Goal: Transaction & Acquisition: Purchase product/service

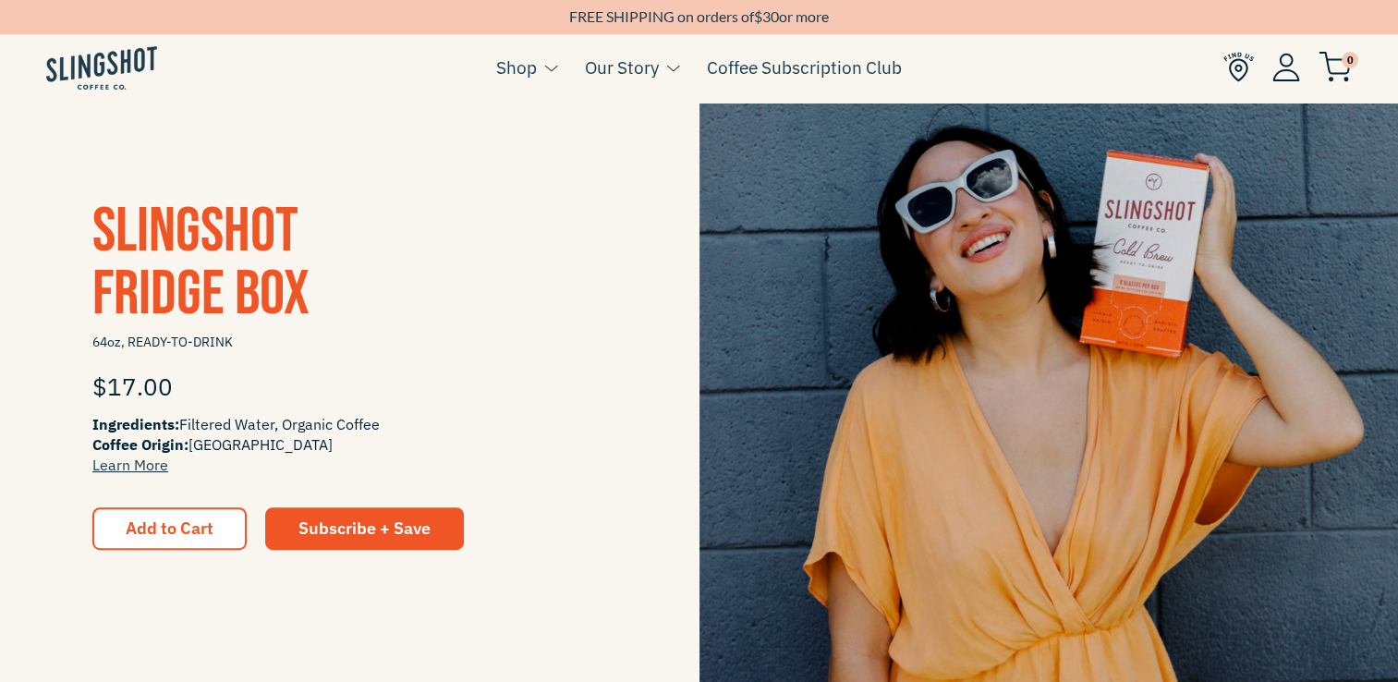
scroll to position [430, 0]
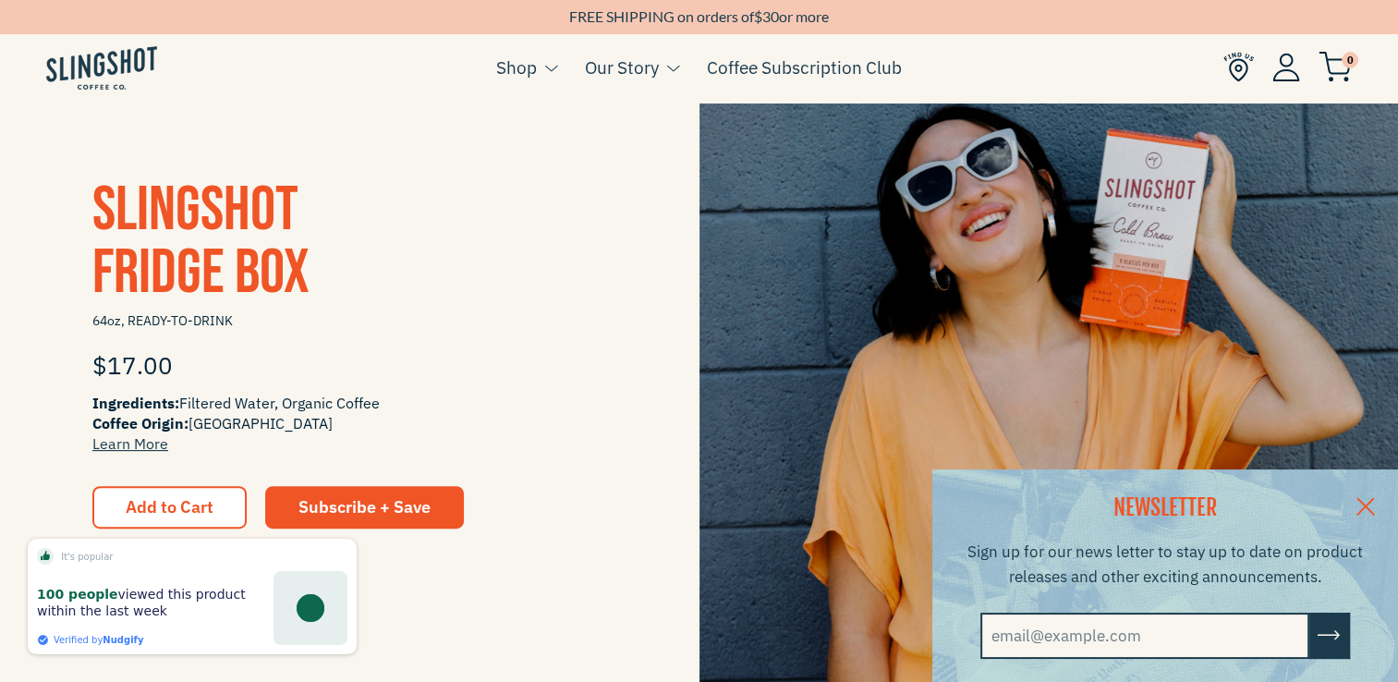
click at [1375, 496] on link at bounding box center [1365, 504] width 65 height 71
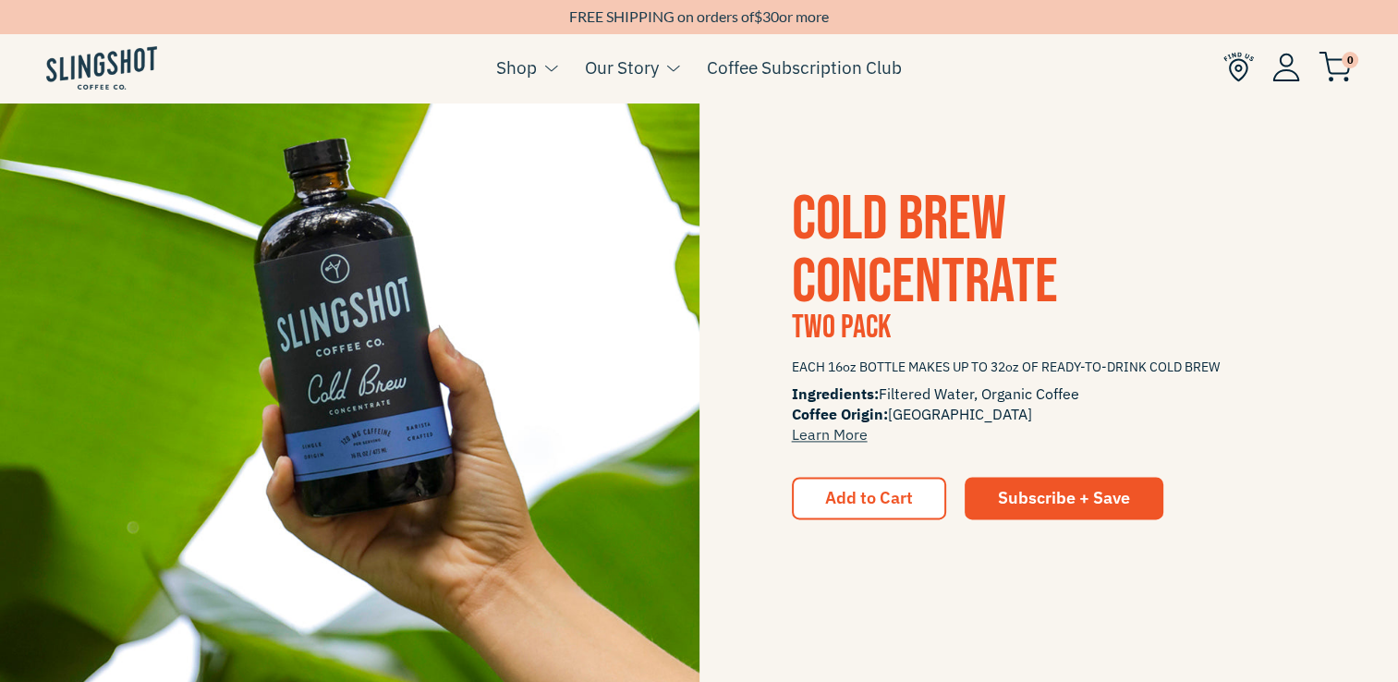
scroll to position [0, 0]
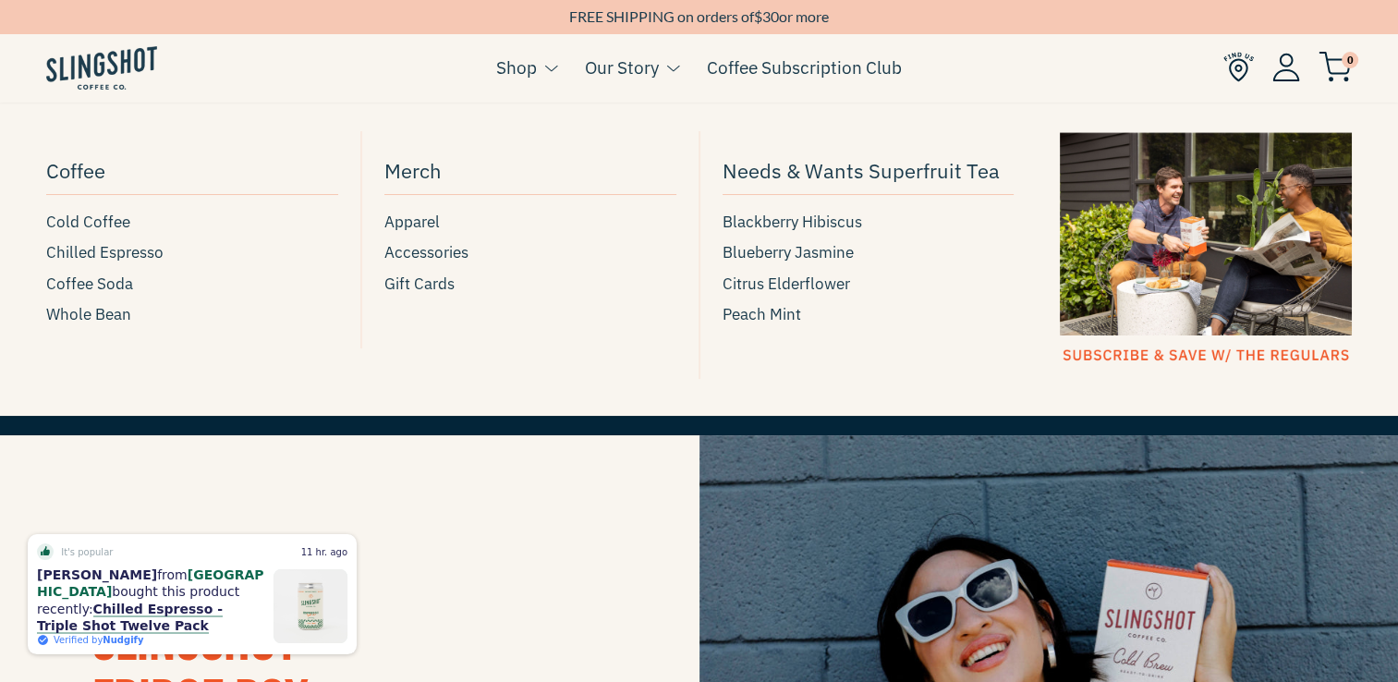
click at [529, 75] on link "Shop" at bounding box center [516, 68] width 41 height 28
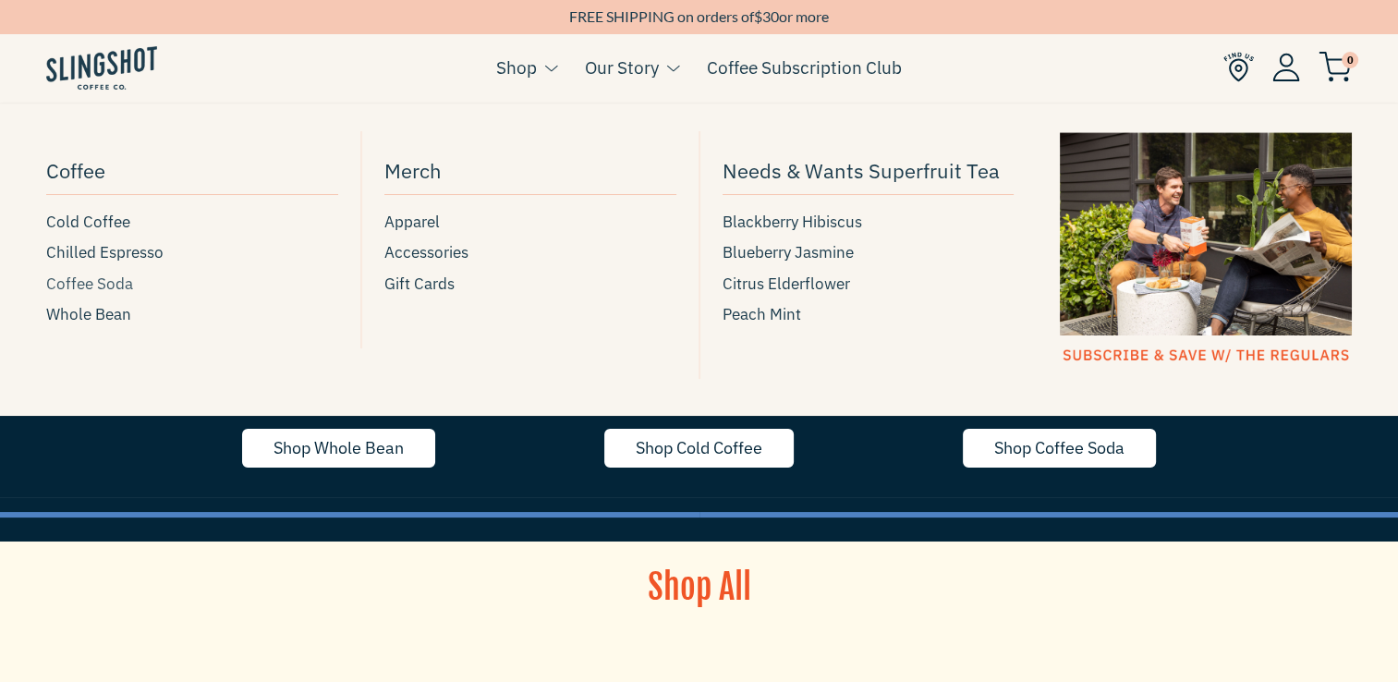
click at [102, 287] on span "Coffee Soda" at bounding box center [89, 284] width 87 height 25
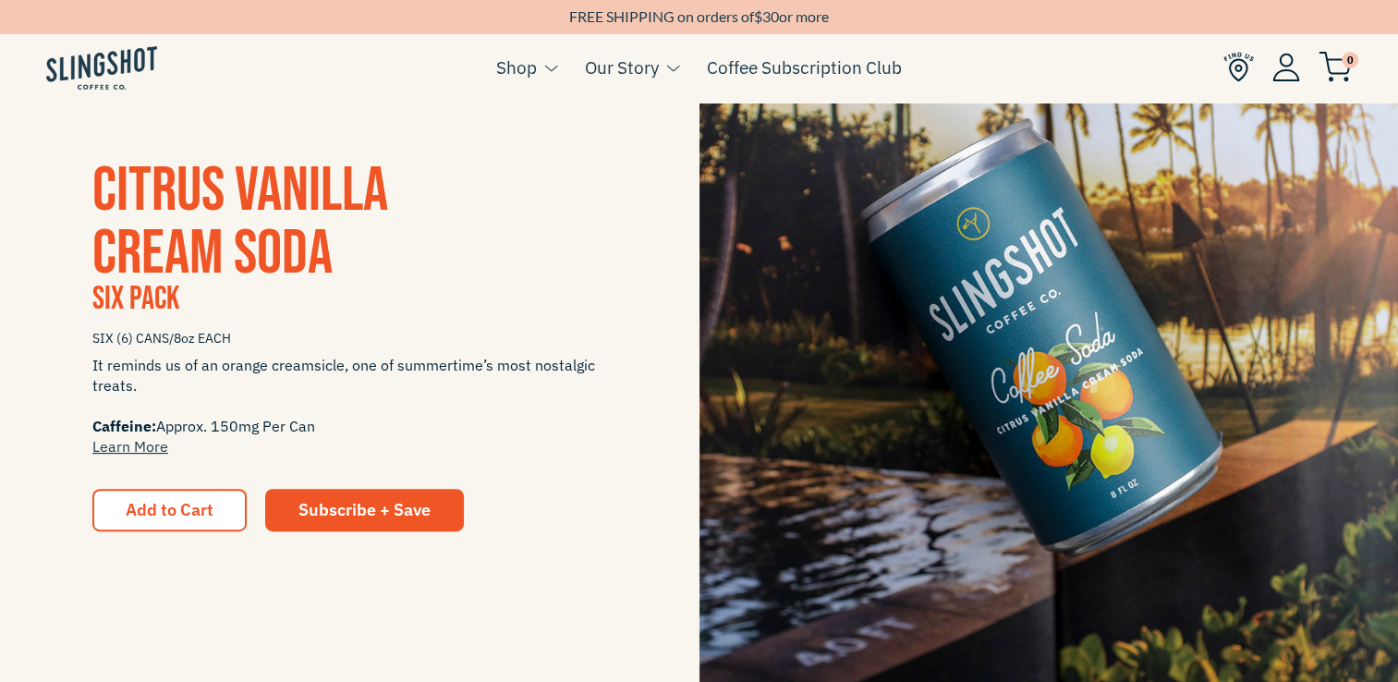
scroll to position [437, 0]
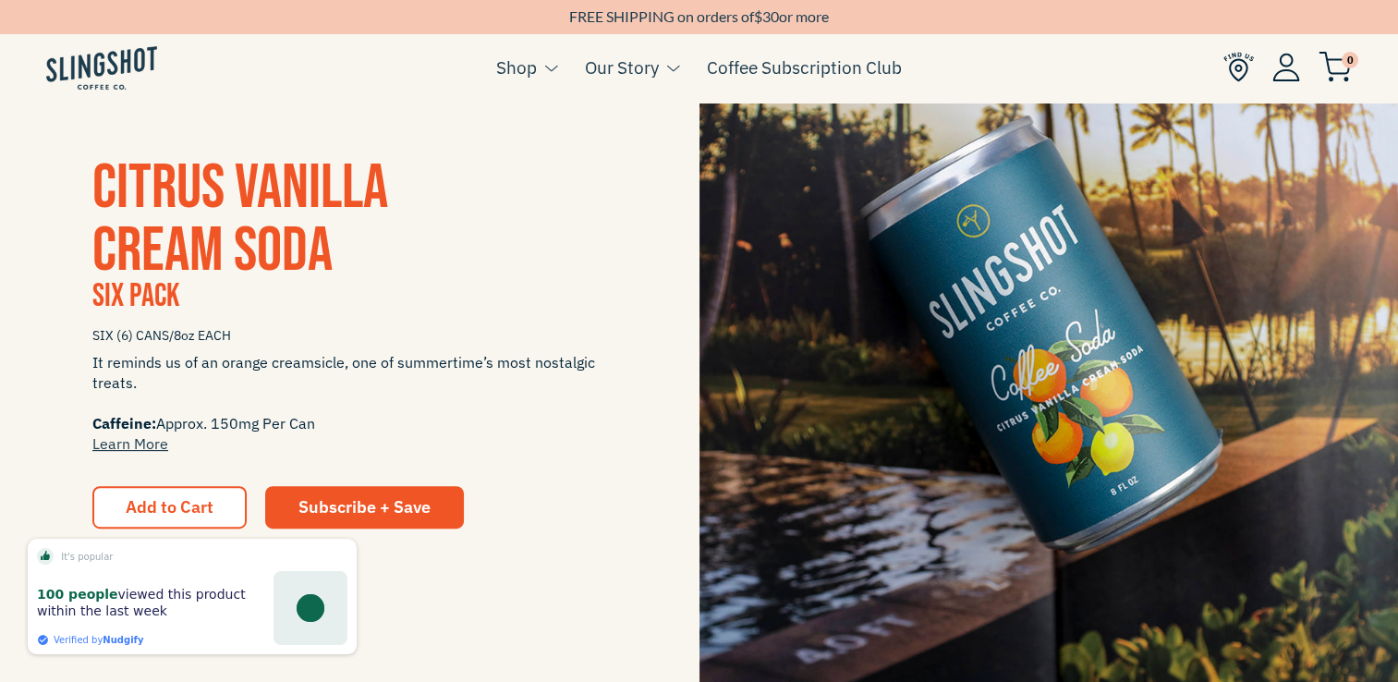
click at [486, 582] on div "CITRUS VANILLA CREAM SODA Six Pack SIX (6) CANS/8oz EACH It reminds us of an or…" at bounding box center [699, 343] width 1398 height 699
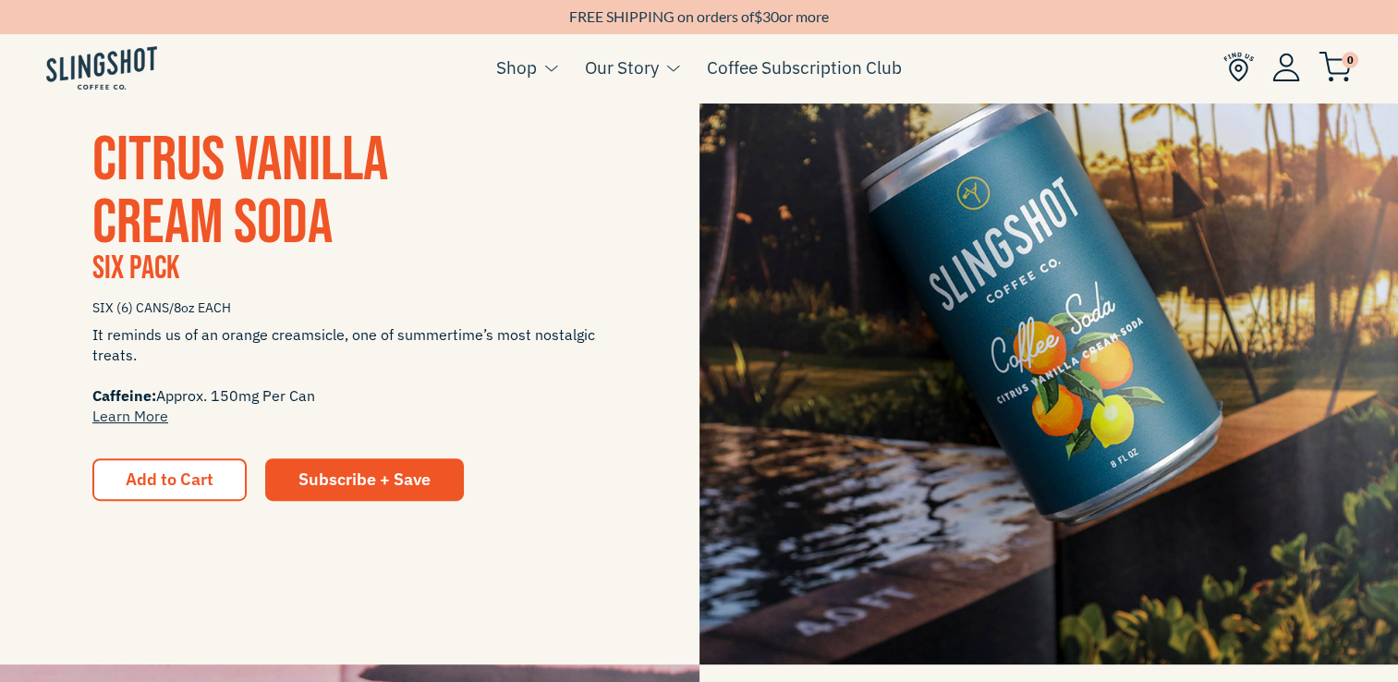
scroll to position [467, 0]
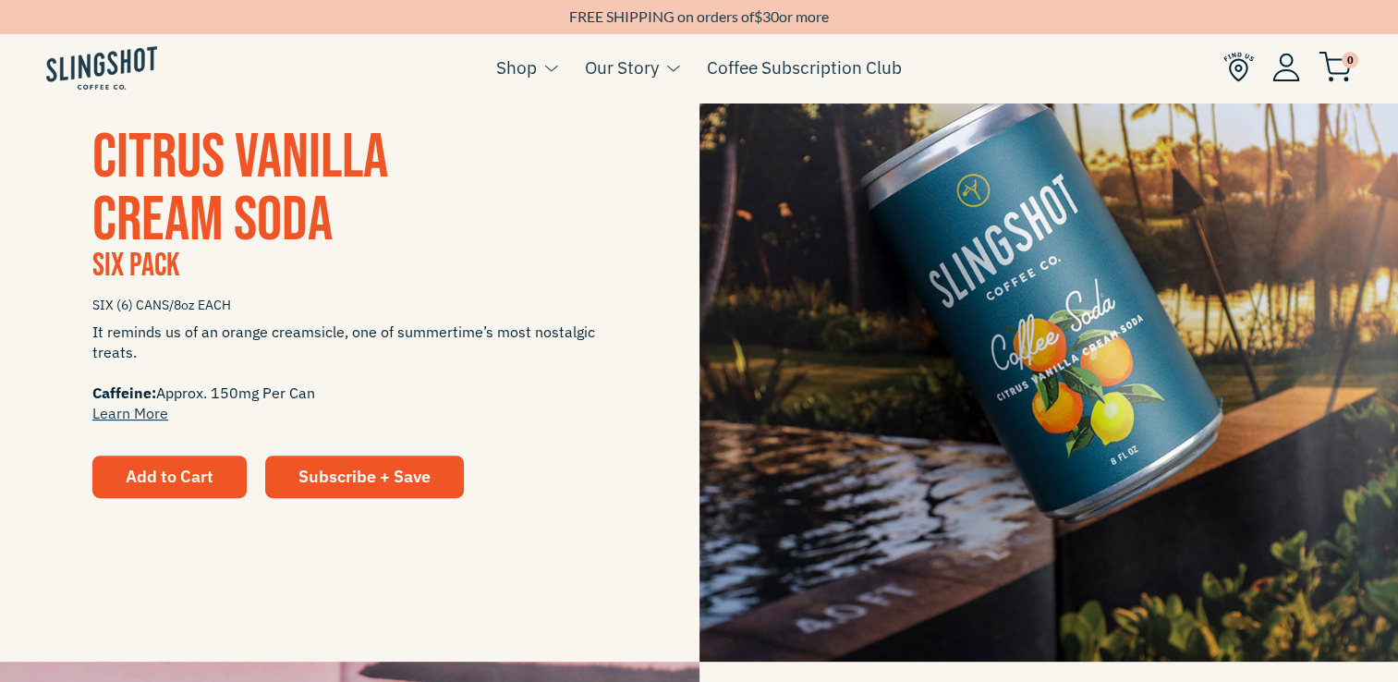
click at [183, 468] on span "Add to Cart" at bounding box center [170, 476] width 88 height 21
click at [194, 484] on span "Add to Cart" at bounding box center [170, 476] width 88 height 21
click at [188, 482] on span "Add to Cart" at bounding box center [170, 476] width 88 height 21
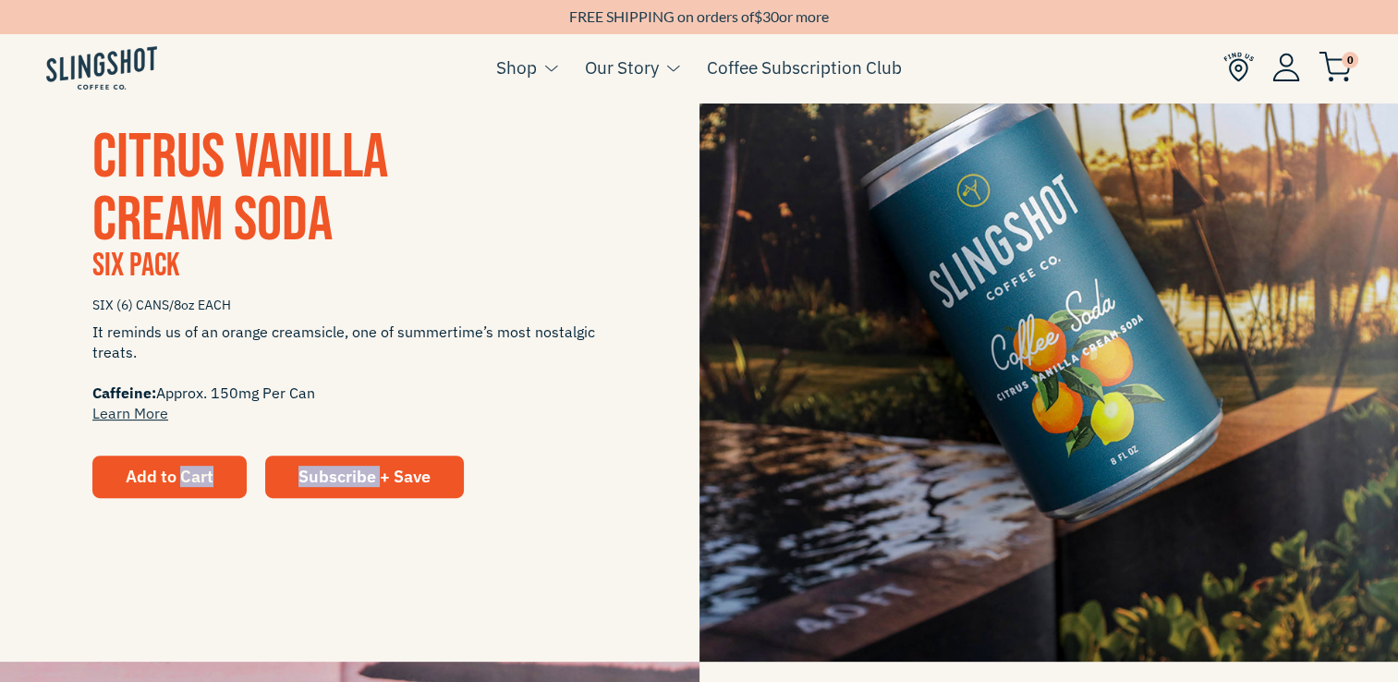
click at [188, 482] on span "Add to Cart" at bounding box center [170, 476] width 88 height 21
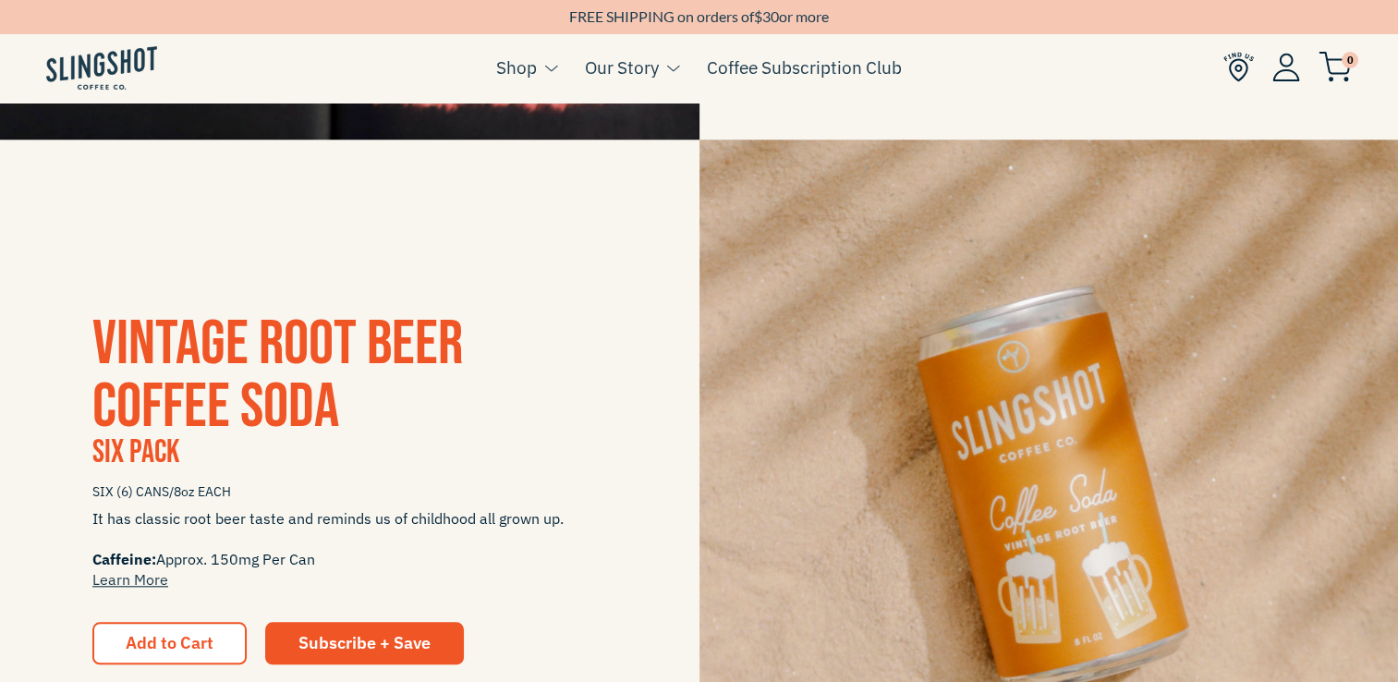
scroll to position [1724, 0]
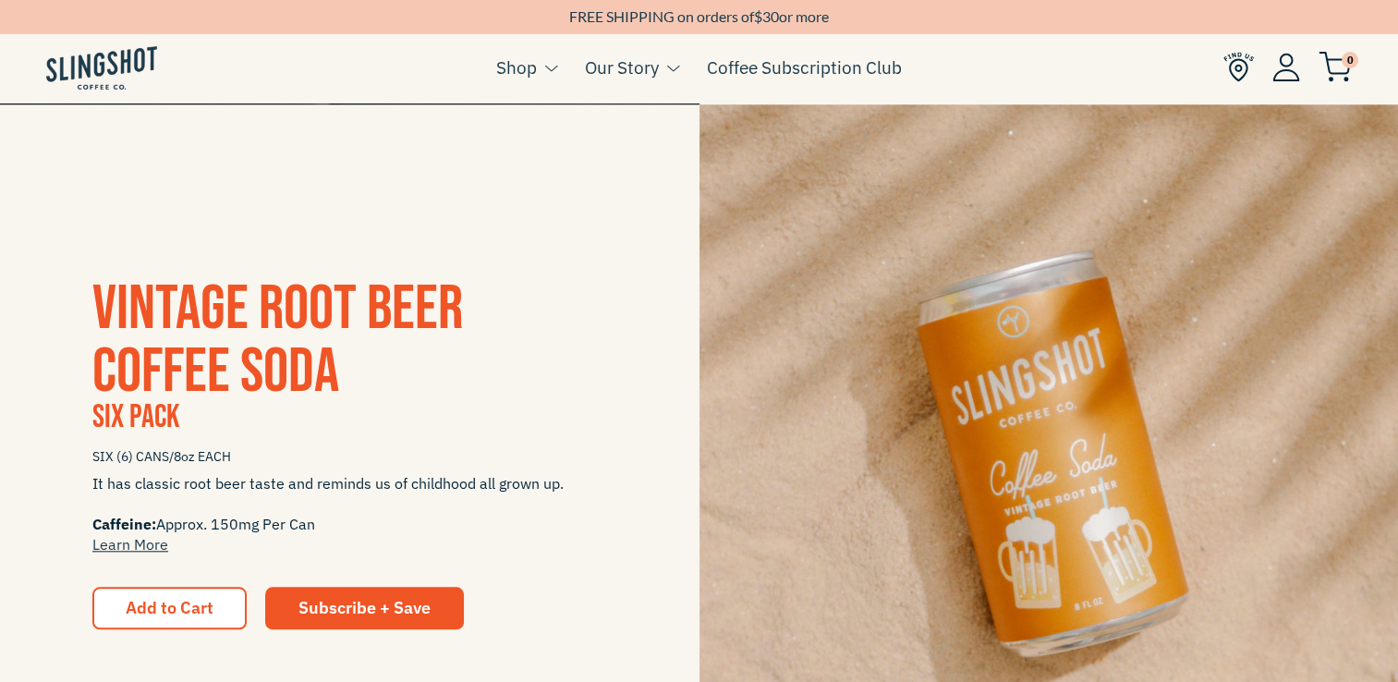
click at [613, 497] on div "Vintage Root Beer Coffee Soda Six Pack SIX (6) CANS/8oz EACH It has classic roo…" at bounding box center [349, 453] width 699 height 351
click at [194, 604] on span "Add to Cart" at bounding box center [170, 607] width 88 height 21
click at [1116, 412] on img at bounding box center [1048, 453] width 699 height 699
click at [214, 596] on button "Add to Cart" at bounding box center [169, 608] width 154 height 42
click at [198, 612] on span "Add to Cart" at bounding box center [170, 607] width 88 height 21
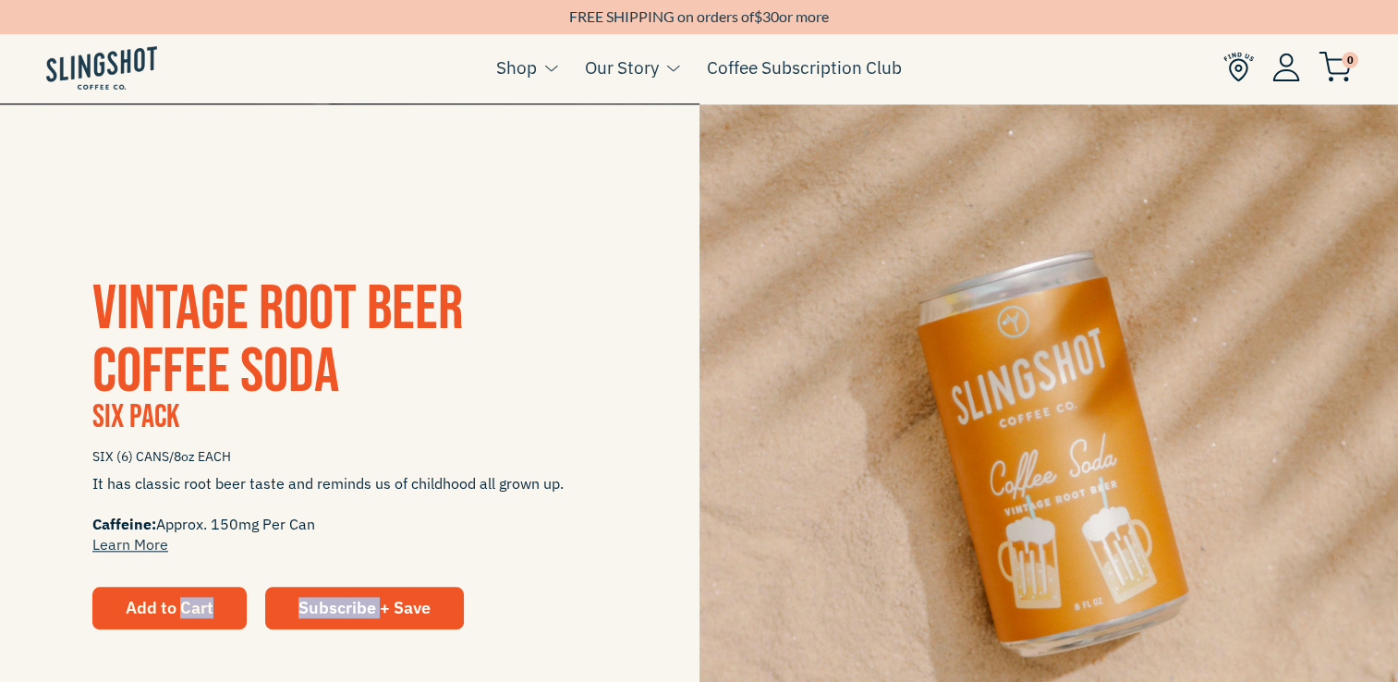
click at [198, 612] on span "Add to Cart" at bounding box center [170, 607] width 88 height 21
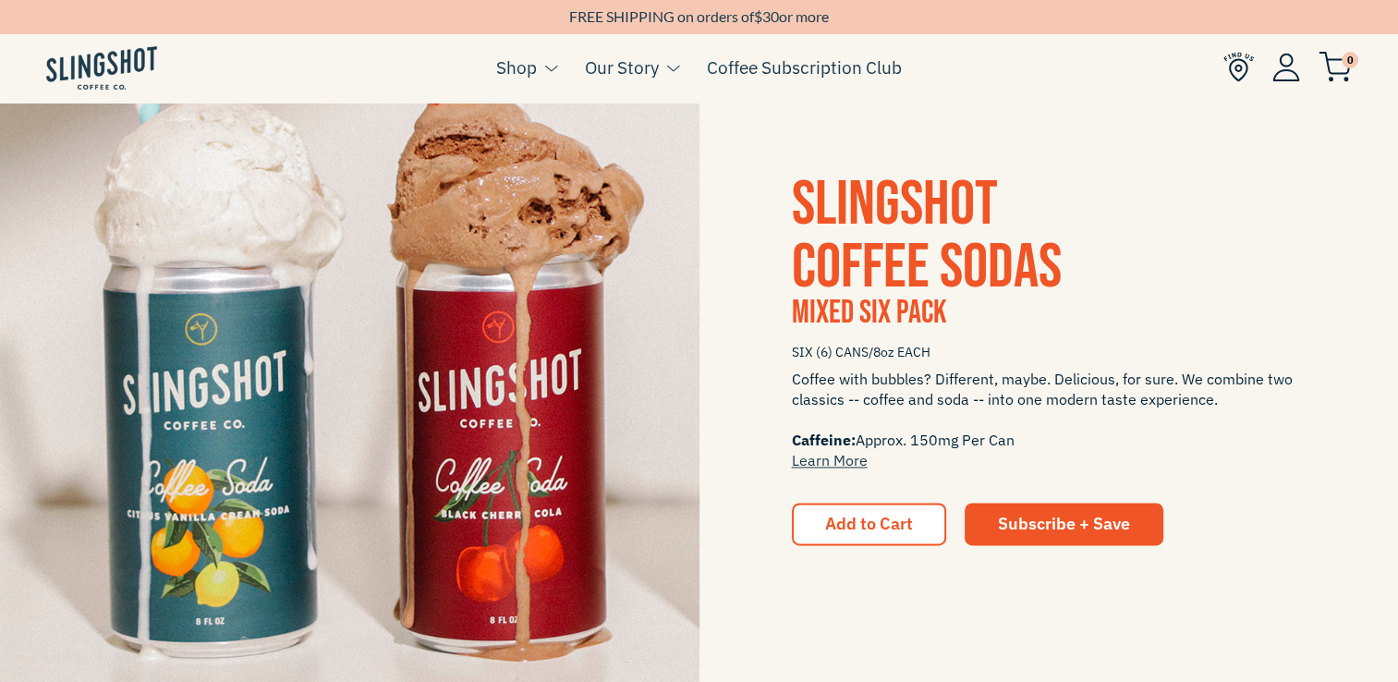
scroll to position [2509, 0]
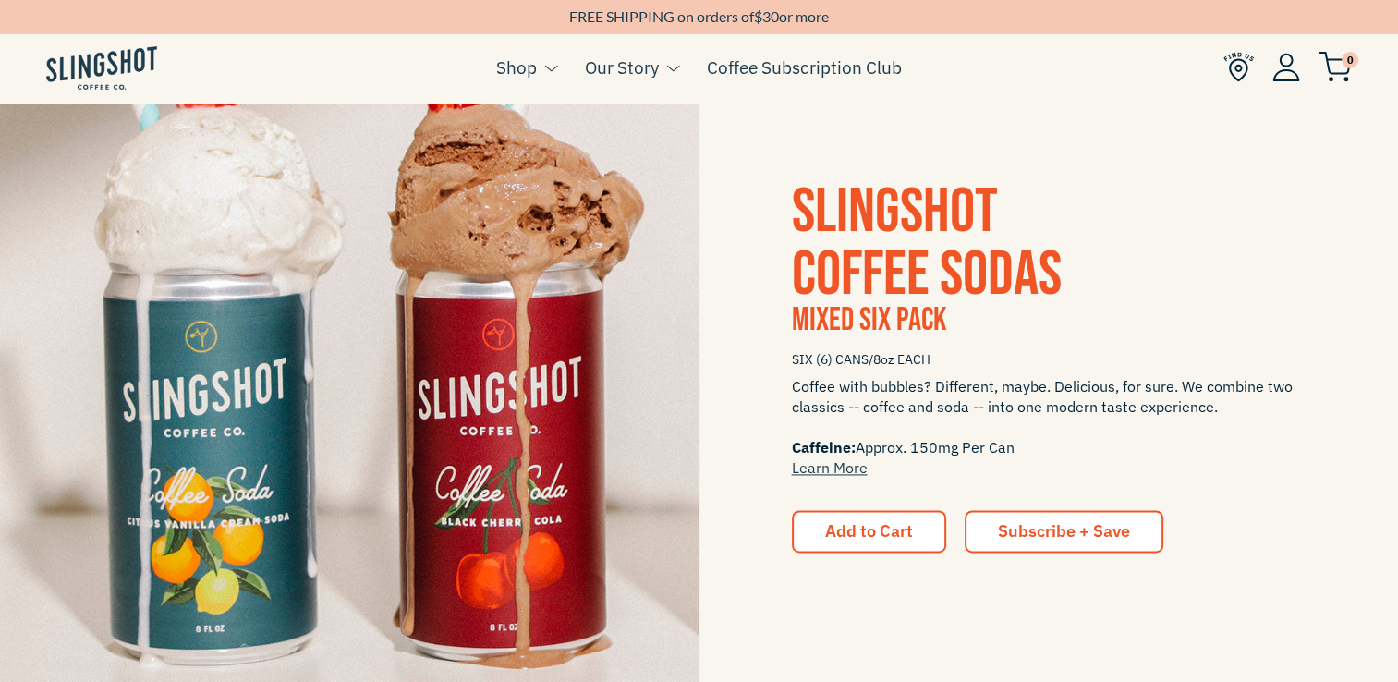
click at [1050, 517] on link "Subscribe + Save" at bounding box center [1063, 531] width 199 height 42
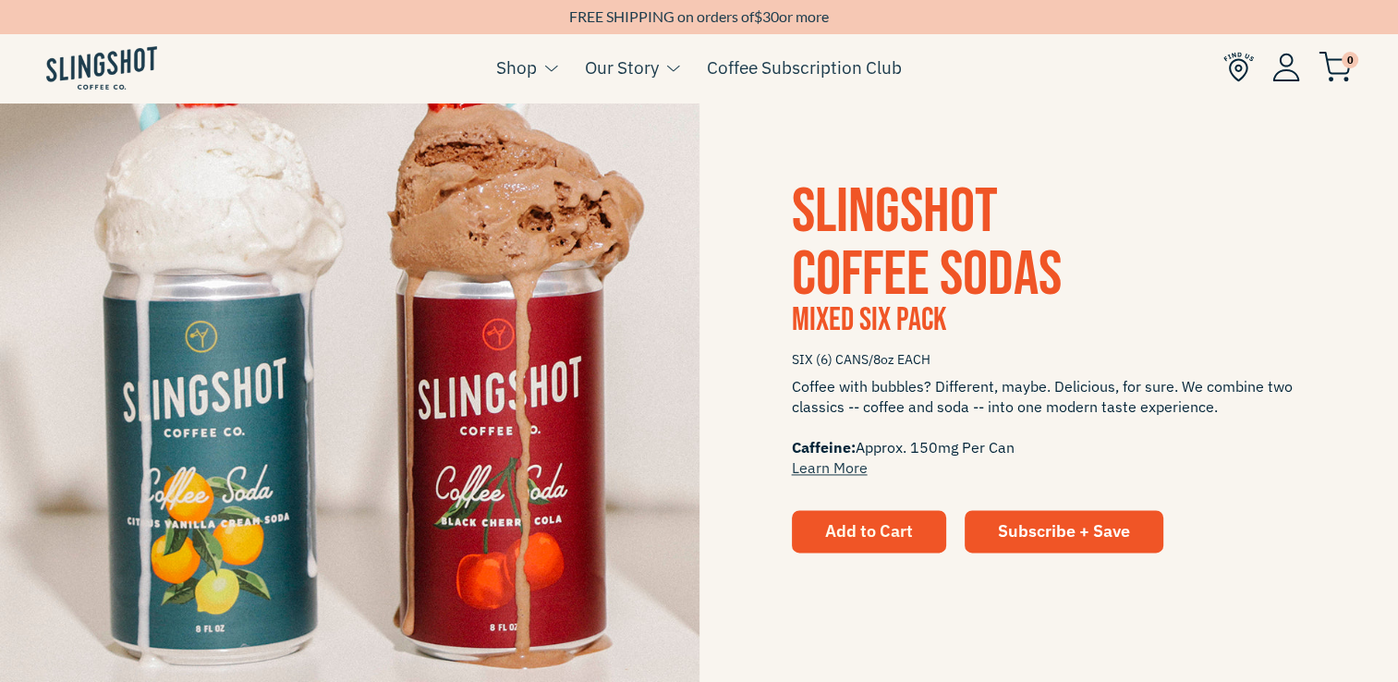
click at [855, 534] on span "Add to Cart" at bounding box center [869, 530] width 88 height 21
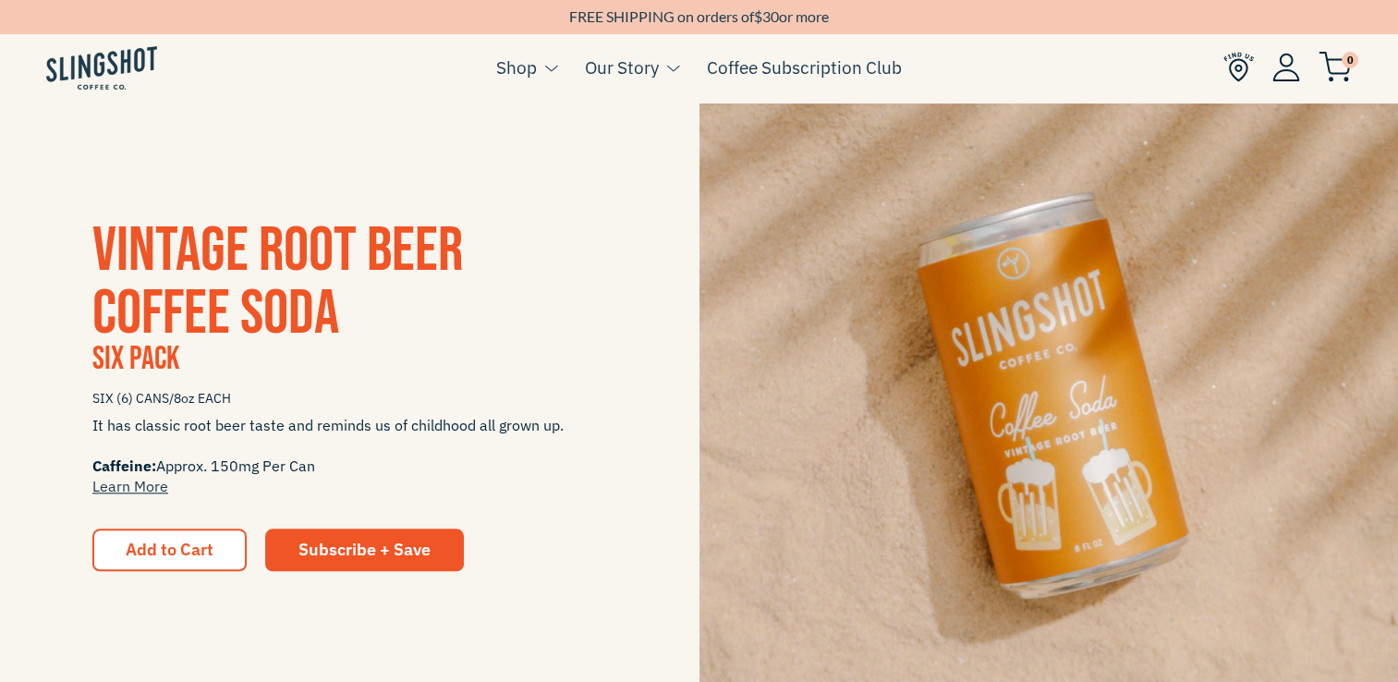
scroll to position [1783, 0]
click at [403, 554] on span "Subscribe + Save" at bounding box center [364, 548] width 132 height 21
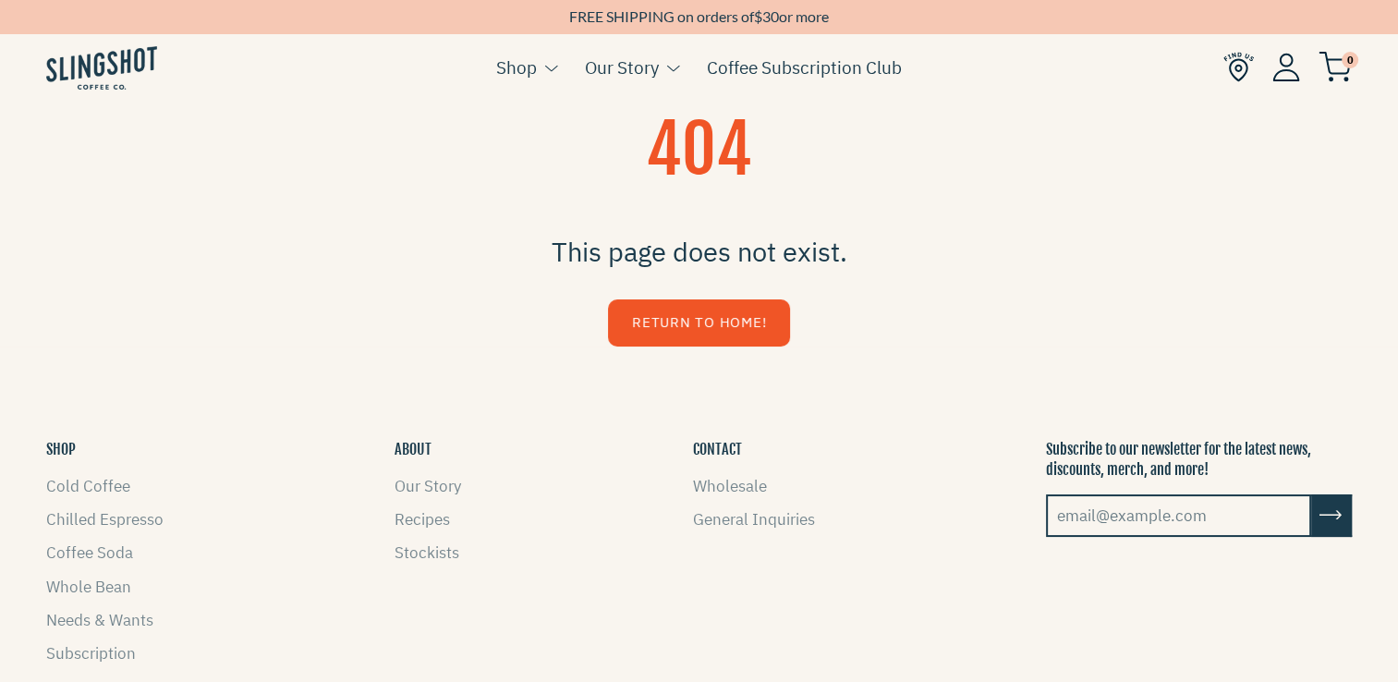
click at [715, 333] on link "Return to Home!" at bounding box center [699, 322] width 182 height 47
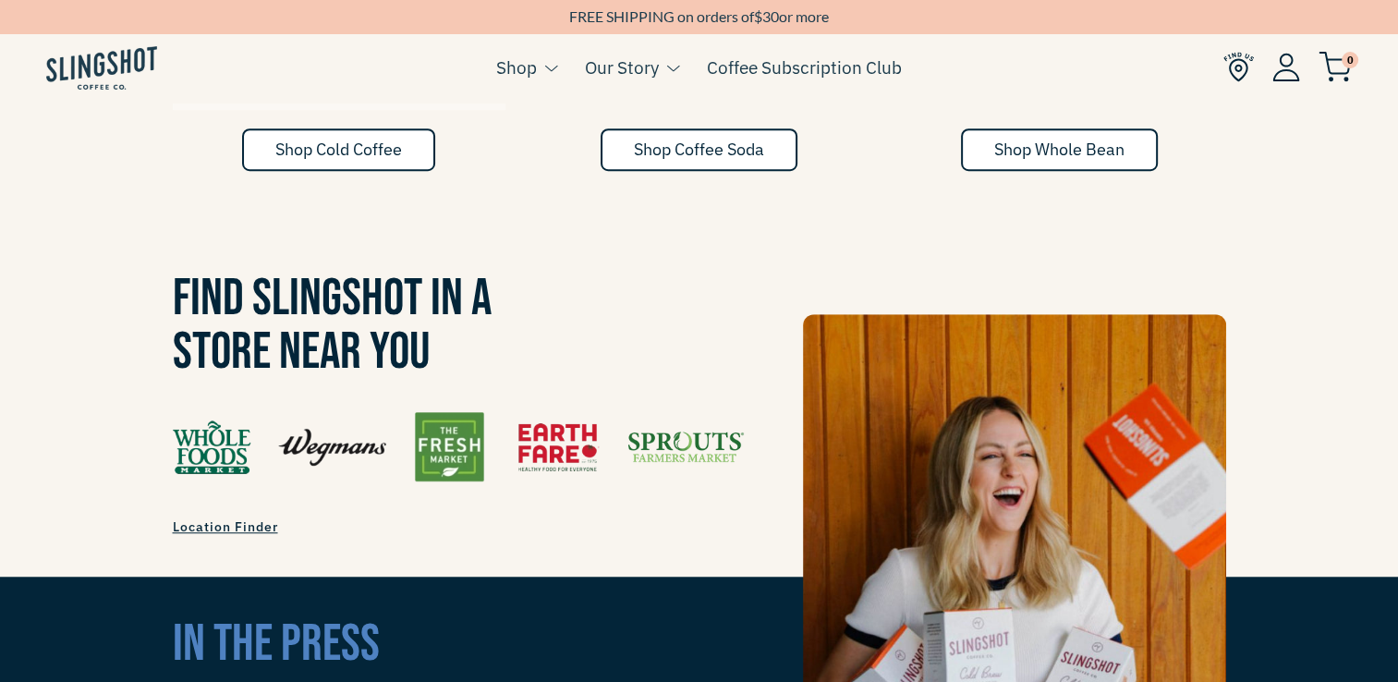
scroll to position [1449, 0]
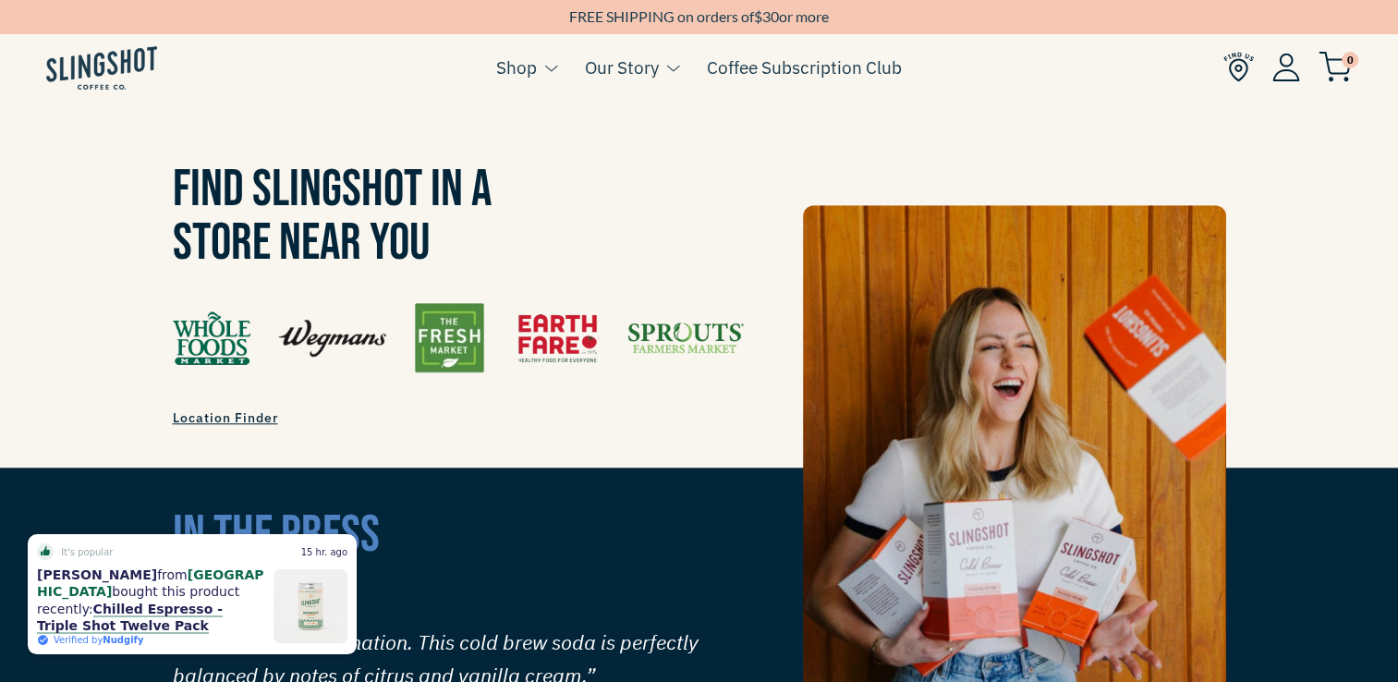
click at [248, 409] on span "Location Finder" at bounding box center [225, 417] width 105 height 17
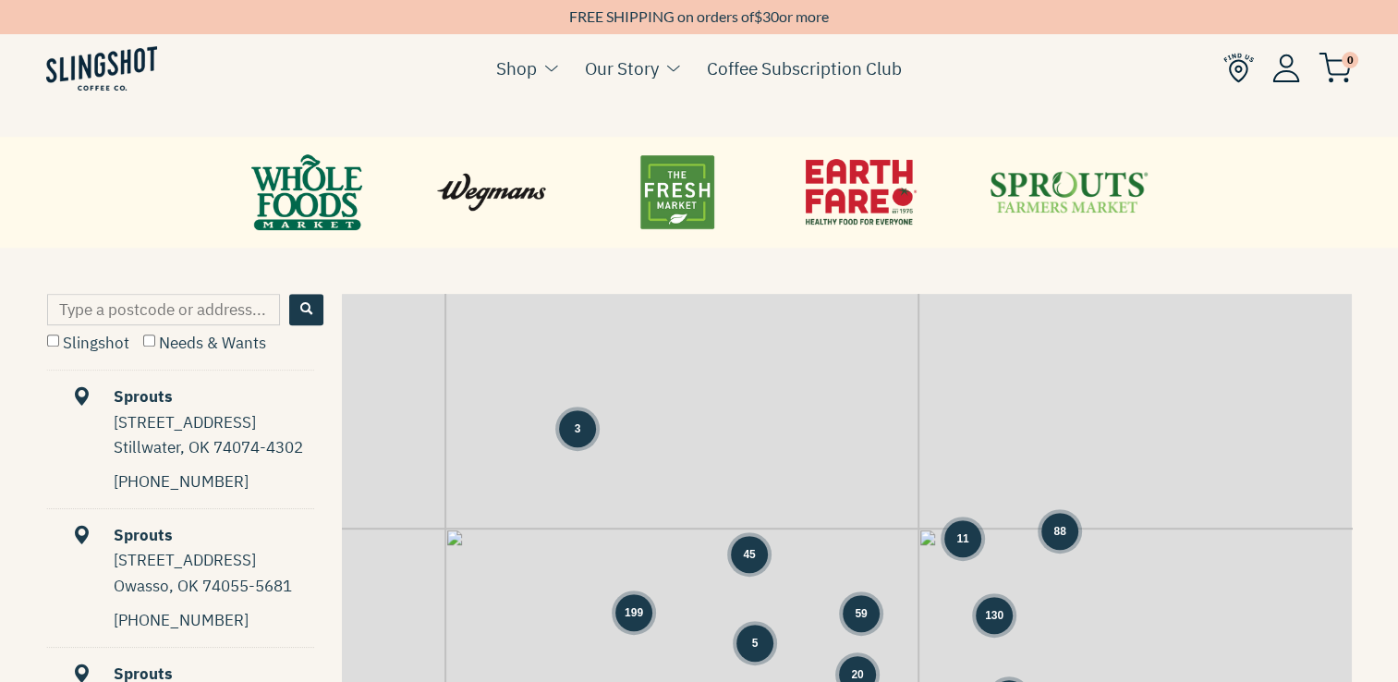
scroll to position [751, 0]
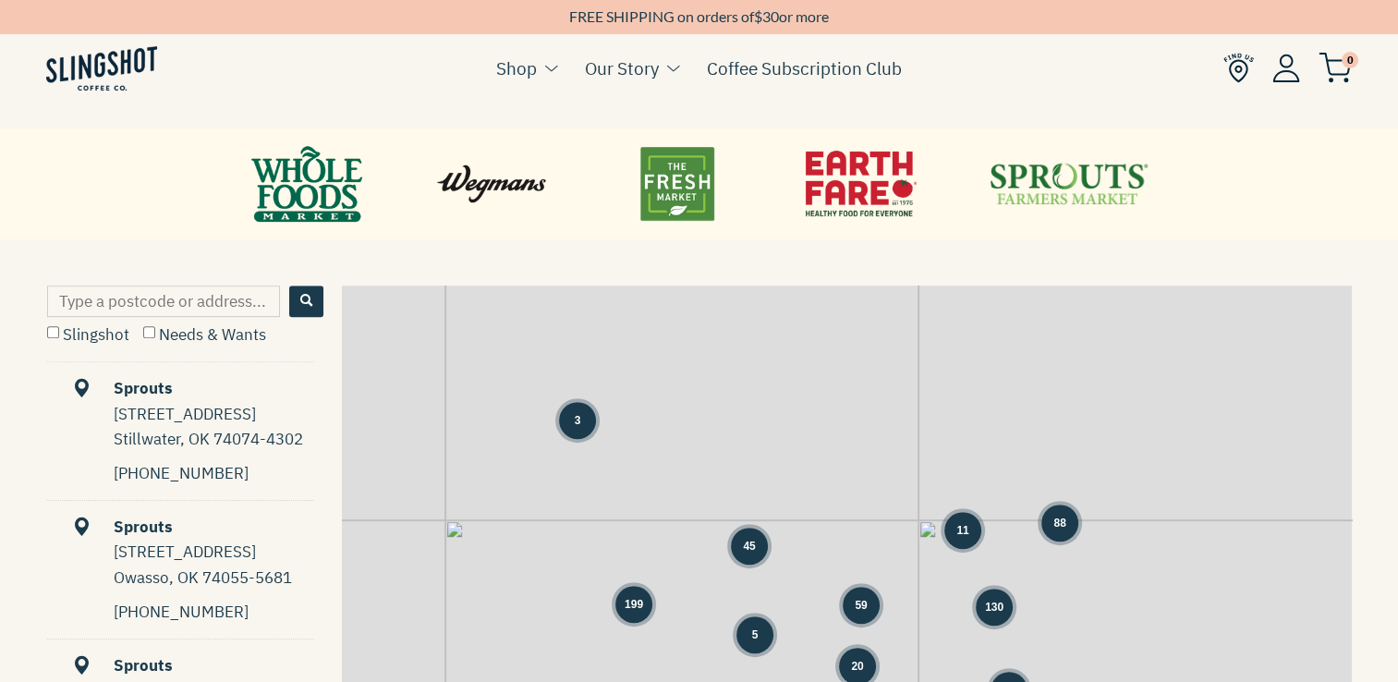
click at [973, 531] on div "11" at bounding box center [962, 530] width 37 height 37
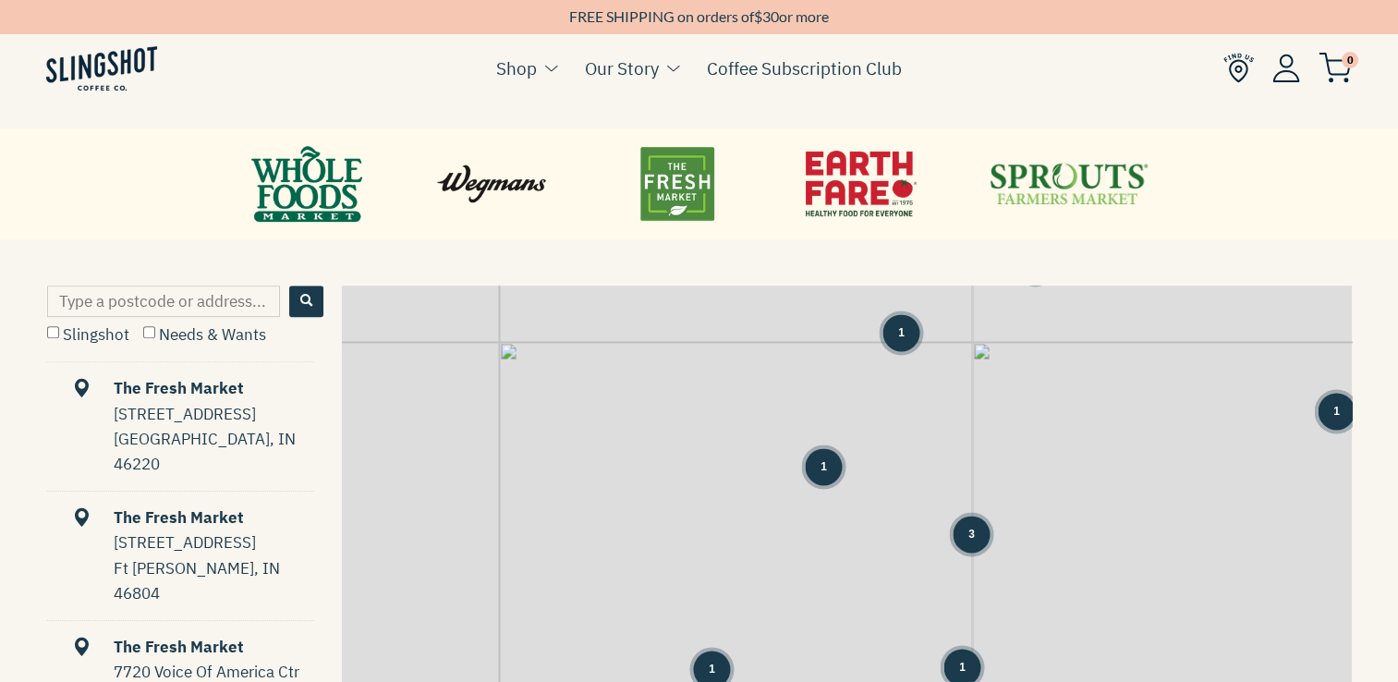
drag, startPoint x: 1168, startPoint y: 586, endPoint x: 1158, endPoint y: 443, distance: 143.6
click at [1158, 443] on div "2 3 3 1 1 1 1 7 1 1 1 1 1 7 8 12 7 1 1 2 3 14 1 3 10 1" at bounding box center [847, 567] width 1010 height 565
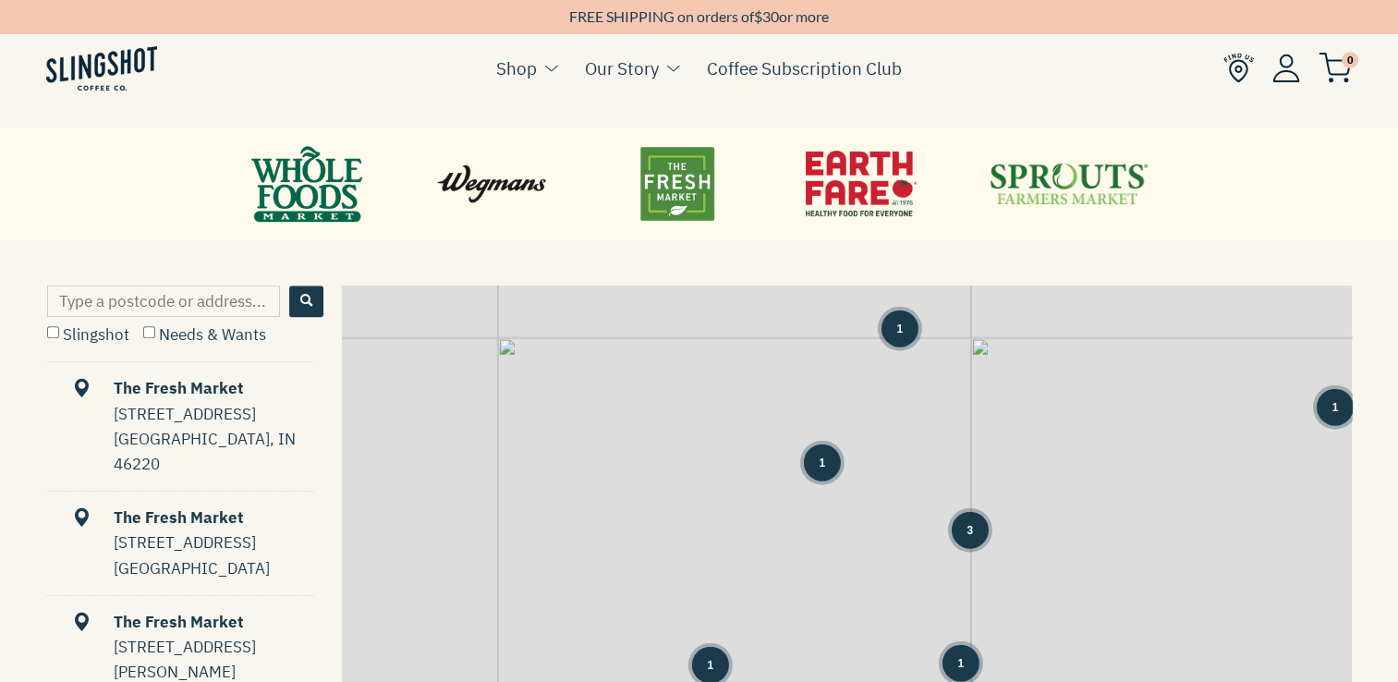
click at [973, 533] on div "3" at bounding box center [970, 529] width 37 height 37
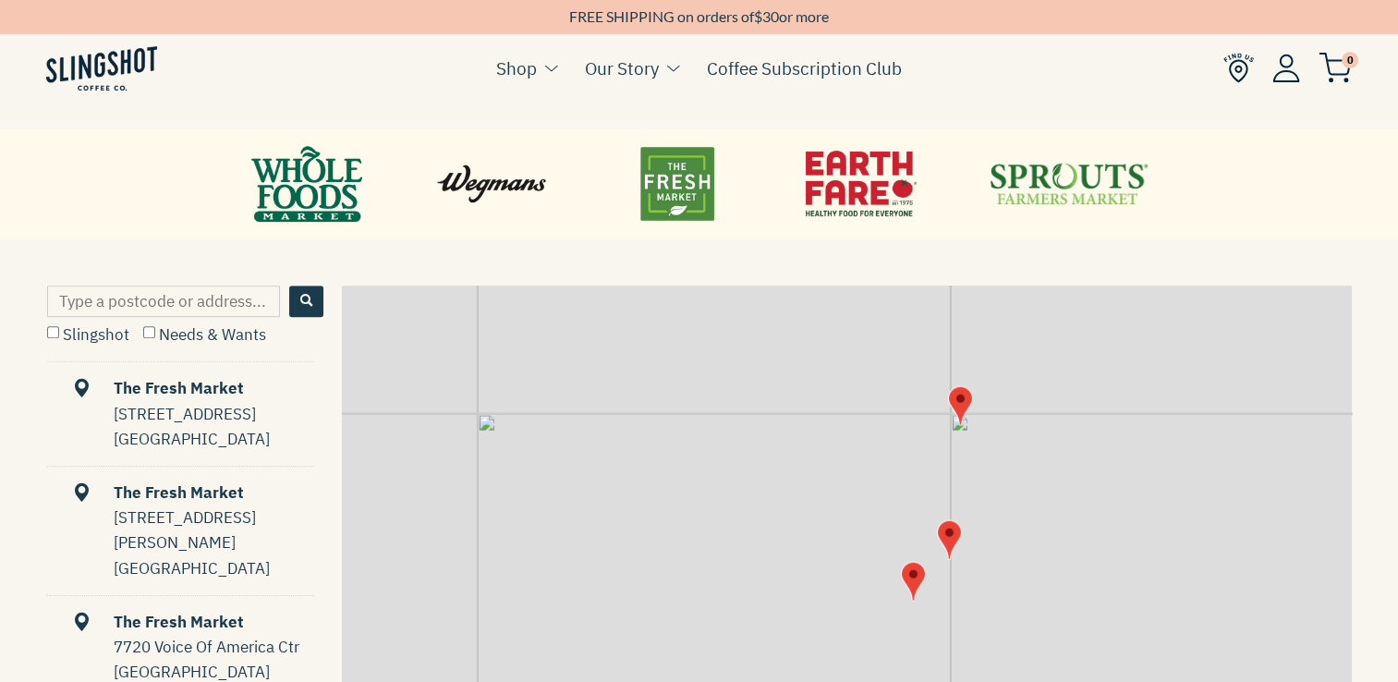
click at [913, 580] on img "Map" at bounding box center [912, 581] width 25 height 40
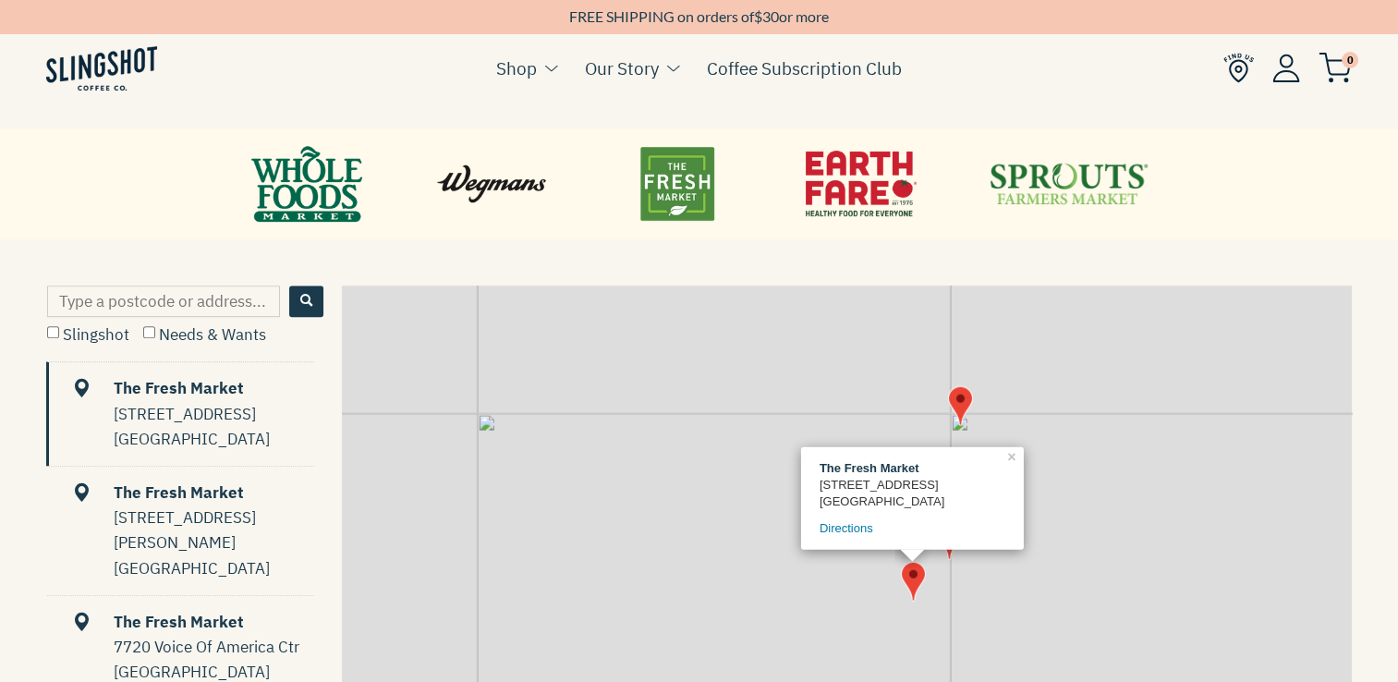
click at [1001, 583] on div "The Fresh Market 3088 Madison Road Cincinnati, OH 45209 Directions × + −" at bounding box center [847, 567] width 1010 height 565
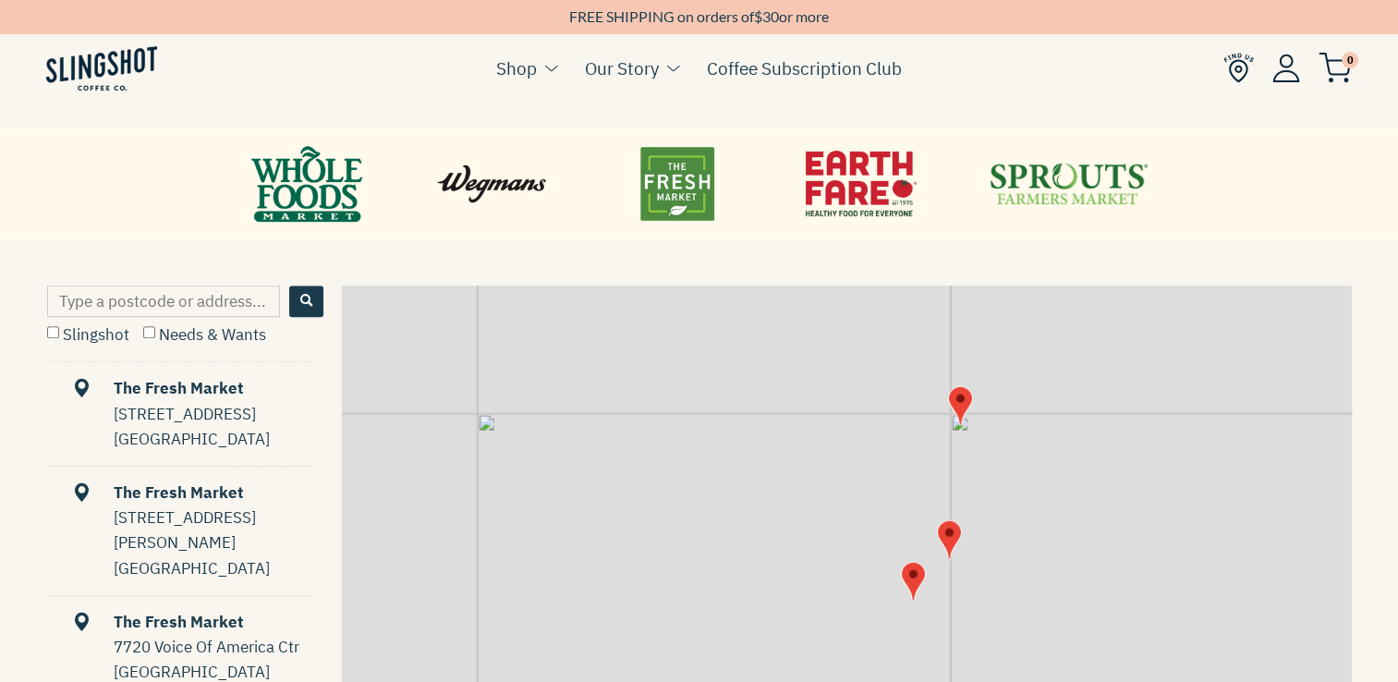
click at [941, 519] on img "Map" at bounding box center [948, 539] width 25 height 40
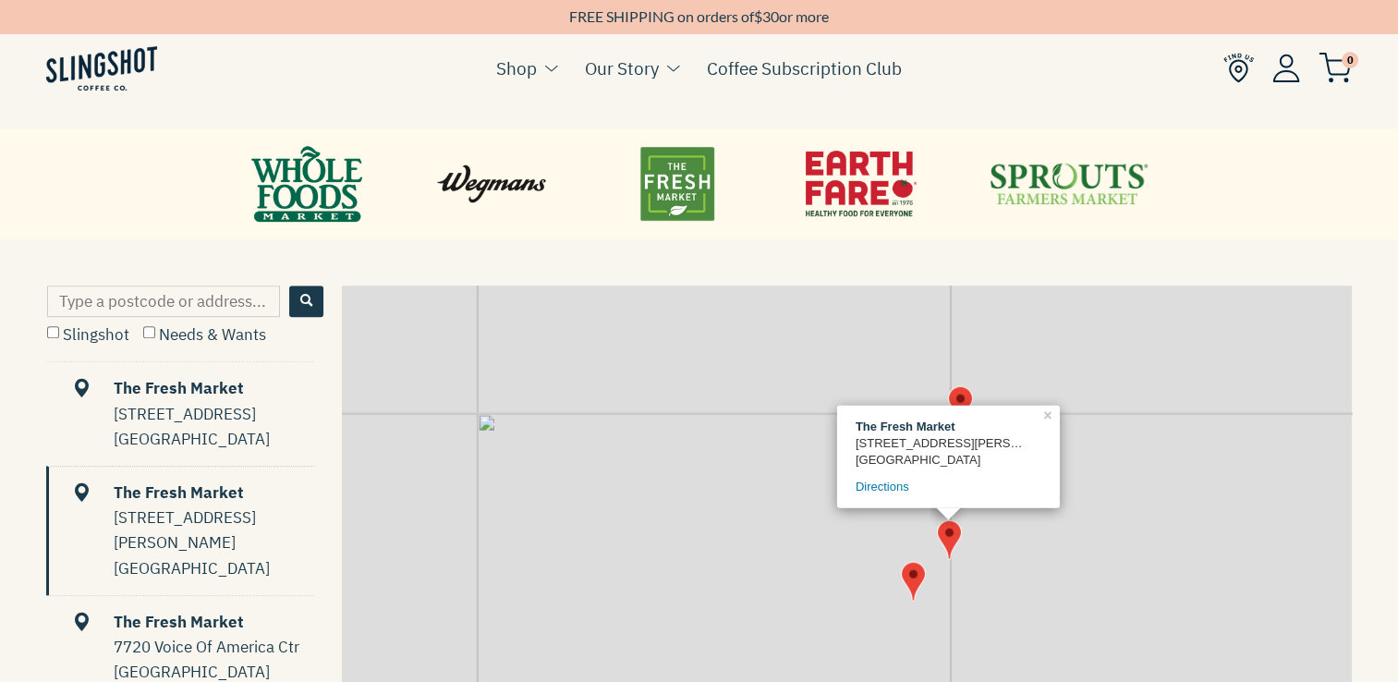
click at [1146, 467] on div "The Fresh Market 7888 Montgomery Road Cincinnati, OH 45236 Directions × + −" at bounding box center [847, 567] width 1010 height 565
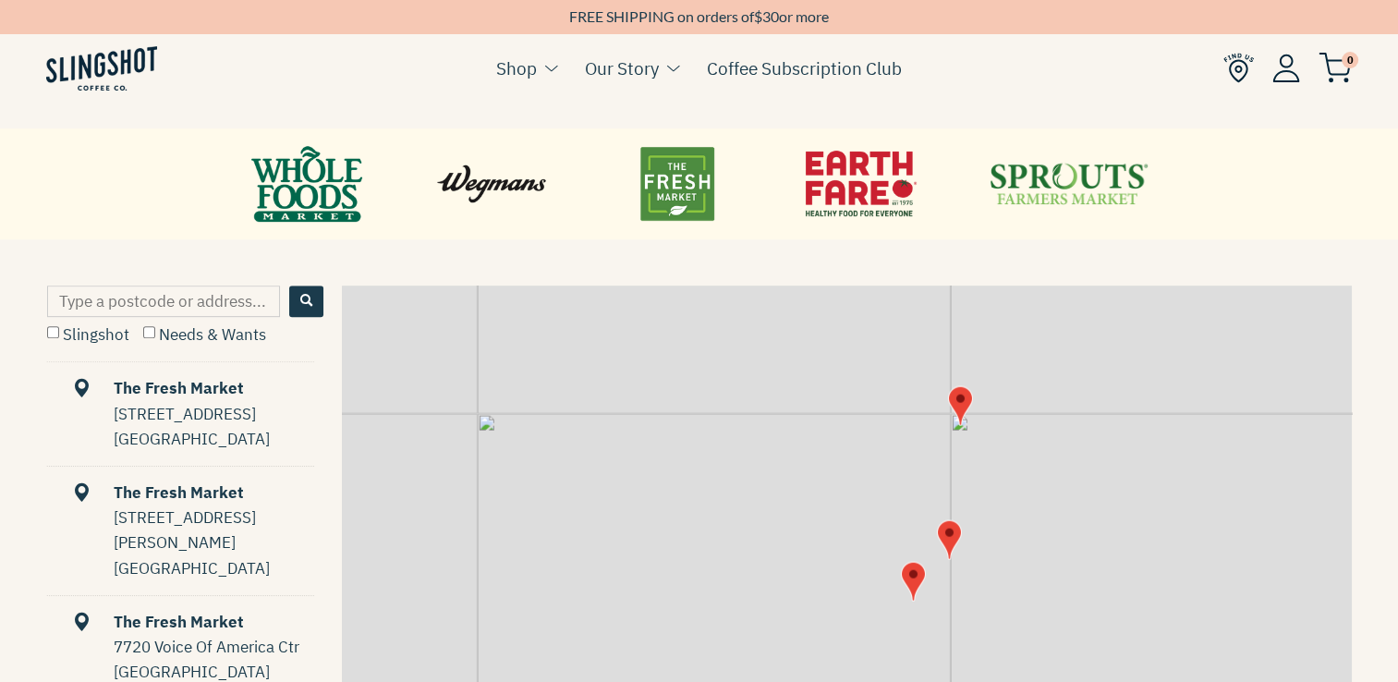
click at [963, 401] on img "Map" at bounding box center [959, 405] width 25 height 40
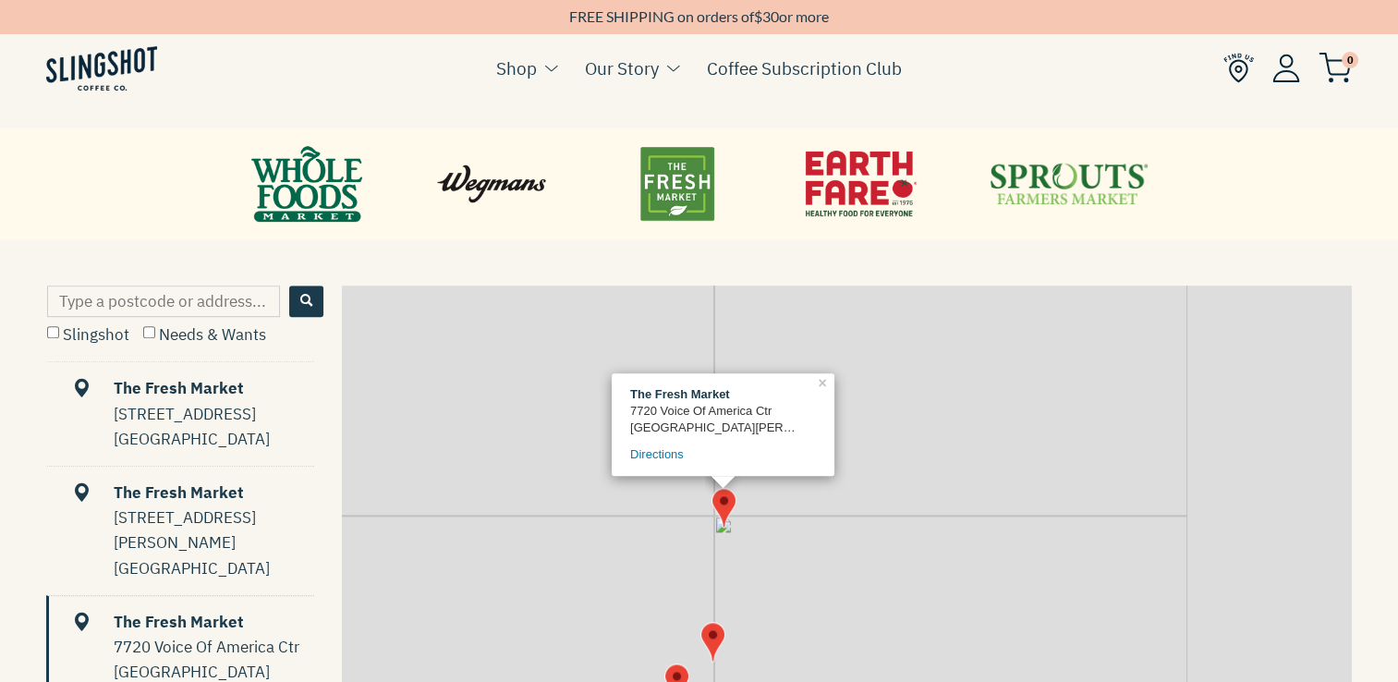
drag, startPoint x: 1283, startPoint y: 465, endPoint x: 1042, endPoint y: 538, distance: 251.9
click at [1042, 538] on div "The Fresh Market 7720 Voice Of America Ctr West Chester, OH 45069 Directions × …" at bounding box center [847, 567] width 1010 height 565
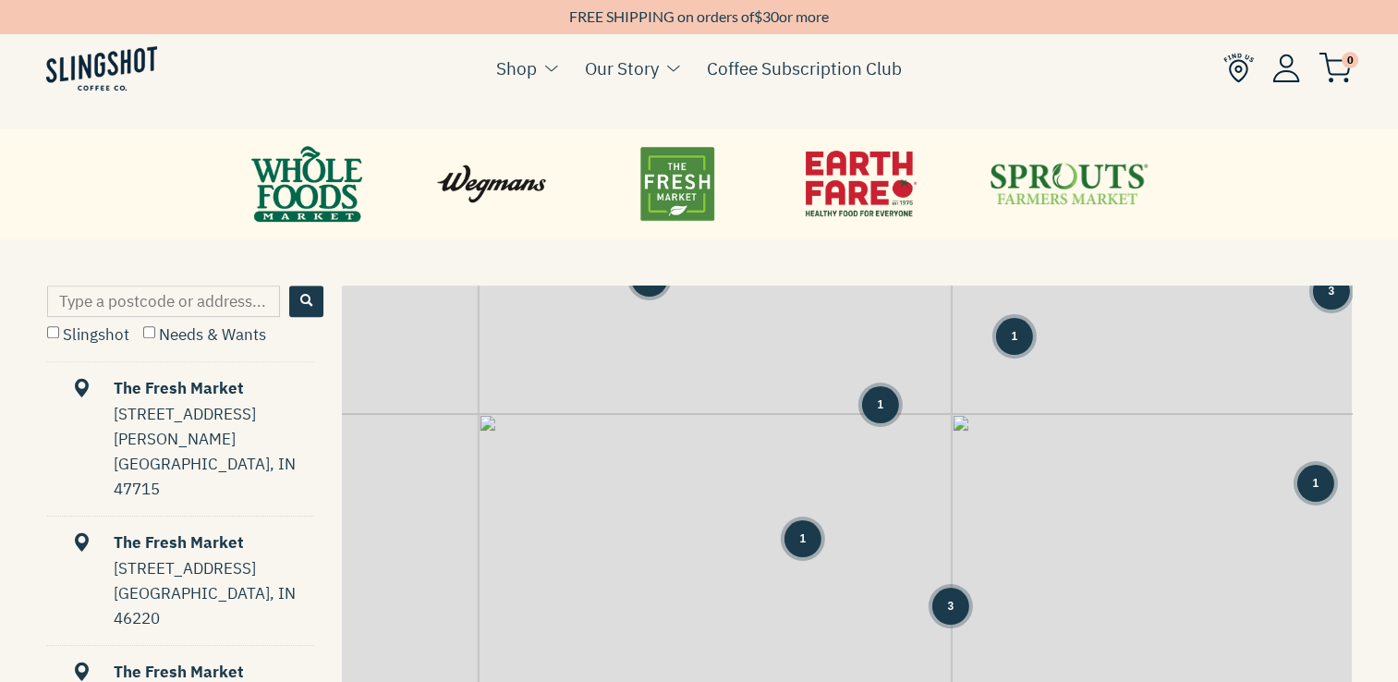
drag, startPoint x: 1231, startPoint y: 531, endPoint x: 1095, endPoint y: 620, distance: 163.0
click at [1095, 620] on div "1 1 1 1 3 1 1 5 13 3 6 8 12 7 3 3 1 1 2 7 10 11 3 3 5" at bounding box center [847, 567] width 1010 height 565
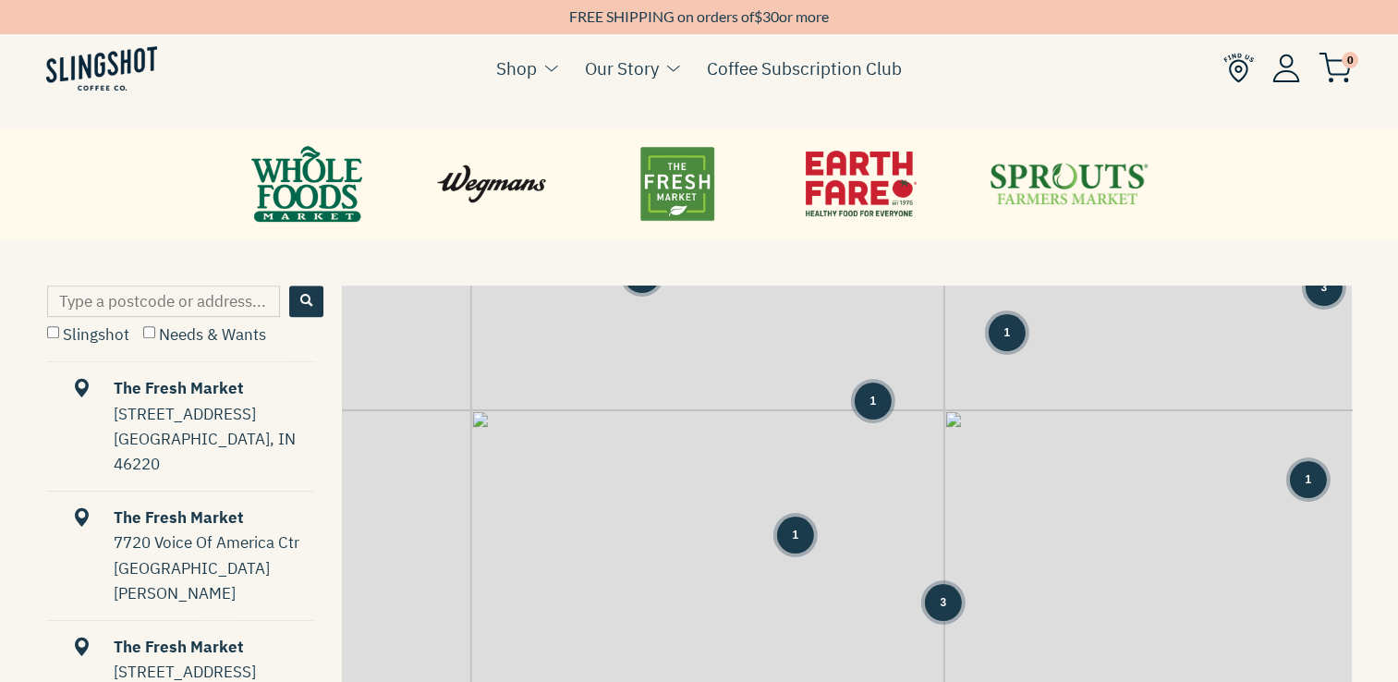
click at [1313, 477] on div "1" at bounding box center [1308, 479] width 37 height 37
click at [1308, 492] on div "1" at bounding box center [1308, 479] width 37 height 37
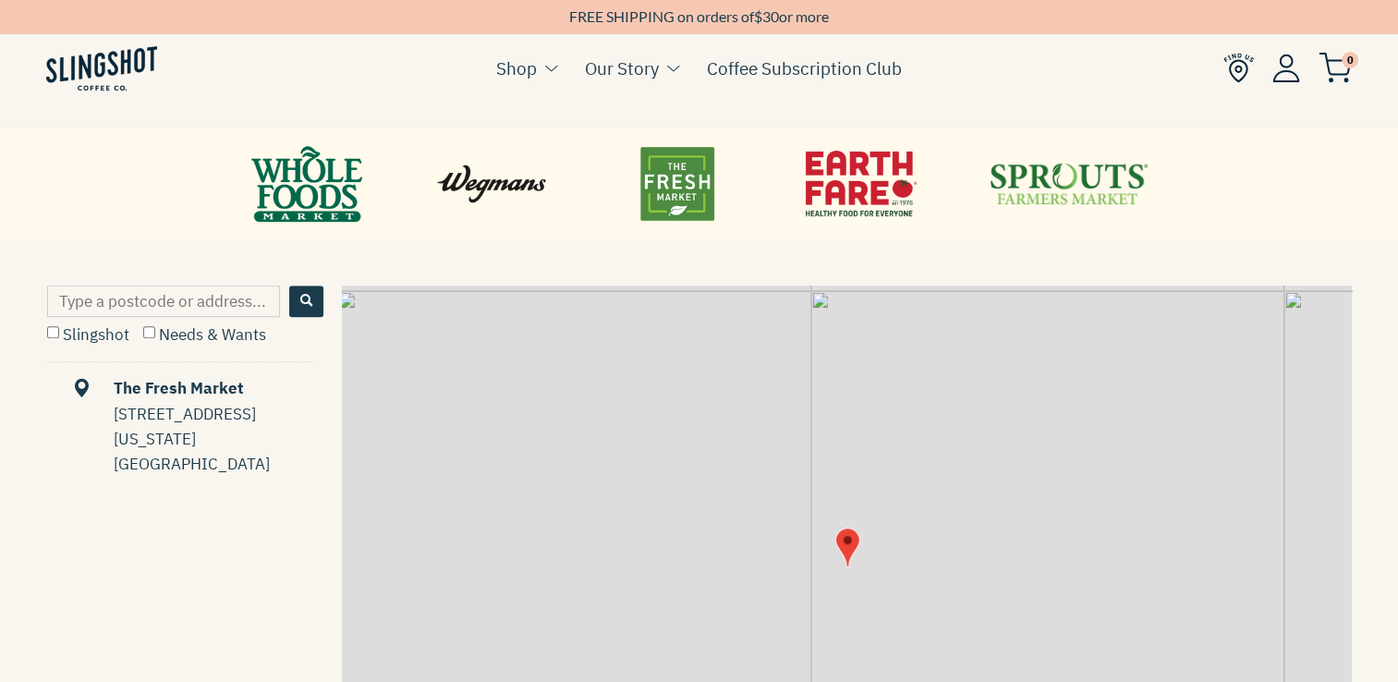
click at [848, 542] on img "Map" at bounding box center [846, 547] width 25 height 40
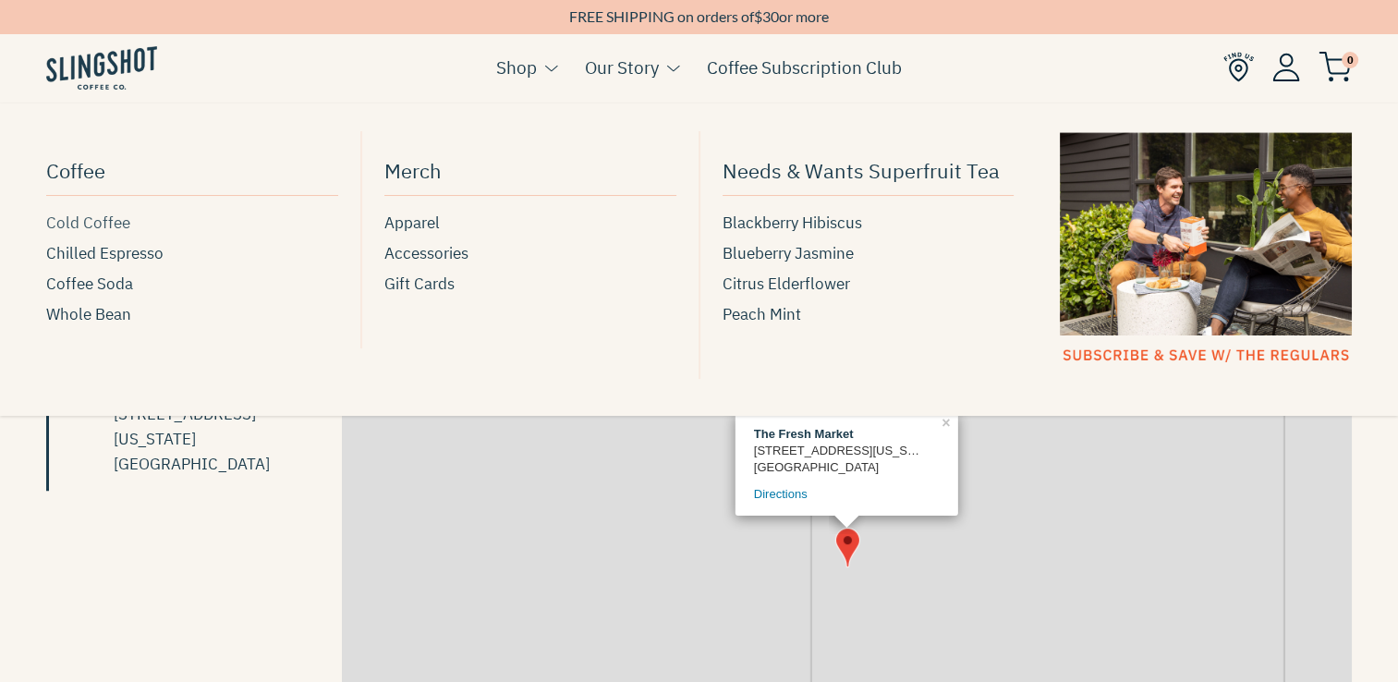
click at [100, 222] on span "Cold Coffee" at bounding box center [88, 223] width 84 height 25
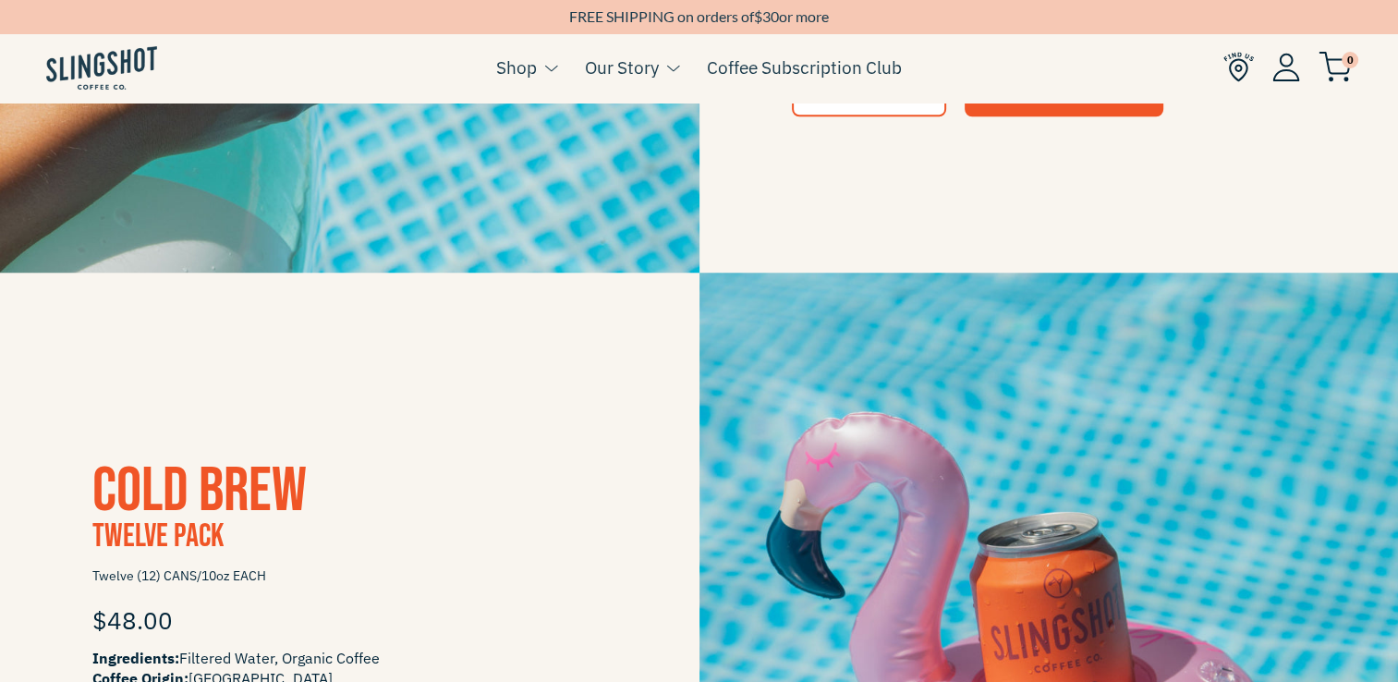
scroll to position [676, 0]
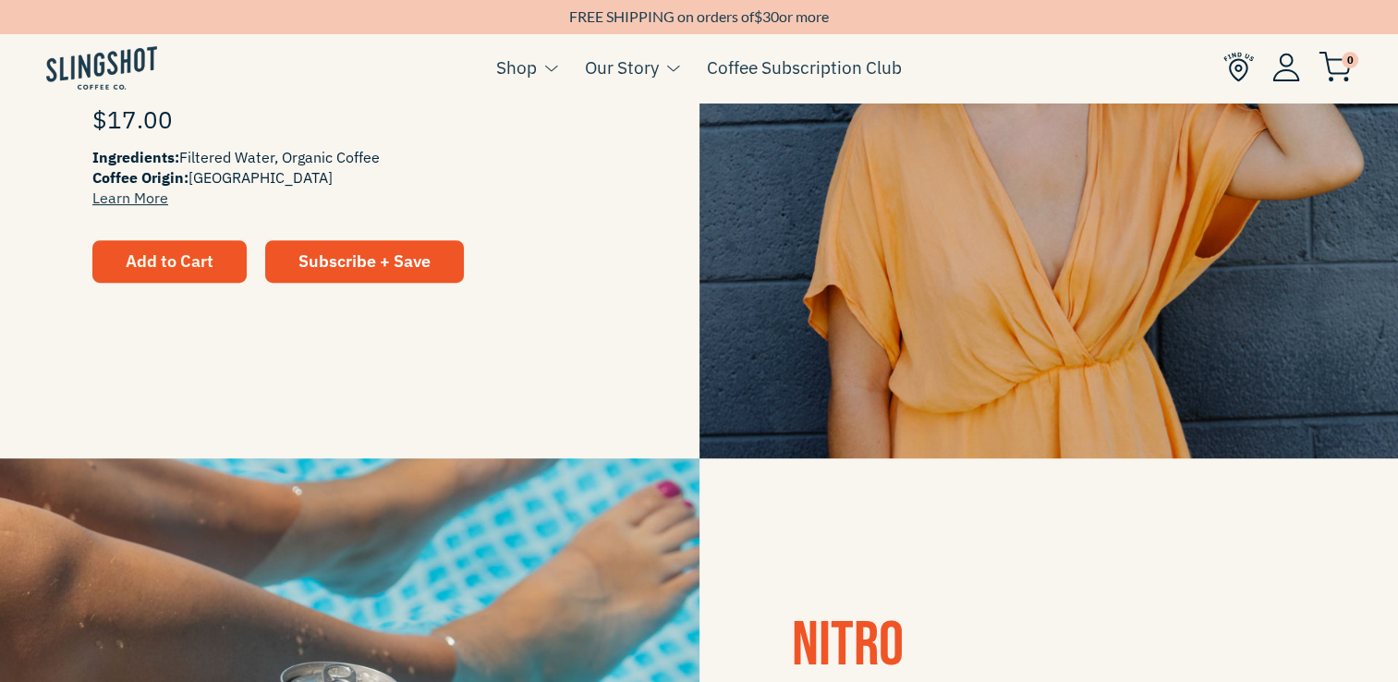
click at [169, 268] on span "Add to Cart" at bounding box center [170, 260] width 88 height 21
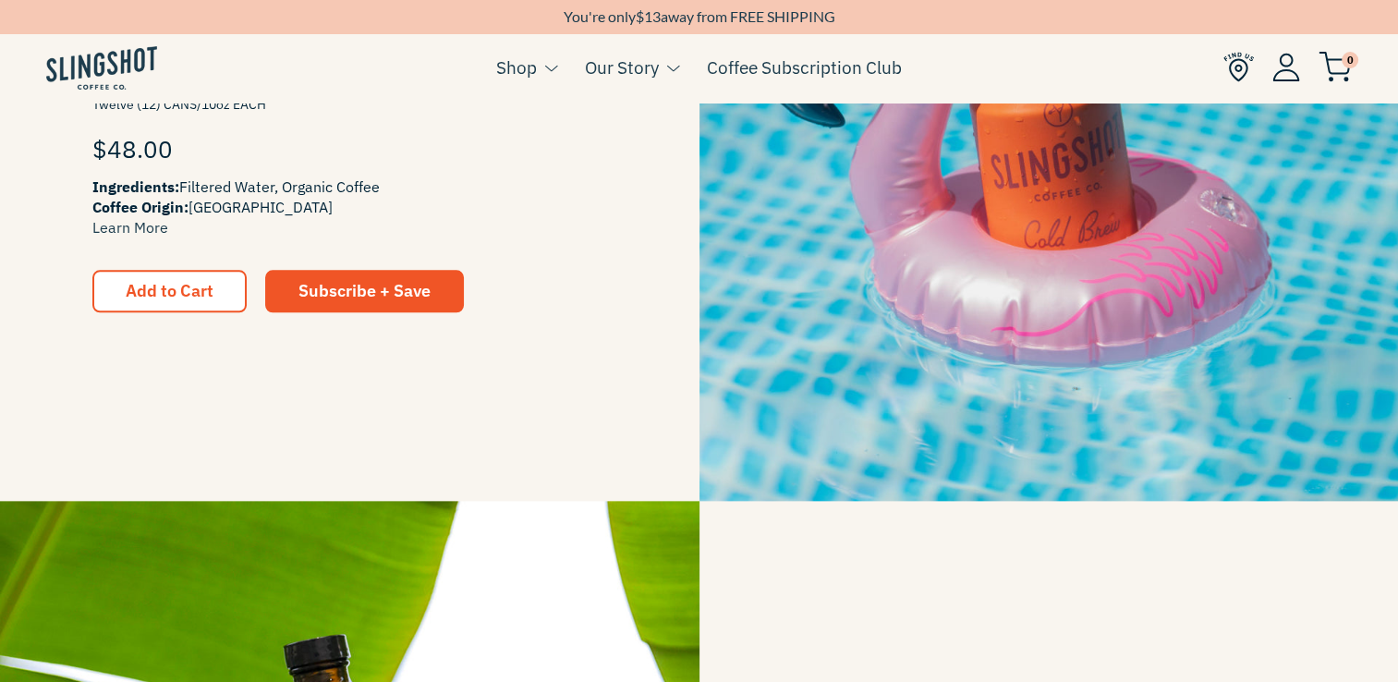
scroll to position [2032, 0]
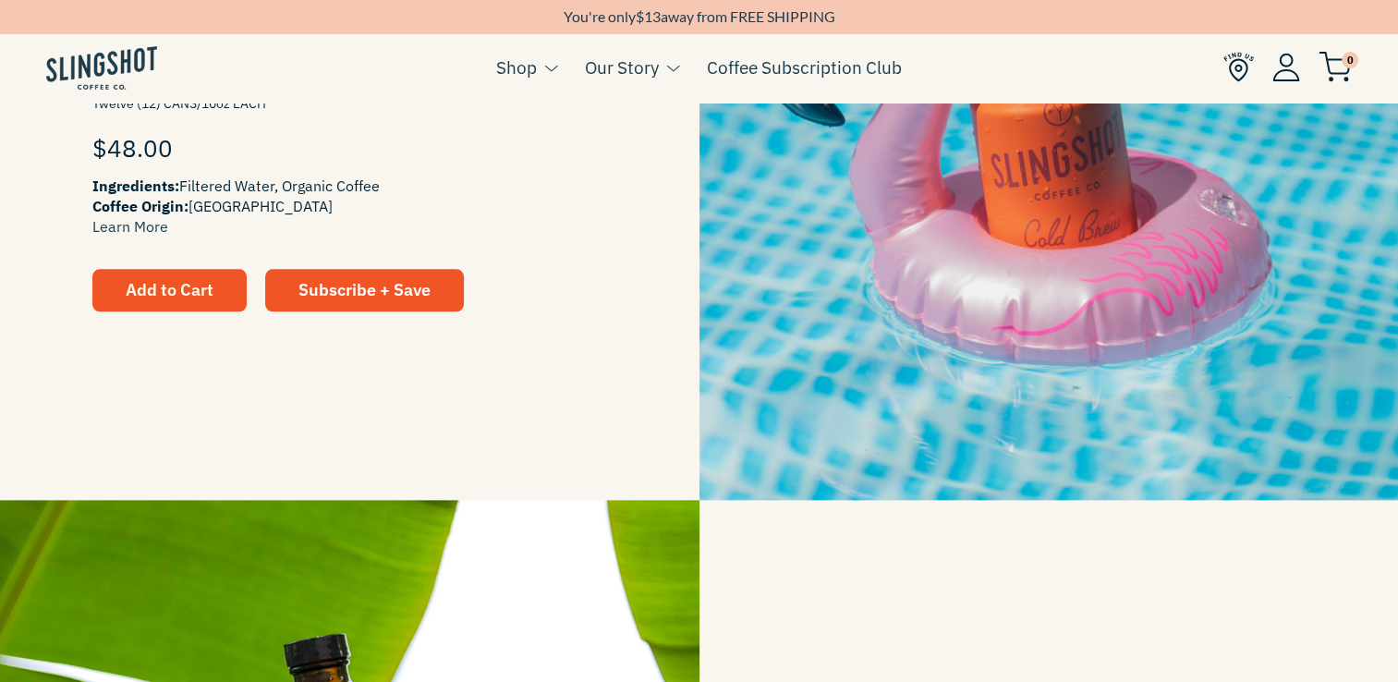
click at [195, 288] on span "Add to Cart" at bounding box center [170, 289] width 88 height 21
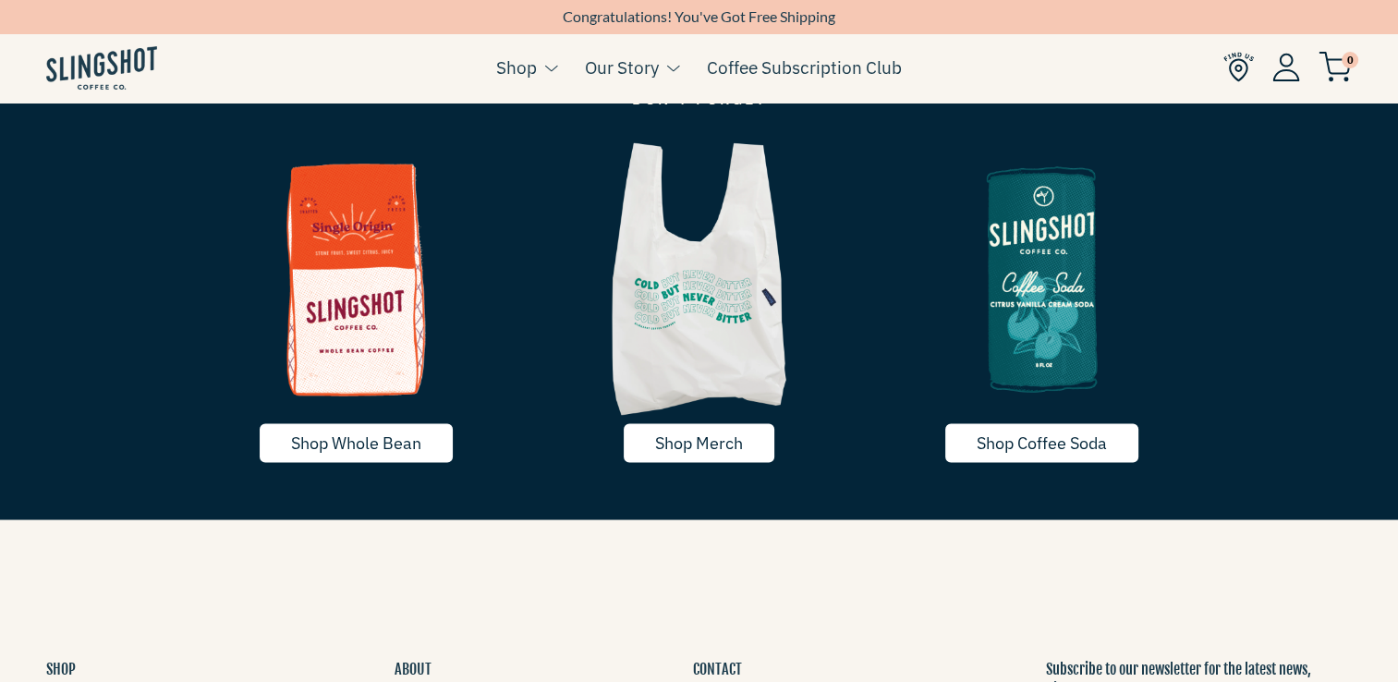
scroll to position [2934, 0]
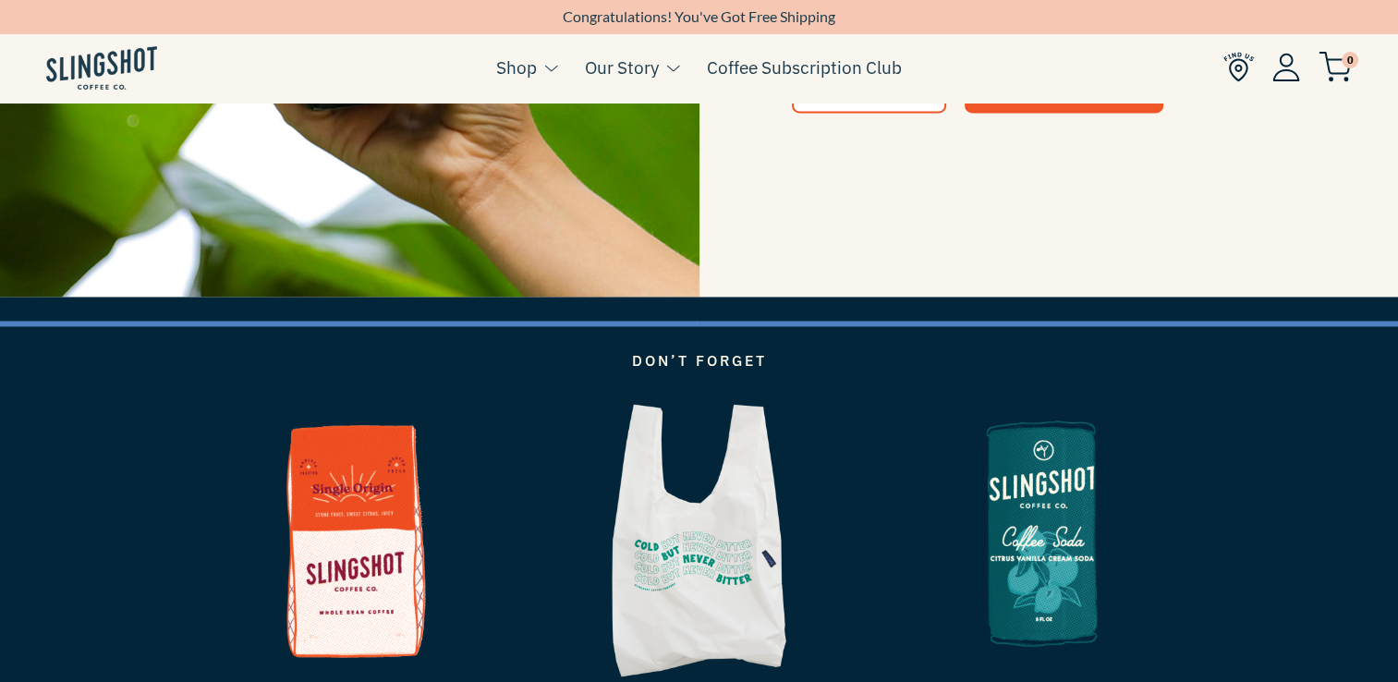
click at [1012, 492] on img at bounding box center [1041, 532] width 343 height 285
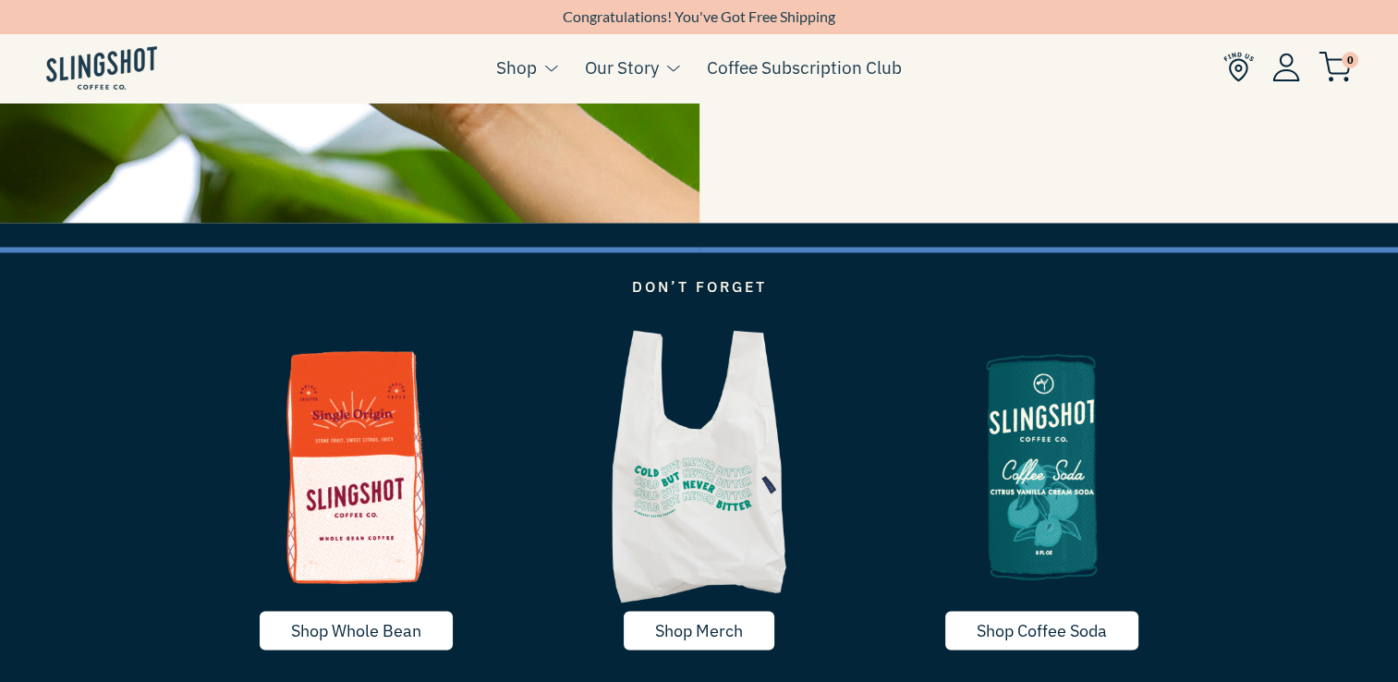
scroll to position [3014, 0]
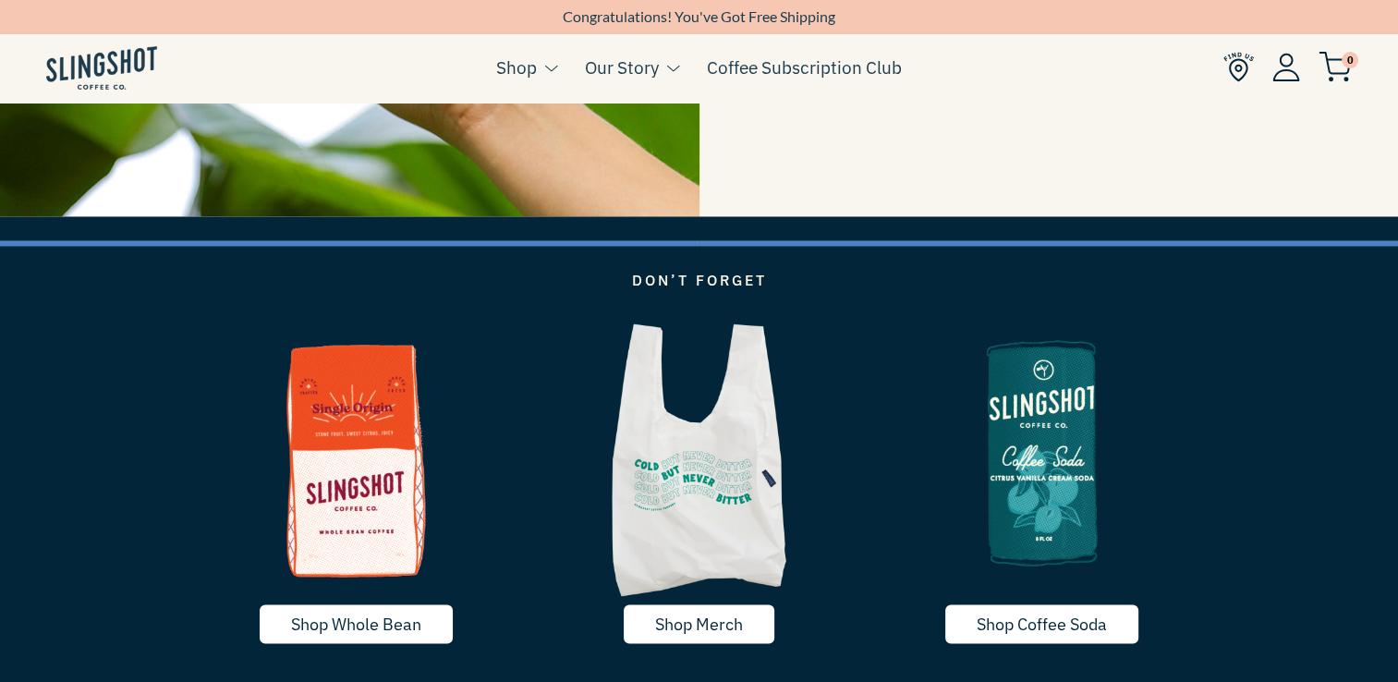
click at [1051, 442] on img at bounding box center [1041, 451] width 343 height 285
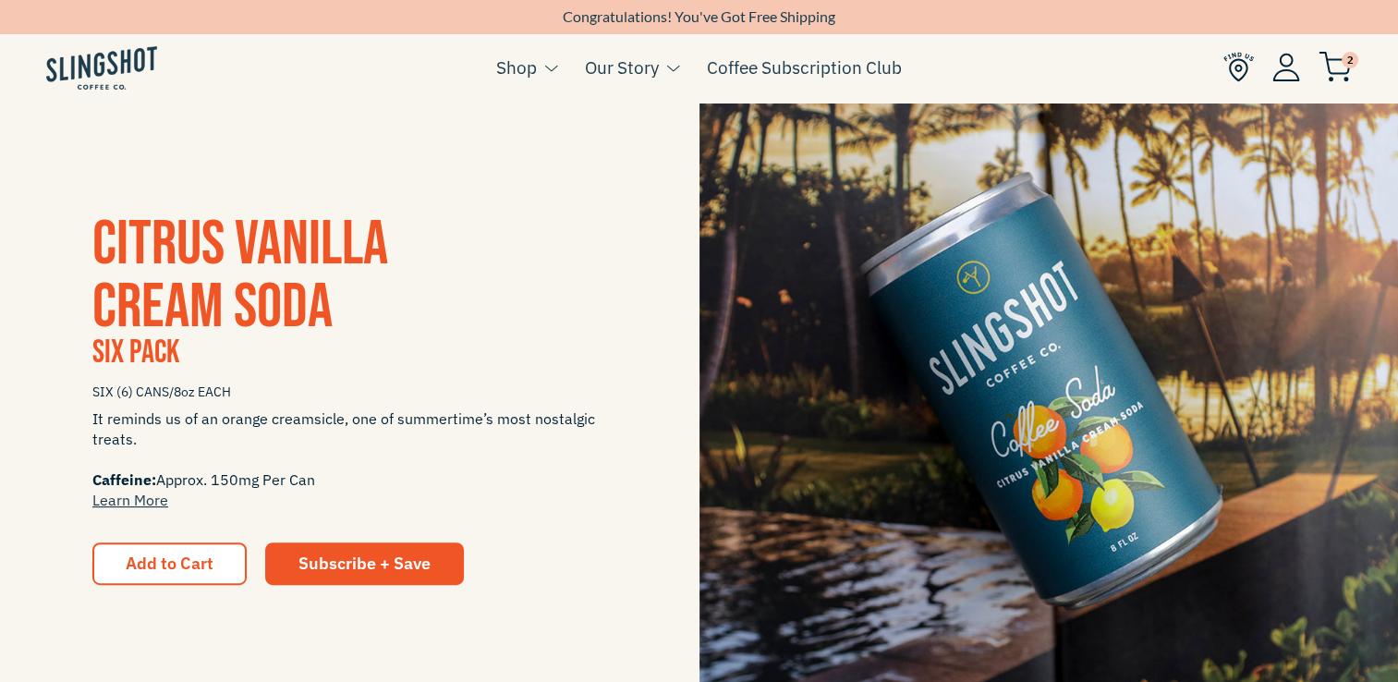
scroll to position [384, 0]
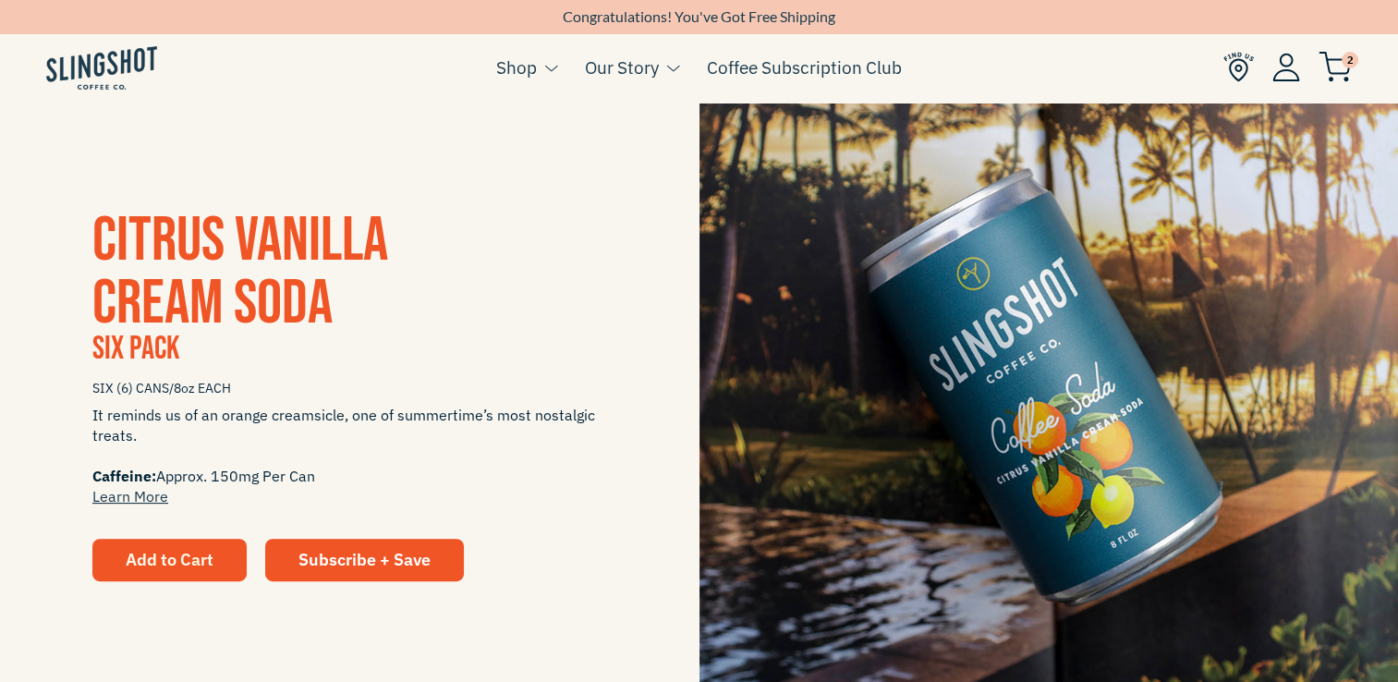
click at [166, 560] on span "Add to Cart" at bounding box center [170, 559] width 88 height 21
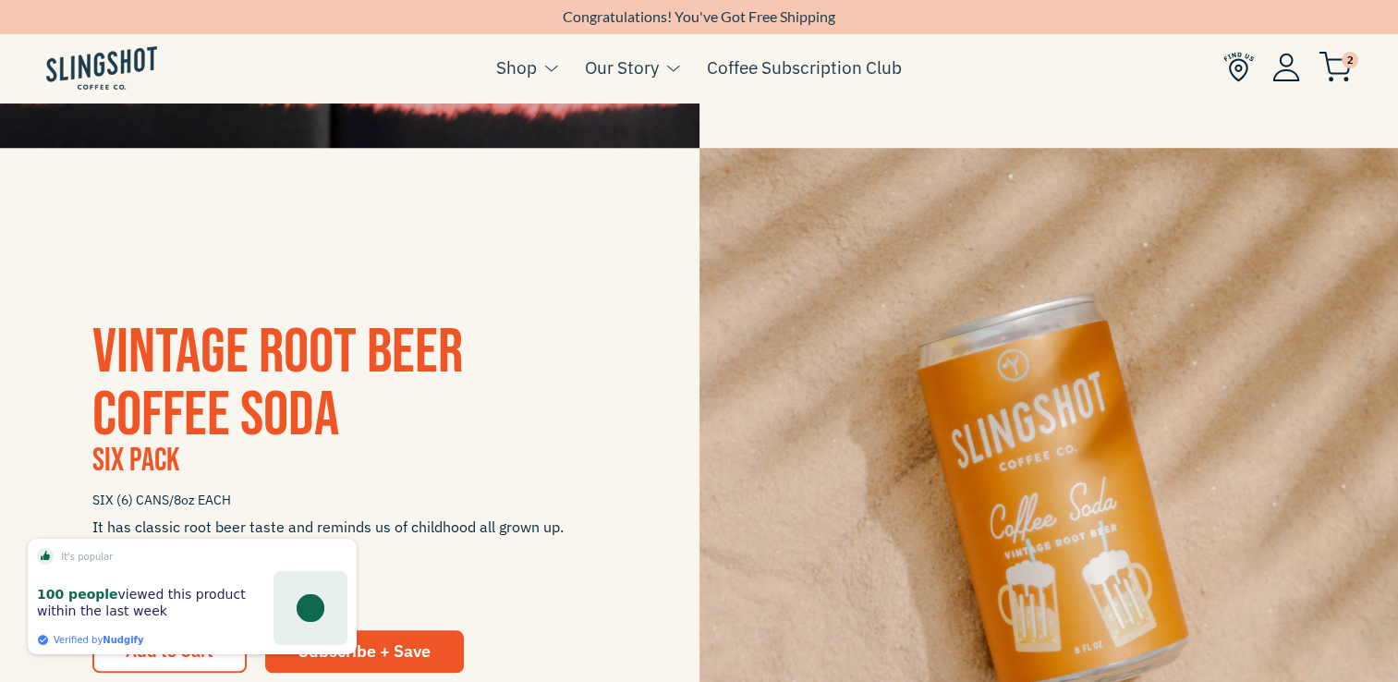
scroll to position [1977, 0]
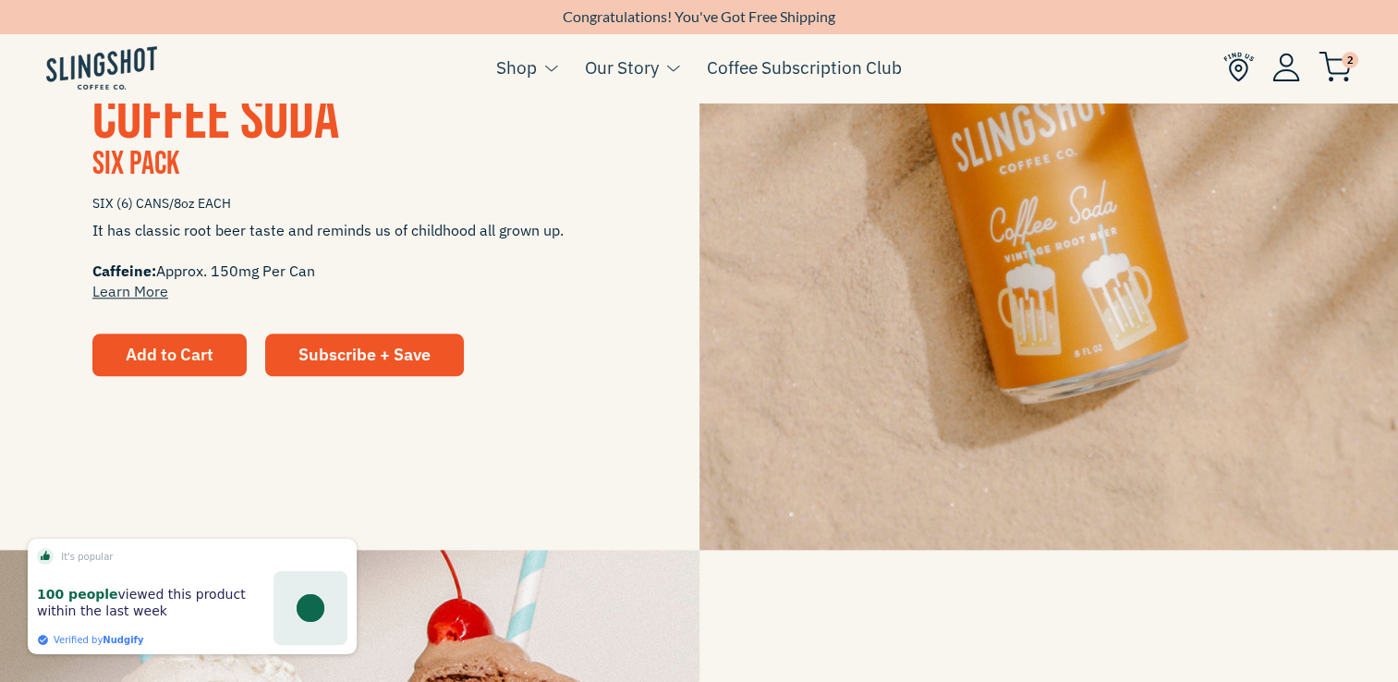
click at [177, 354] on span "Add to Cart" at bounding box center [170, 354] width 88 height 21
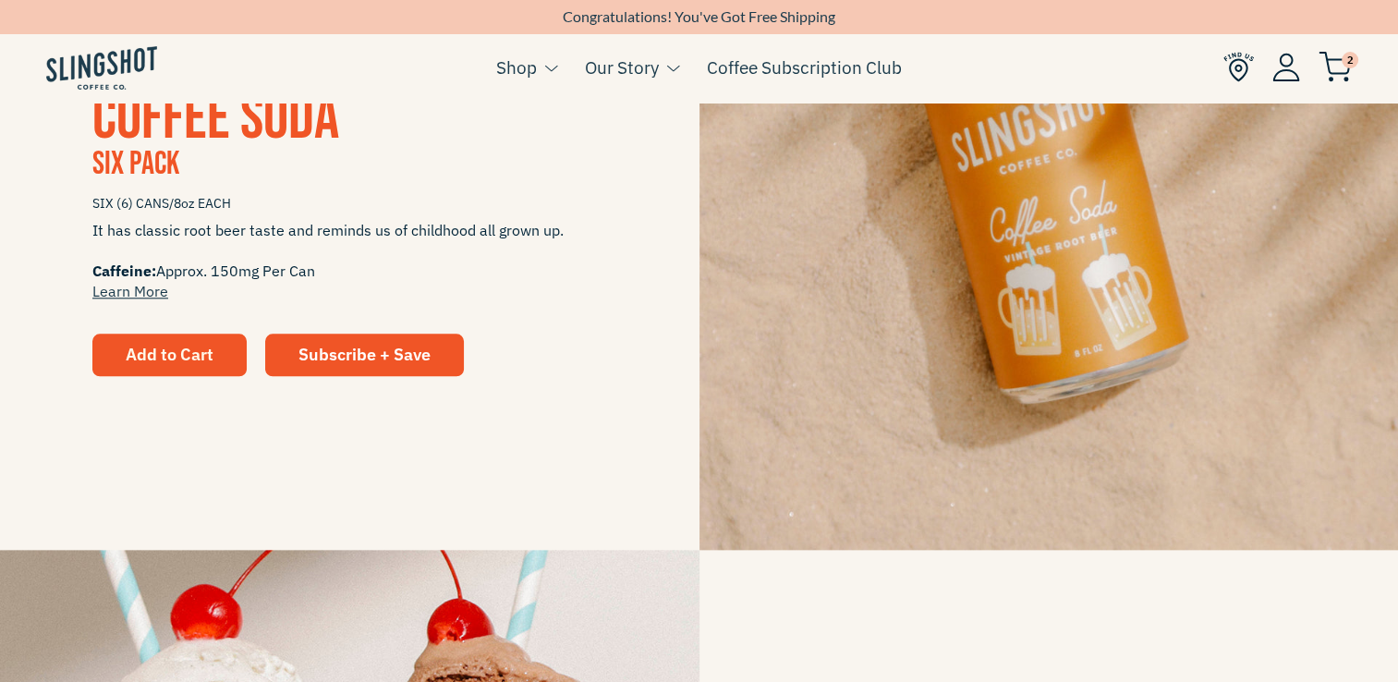
click at [203, 344] on span "Add to Cart" at bounding box center [170, 354] width 88 height 21
click at [174, 357] on span "Add to Cart" at bounding box center [170, 354] width 88 height 21
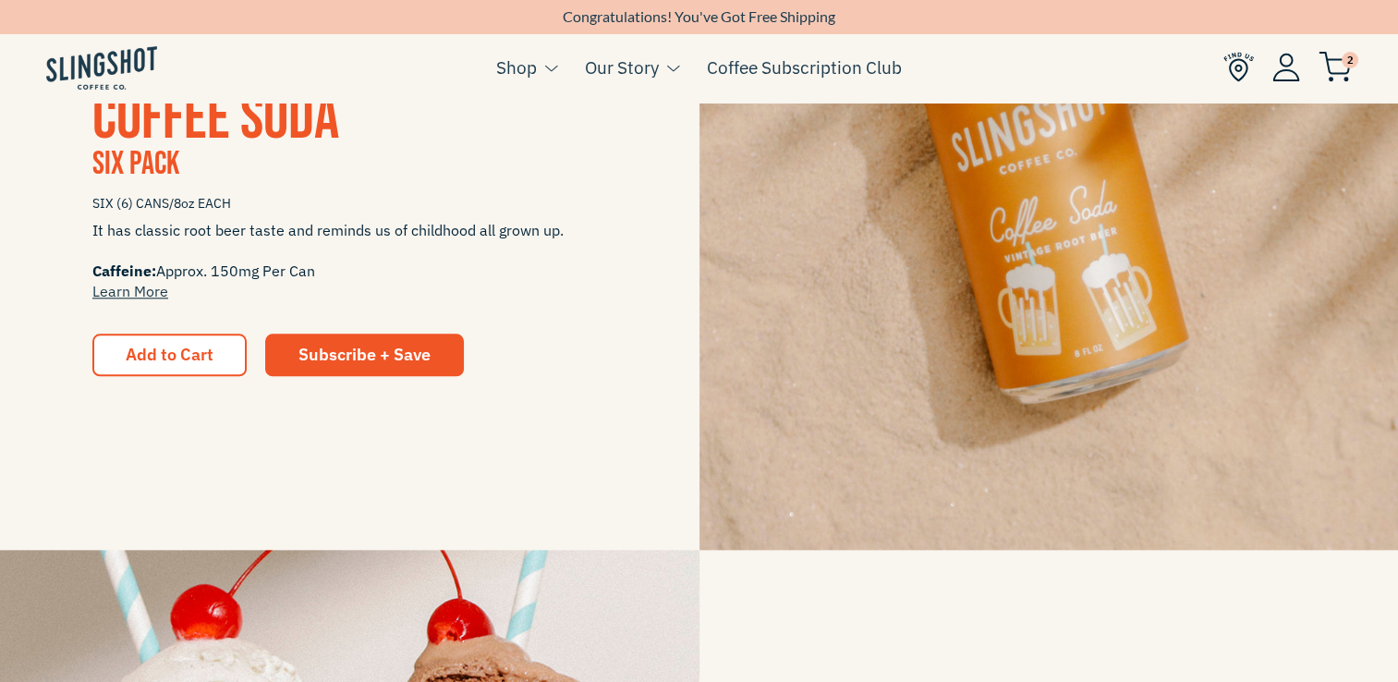
drag, startPoint x: 174, startPoint y: 357, endPoint x: 612, endPoint y: 299, distance: 442.5
click at [612, 299] on div "Vintage Root Beer Coffee Soda Six Pack SIX (6) CANS/8oz EACH It has classic roo…" at bounding box center [349, 200] width 699 height 351
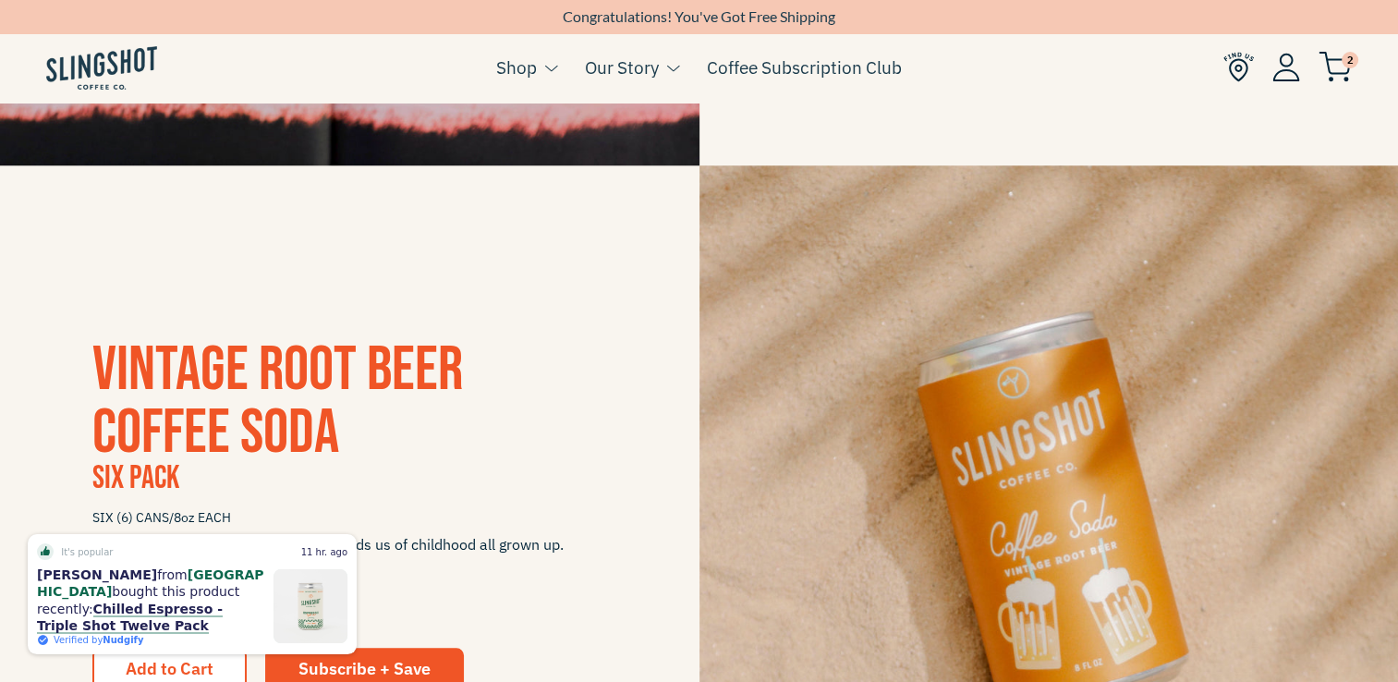
scroll to position [1580, 0]
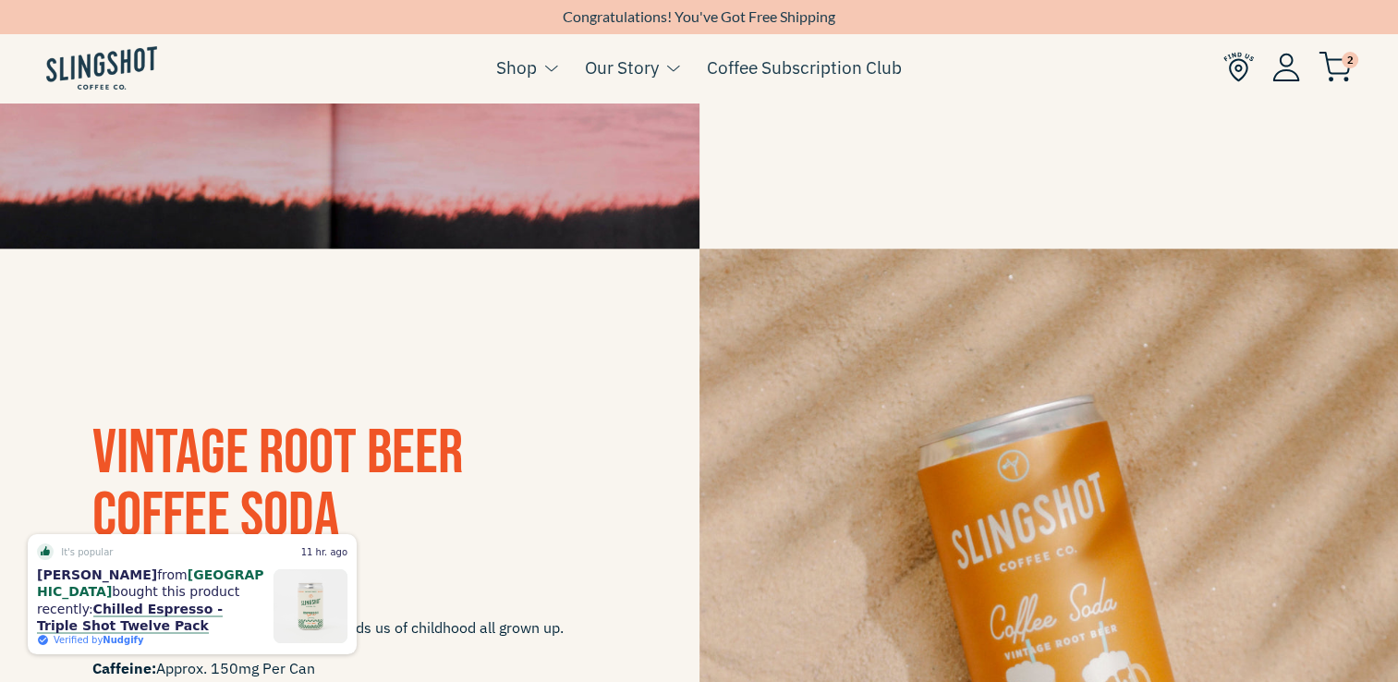
click at [498, 447] on h3 "Vintage Root Beer Coffee Soda" at bounding box center [349, 485] width 515 height 126
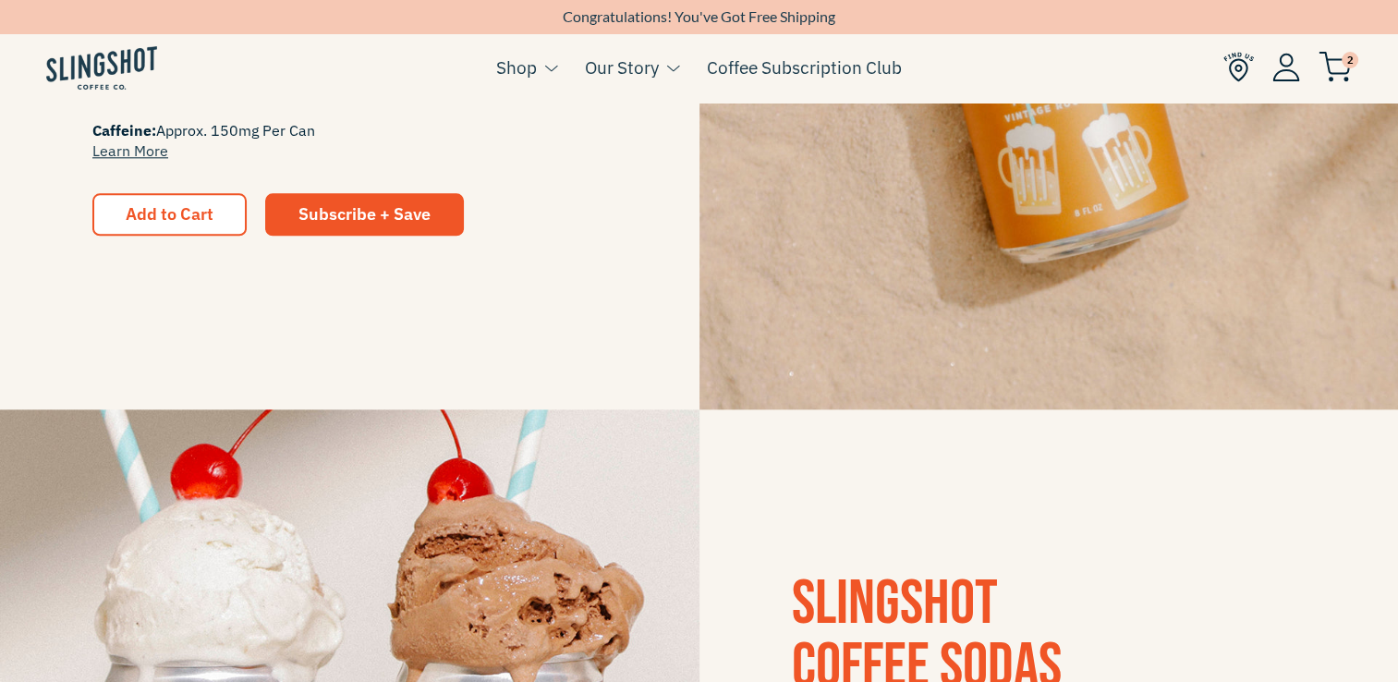
scroll to position [3604, 0]
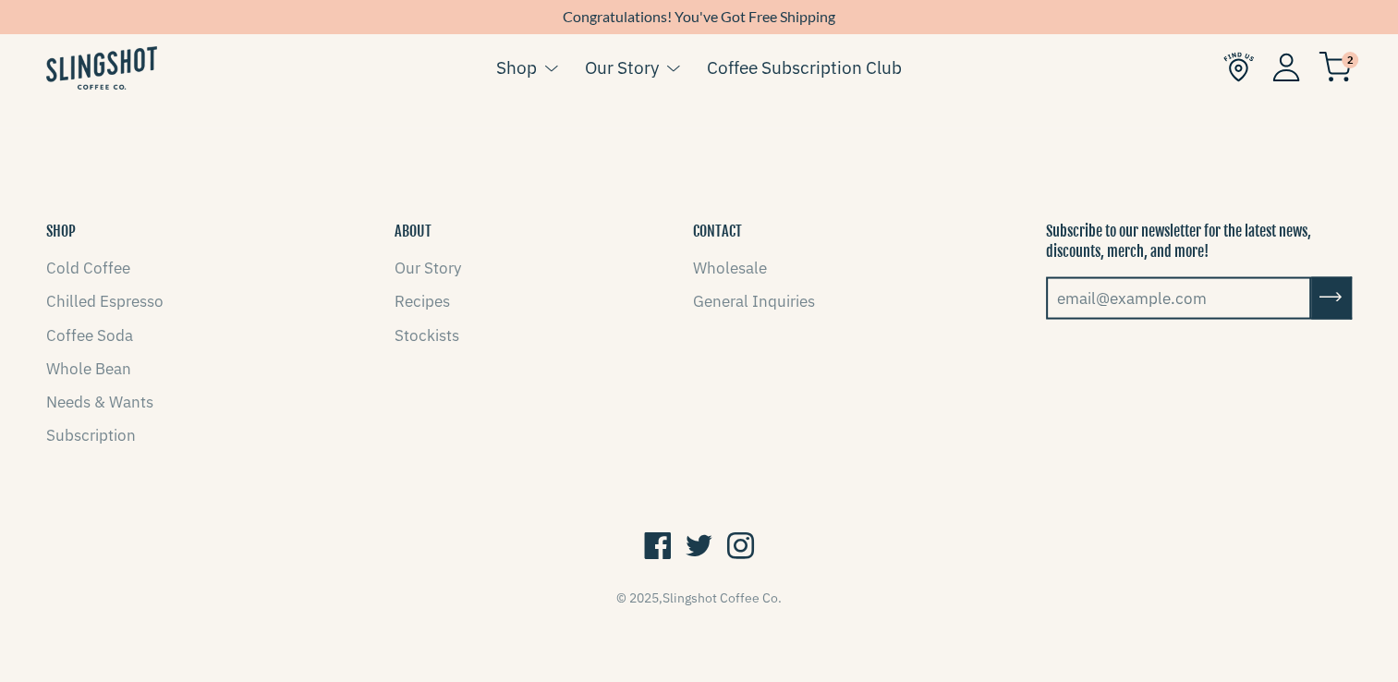
click at [1336, 68] on img at bounding box center [1334, 67] width 33 height 30
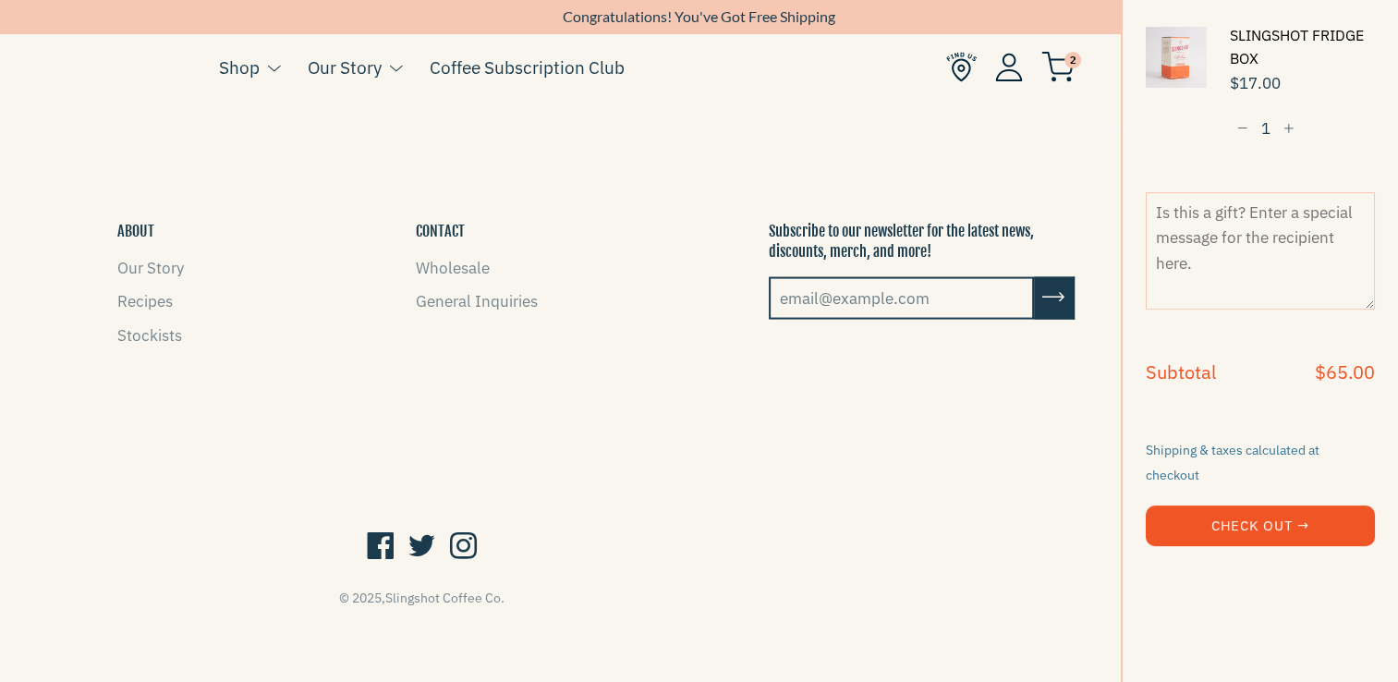
scroll to position [0, 0]
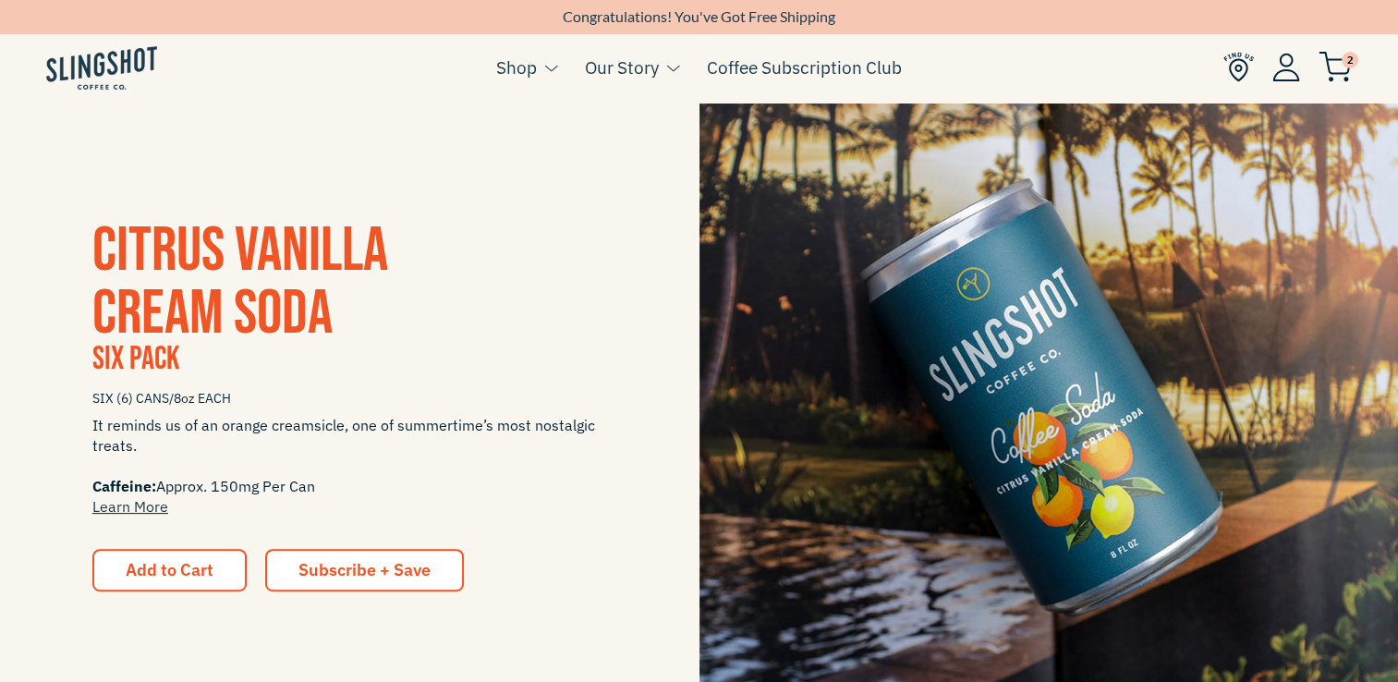
scroll to position [375, 0]
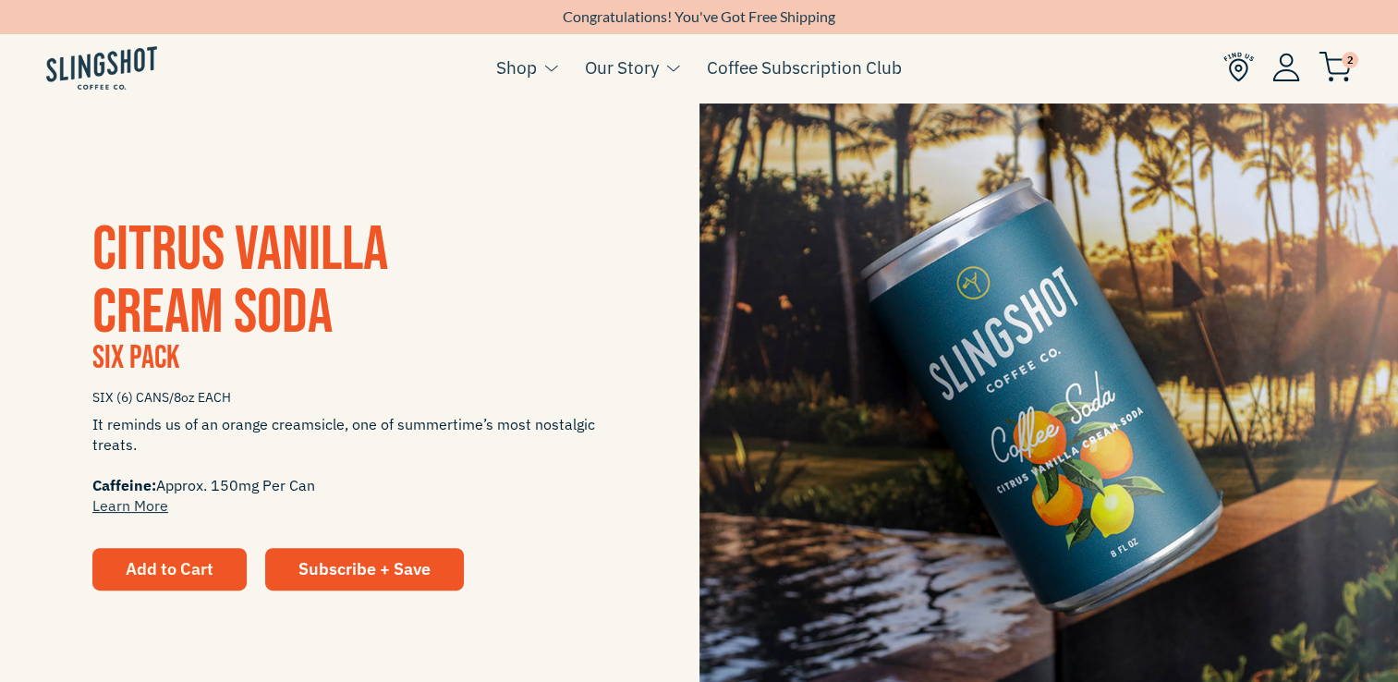
click at [219, 567] on button "Add to Cart" at bounding box center [169, 569] width 154 height 42
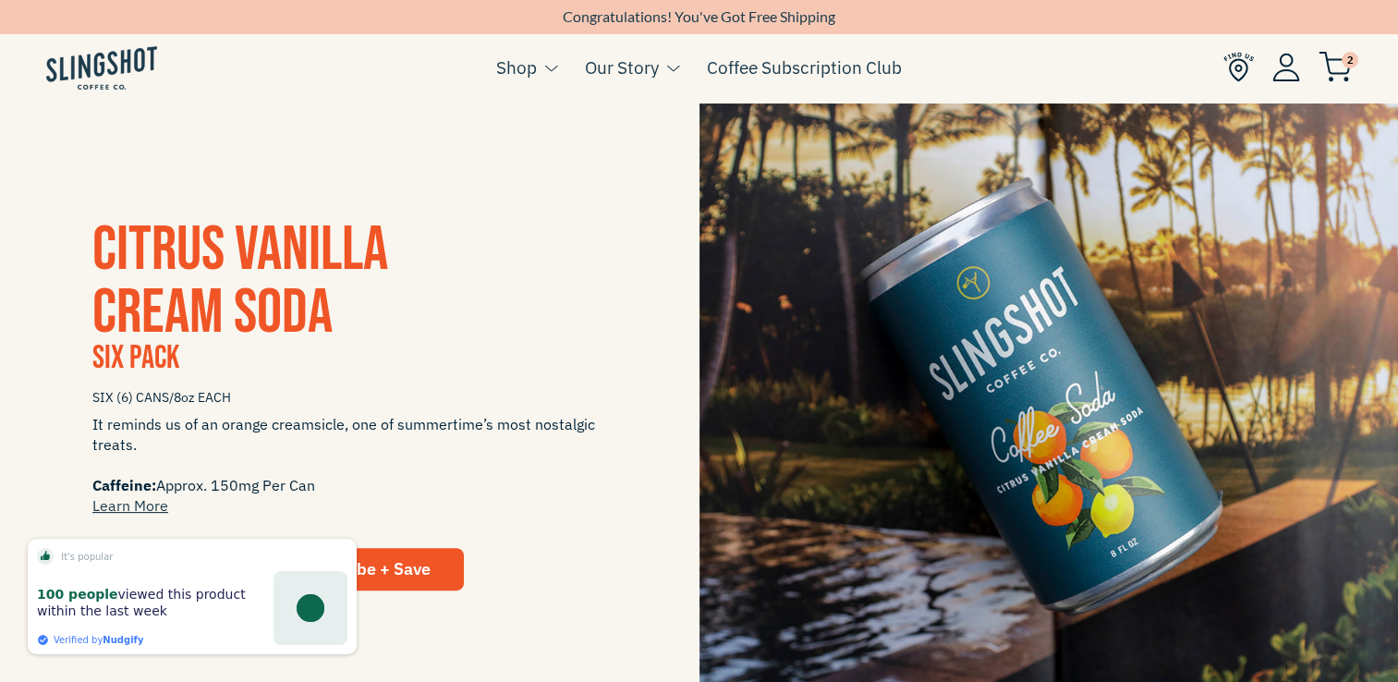
click at [219, 571] on div "100 people viewed this product within the last week" at bounding box center [192, 608] width 310 height 74
click at [305, 511] on span "It reminds us of an orange creamsicle, one of summertime’s most nostalgic treat…" at bounding box center [349, 465] width 515 height 102
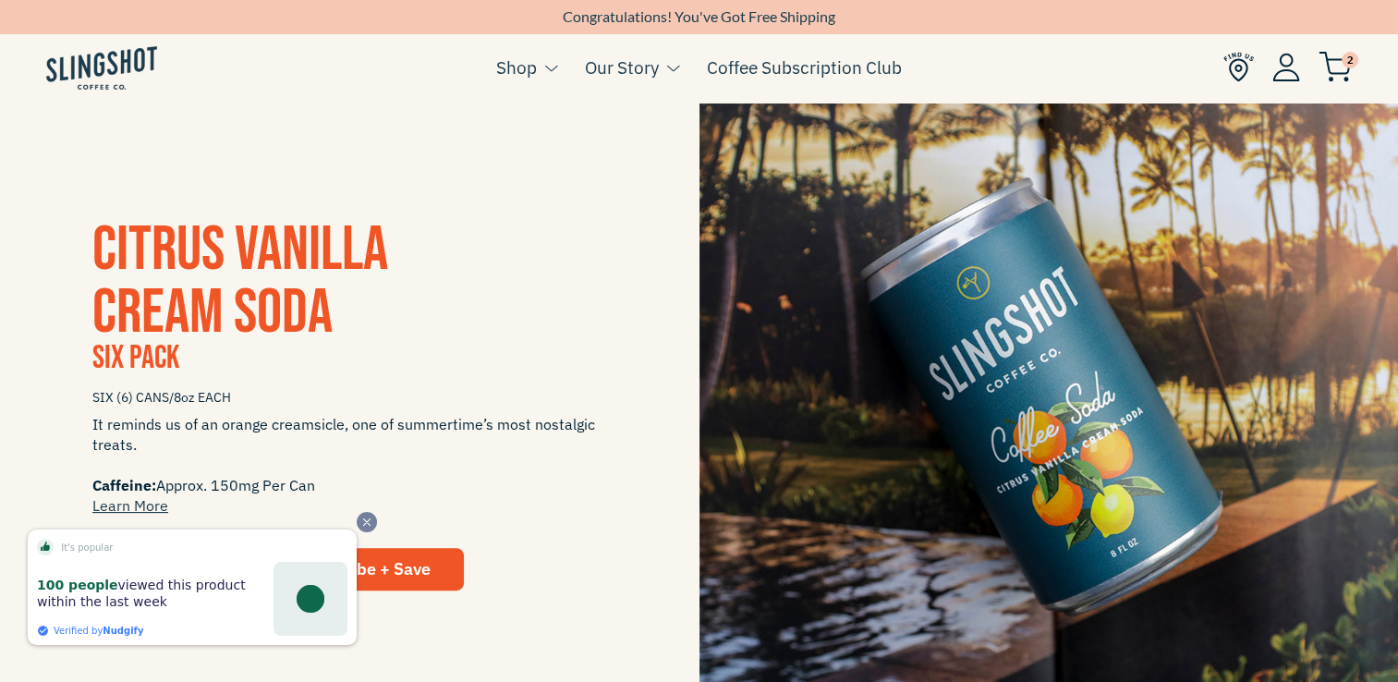
click at [365, 519] on icon "Close" at bounding box center [367, 522] width 6 height 6
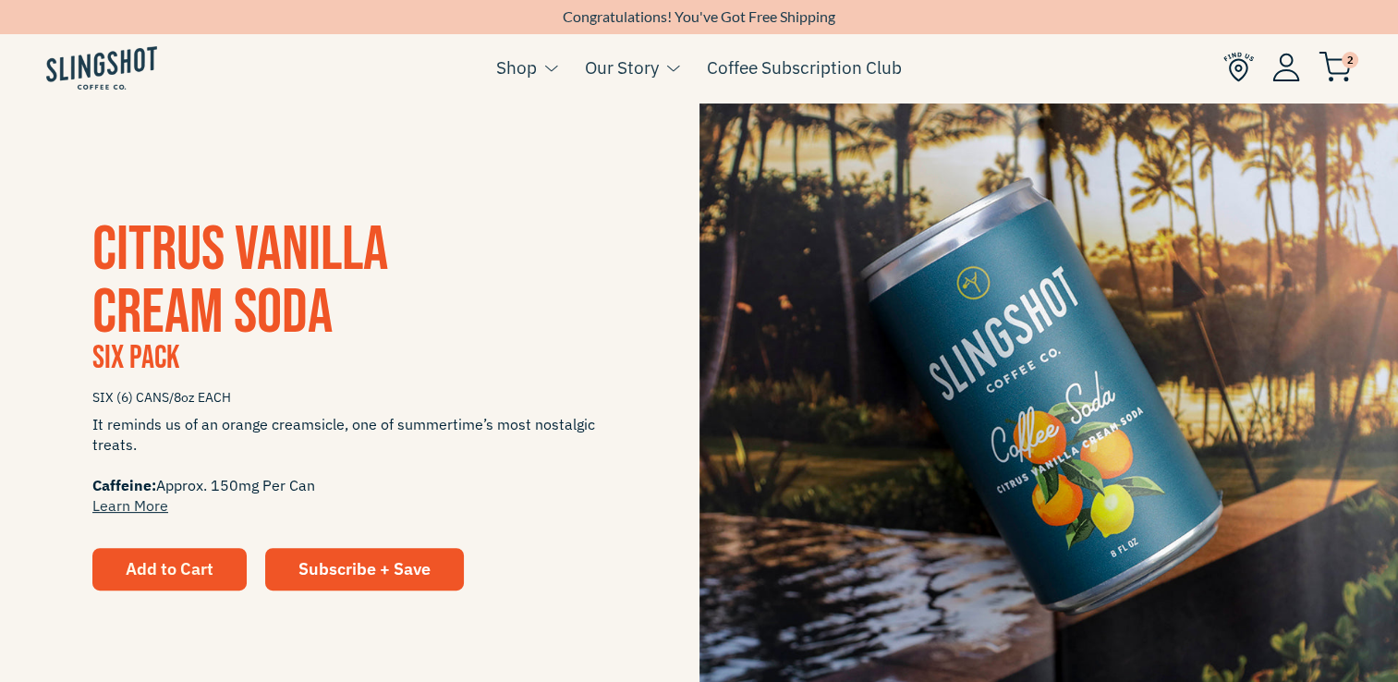
click at [177, 561] on span "Add to Cart" at bounding box center [170, 568] width 88 height 21
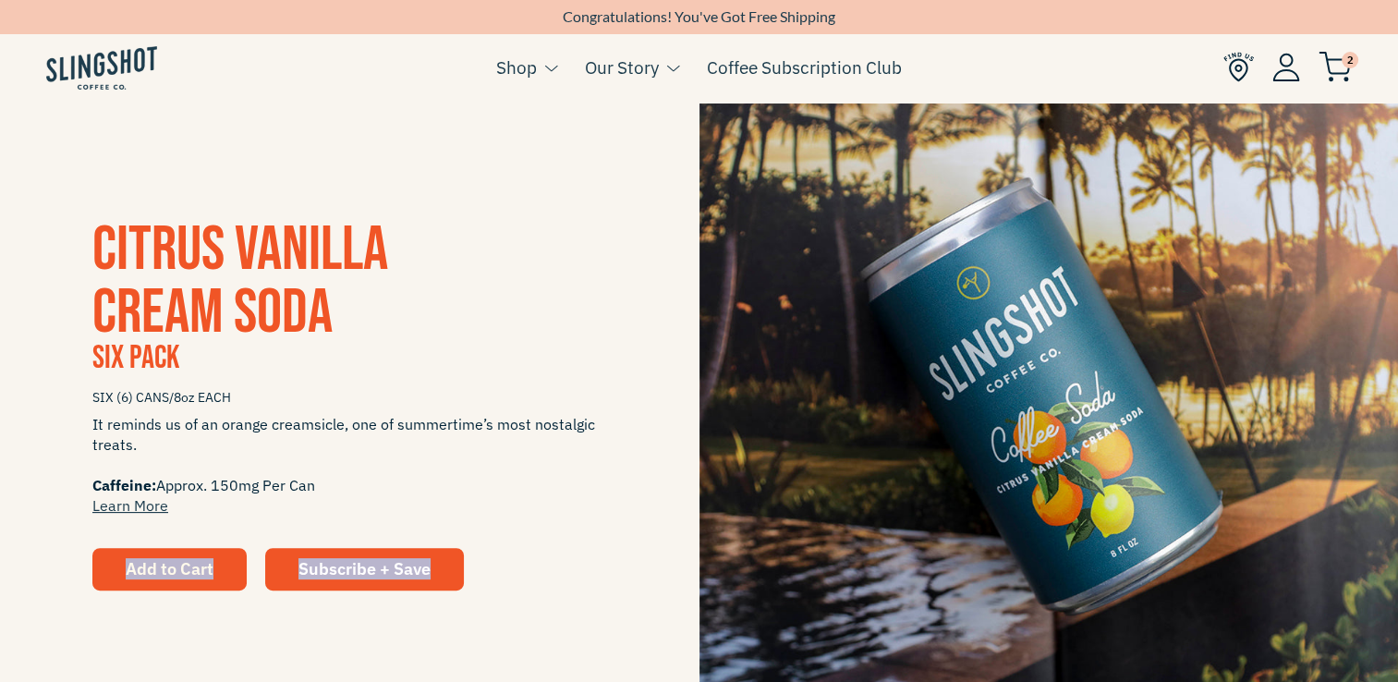
click at [177, 561] on span "Add to Cart" at bounding box center [170, 568] width 88 height 21
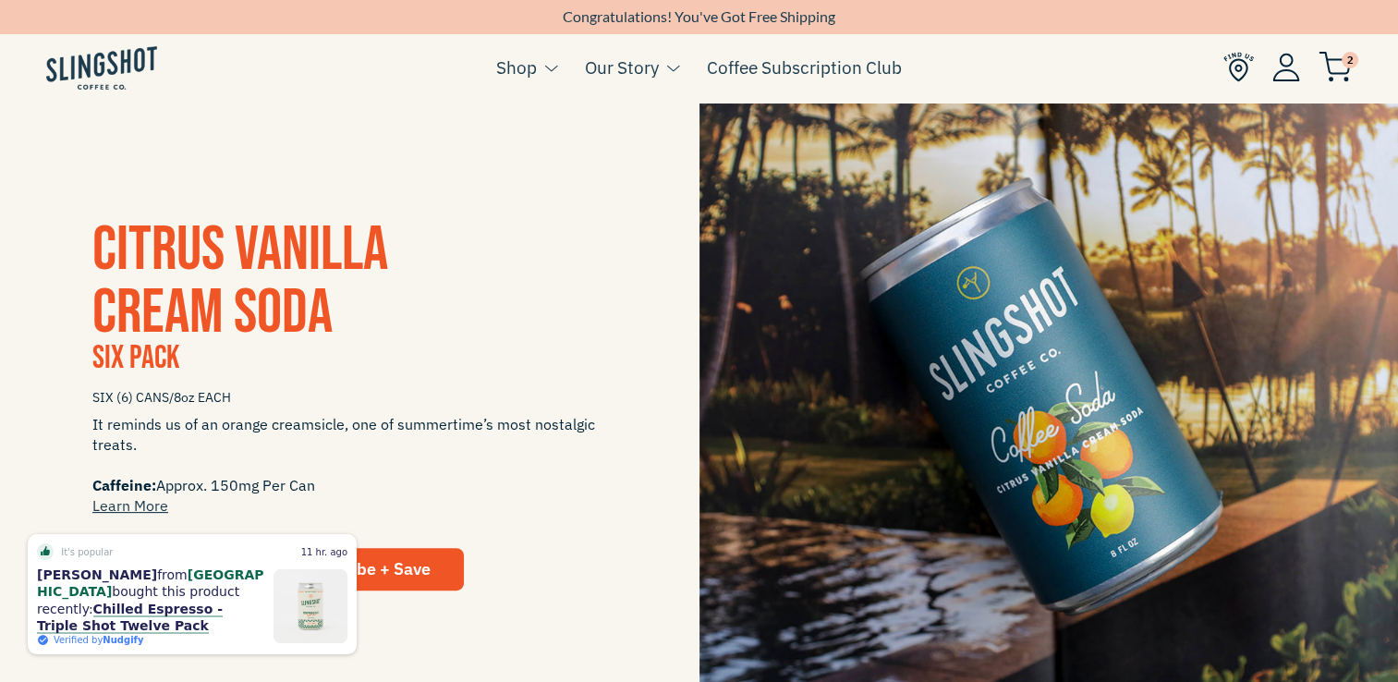
drag, startPoint x: 177, startPoint y: 561, endPoint x: 430, endPoint y: 496, distance: 261.3
click at [430, 496] on span "It reminds us of an orange creamsicle, one of summertime’s most nostalgic treat…" at bounding box center [349, 465] width 515 height 102
click at [538, 540] on div "CITRUS VANILLA CREAM SODA Six Pack SIX (6) CANS/8oz EACH It reminds us of an or…" at bounding box center [349, 404] width 699 height 371
click at [421, 563] on span "Subscribe + Save" at bounding box center [364, 568] width 132 height 21
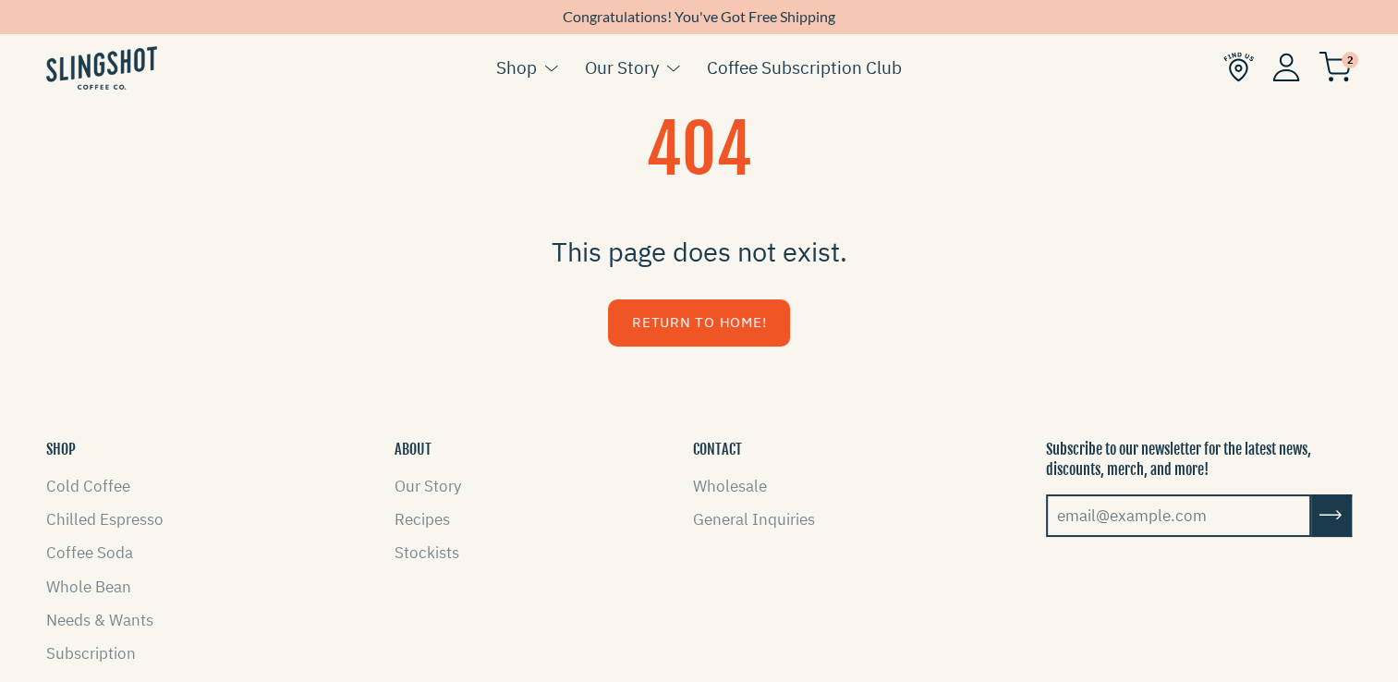
click at [756, 328] on link "Return to Home!" at bounding box center [699, 322] width 182 height 47
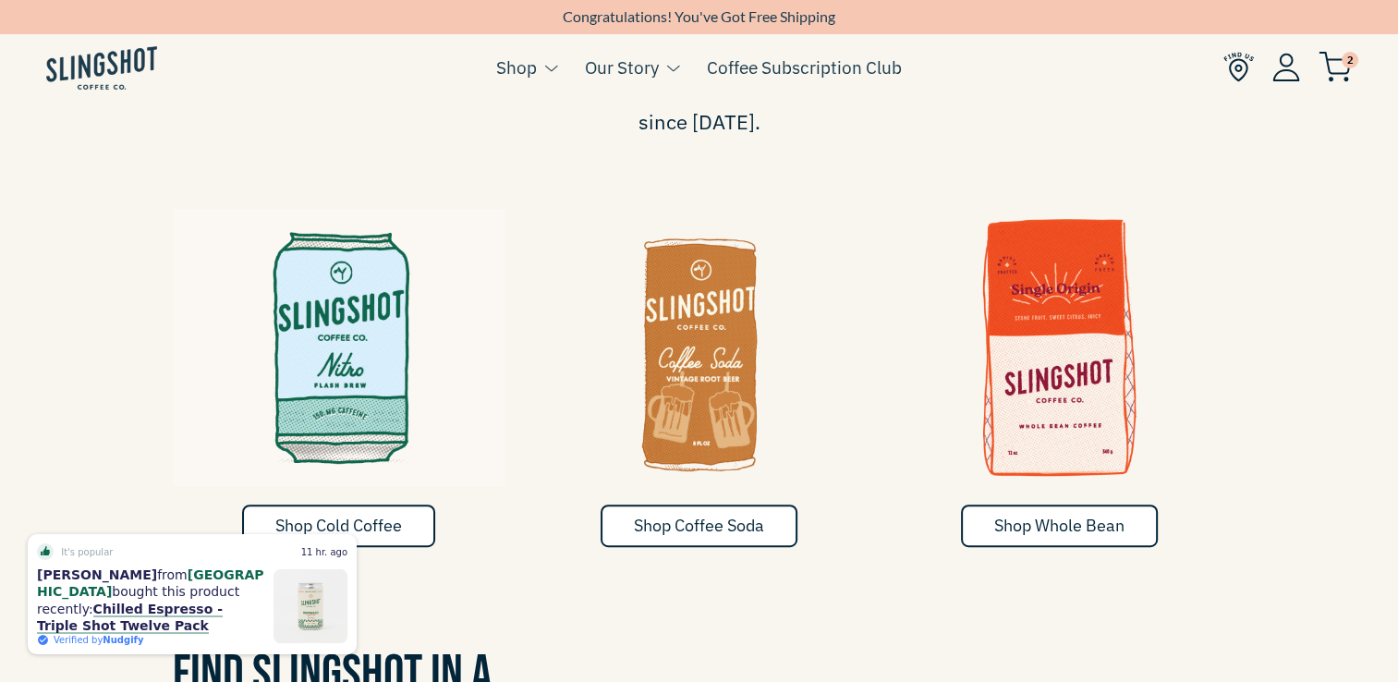
scroll to position [966, 0]
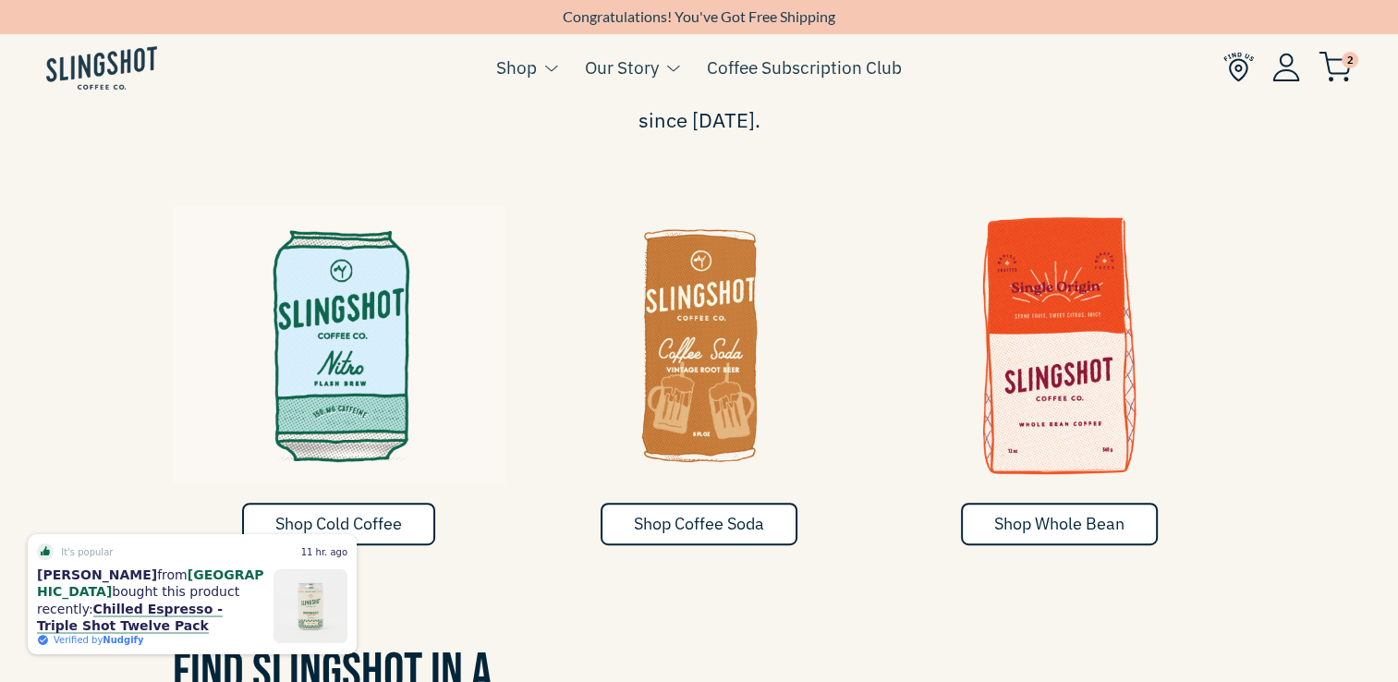
click at [695, 356] on img at bounding box center [699, 338] width 333 height 277
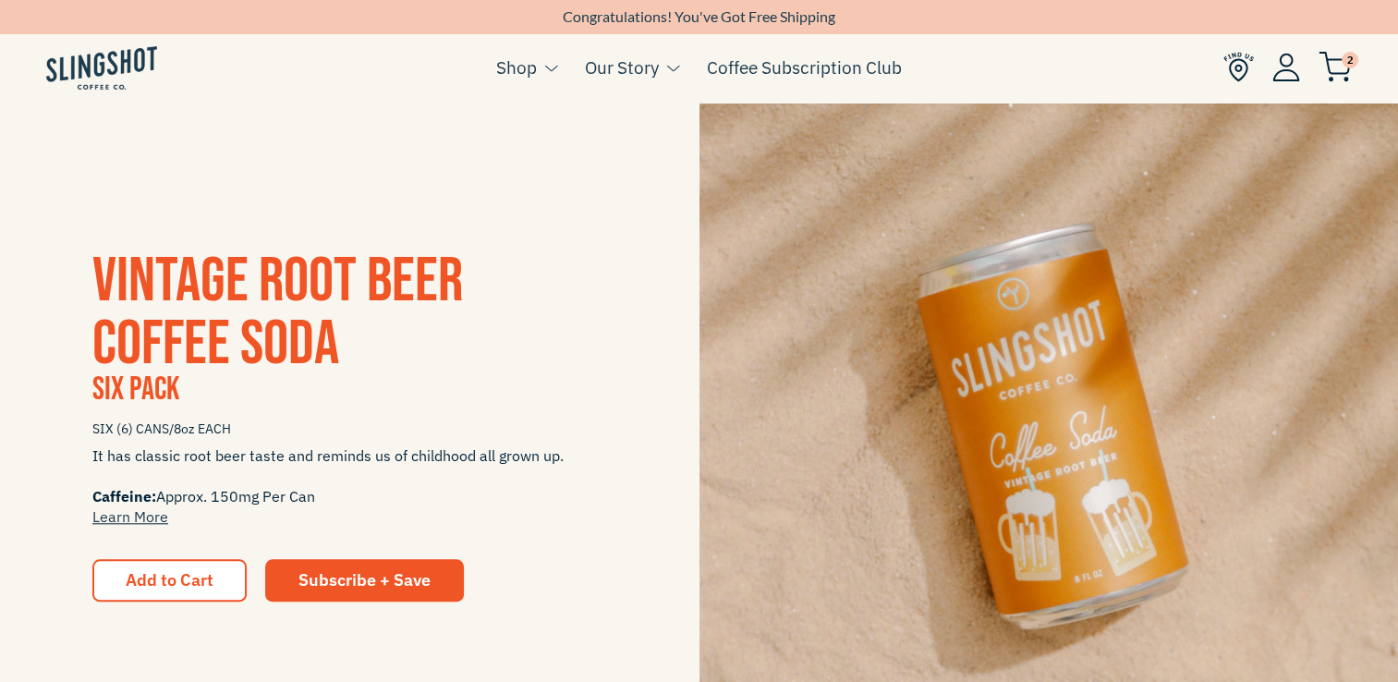
scroll to position [1758, 0]
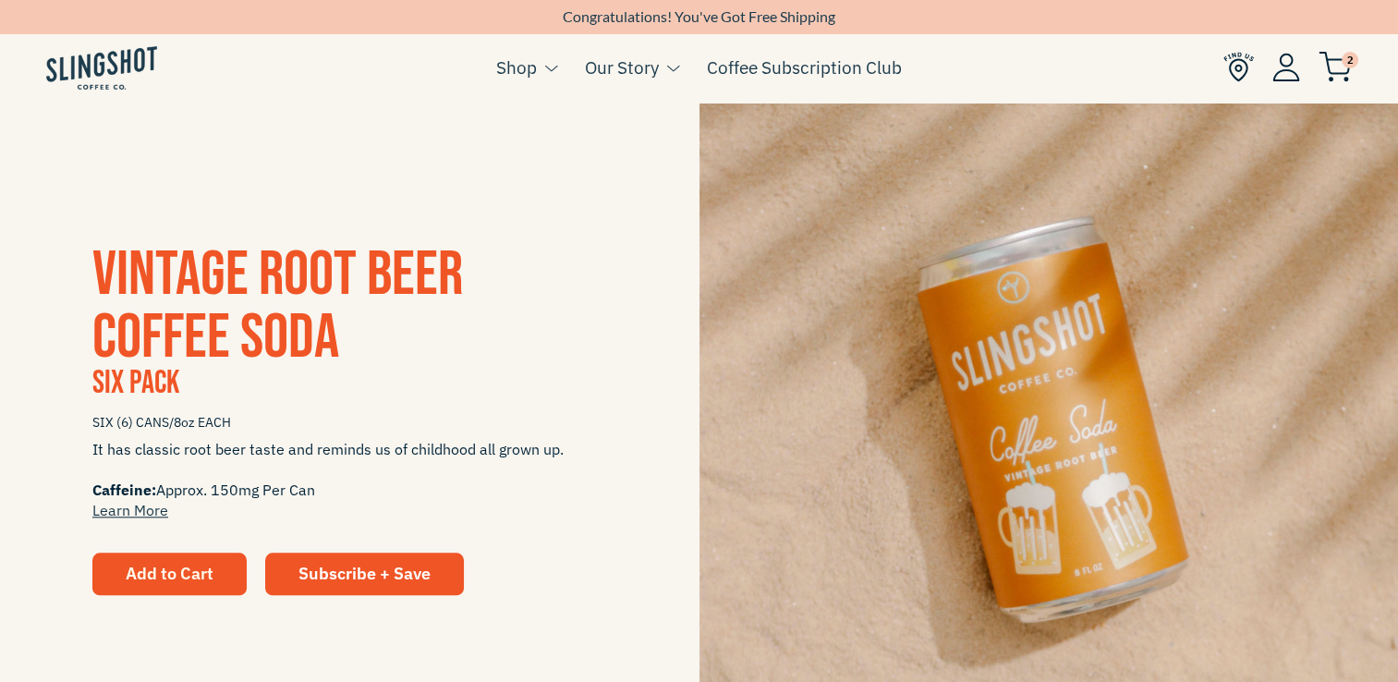
click at [212, 579] on body "Skip to content NEWSLETTER Sign up for our news letter to stay up to date on pr…" at bounding box center [699, 394] width 1398 height 4304
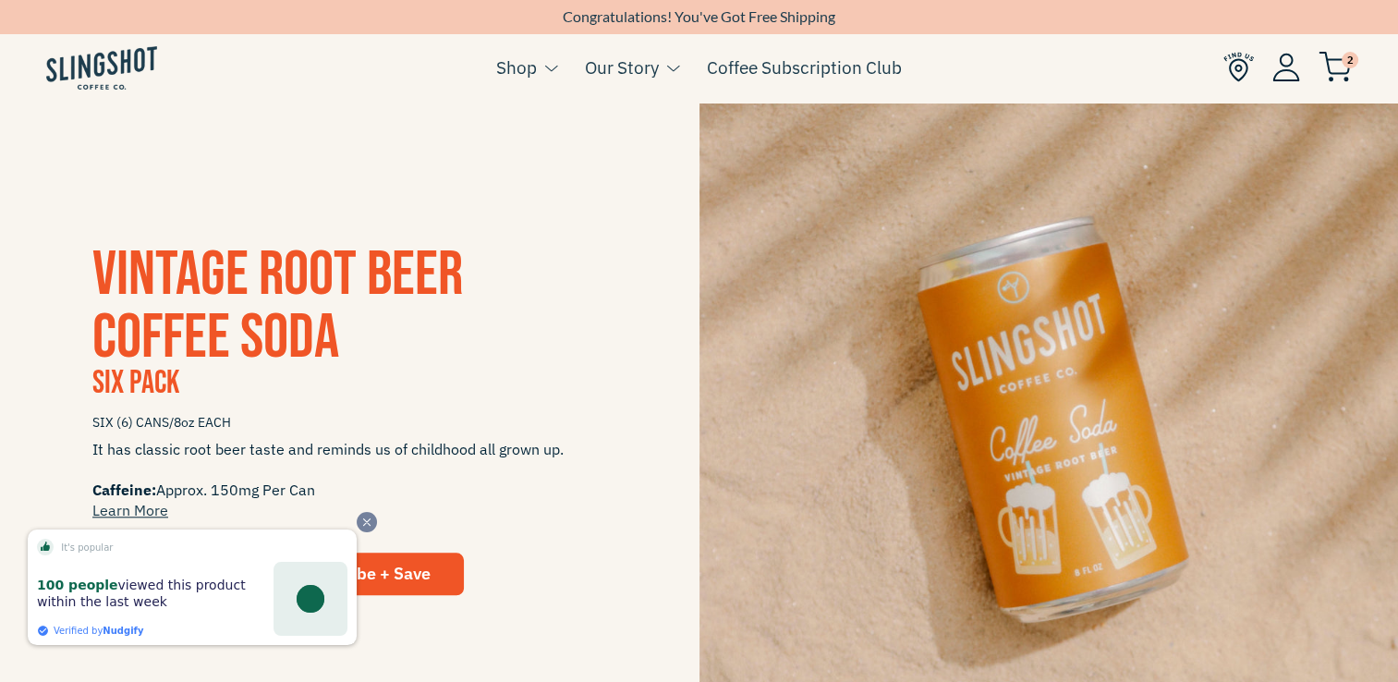
click at [367, 519] on icon "Close" at bounding box center [366, 521] width 13 height 13
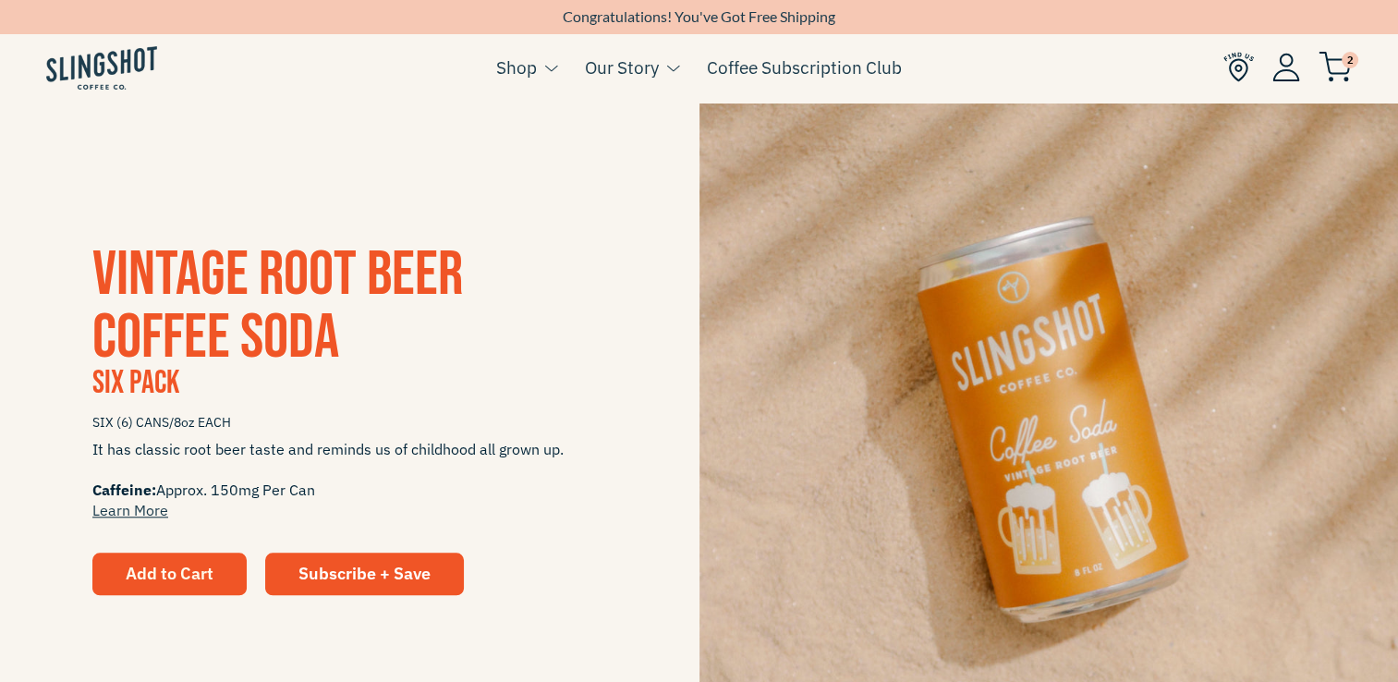
click at [192, 558] on button "Add to Cart" at bounding box center [169, 573] width 154 height 42
click at [182, 567] on span "Add to Cart" at bounding box center [170, 573] width 88 height 21
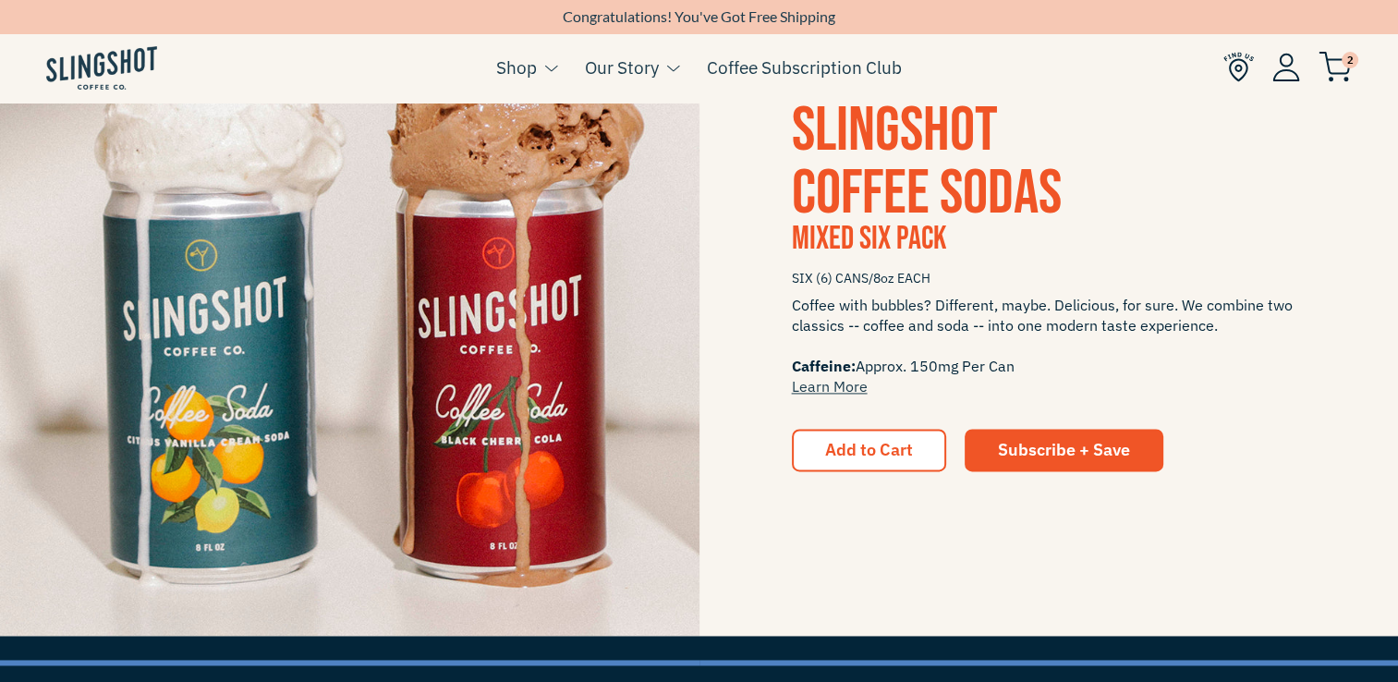
scroll to position [2592, 0]
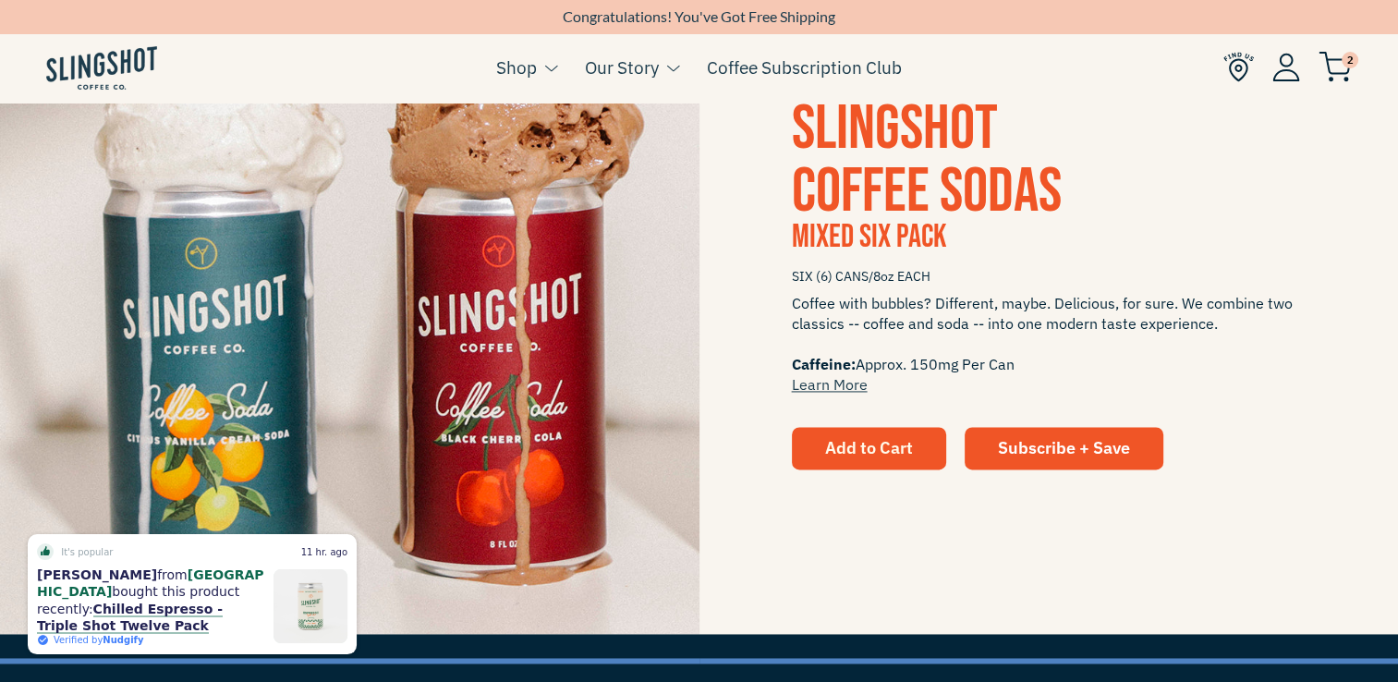
click at [868, 455] on span "Add to Cart" at bounding box center [869, 447] width 88 height 21
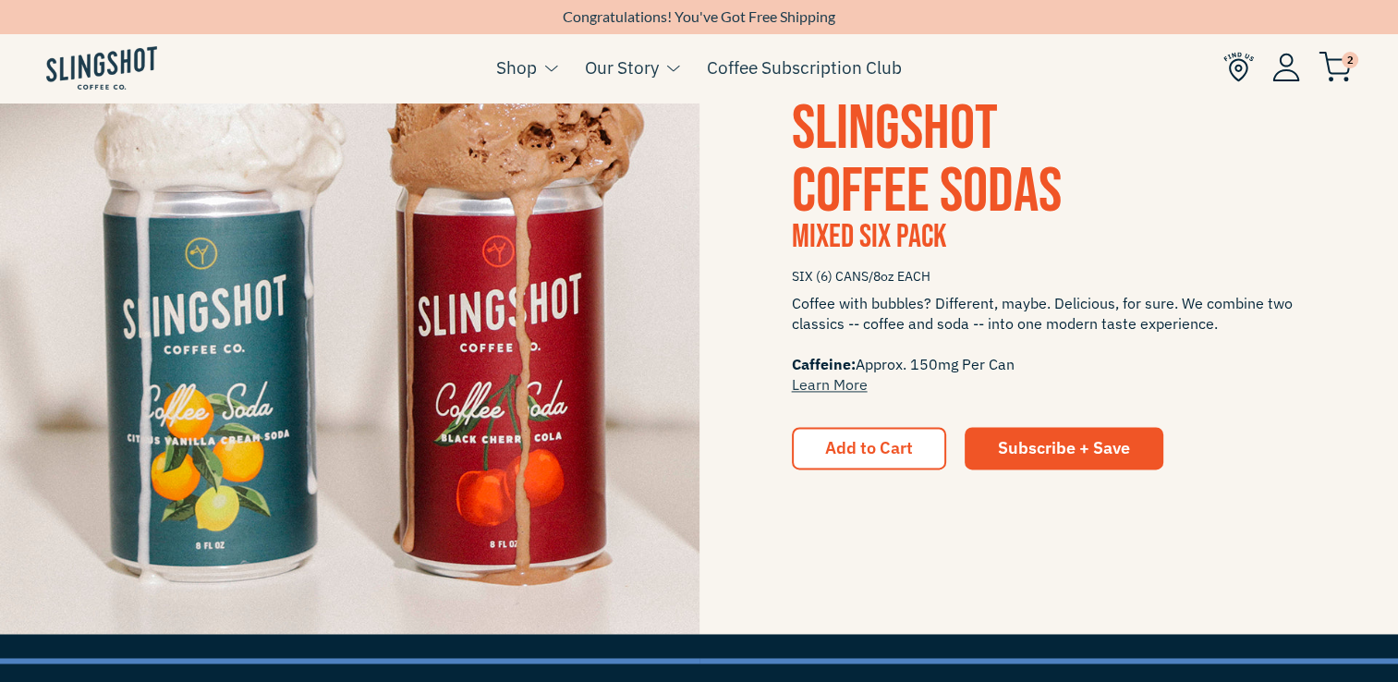
click at [1336, 65] on img at bounding box center [1334, 67] width 33 height 30
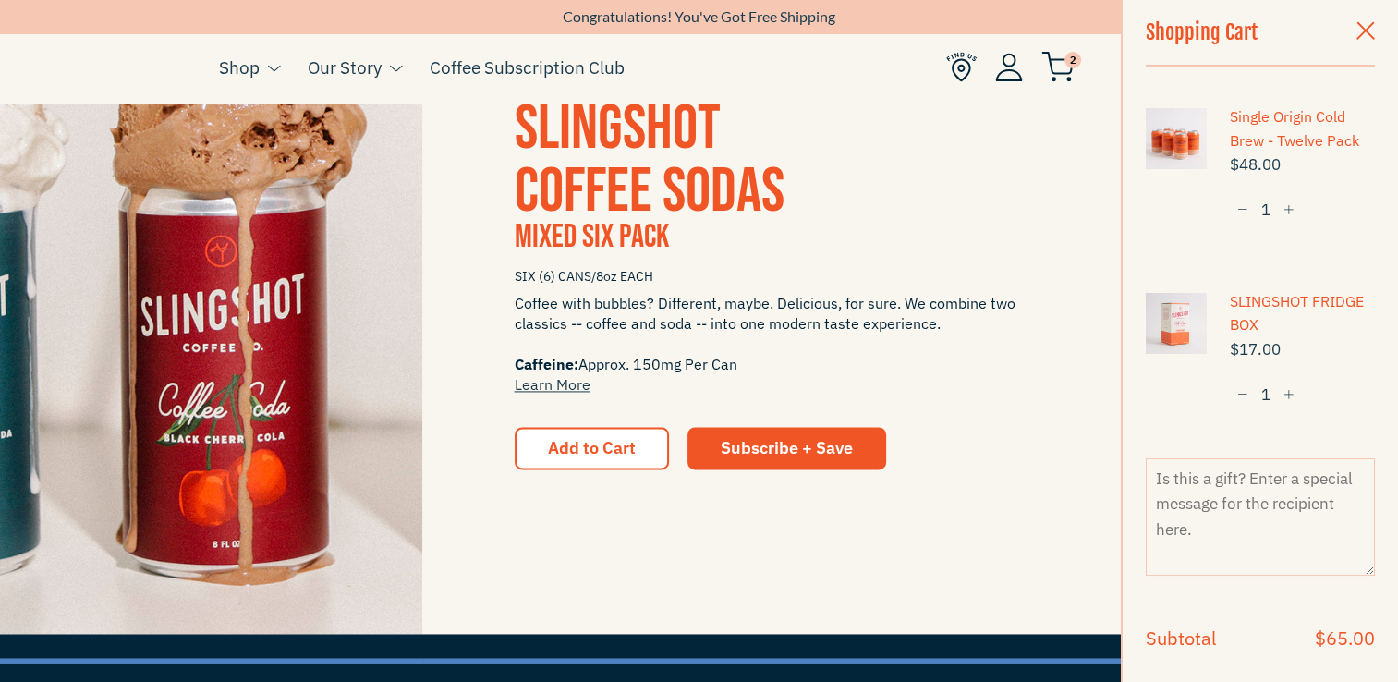
click at [1240, 392] on span "button" at bounding box center [1242, 395] width 11 height 13
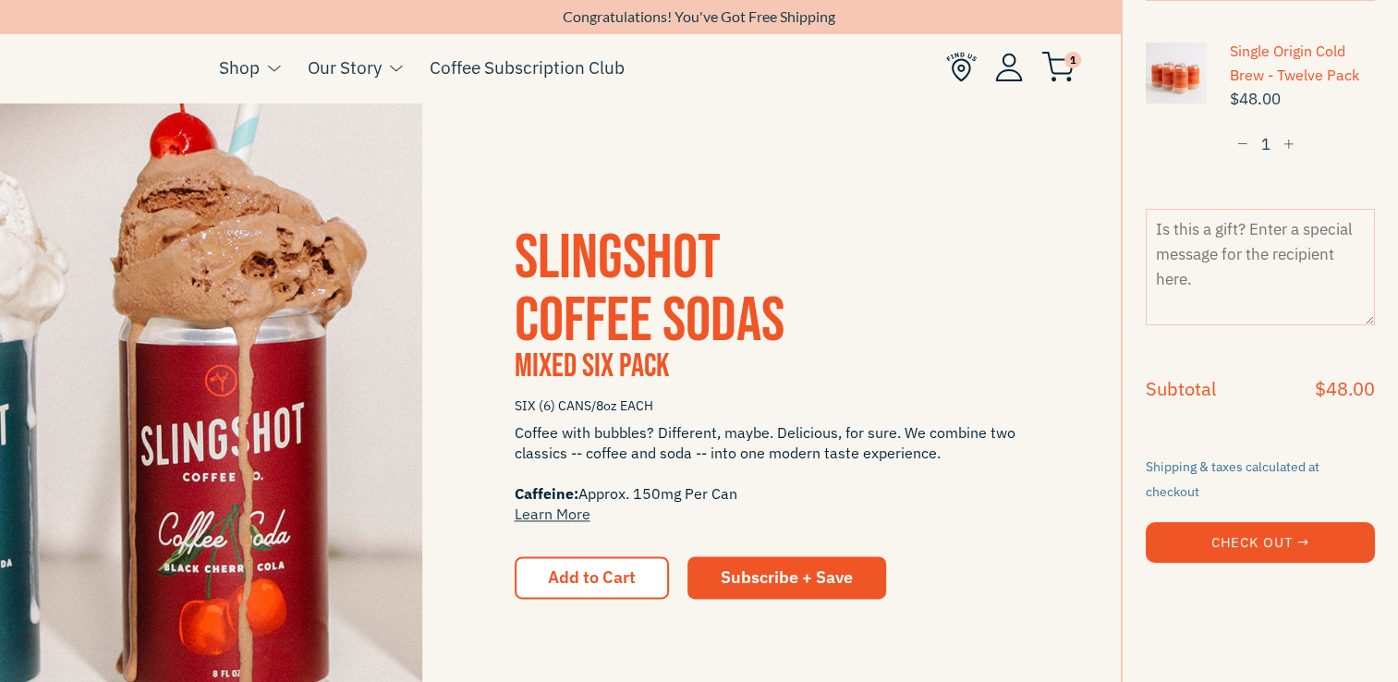
scroll to position [0, 0]
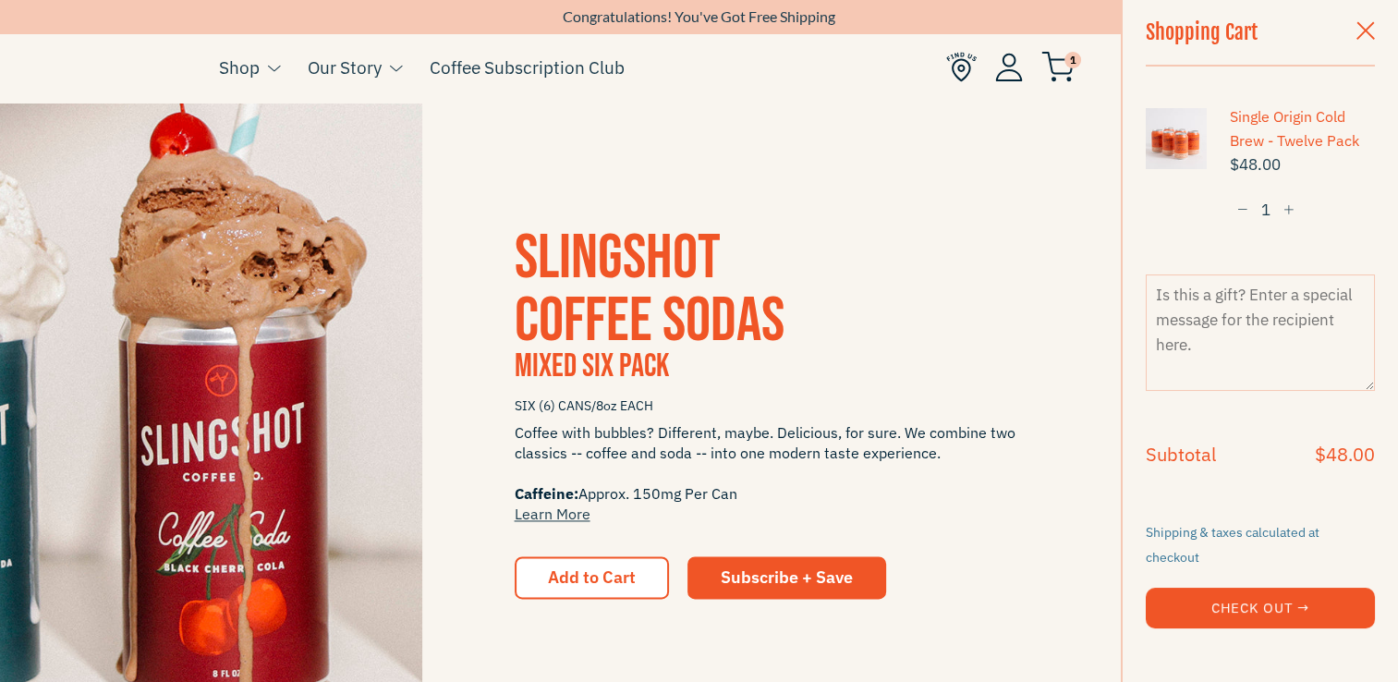
click at [1016, 78] on img at bounding box center [1009, 67] width 28 height 29
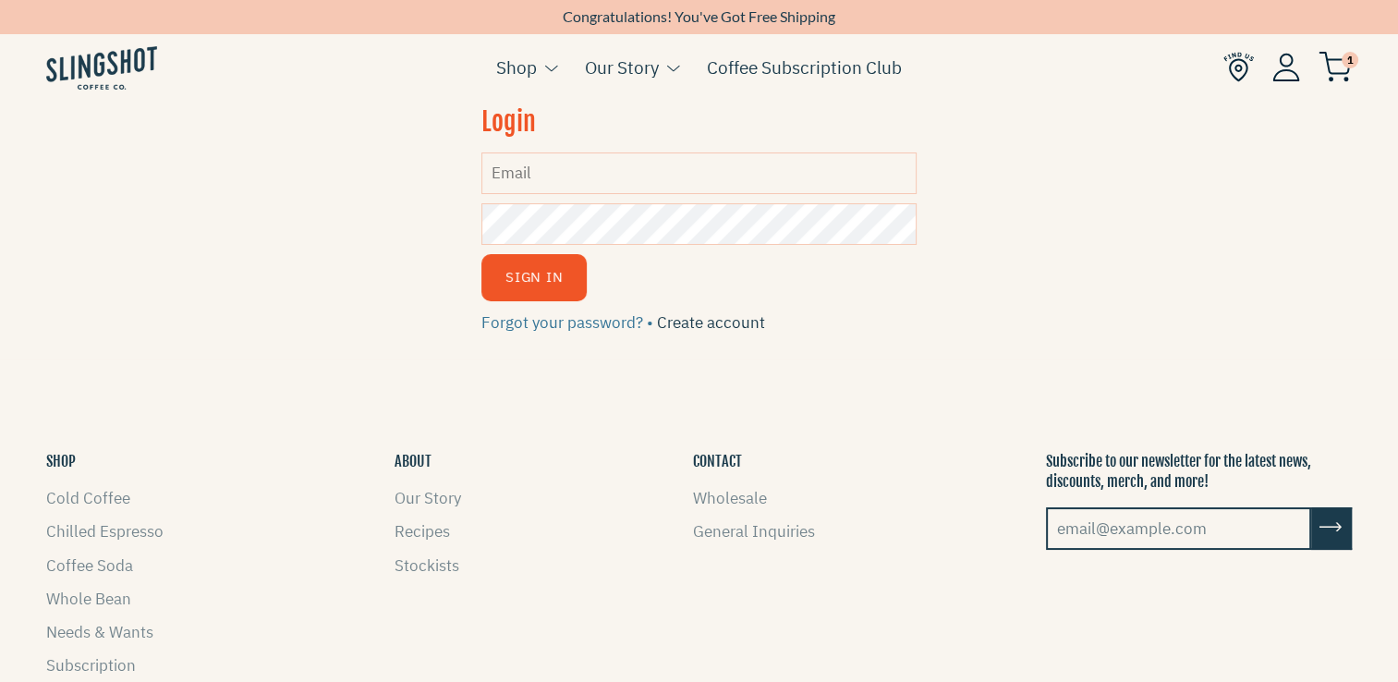
click at [699, 320] on link "Create account" at bounding box center [711, 322] width 108 height 20
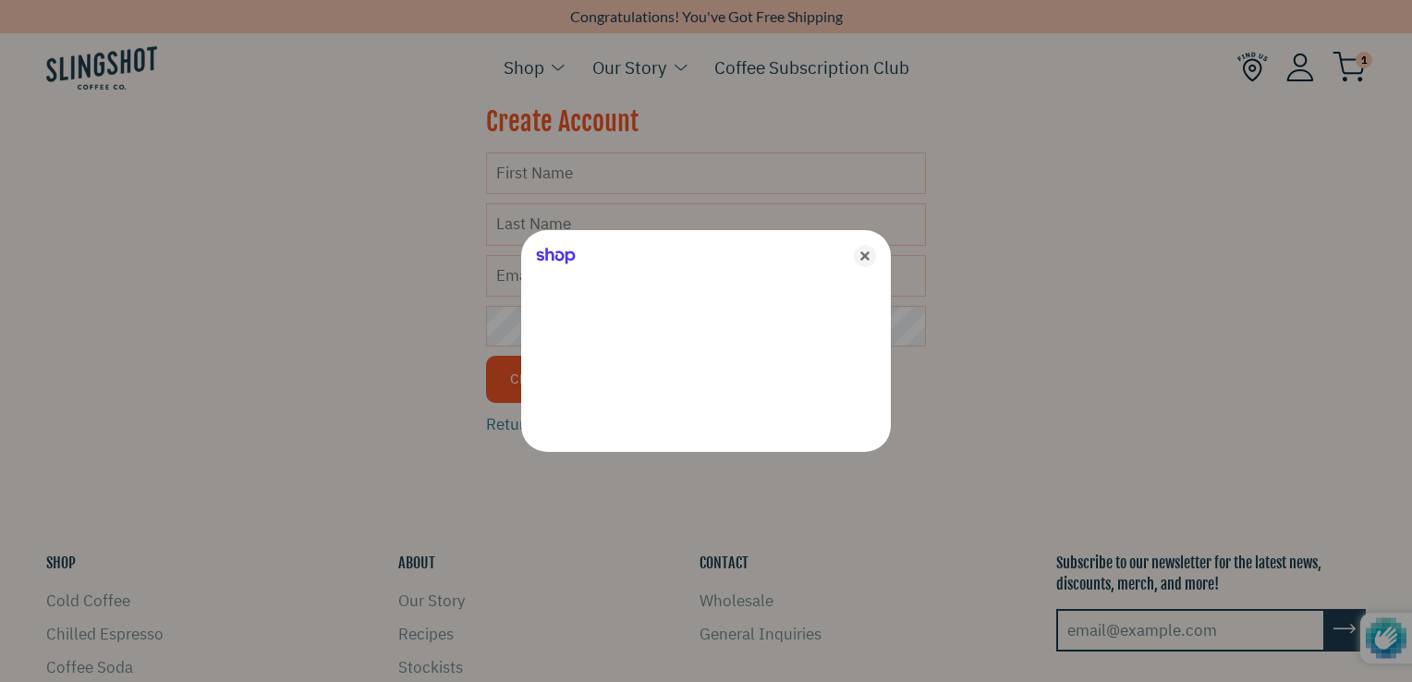
click at [653, 176] on div at bounding box center [706, 341] width 1412 height 682
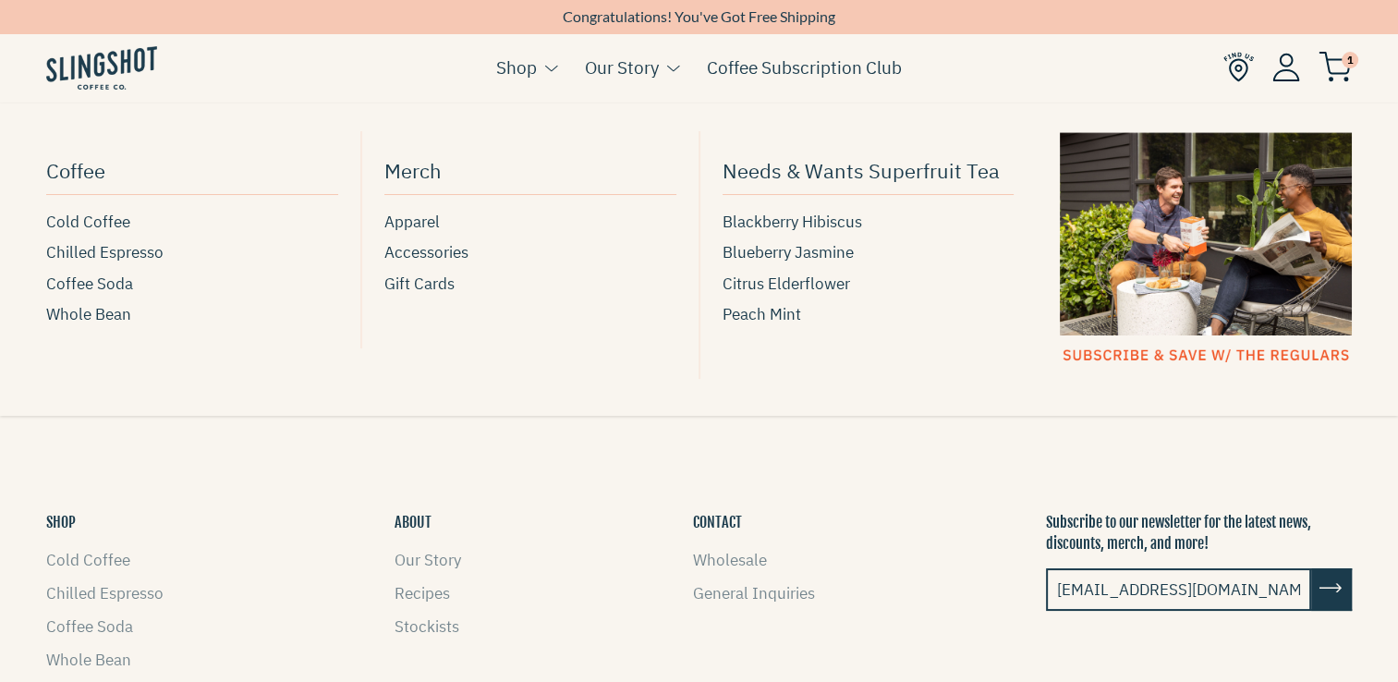
click at [527, 65] on link "Shop" at bounding box center [516, 68] width 41 height 28
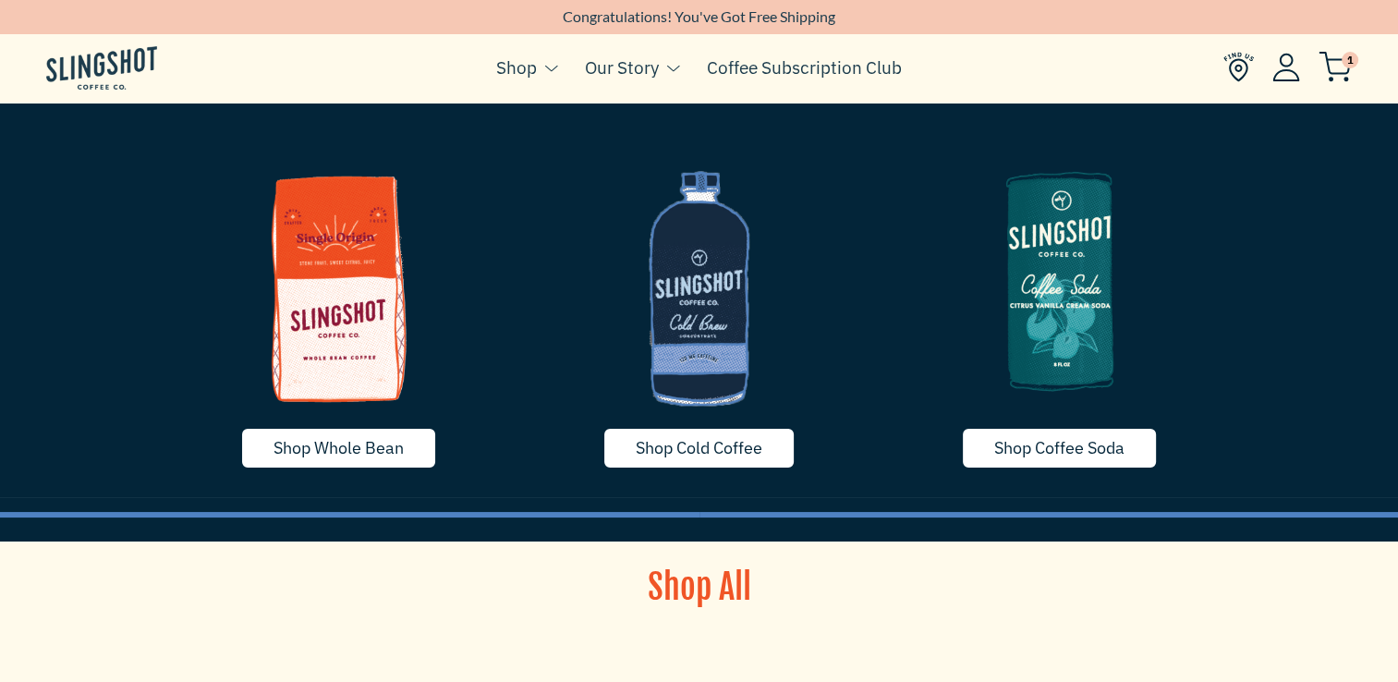
click at [1053, 356] on img at bounding box center [1059, 280] width 333 height 277
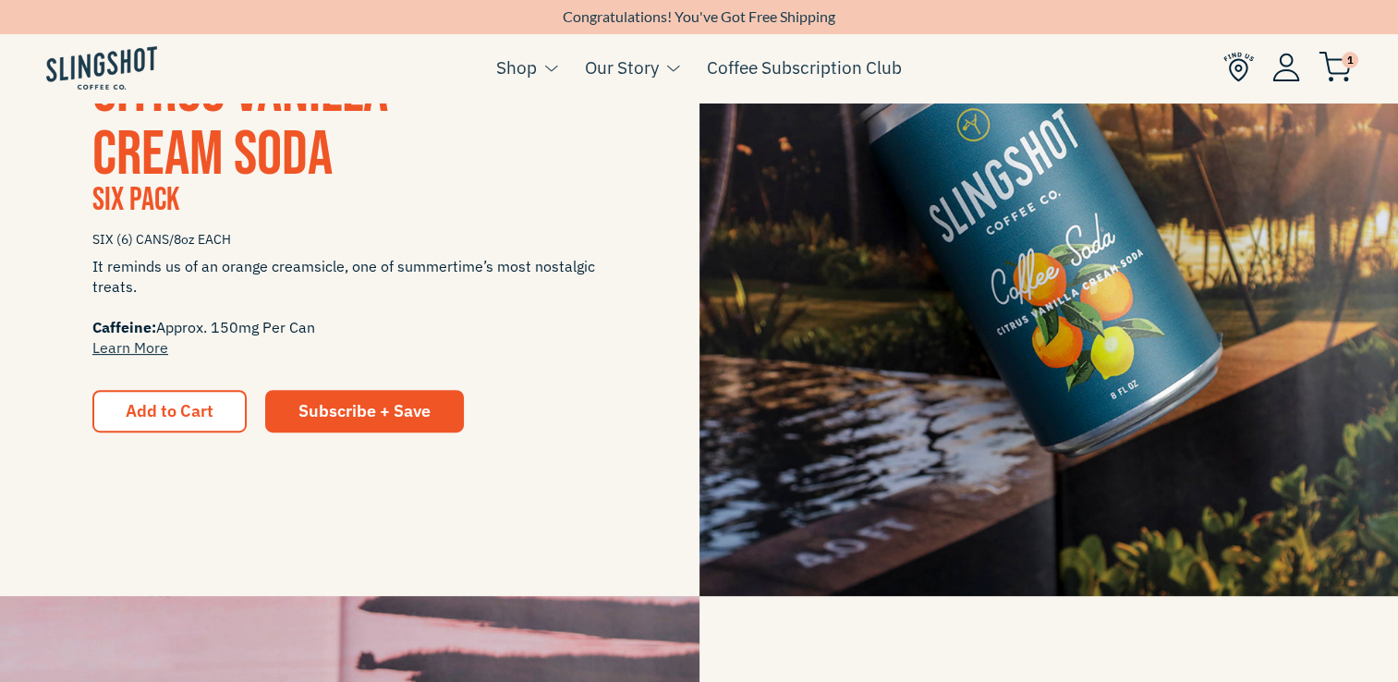
scroll to position [541, 0]
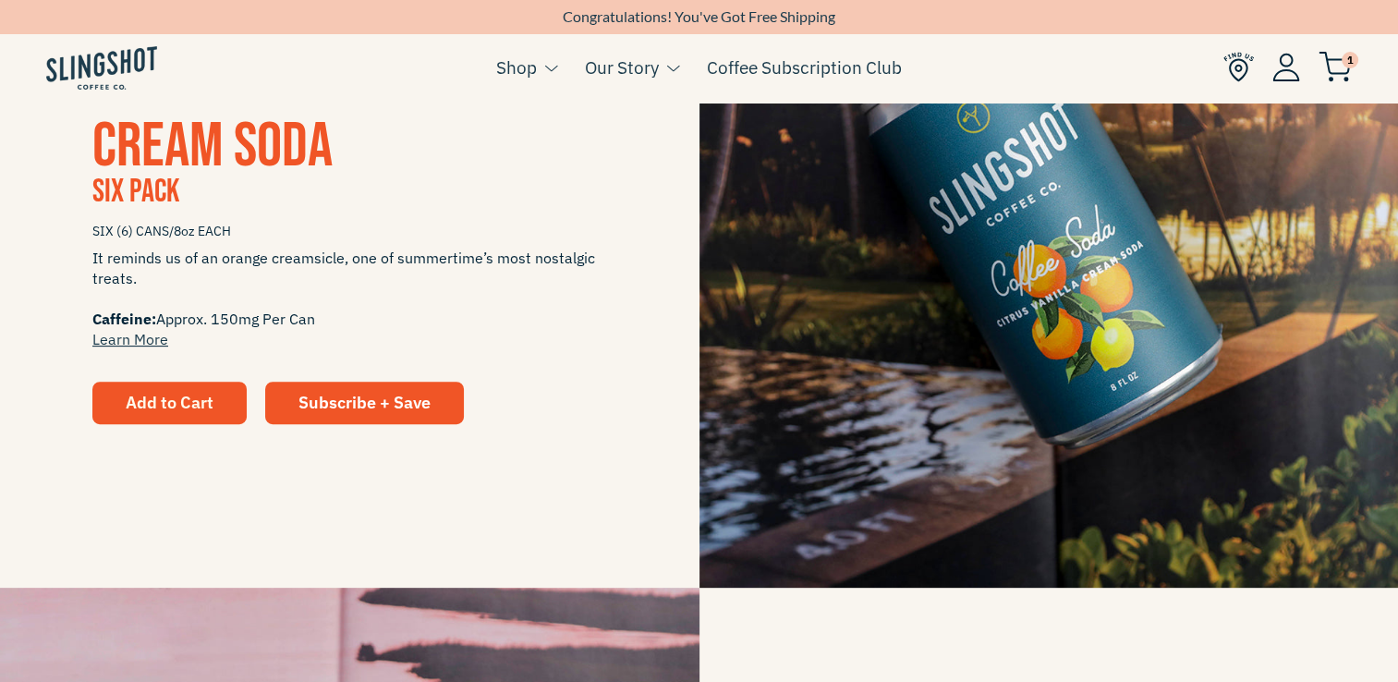
click at [229, 403] on button "Add to Cart" at bounding box center [169, 403] width 154 height 42
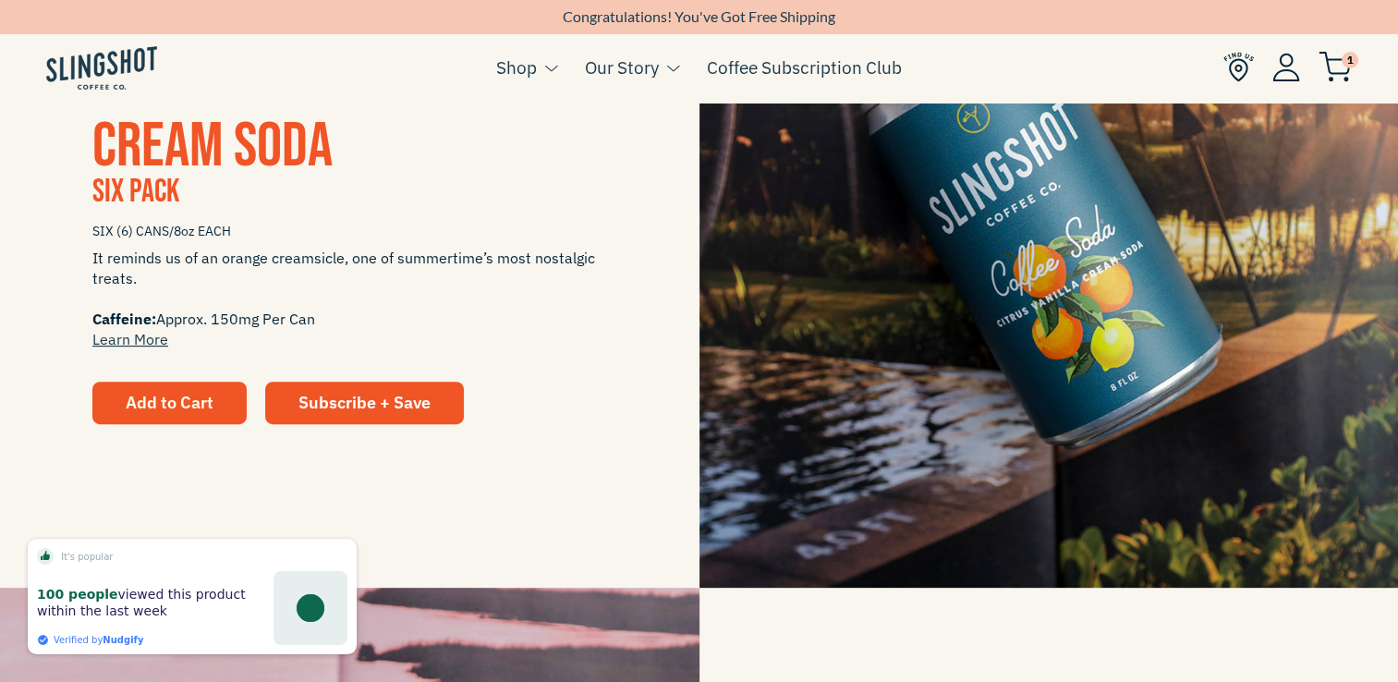
click at [229, 403] on button "Add to Cart" at bounding box center [169, 403] width 154 height 42
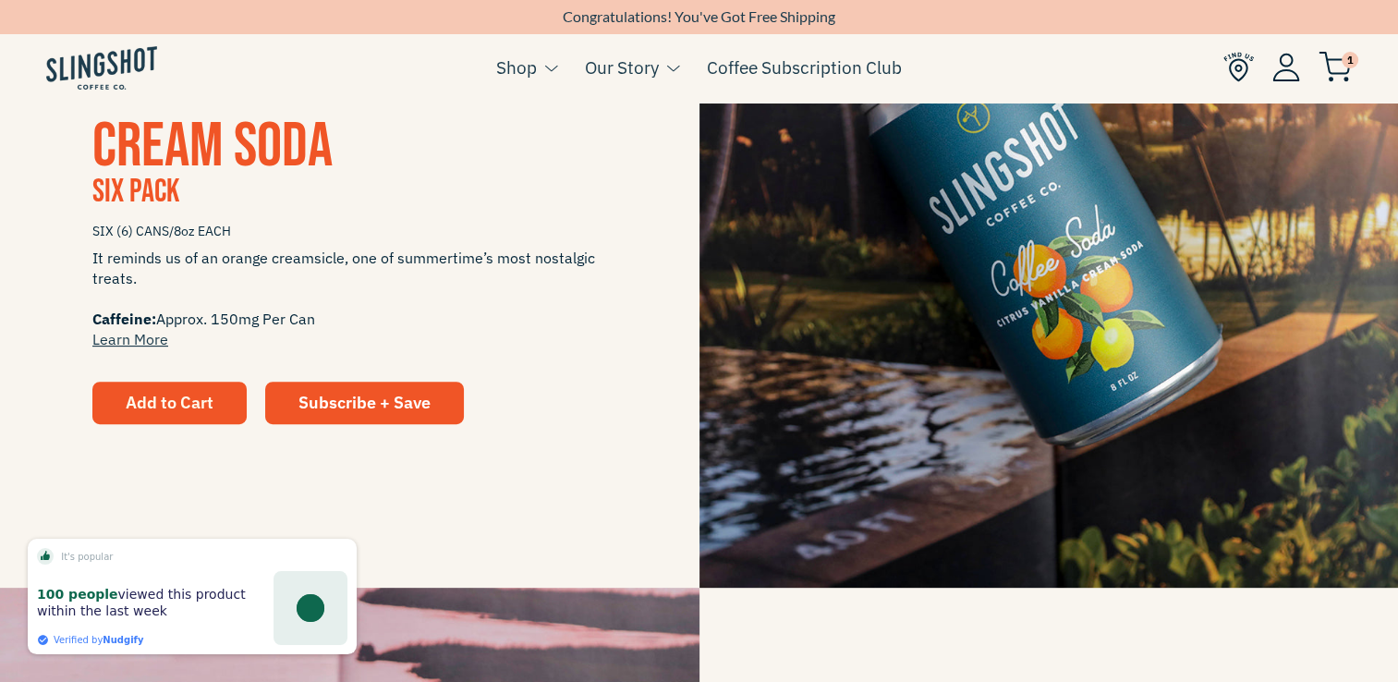
click at [229, 403] on button "Add to Cart" at bounding box center [169, 403] width 154 height 42
click at [1138, 266] on img at bounding box center [1048, 238] width 699 height 699
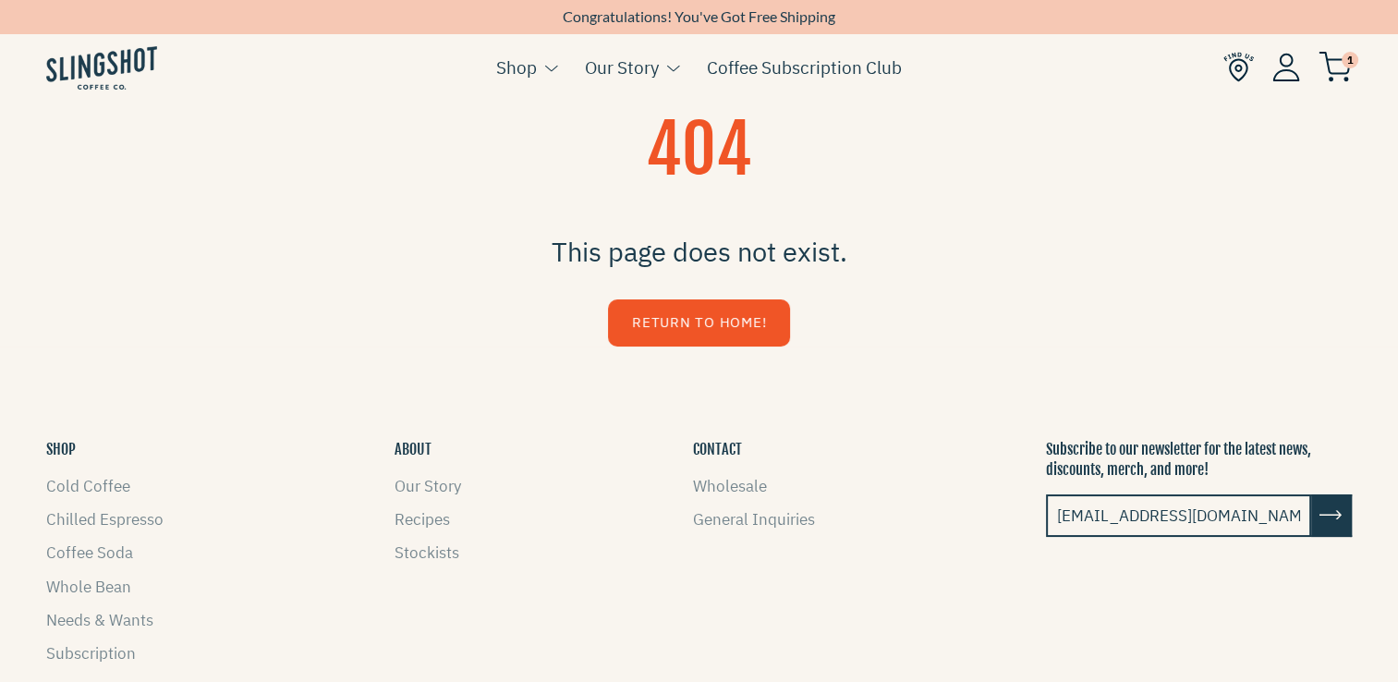
click at [745, 320] on link "Return to Home!" at bounding box center [699, 322] width 182 height 47
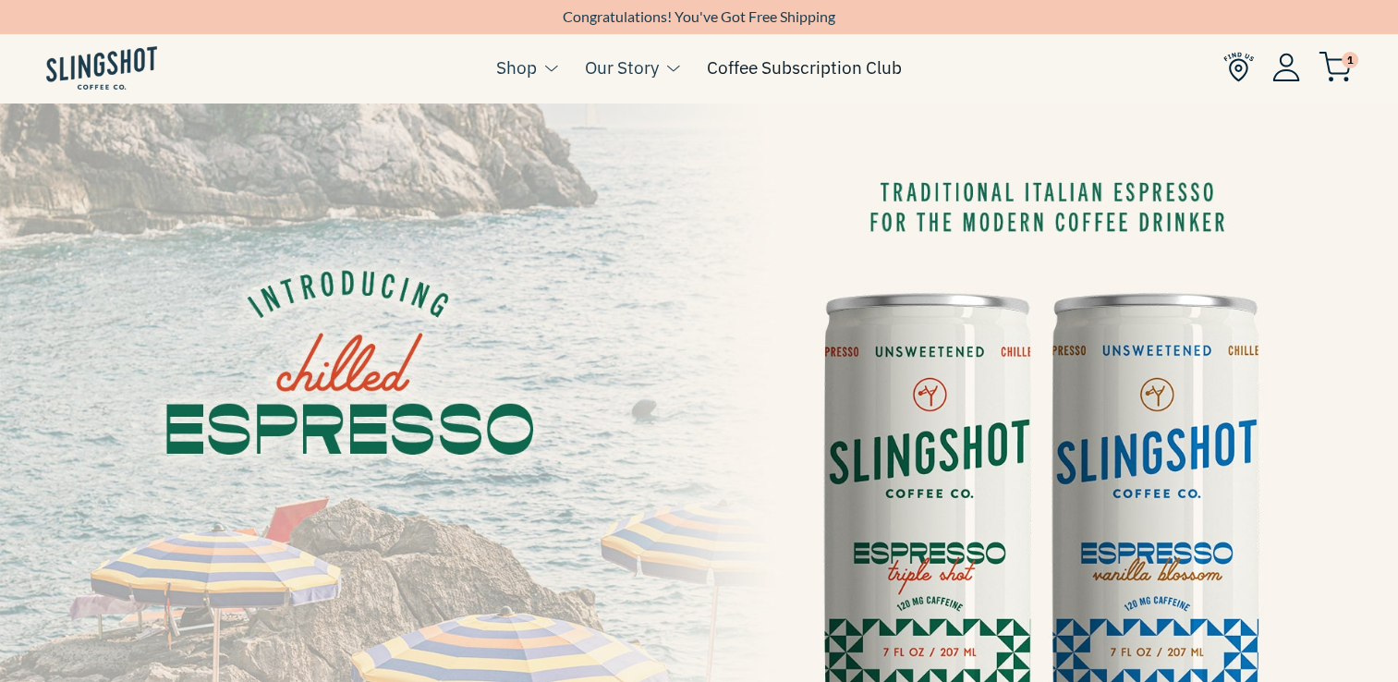
click at [813, 72] on link "Coffee Subscription Club" at bounding box center [804, 68] width 195 height 28
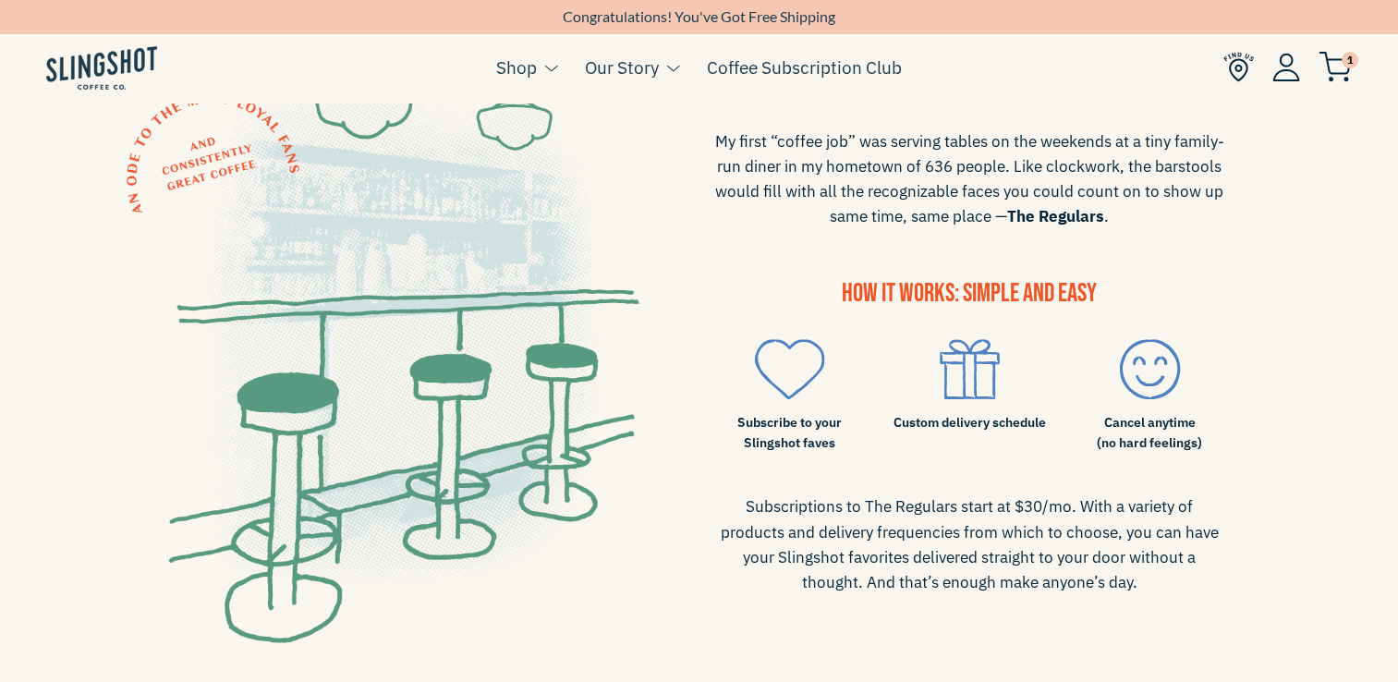
scroll to position [619, 0]
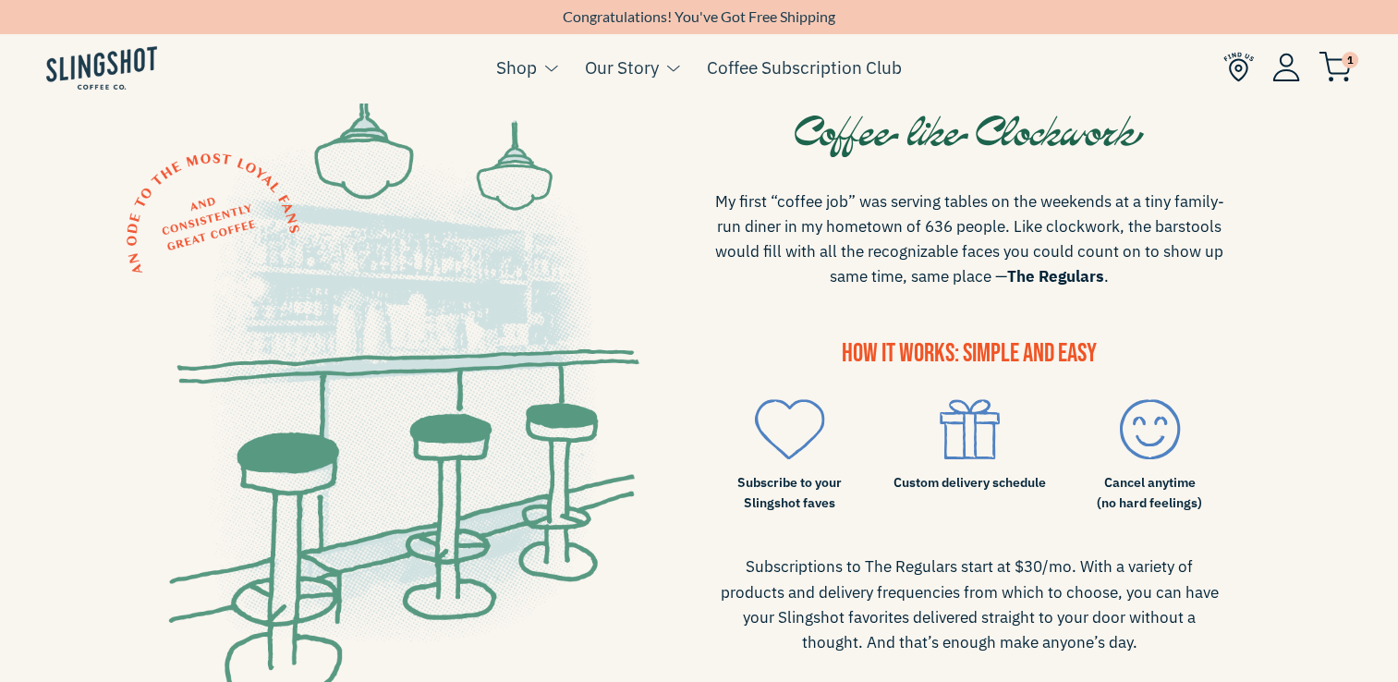
click at [709, 471] on div "Subscribe to your Slingshot faves" at bounding box center [789, 462] width 180 height 155
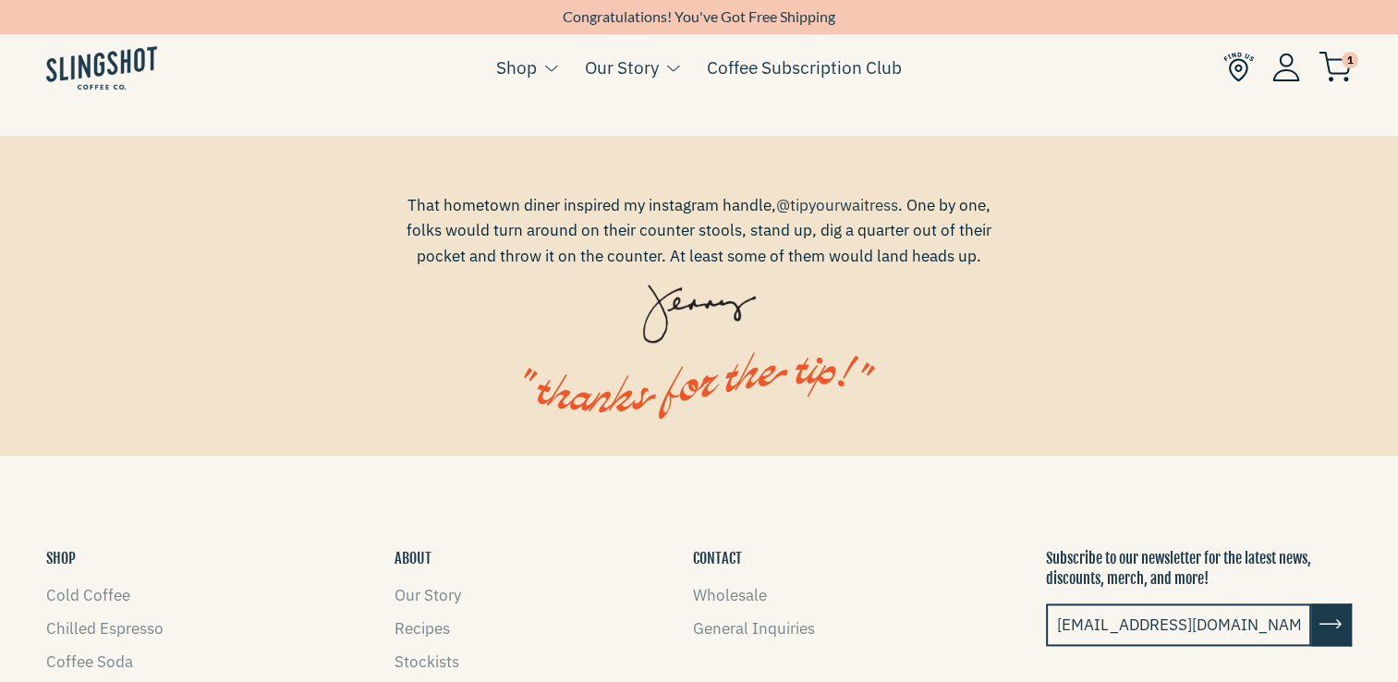
scroll to position [0, 0]
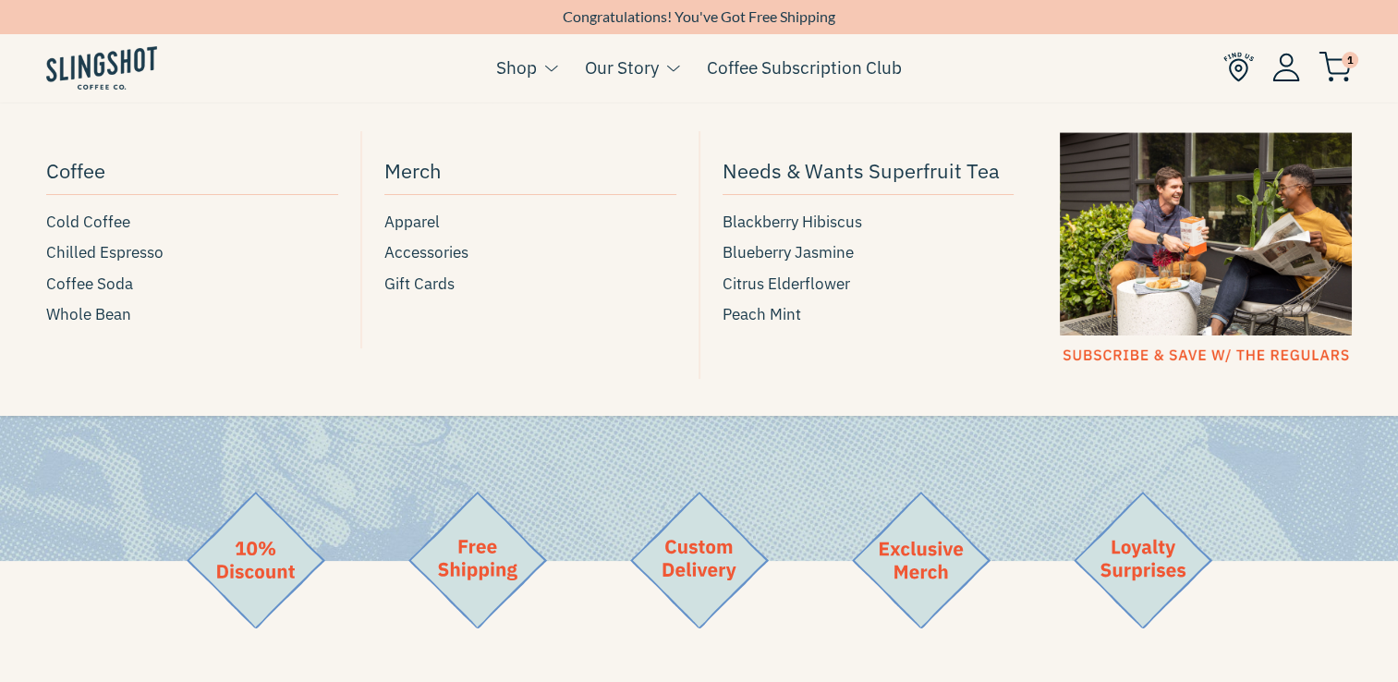
click at [528, 61] on link "Shop" at bounding box center [516, 68] width 41 height 28
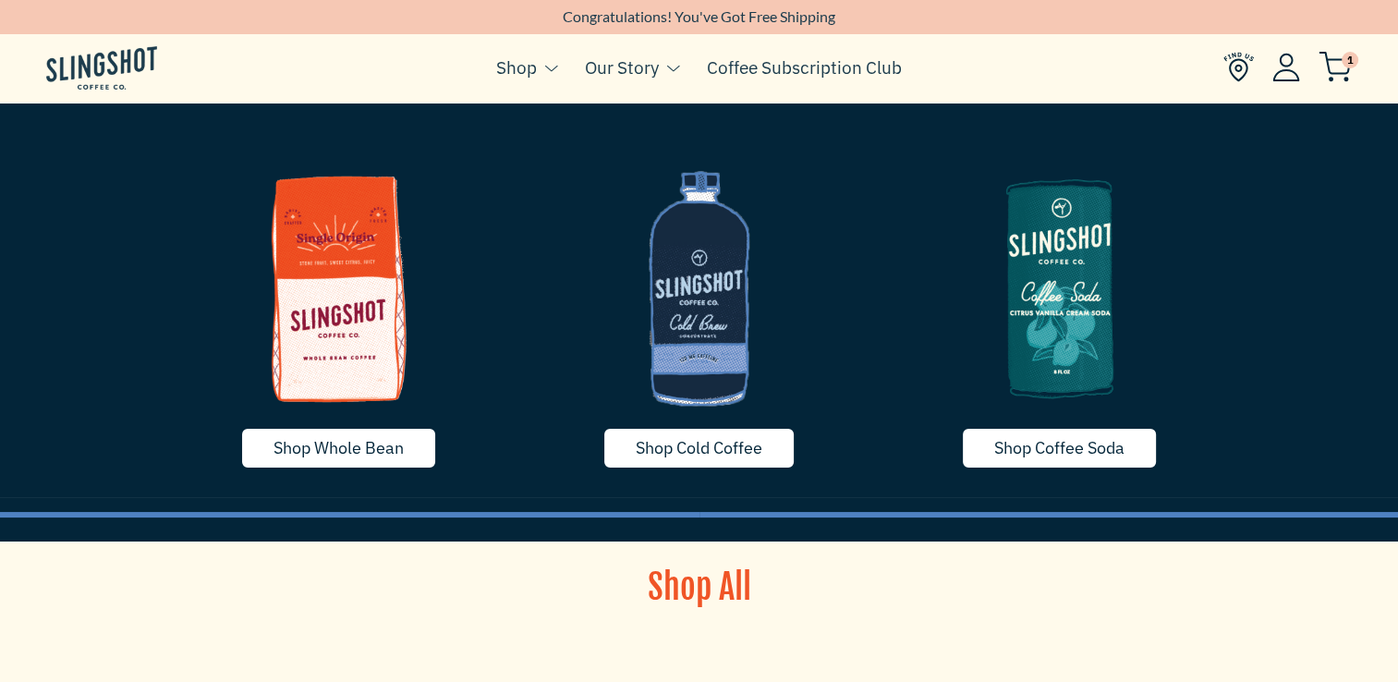
click at [472, 570] on div "Shop All" at bounding box center [699, 604] width 776 height 81
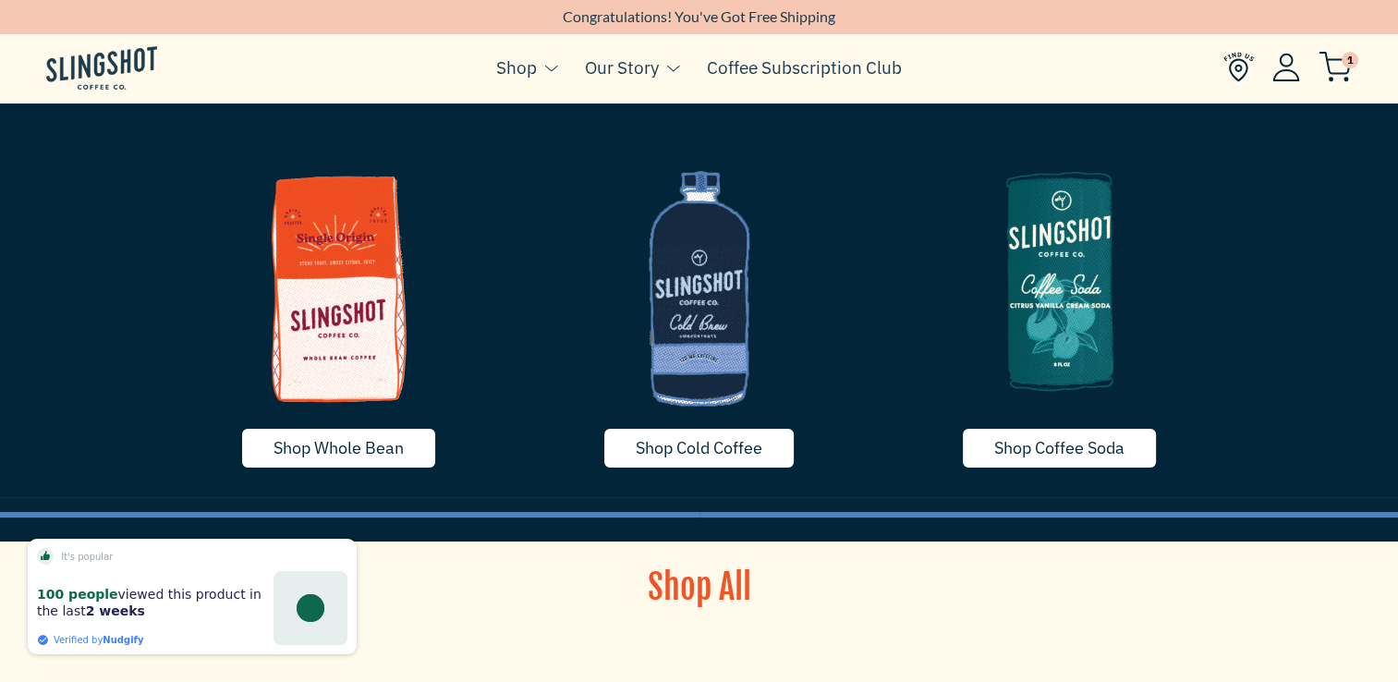
click at [1075, 309] on img at bounding box center [1059, 280] width 333 height 277
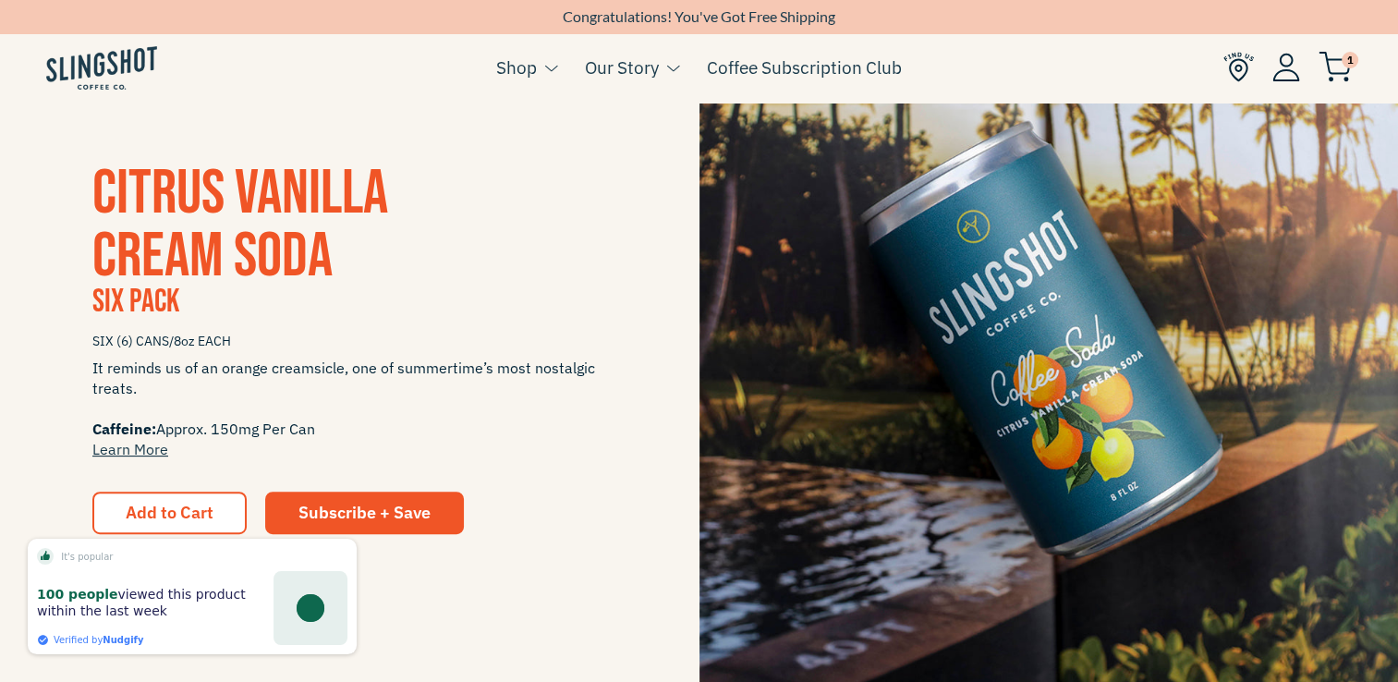
scroll to position [435, 0]
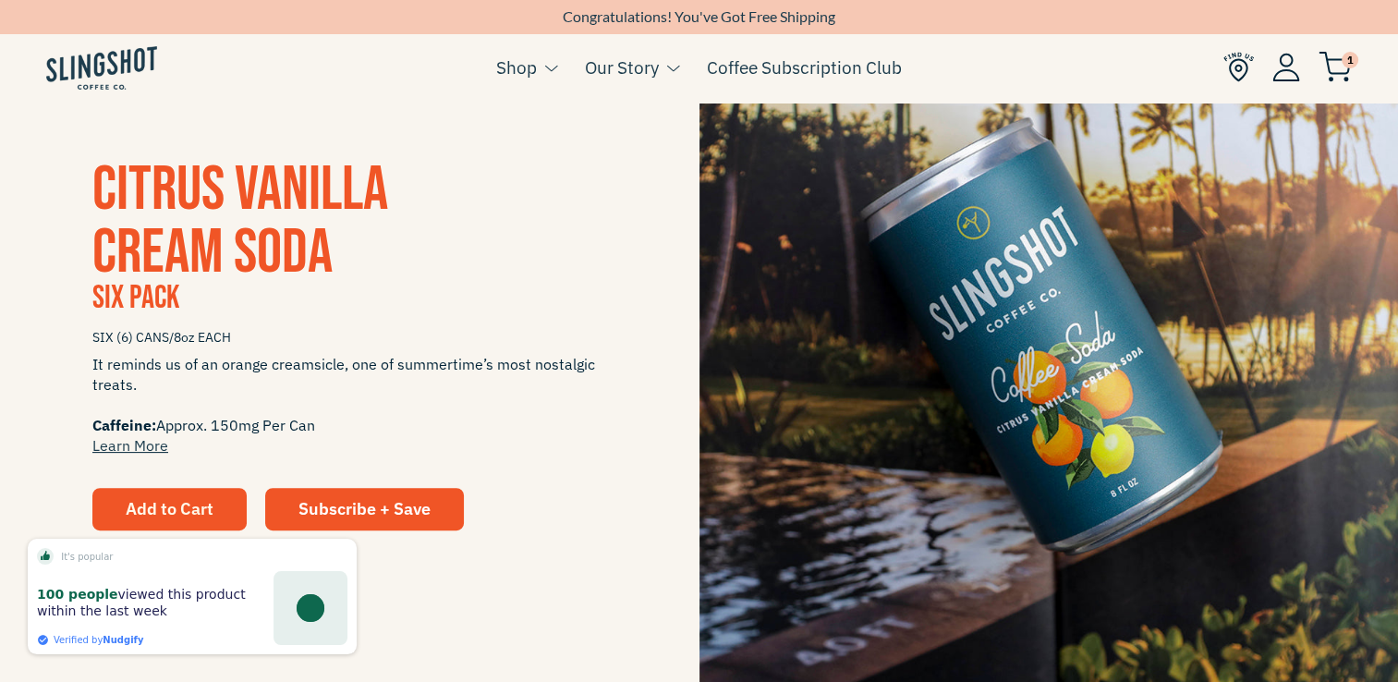
click at [177, 501] on span "Add to Cart" at bounding box center [170, 508] width 88 height 21
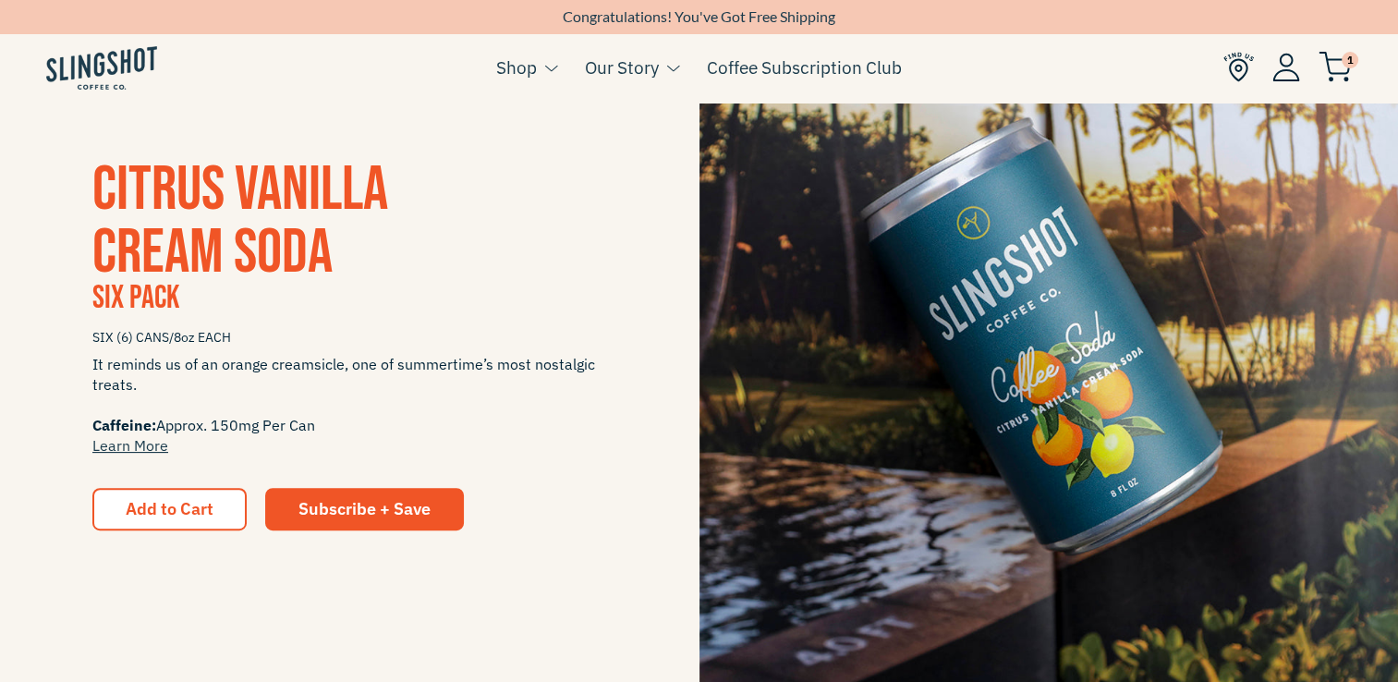
click at [320, 384] on span "It reminds us of an orange creamsicle, one of summertime’s most nostalgic treat…" at bounding box center [349, 405] width 515 height 102
click at [224, 497] on button "Add to Cart" at bounding box center [169, 509] width 154 height 42
click at [1345, 65] on span "1" at bounding box center [1349, 60] width 17 height 17
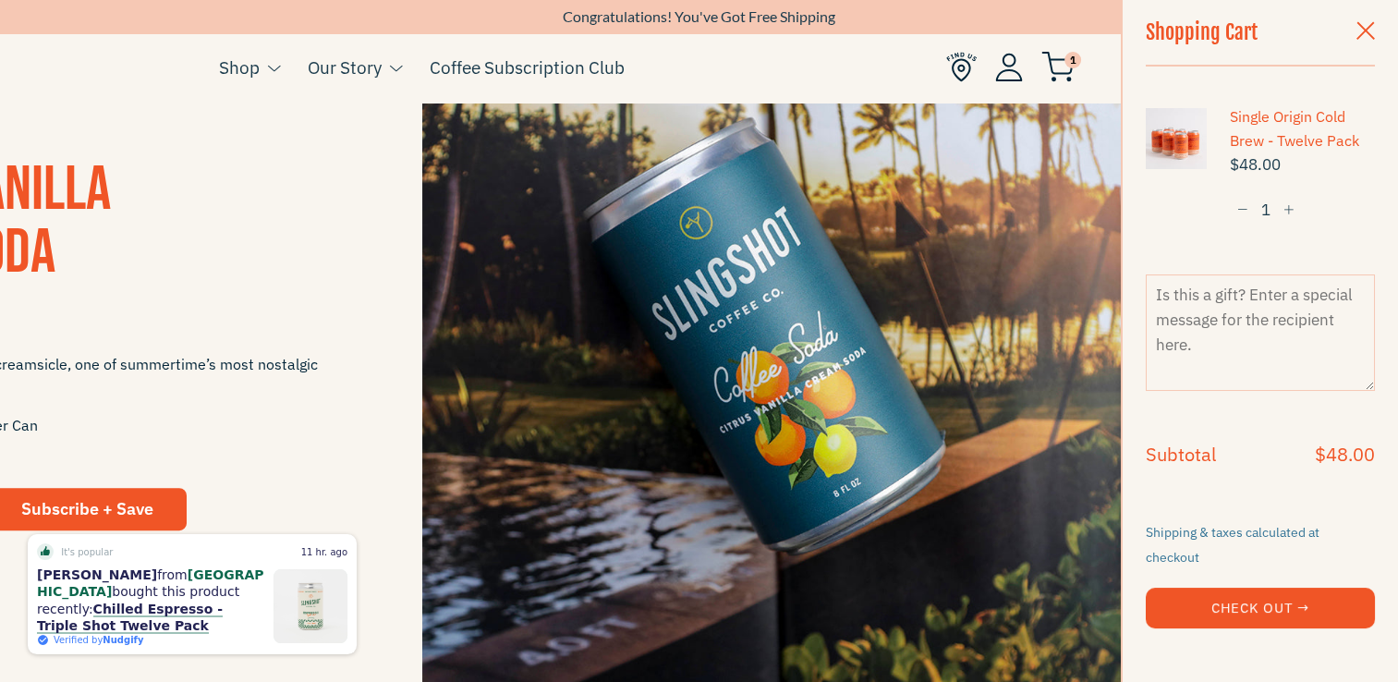
click at [1359, 41] on span "button" at bounding box center [1365, 32] width 18 height 20
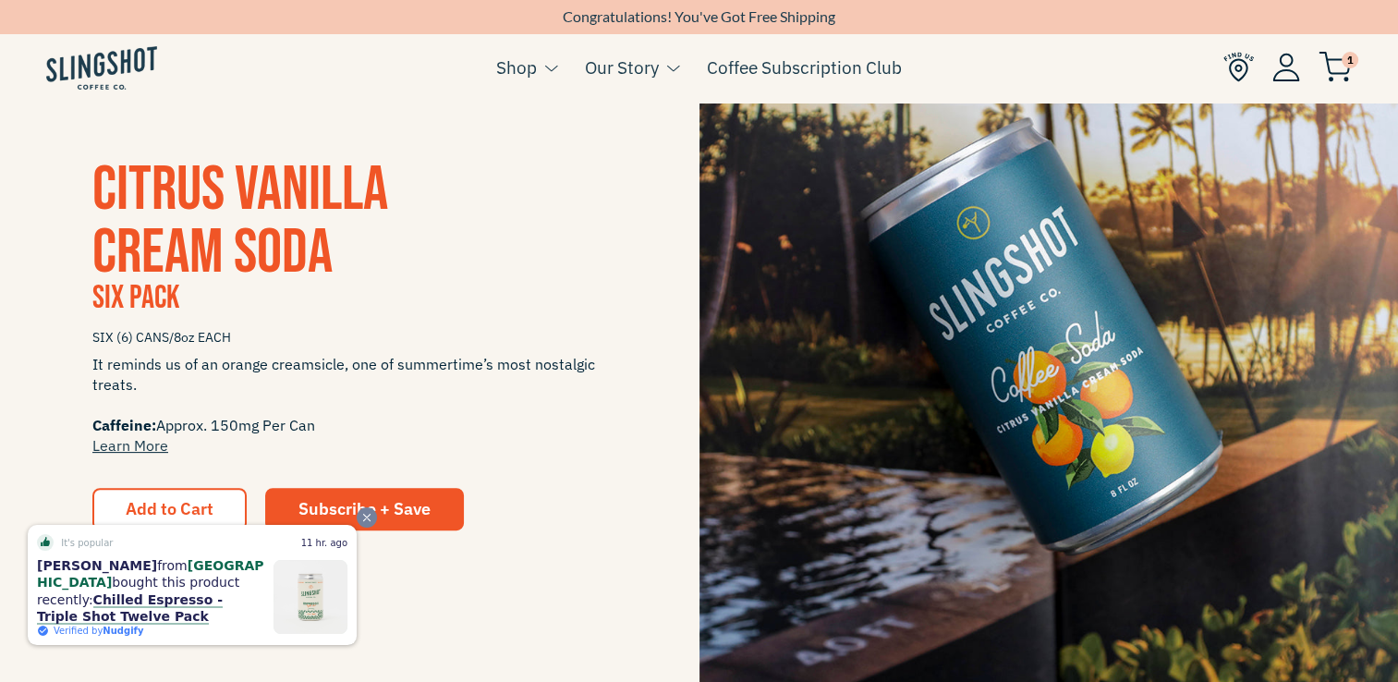
click at [364, 524] on icon "Close" at bounding box center [366, 517] width 13 height 13
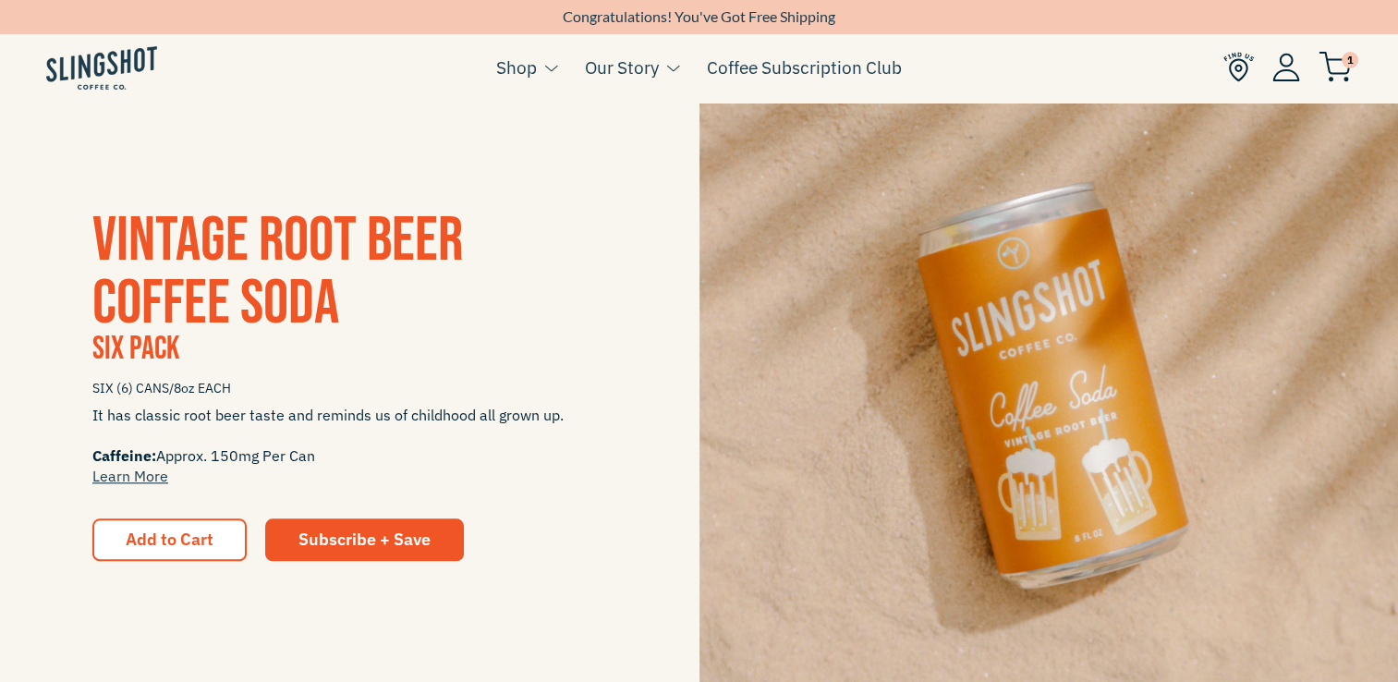
scroll to position [1796, 0]
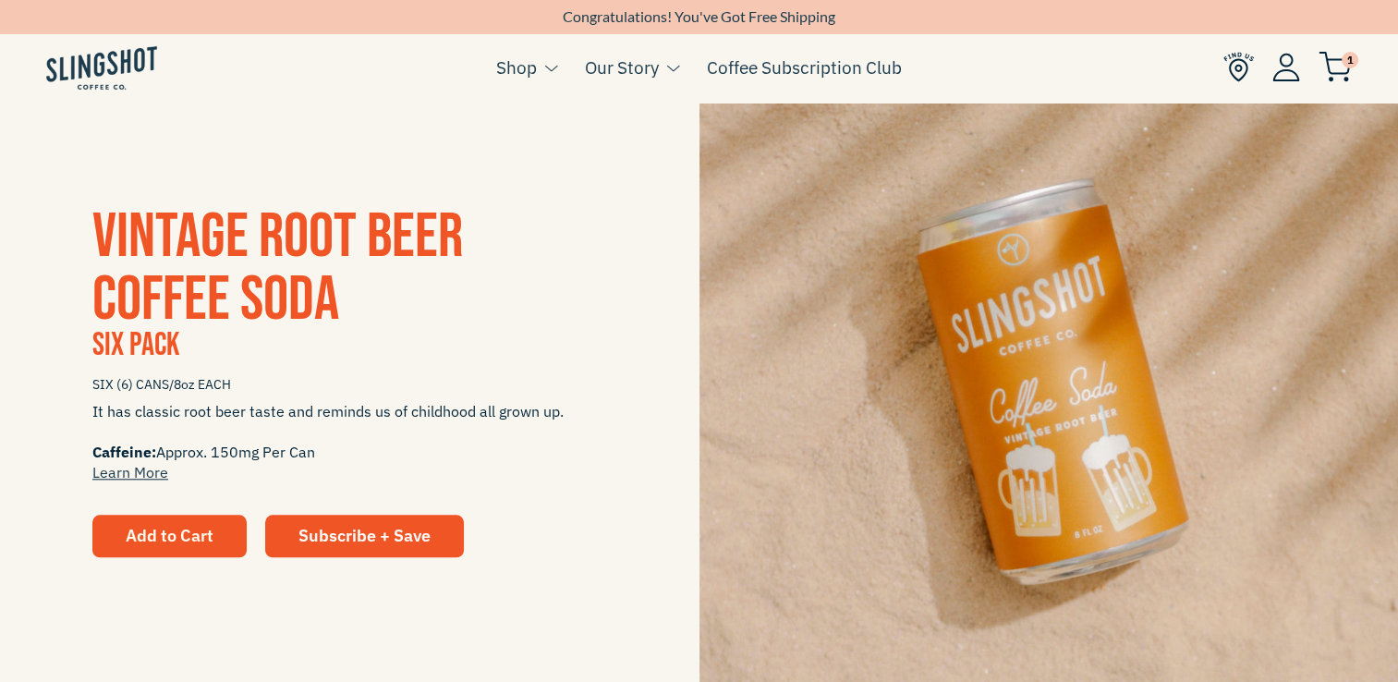
click at [226, 540] on button "Add to Cart" at bounding box center [169, 536] width 154 height 42
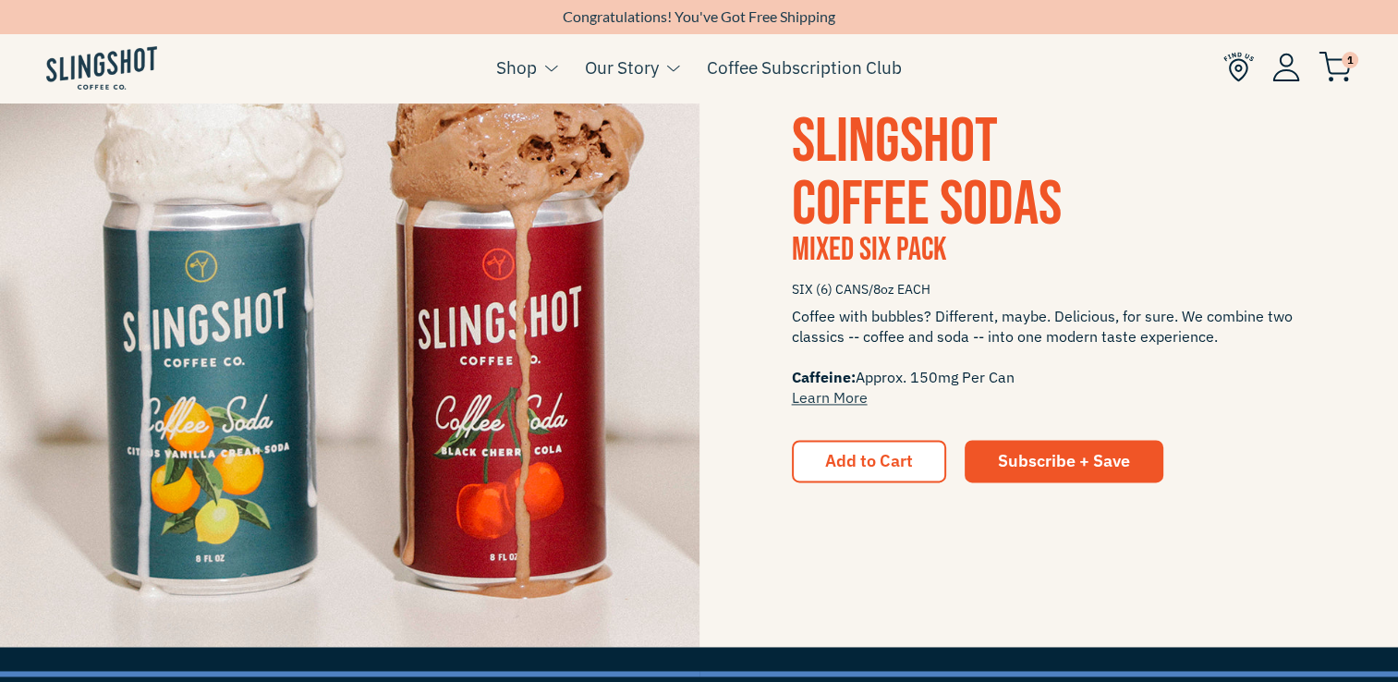
scroll to position [2590, 0]
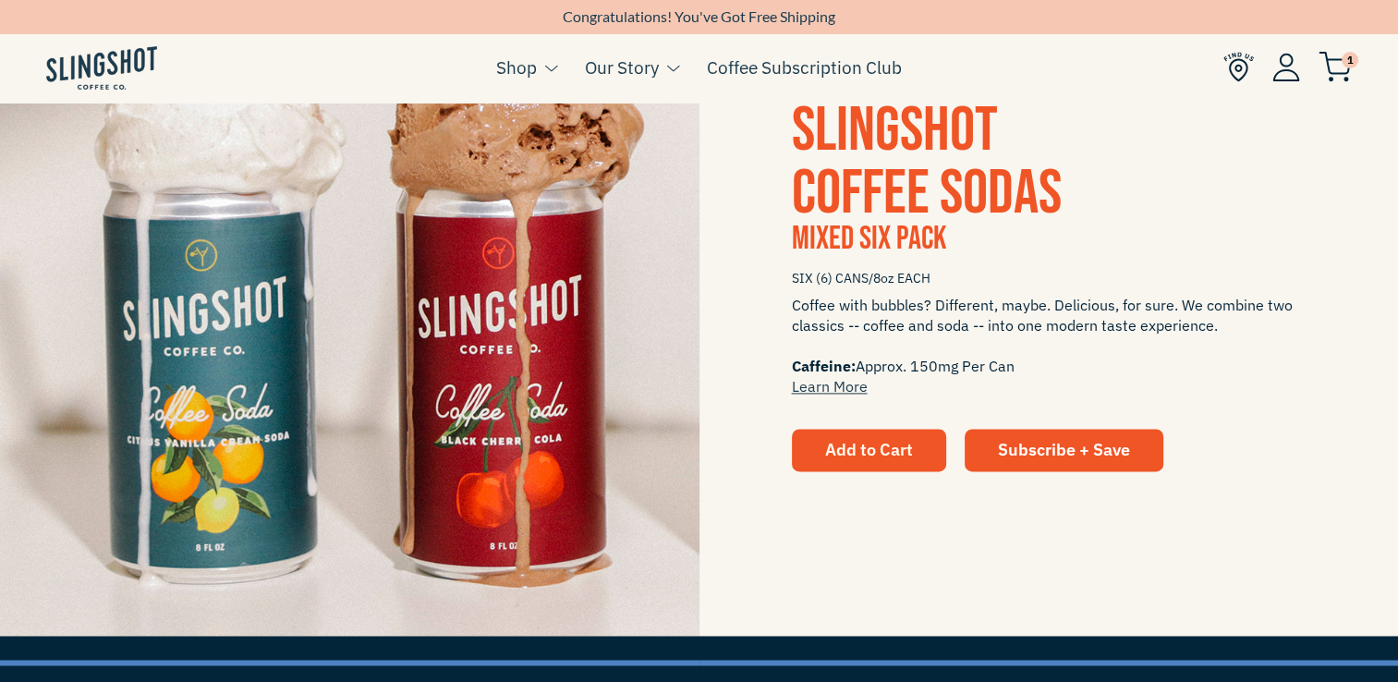
click at [816, 434] on button "Add to Cart" at bounding box center [869, 450] width 154 height 42
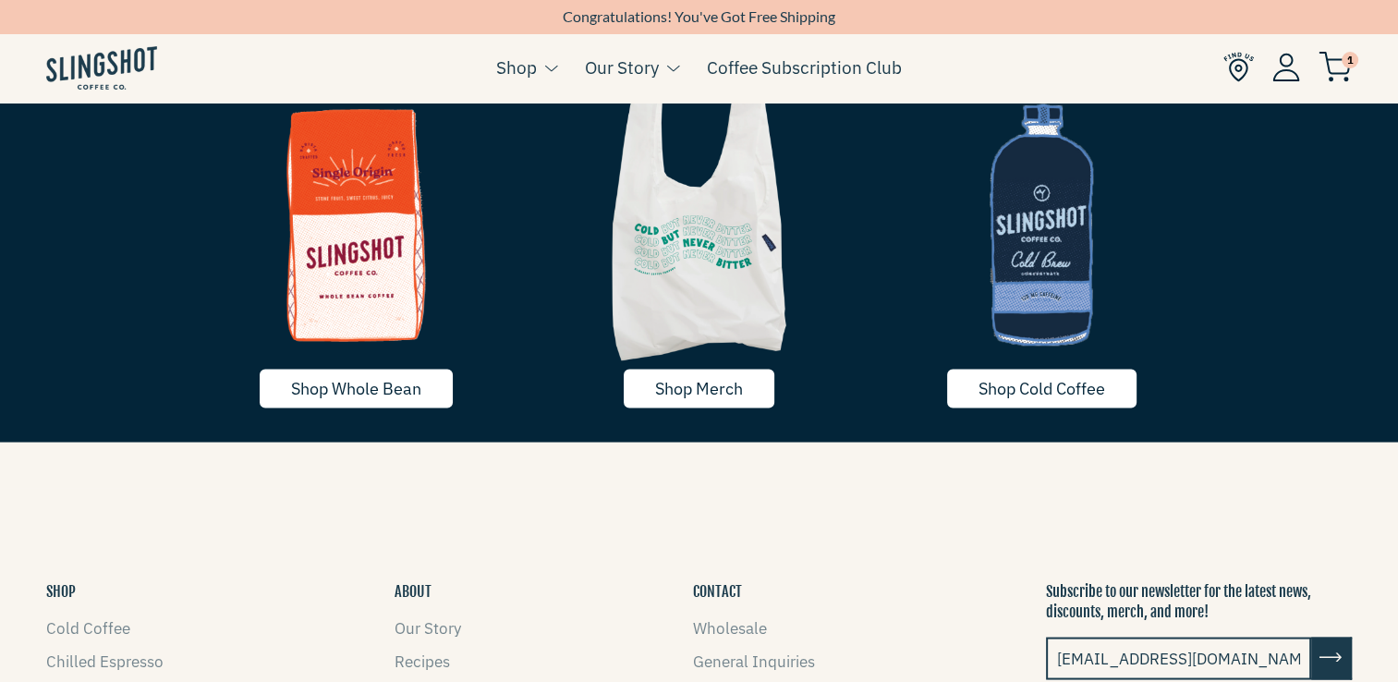
scroll to position [3210, 0]
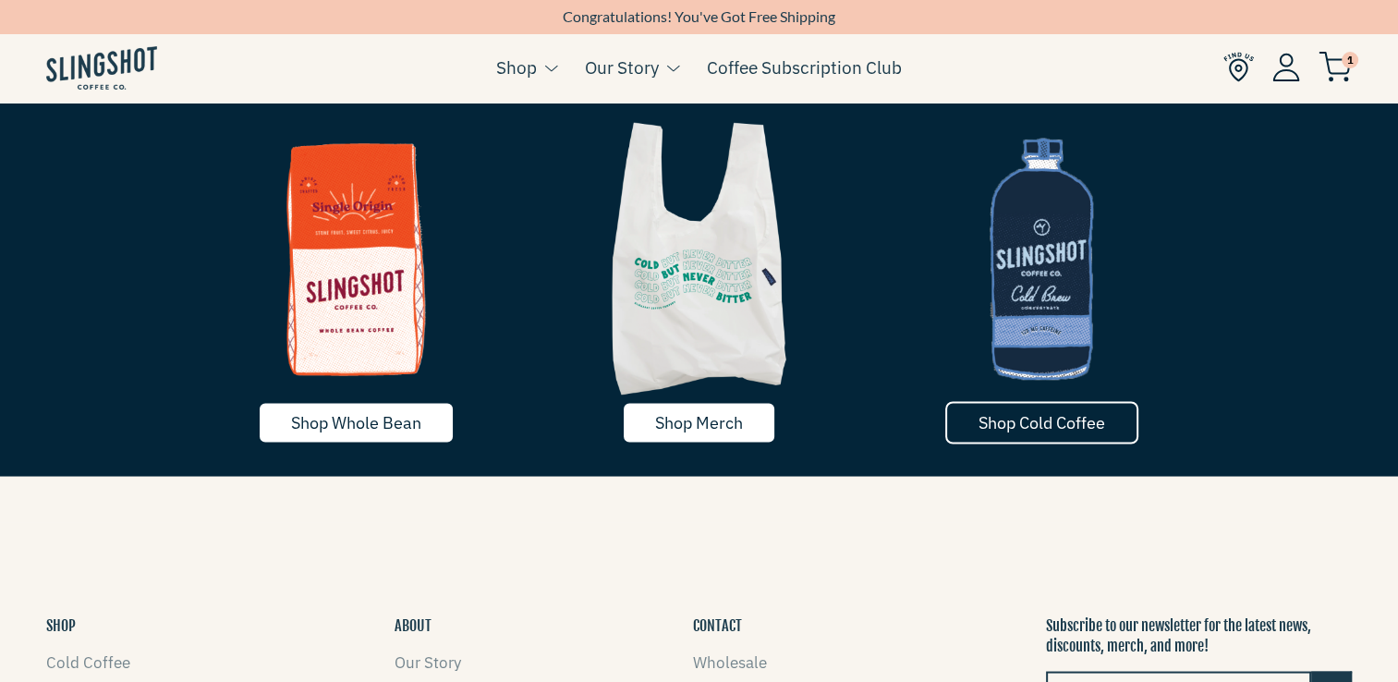
click at [967, 426] on link "Shop Cold Coffee" at bounding box center [1041, 422] width 193 height 42
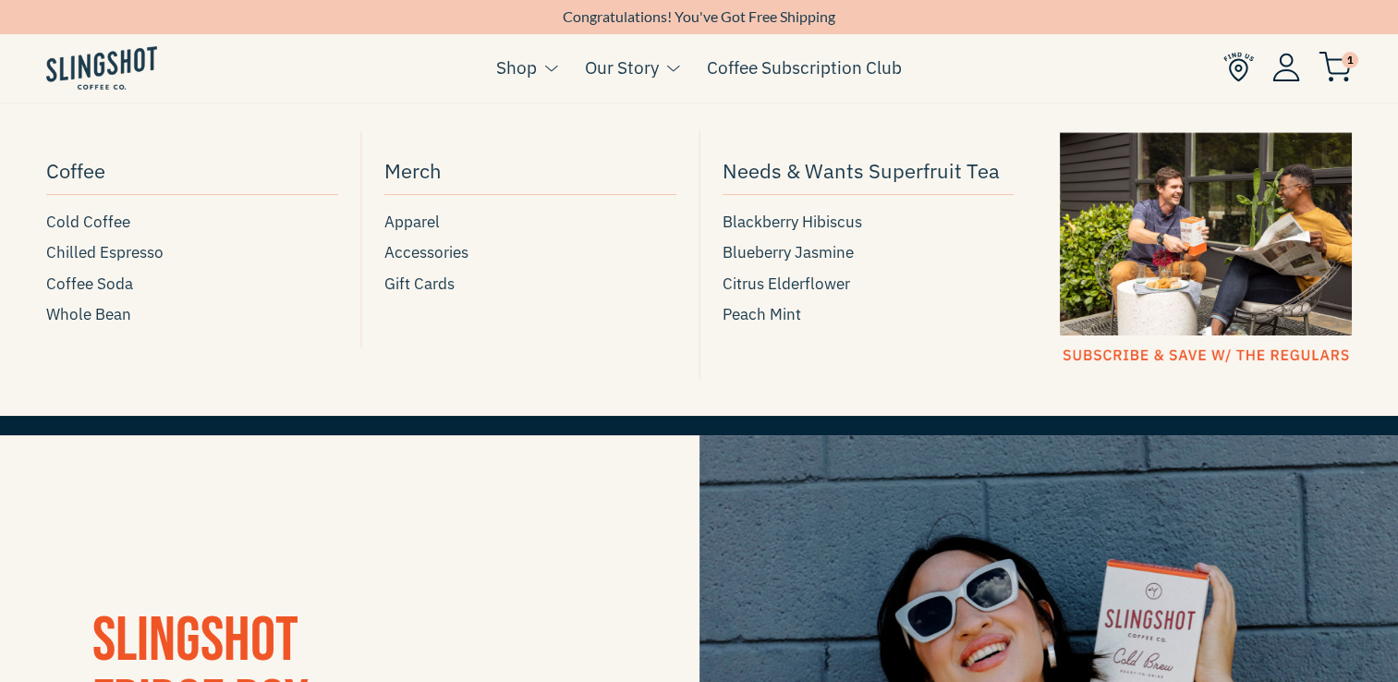
click at [545, 68] on span at bounding box center [552, 68] width 14 height 11
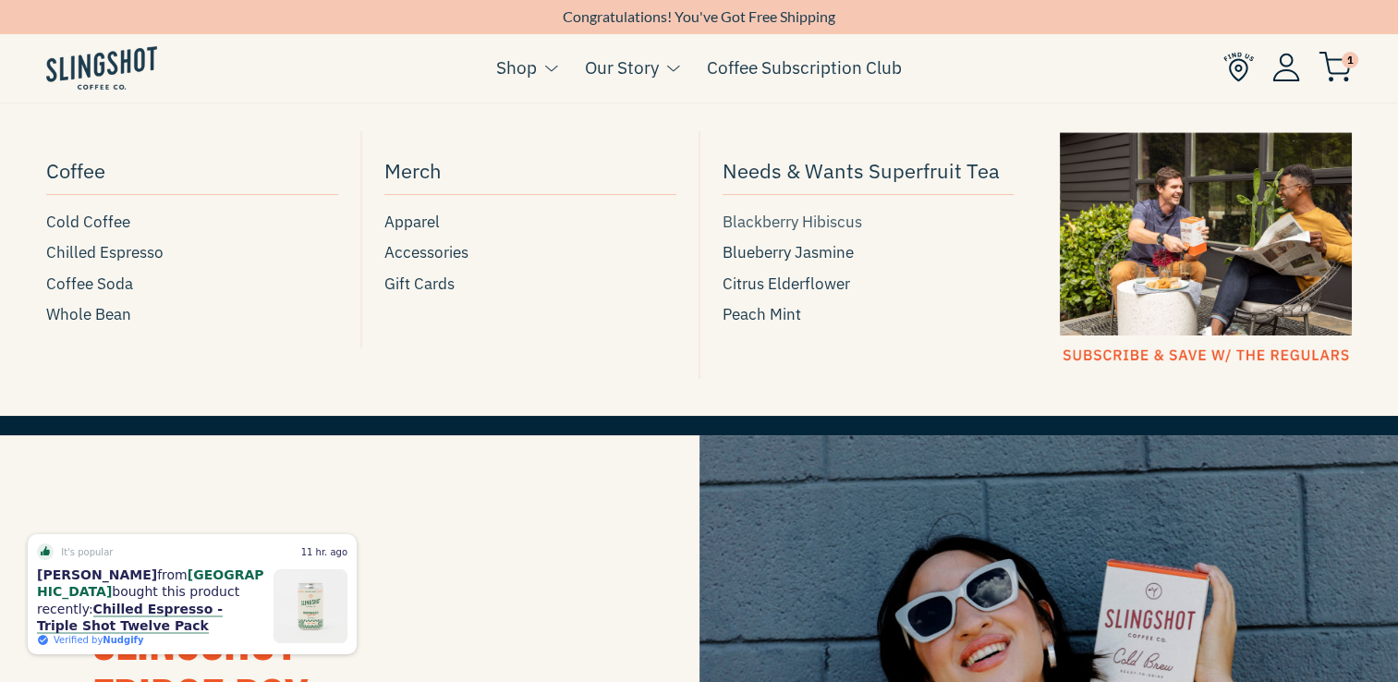
click at [815, 227] on span "Blackberry Hibiscus" at bounding box center [791, 222] width 139 height 25
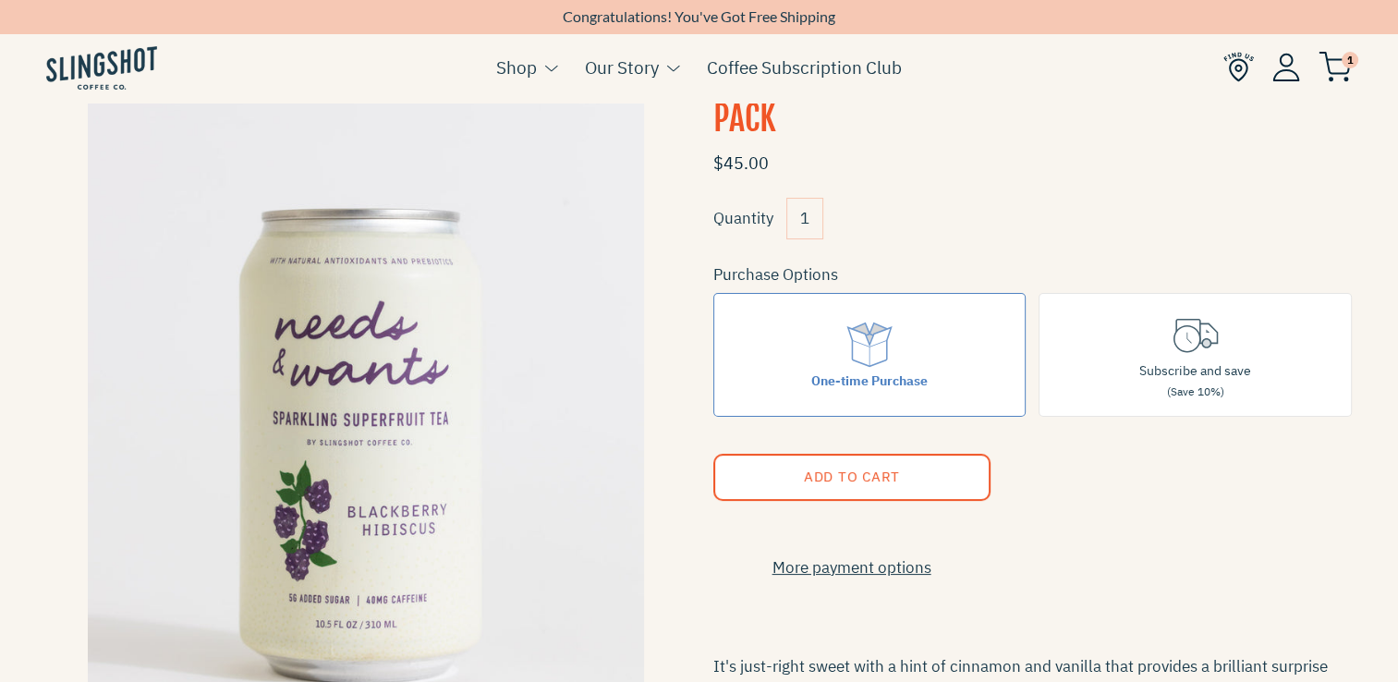
scroll to position [132, 0]
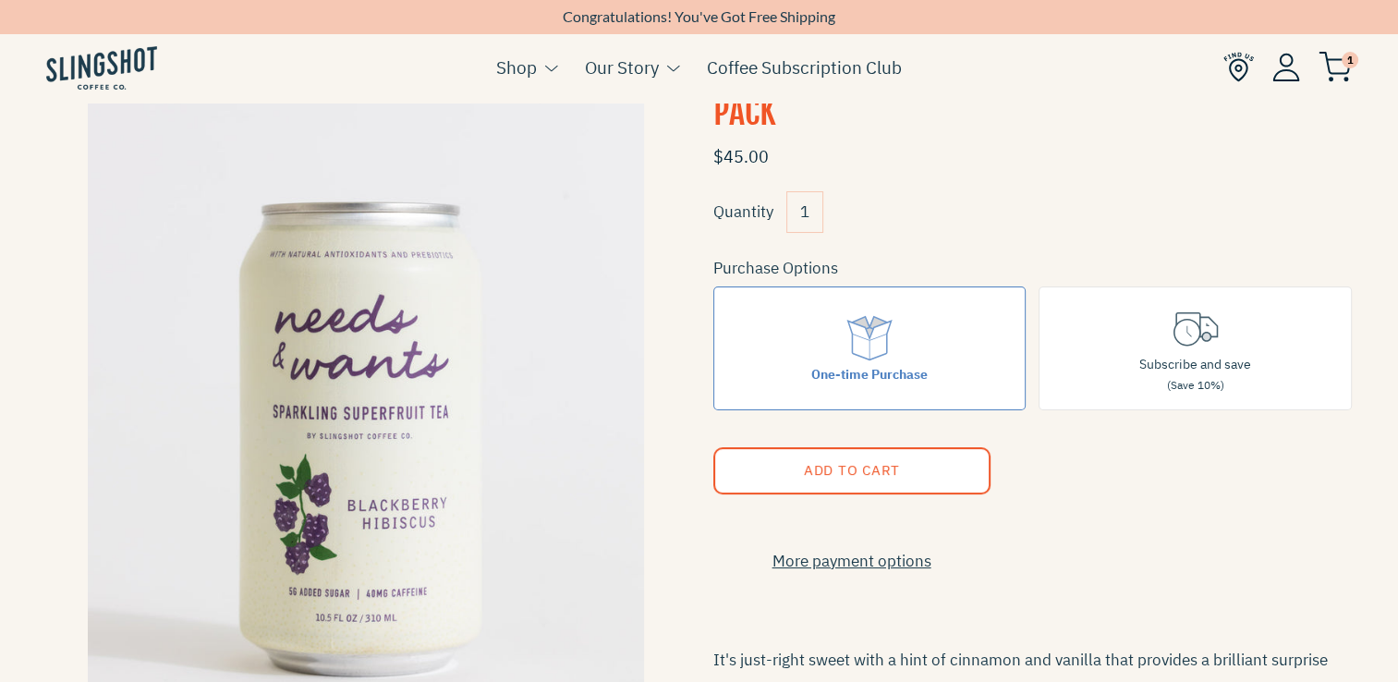
click at [811, 461] on span "Add to Cart" at bounding box center [851, 470] width 96 height 18
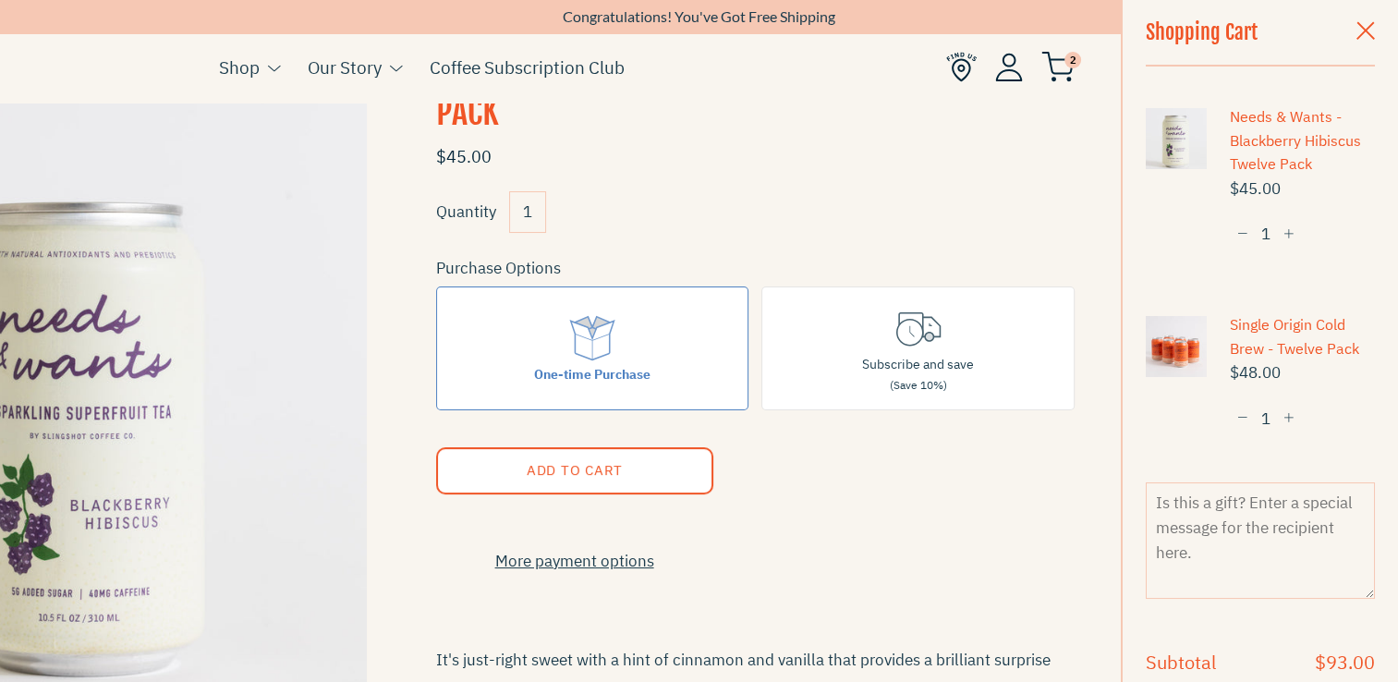
click at [1357, 33] on span "button" at bounding box center [1365, 32] width 18 height 20
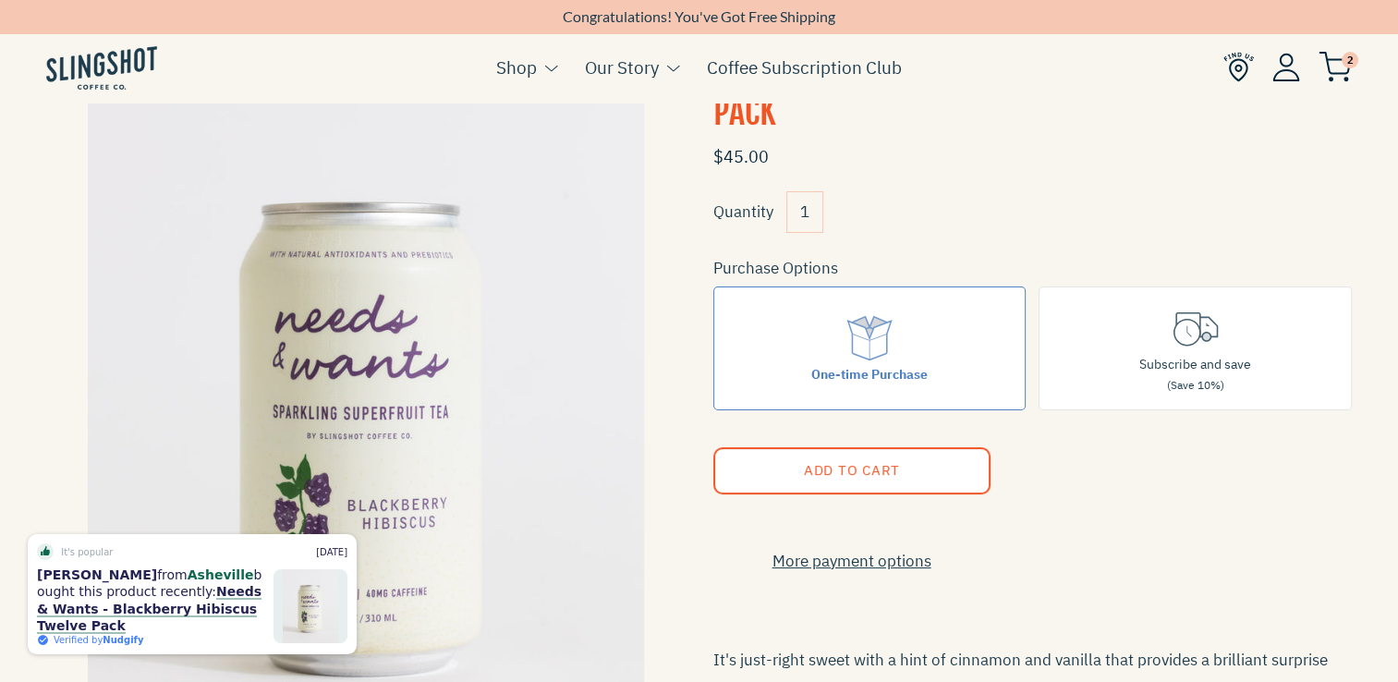
click at [1239, 61] on img at bounding box center [1238, 67] width 30 height 30
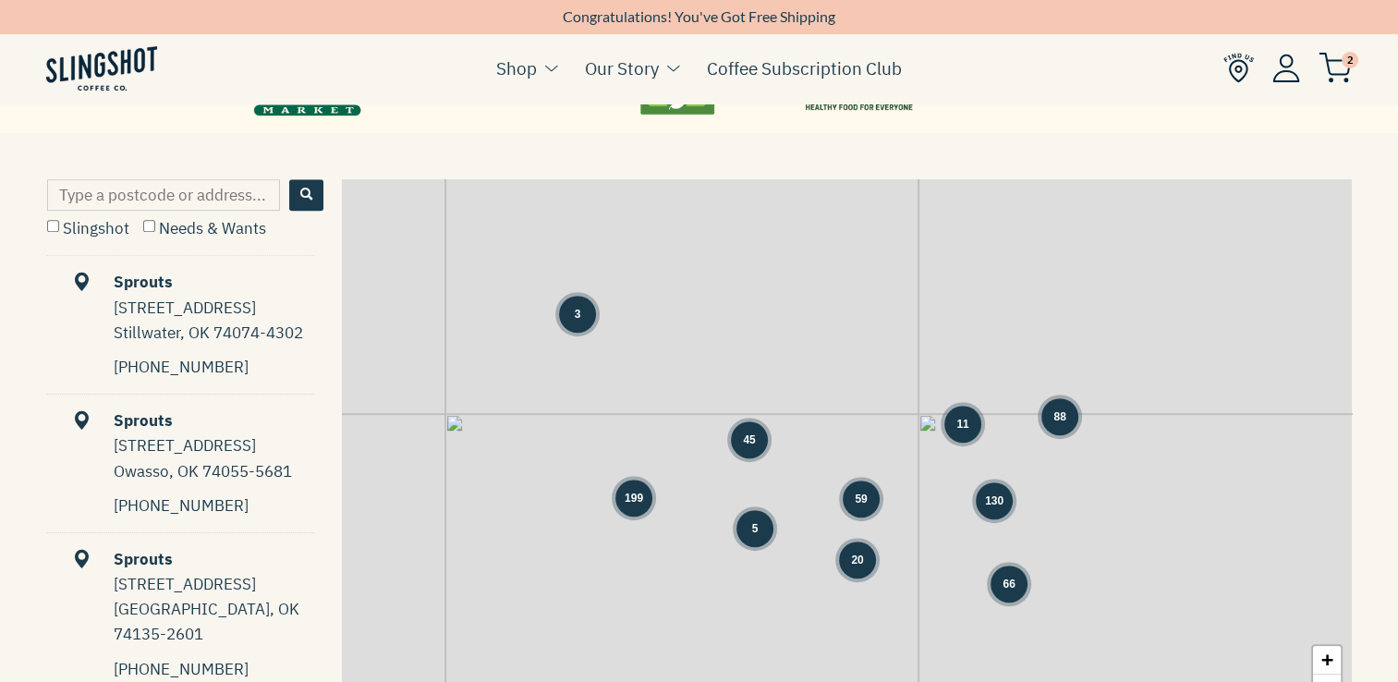
scroll to position [862, 0]
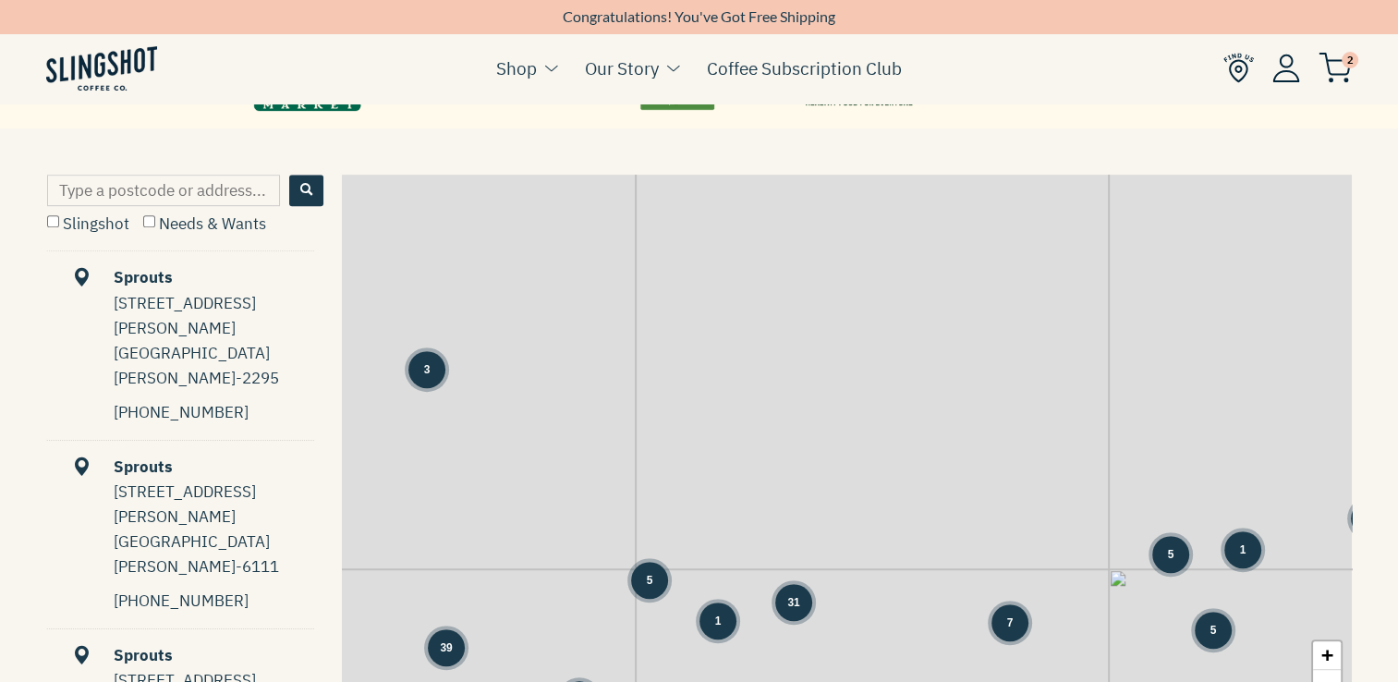
click at [1213, 635] on span "5" at bounding box center [1213, 630] width 6 height 17
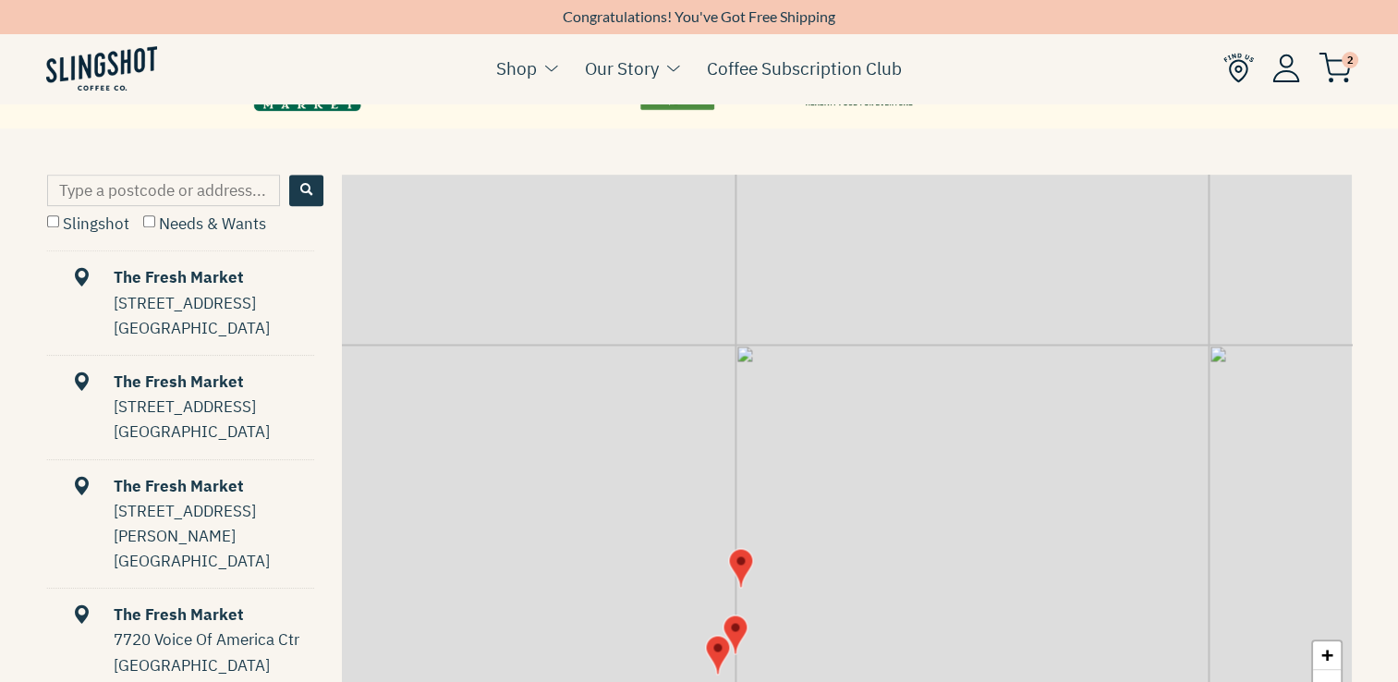
drag, startPoint x: 1156, startPoint y: 245, endPoint x: 762, endPoint y: 729, distance: 623.9
click at [762, 681] on html "Skip to content NEWSLETTER Sign up for our news letter to stay up to date on pr…" at bounding box center [699, 294] width 1398 height 2312
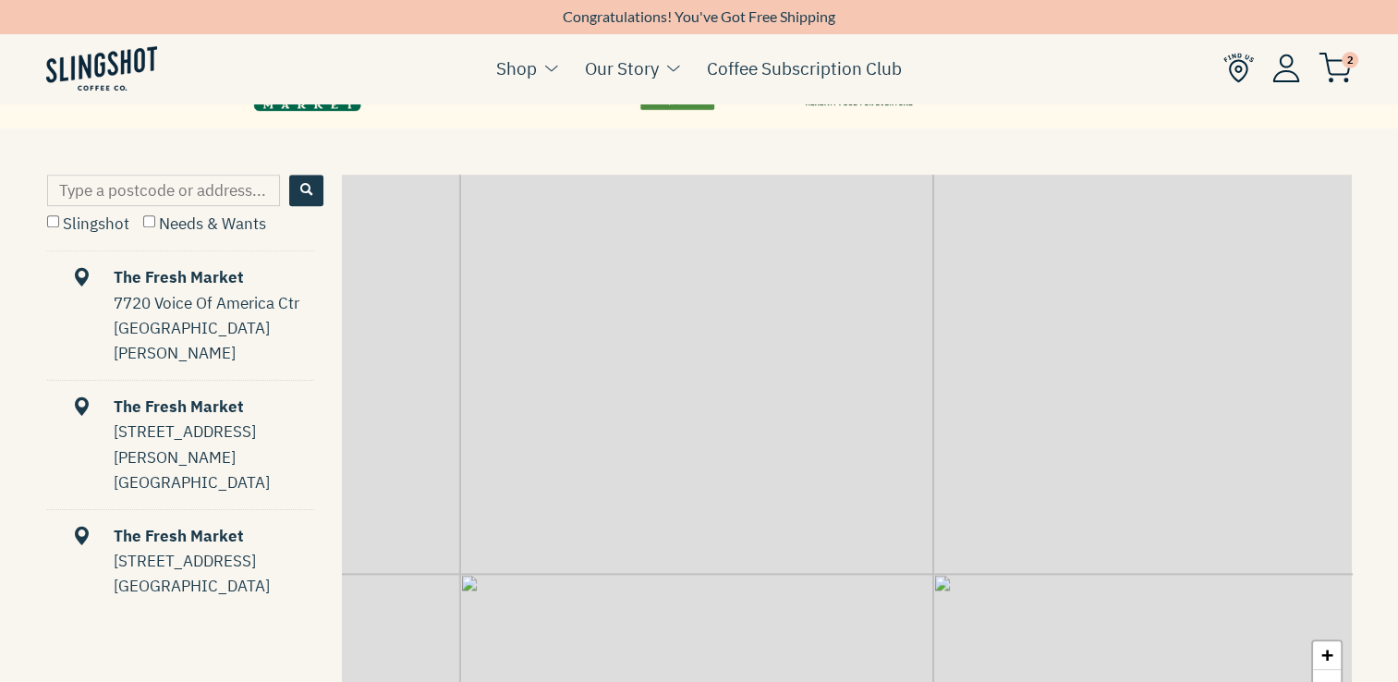
drag, startPoint x: 1001, startPoint y: 522, endPoint x: 738, endPoint y: 729, distance: 334.9
click at [738, 681] on html "Skip to content NEWSLETTER Sign up for our news letter to stay up to date on pr…" at bounding box center [699, 294] width 1398 height 2312
drag, startPoint x: 1022, startPoint y: 420, endPoint x: 805, endPoint y: 693, distance: 348.4
click at [805, 681] on html "Skip to content NEWSLETTER Sign up for our news letter to stay up to date on pr…" at bounding box center [699, 294] width 1398 height 2312
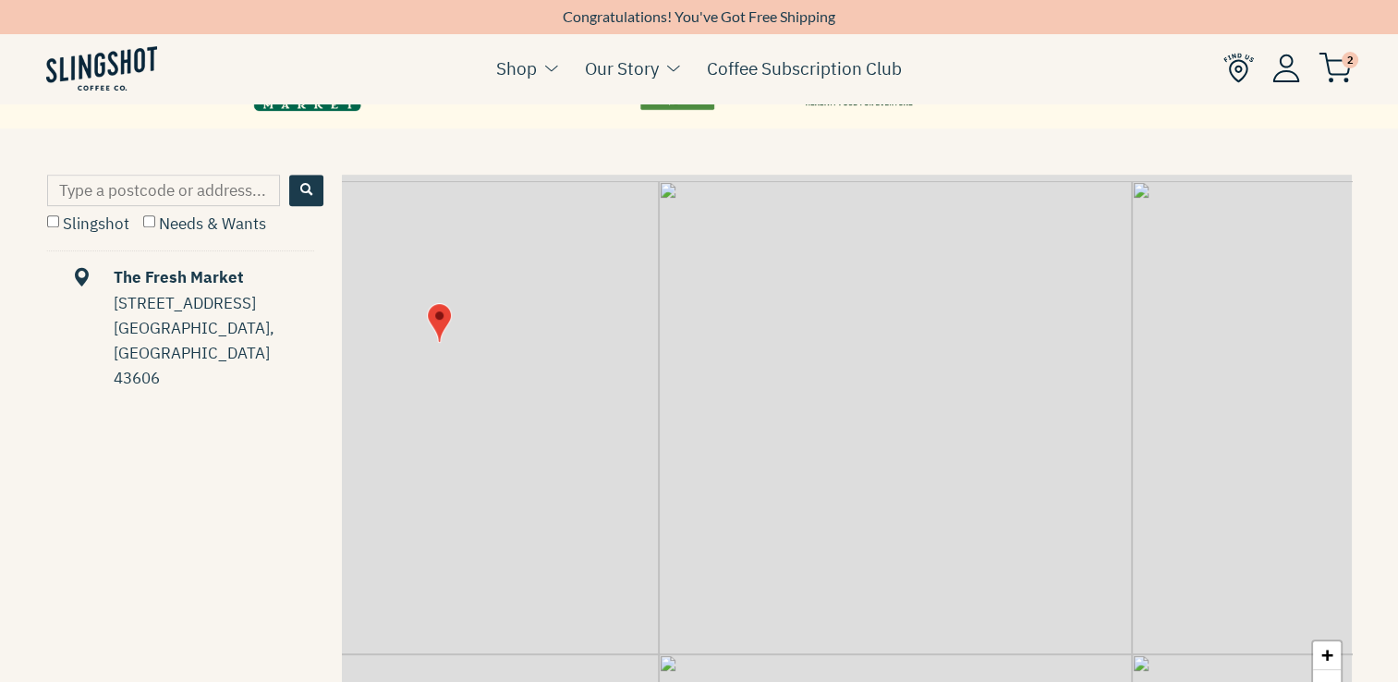
drag, startPoint x: 1127, startPoint y: 307, endPoint x: 1058, endPoint y: 624, distance: 325.3
click at [1058, 624] on div "+ −" at bounding box center [847, 457] width 1010 height 565
drag, startPoint x: 563, startPoint y: 423, endPoint x: 465, endPoint y: 340, distance: 128.5
click at [465, 340] on div "+ −" at bounding box center [847, 457] width 1010 height 565
drag, startPoint x: 901, startPoint y: 401, endPoint x: 495, endPoint y: 405, distance: 405.6
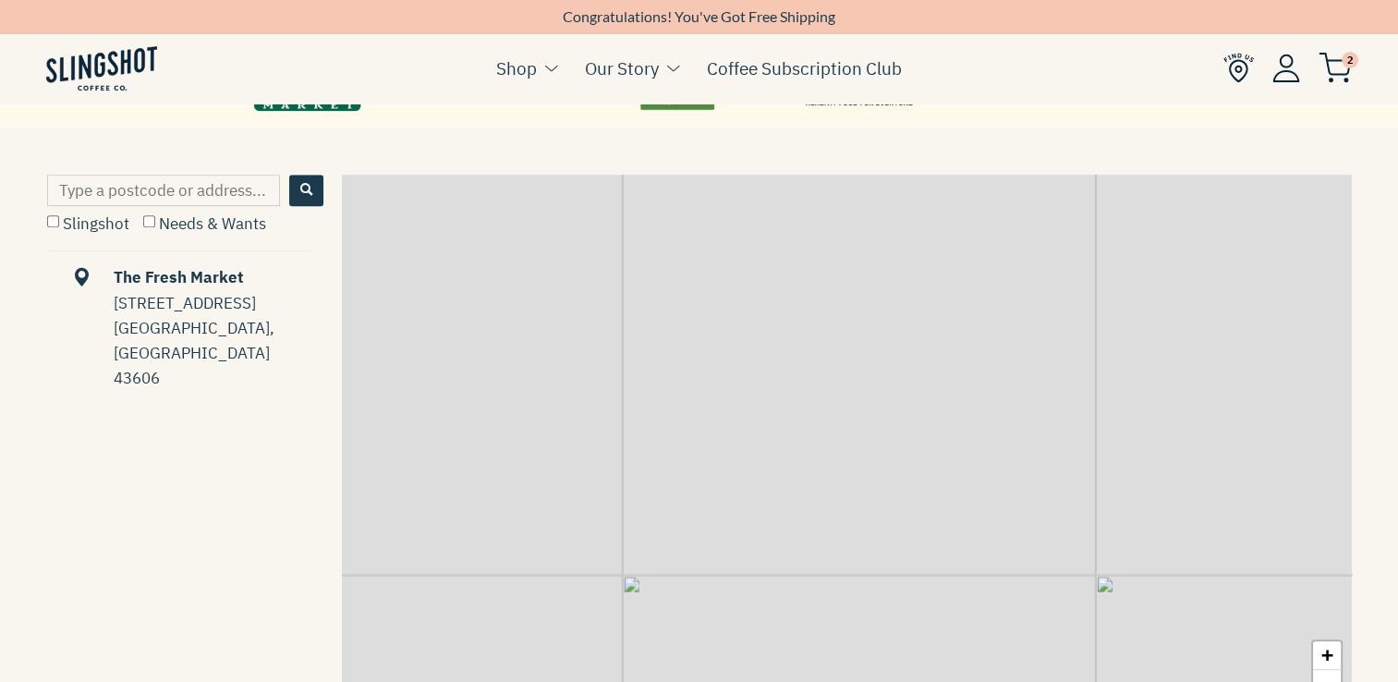
click at [495, 405] on div "+ −" at bounding box center [847, 457] width 1010 height 565
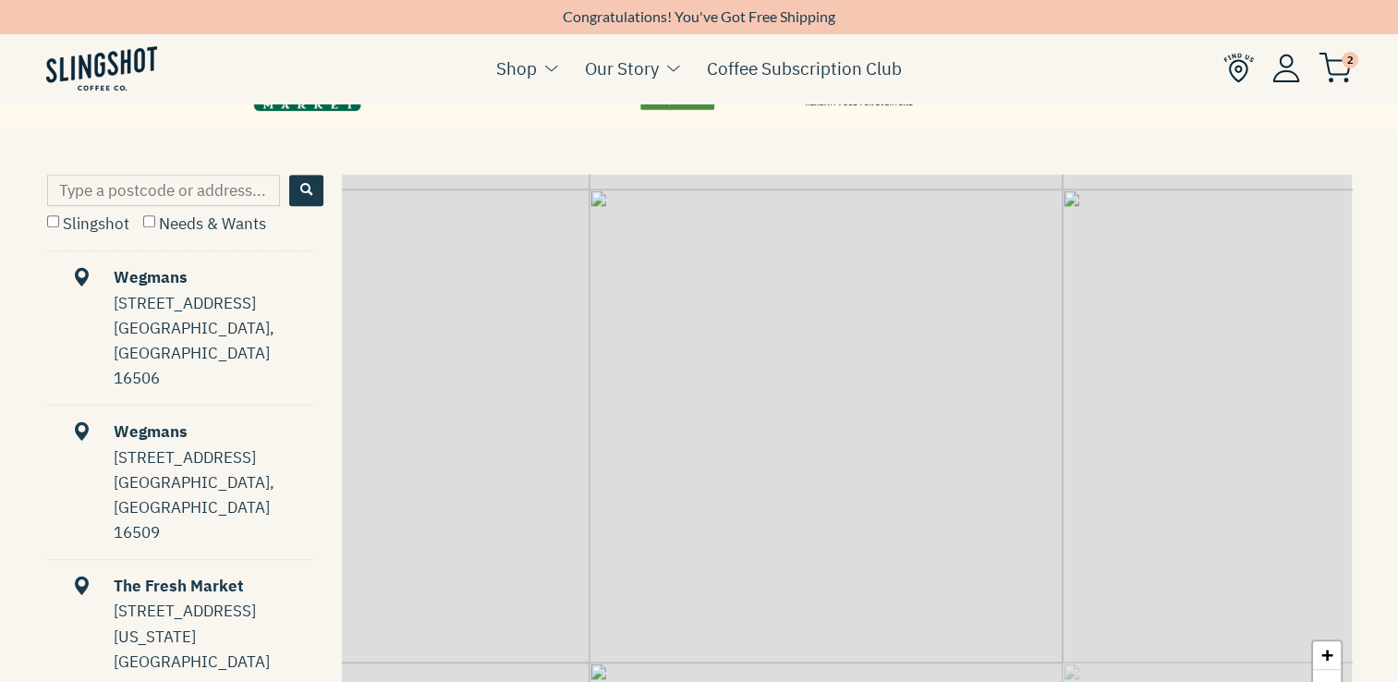
drag, startPoint x: 690, startPoint y: 455, endPoint x: 1136, endPoint y: 62, distance: 595.0
click at [1136, 62] on body "Skip to content NEWSLETTER Sign up for our news letter to stay up to date on pr…" at bounding box center [699, 294] width 1398 height 2312
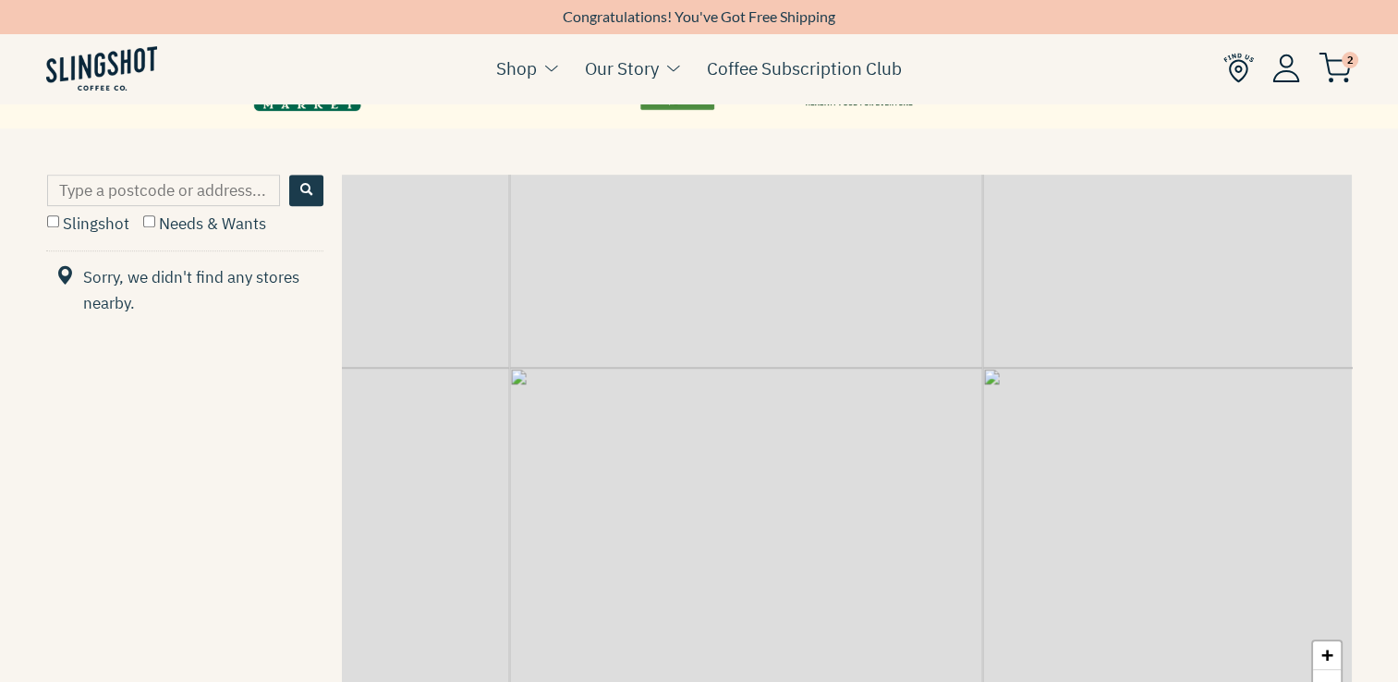
drag, startPoint x: 694, startPoint y: 472, endPoint x: 1158, endPoint y: 141, distance: 570.4
click at [1158, 141] on main "RETAIL PARTNERS We're proud to partner with some of the most well-known grocers…" at bounding box center [699, 8] width 1398 height 1740
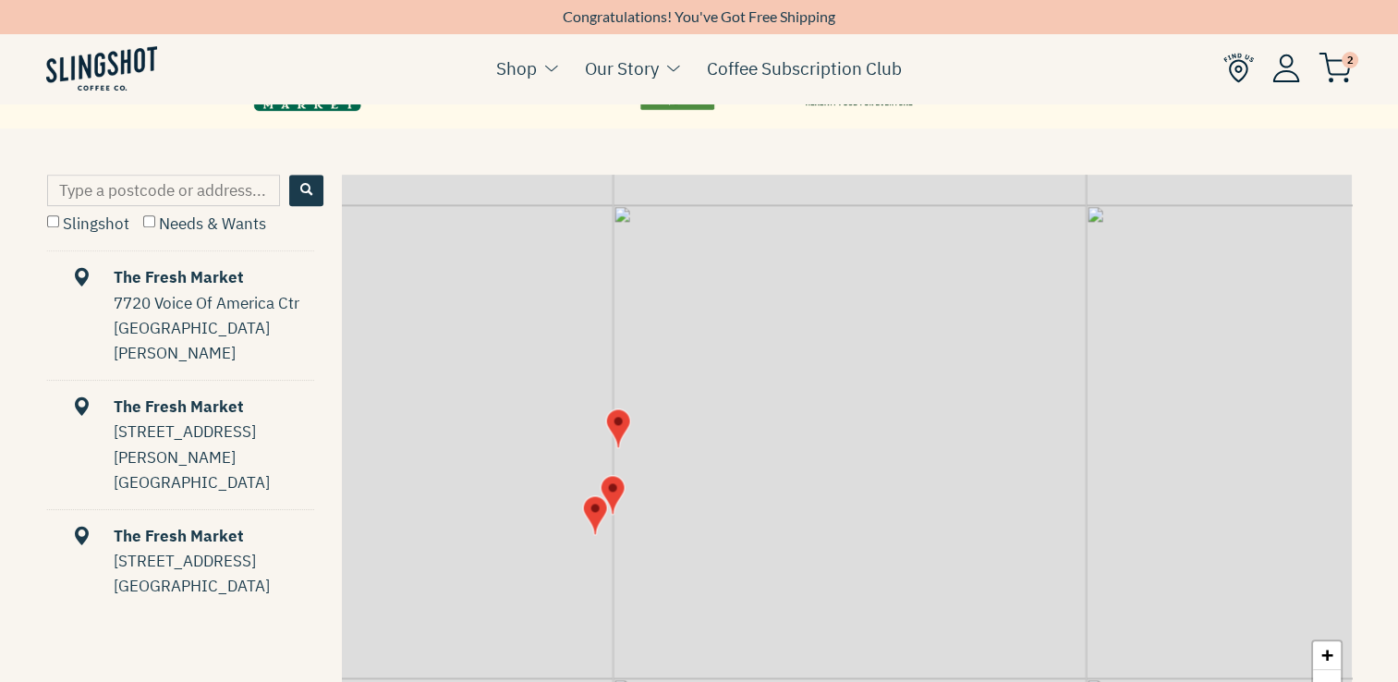
drag, startPoint x: 804, startPoint y: 443, endPoint x: 880, endPoint y: 236, distance: 221.6
click at [880, 236] on div "+ −" at bounding box center [847, 457] width 1010 height 565
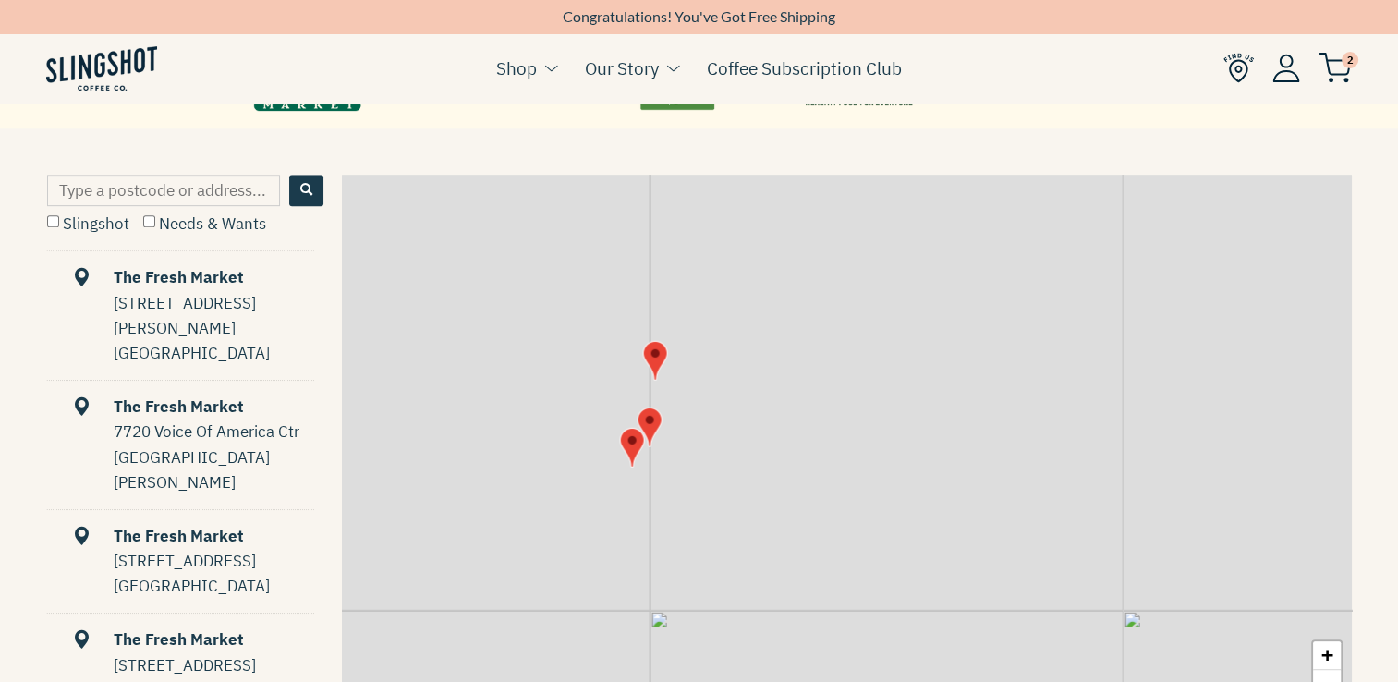
click at [628, 442] on img "Map" at bounding box center [631, 447] width 25 height 40
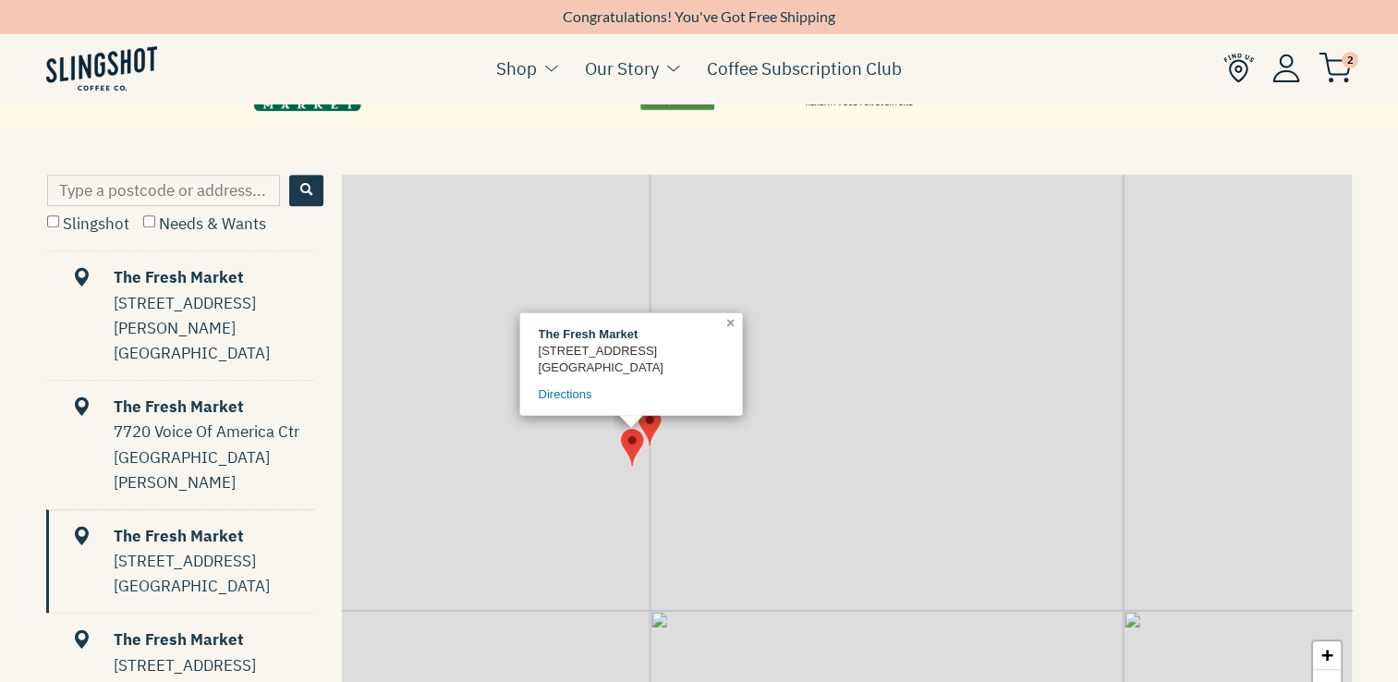
click at [732, 319] on link "×" at bounding box center [732, 321] width 20 height 17
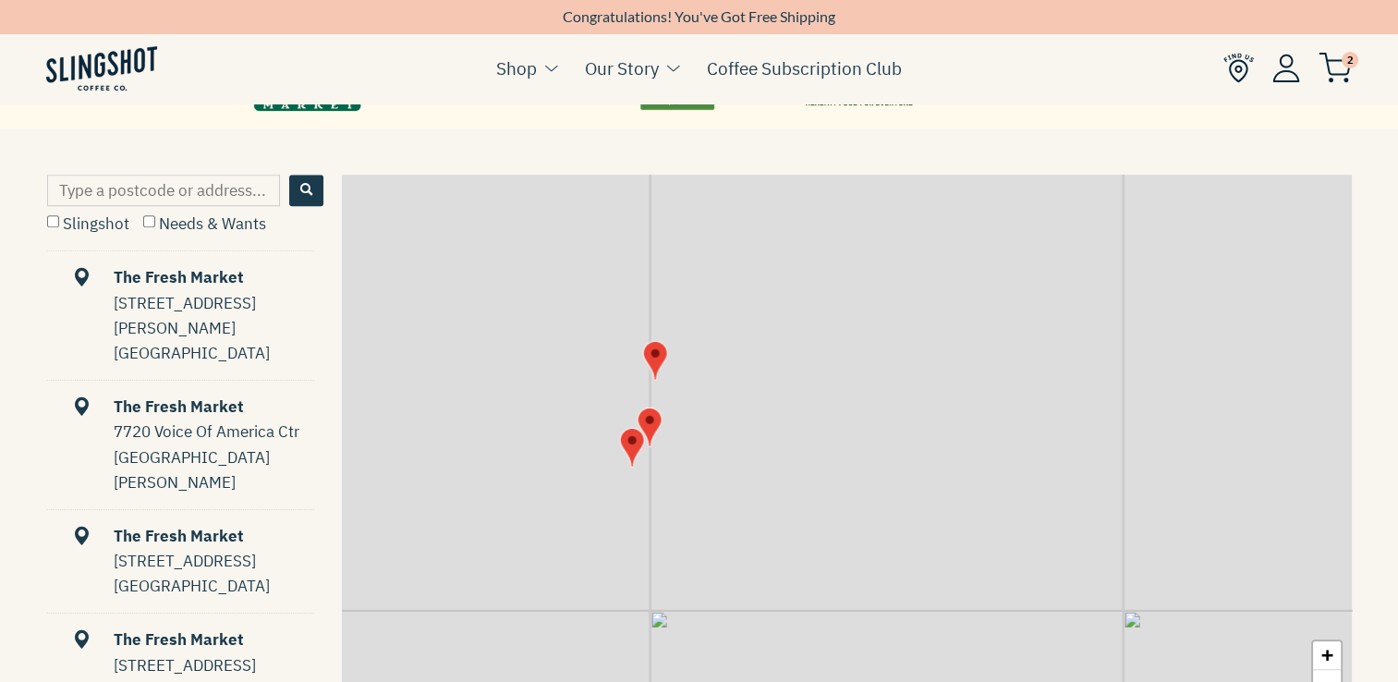
click at [653, 429] on img "Map" at bounding box center [649, 426] width 25 height 40
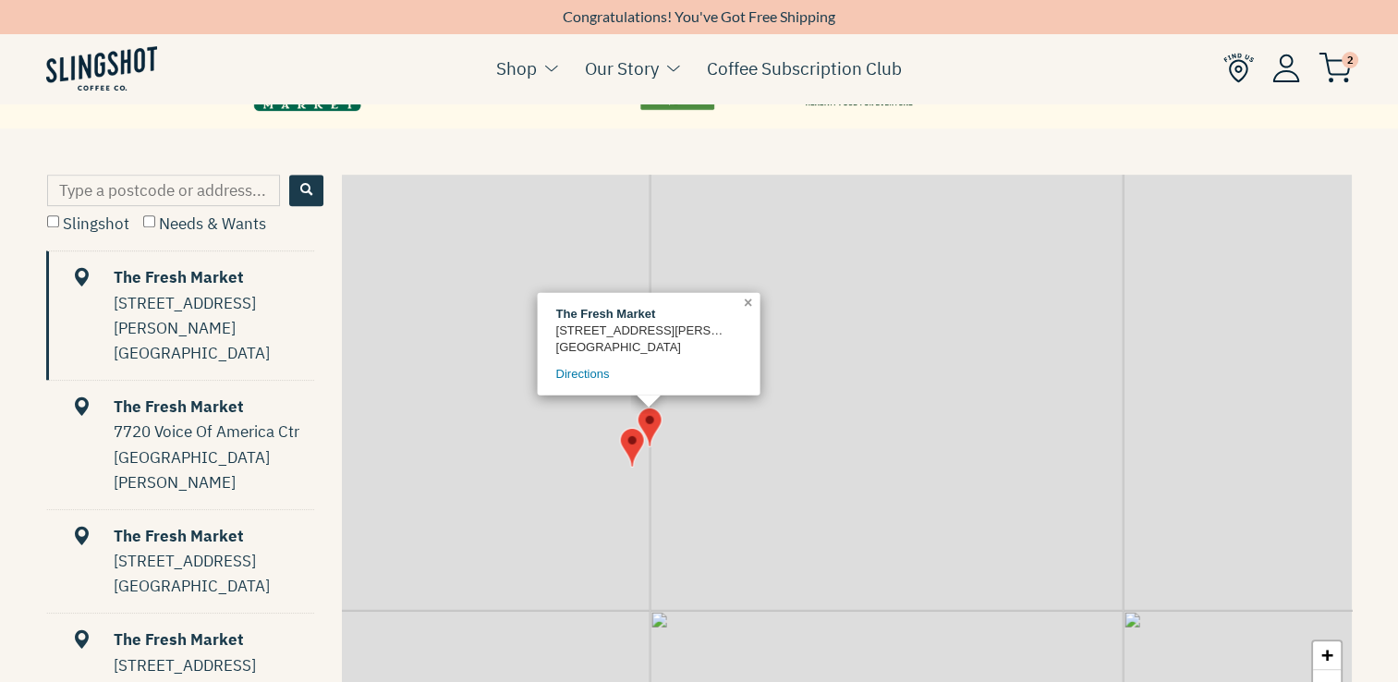
click at [747, 297] on link "×" at bounding box center [750, 301] width 20 height 17
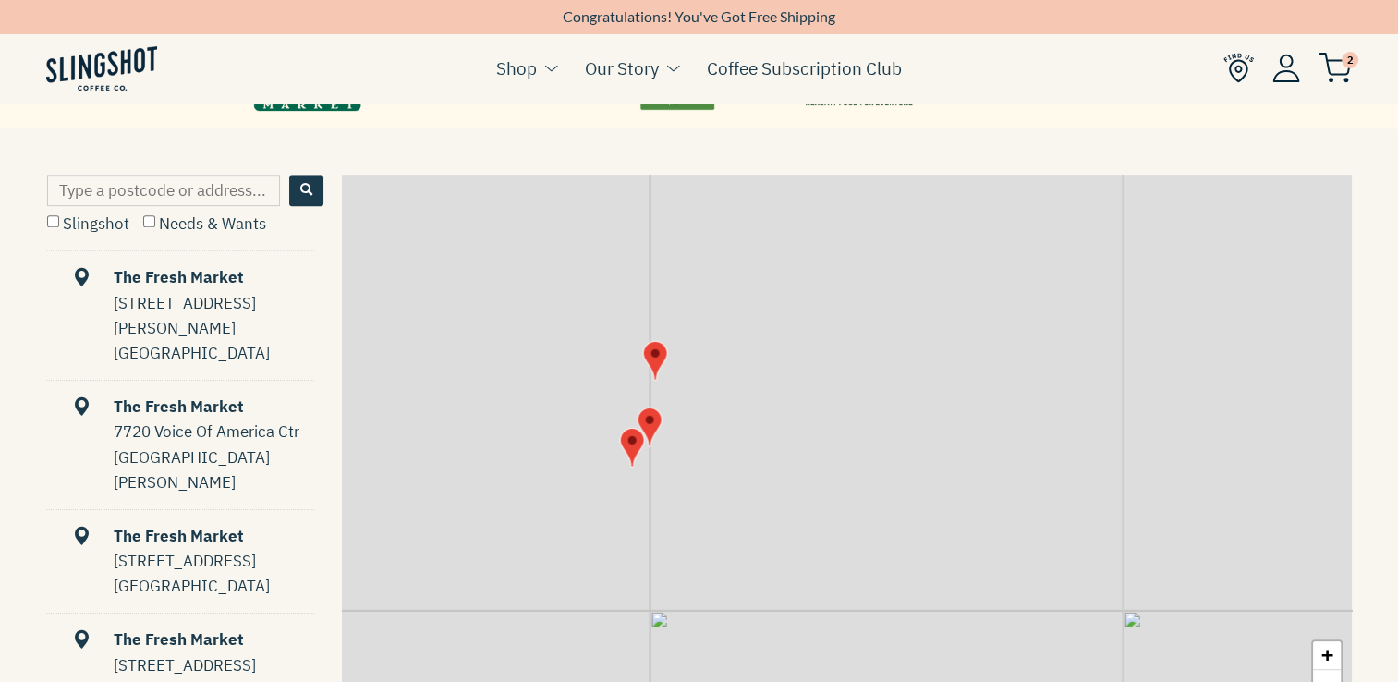
click at [662, 354] on img "Map" at bounding box center [654, 360] width 25 height 40
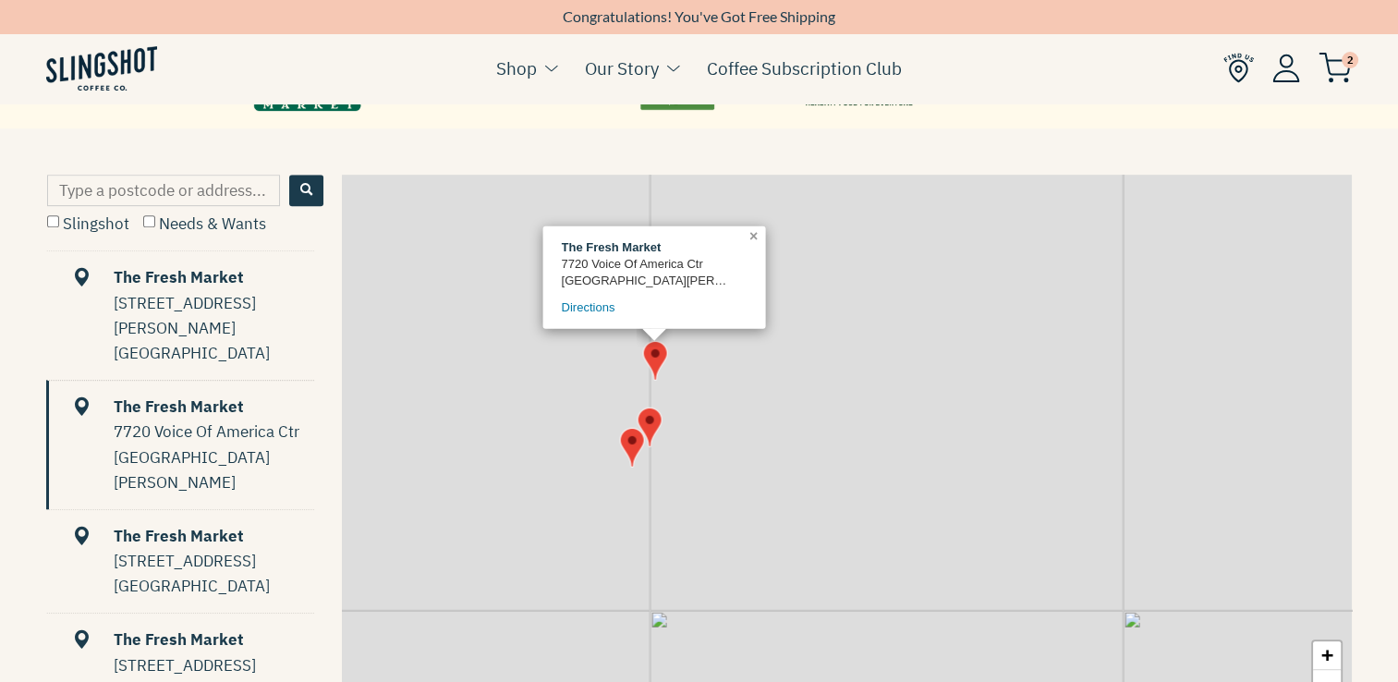
click at [752, 242] on link "×" at bounding box center [756, 234] width 20 height 17
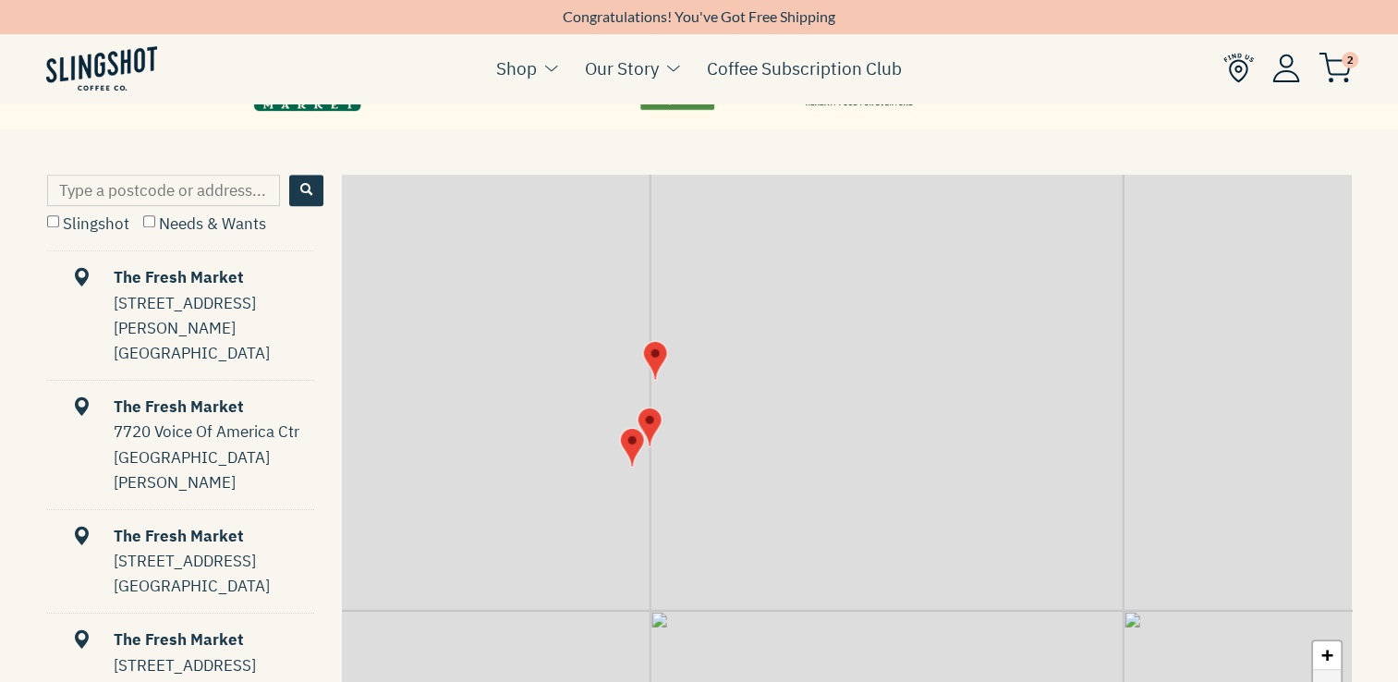
click at [1328, 678] on link "−" at bounding box center [1327, 684] width 28 height 28
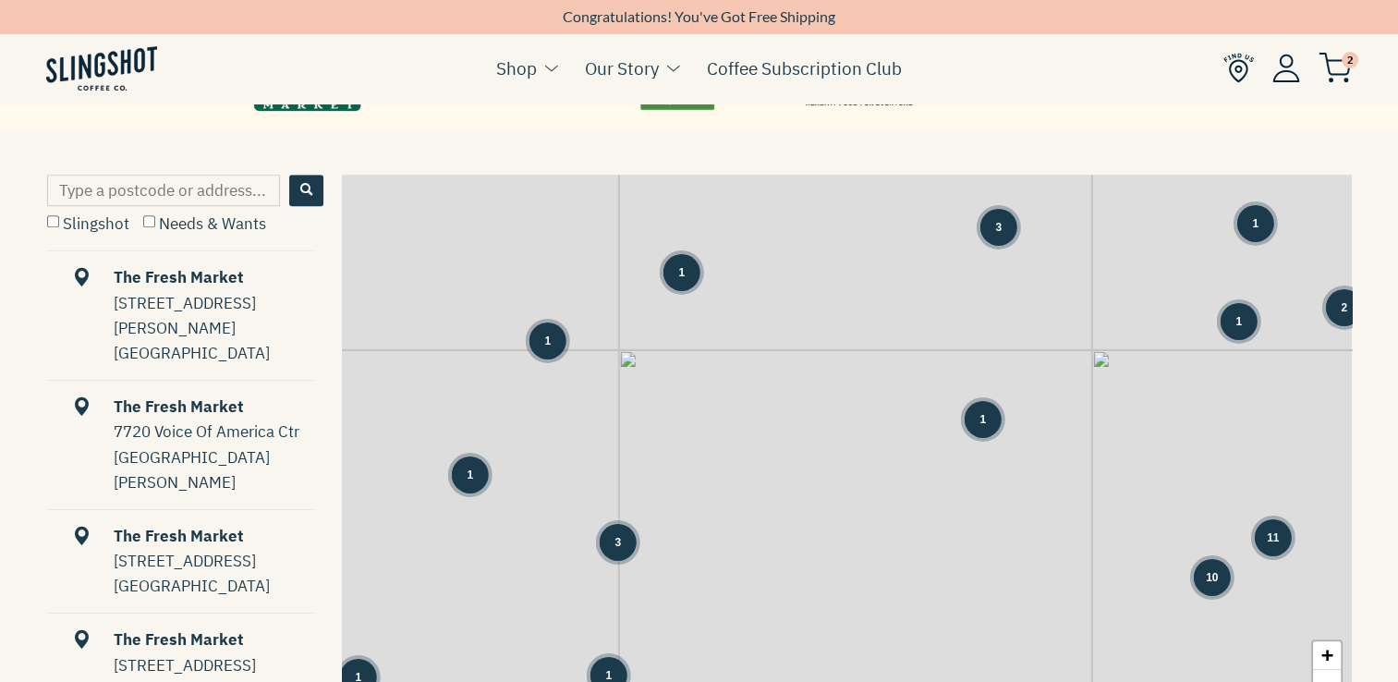
drag, startPoint x: 1175, startPoint y: 545, endPoint x: 994, endPoint y: 637, distance: 202.9
click at [994, 637] on div "1 1 1 1 3 1 1 3 5 13 3 6 8 12 7 2 3 3 1 2 1 2 3 14 1 7" at bounding box center [847, 457] width 1010 height 565
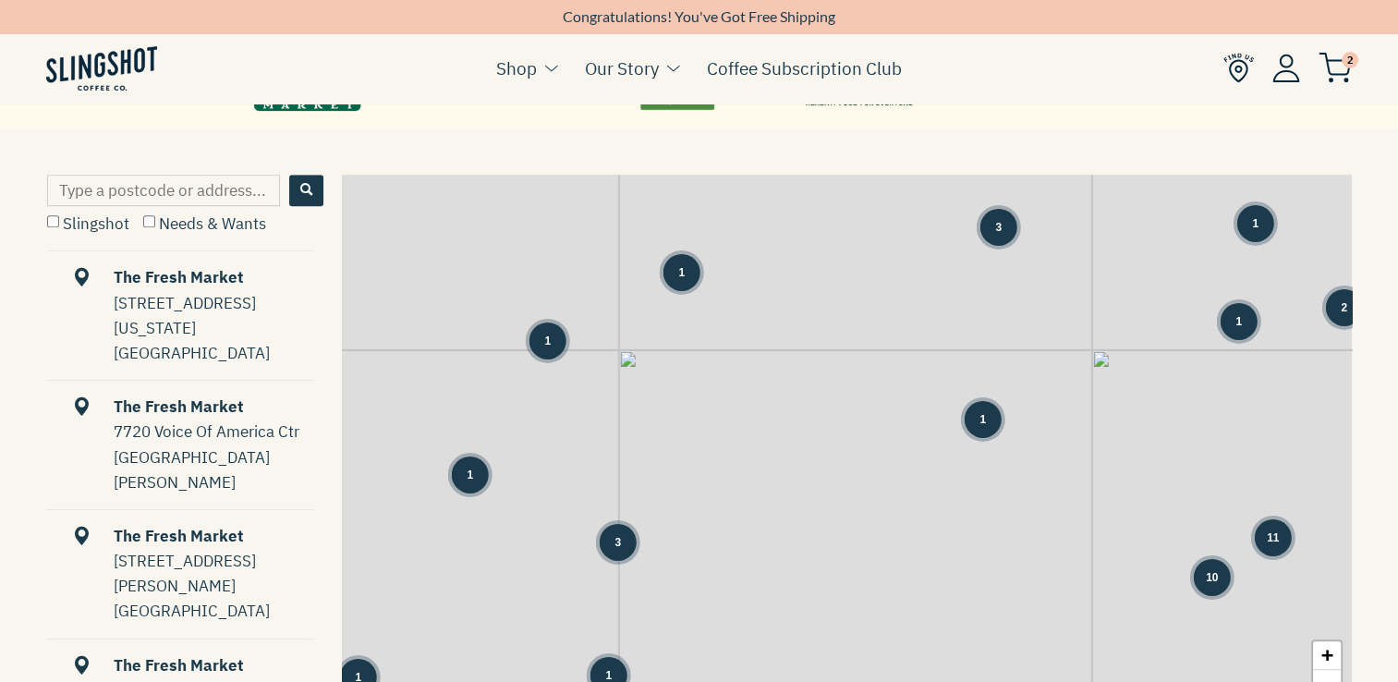
click at [976, 419] on div "1" at bounding box center [982, 418] width 37 height 37
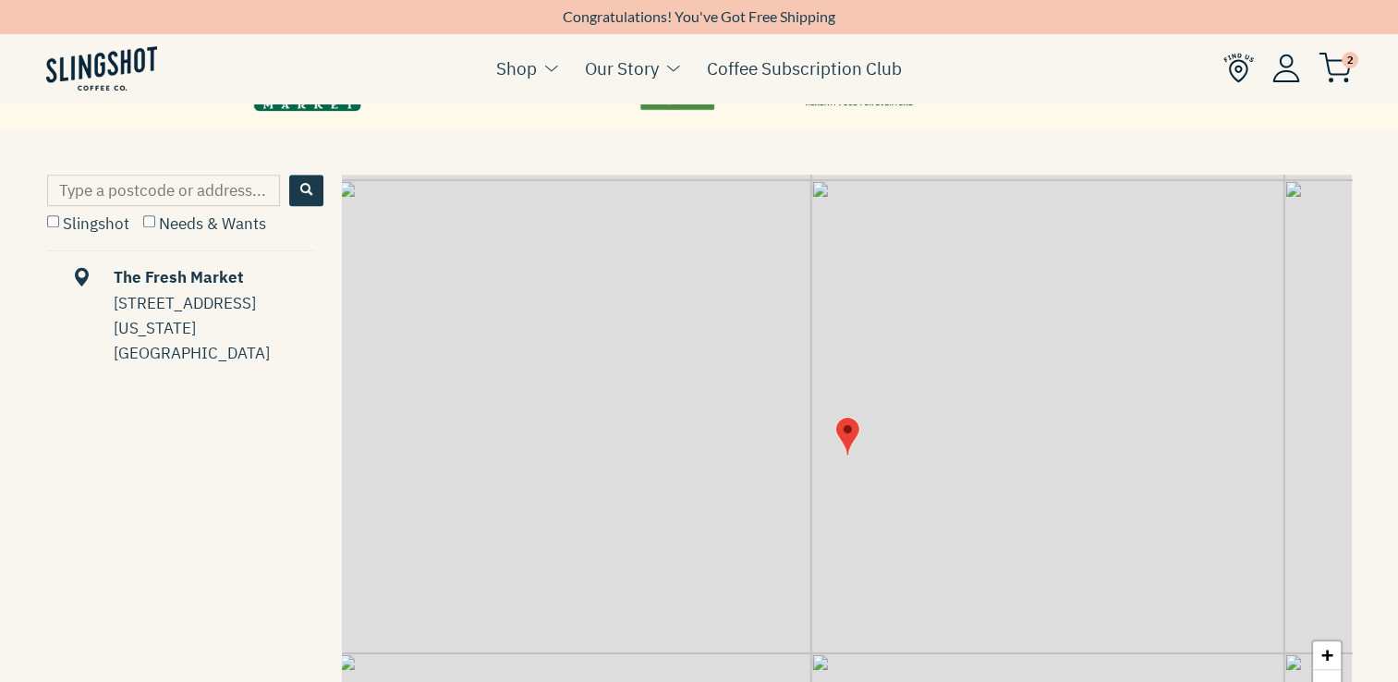
click at [840, 435] on img "Map" at bounding box center [846, 436] width 25 height 40
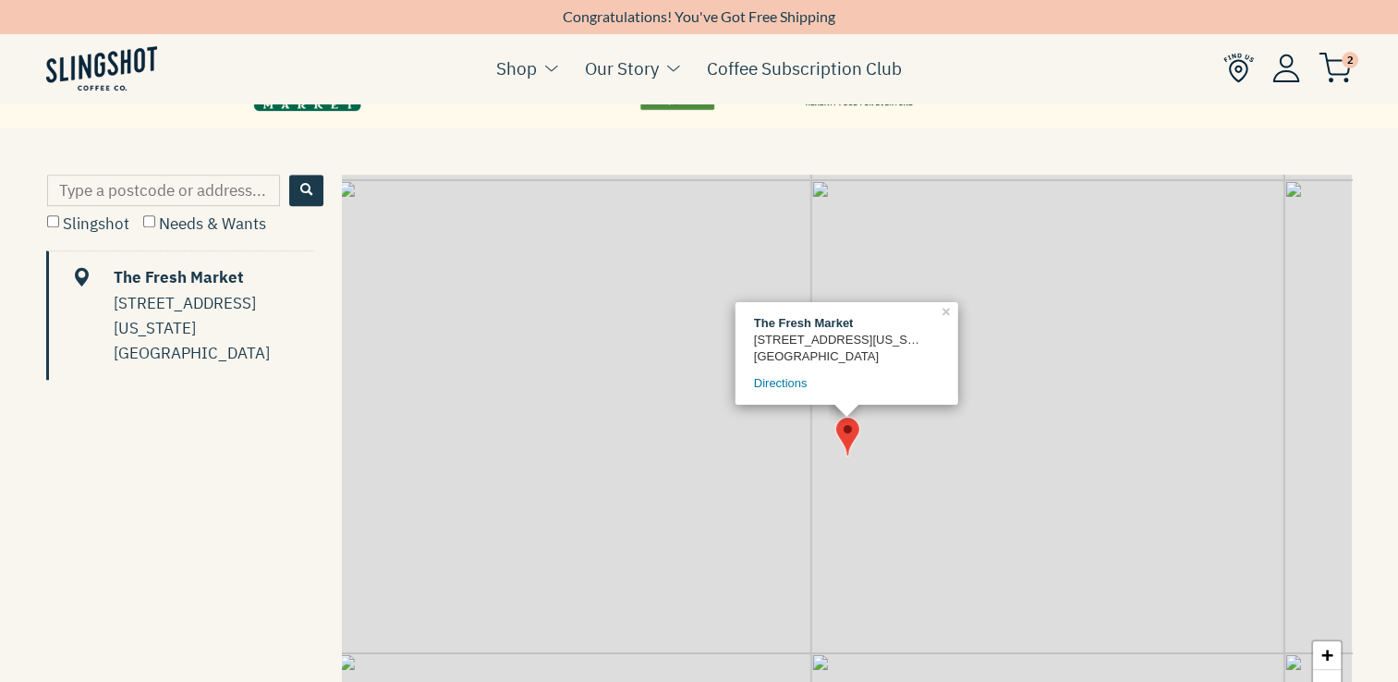
click at [840, 435] on img "Map" at bounding box center [846, 436] width 25 height 40
click at [1324, 678] on link "−" at bounding box center [1327, 684] width 28 height 28
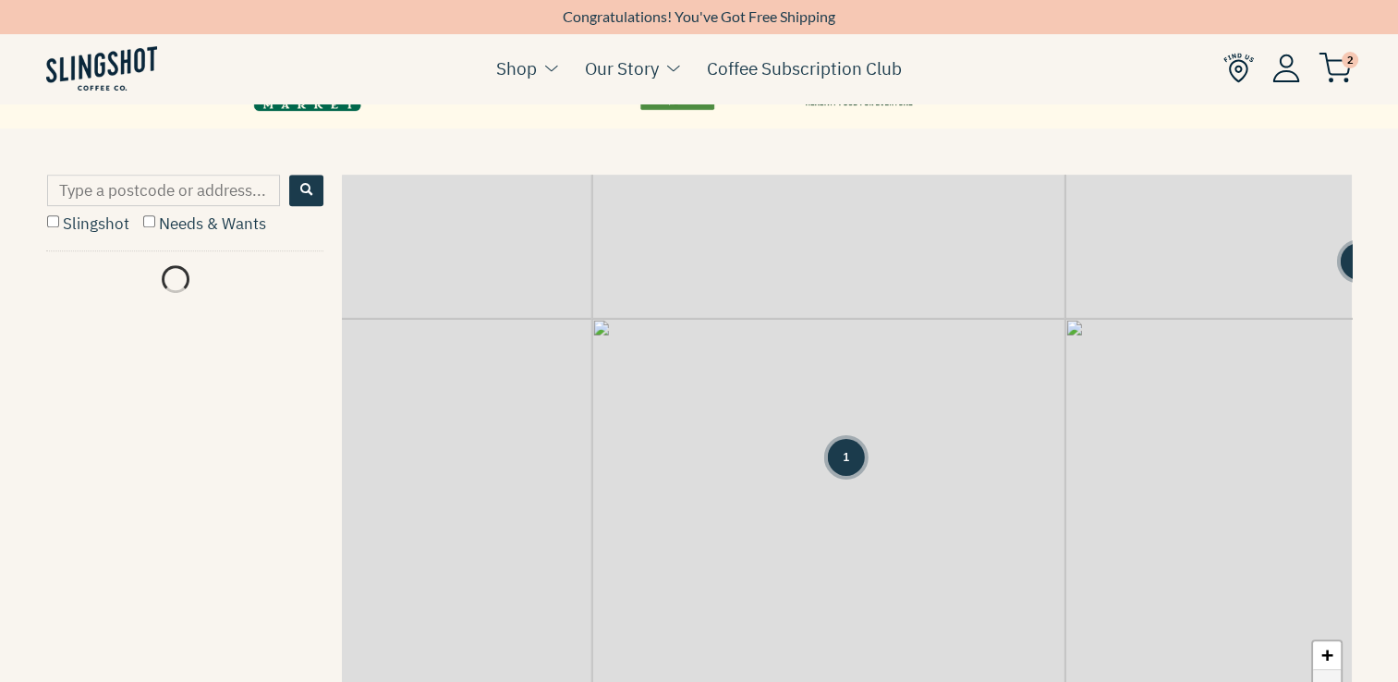
click at [1324, 678] on link "−" at bounding box center [1327, 684] width 28 height 28
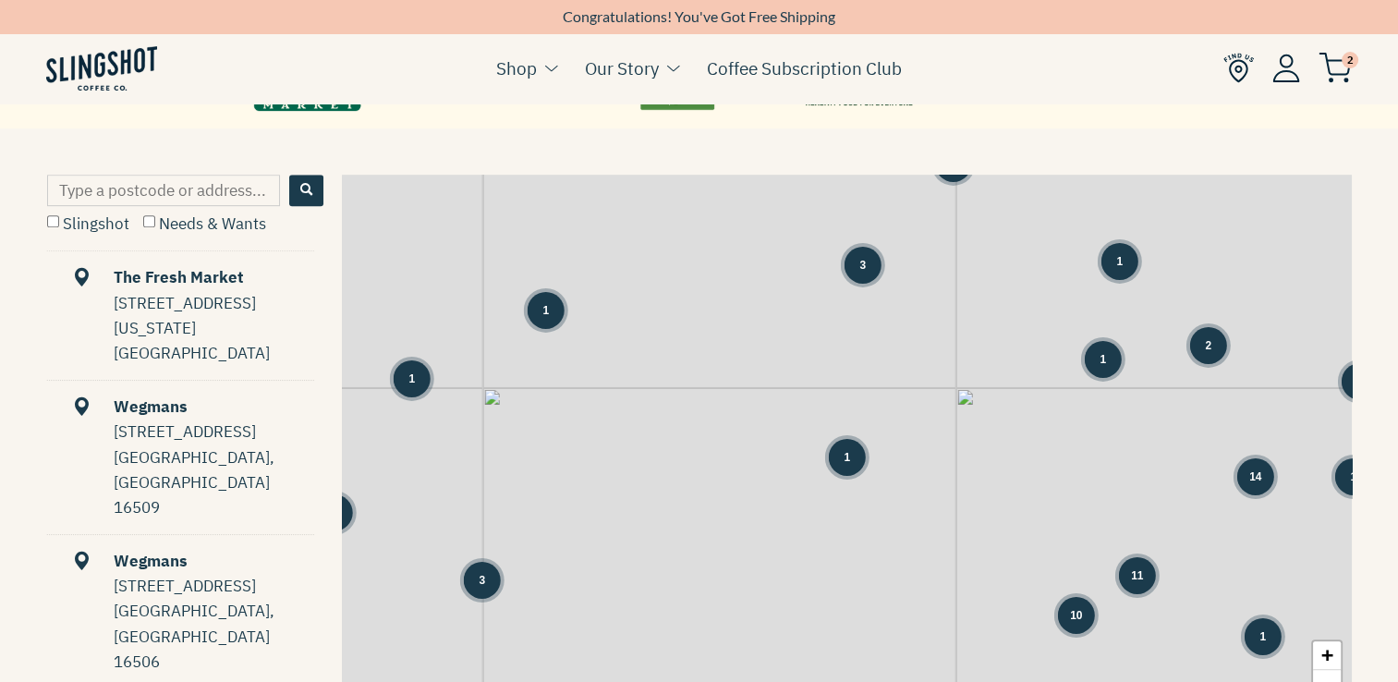
click at [538, 303] on div "1" at bounding box center [545, 309] width 37 height 37
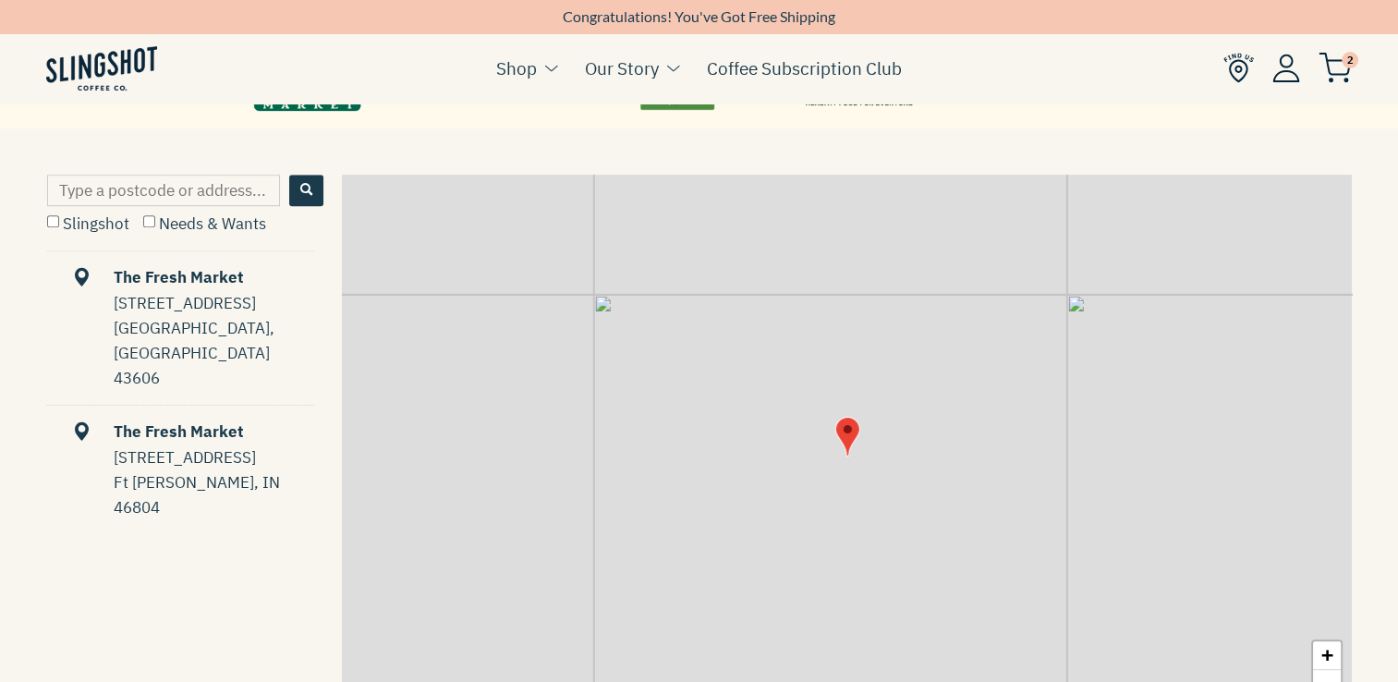
click at [852, 427] on img "Map" at bounding box center [846, 436] width 25 height 40
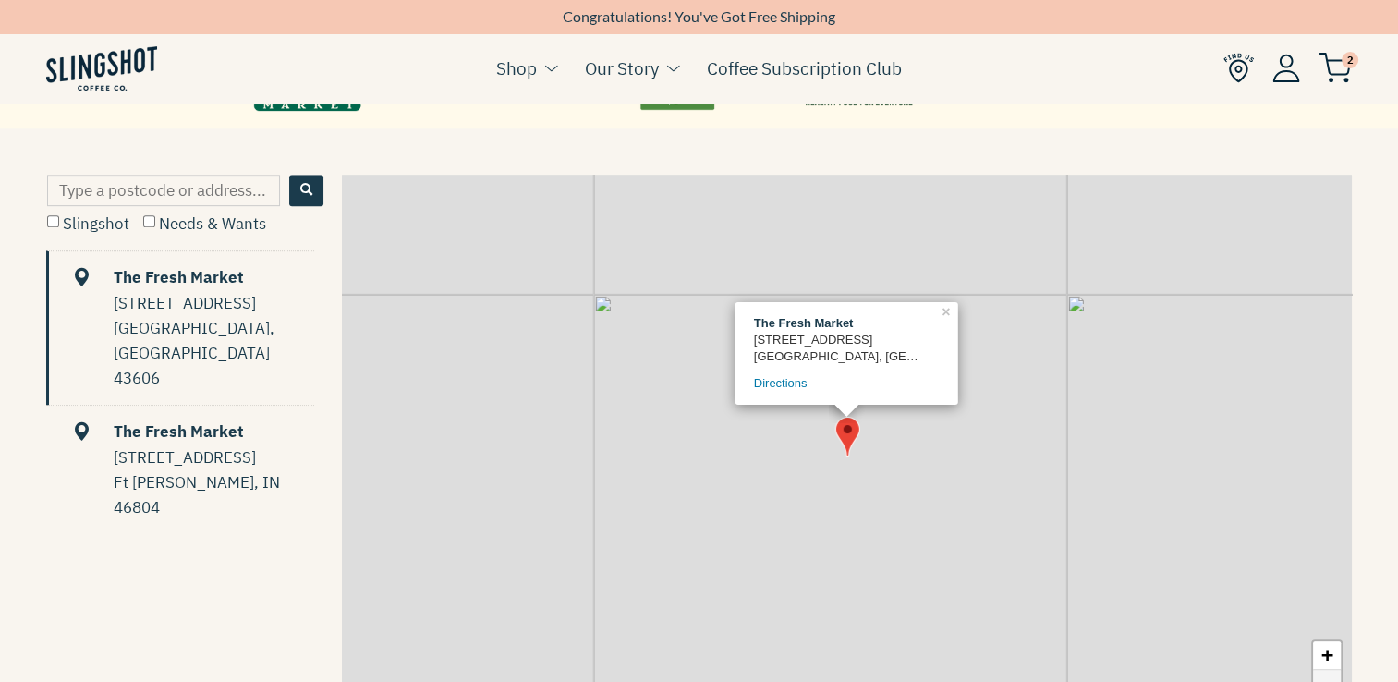
click at [1315, 678] on link "−" at bounding box center [1327, 684] width 28 height 28
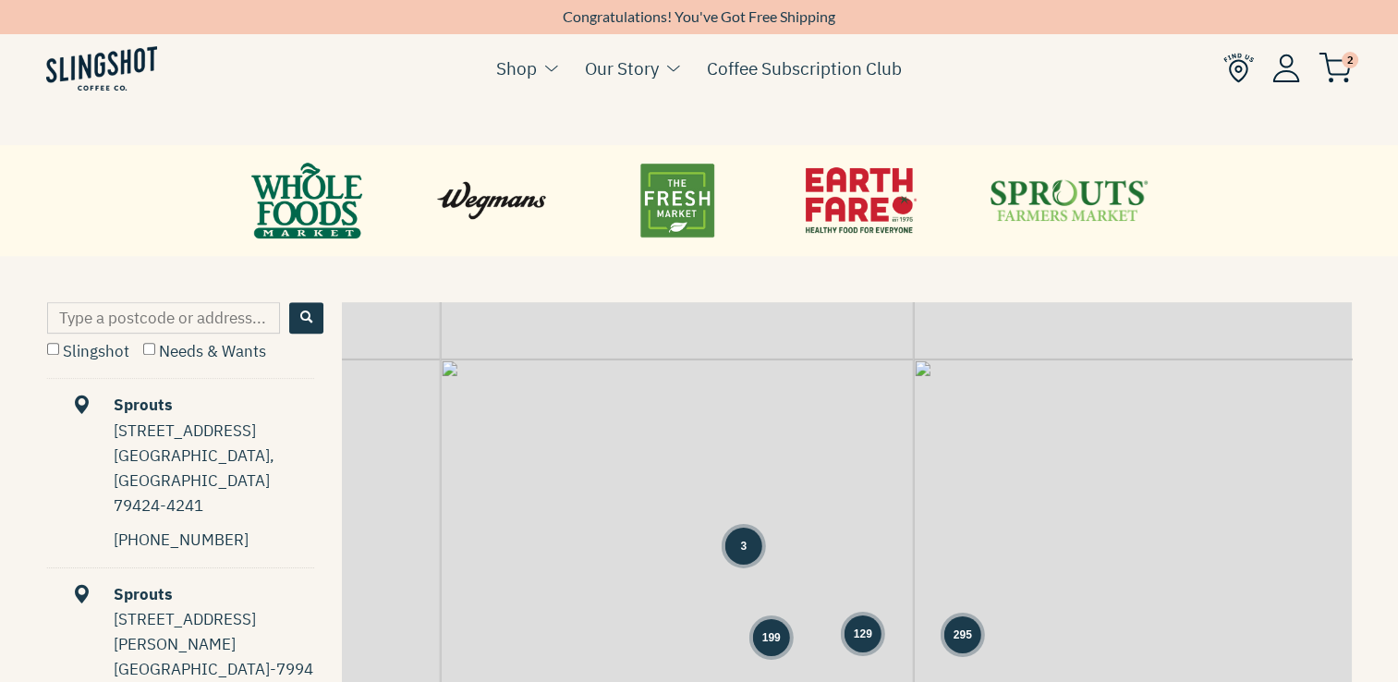
scroll to position [724, 0]
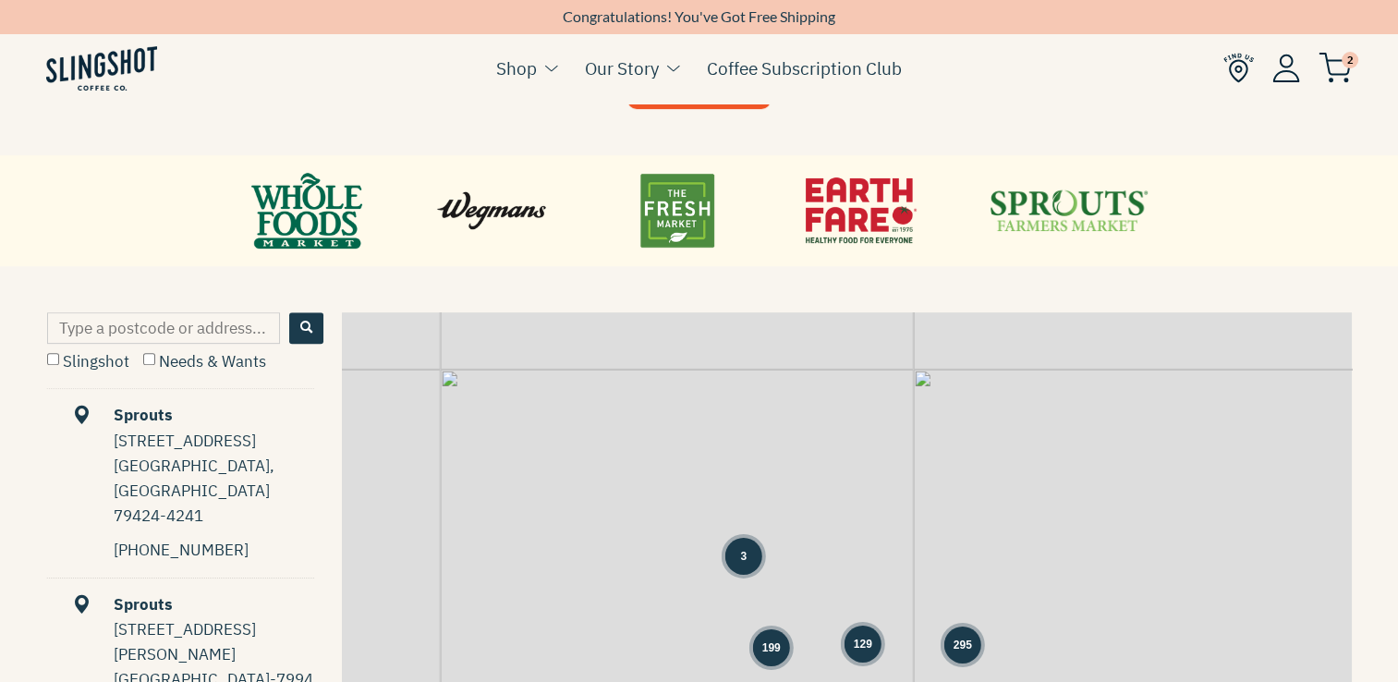
click at [678, 231] on link at bounding box center [676, 210] width 111 height 83
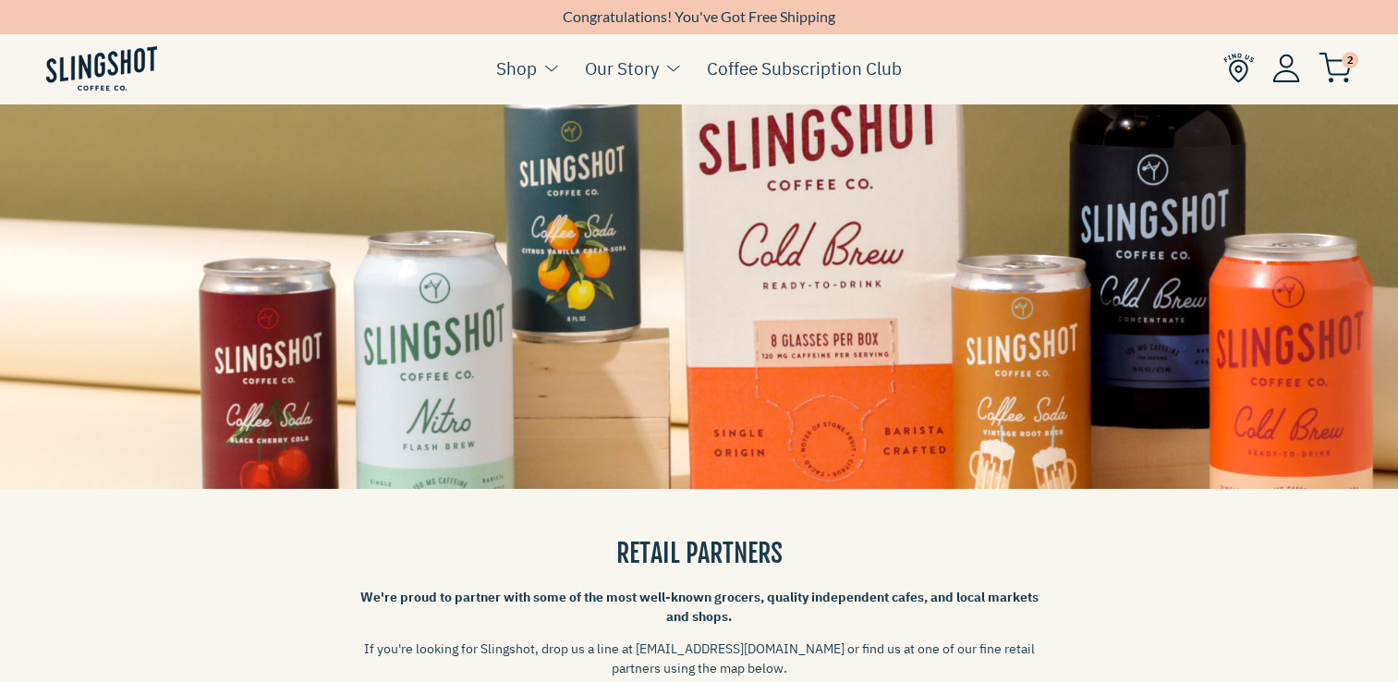
scroll to position [65, 0]
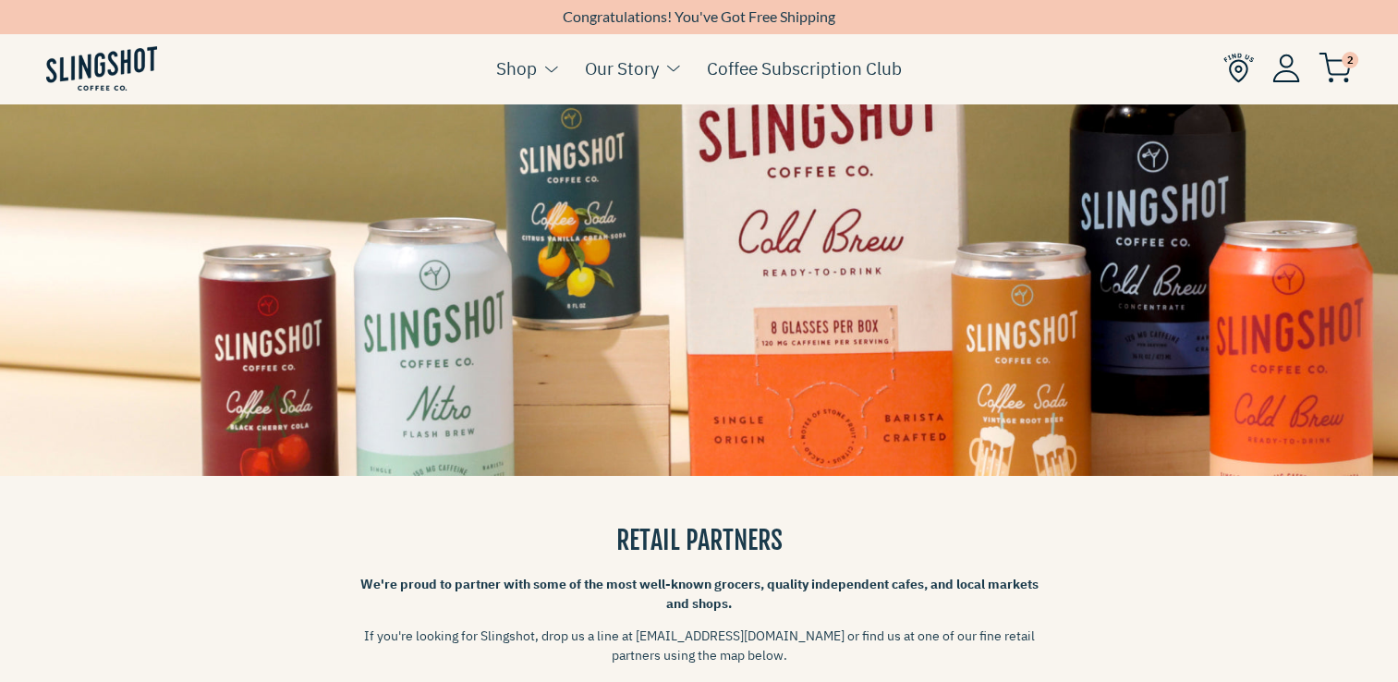
click at [537, 82] on li "Shop Coffee Cold Coffee Chilled Espresso Coffee Soda Whole Bean Merch Apparel A…" at bounding box center [526, 82] width 61 height 72
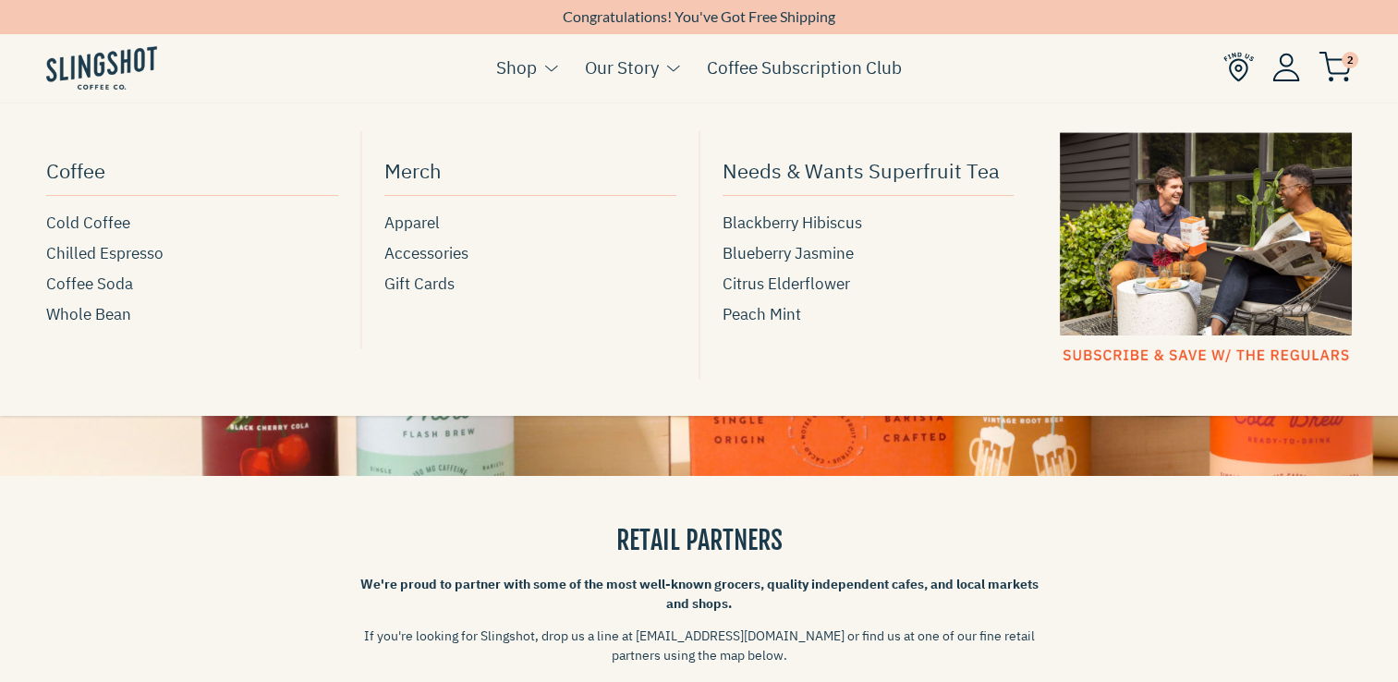
click at [524, 71] on link "Shop" at bounding box center [516, 68] width 41 height 28
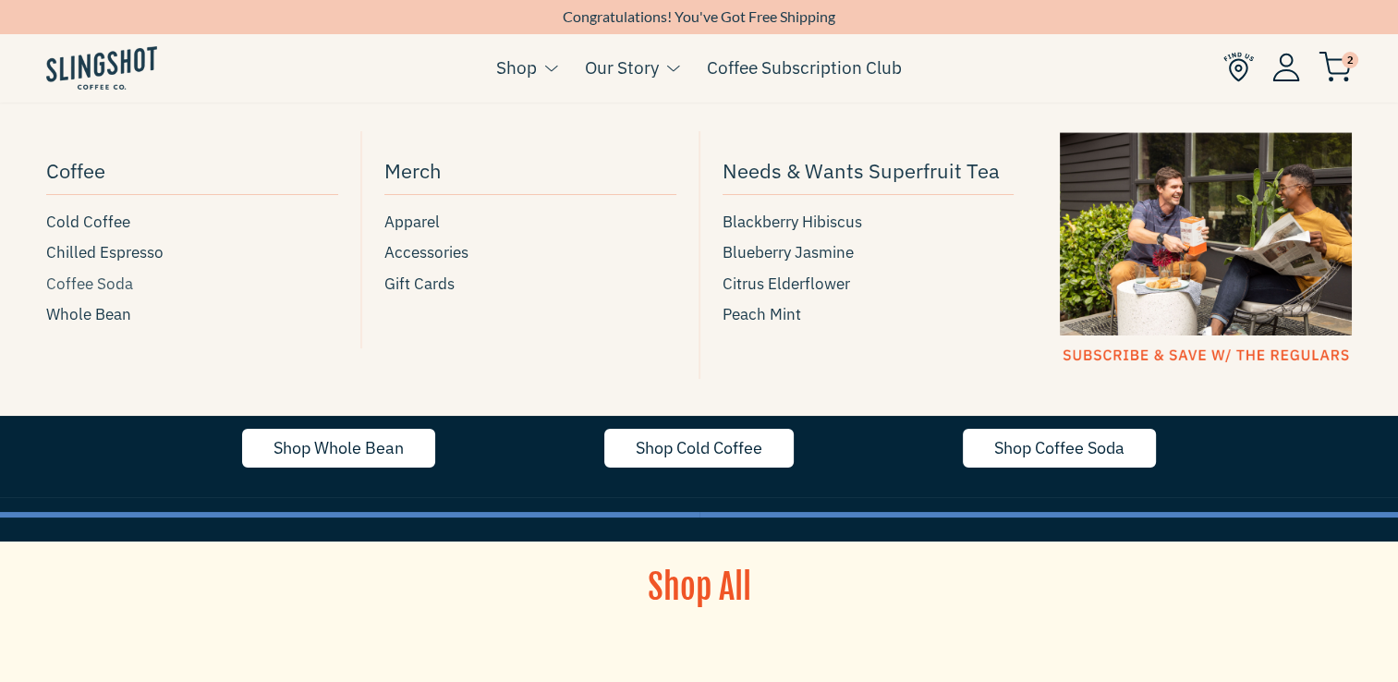
click at [118, 283] on span "Coffee Soda" at bounding box center [89, 284] width 87 height 25
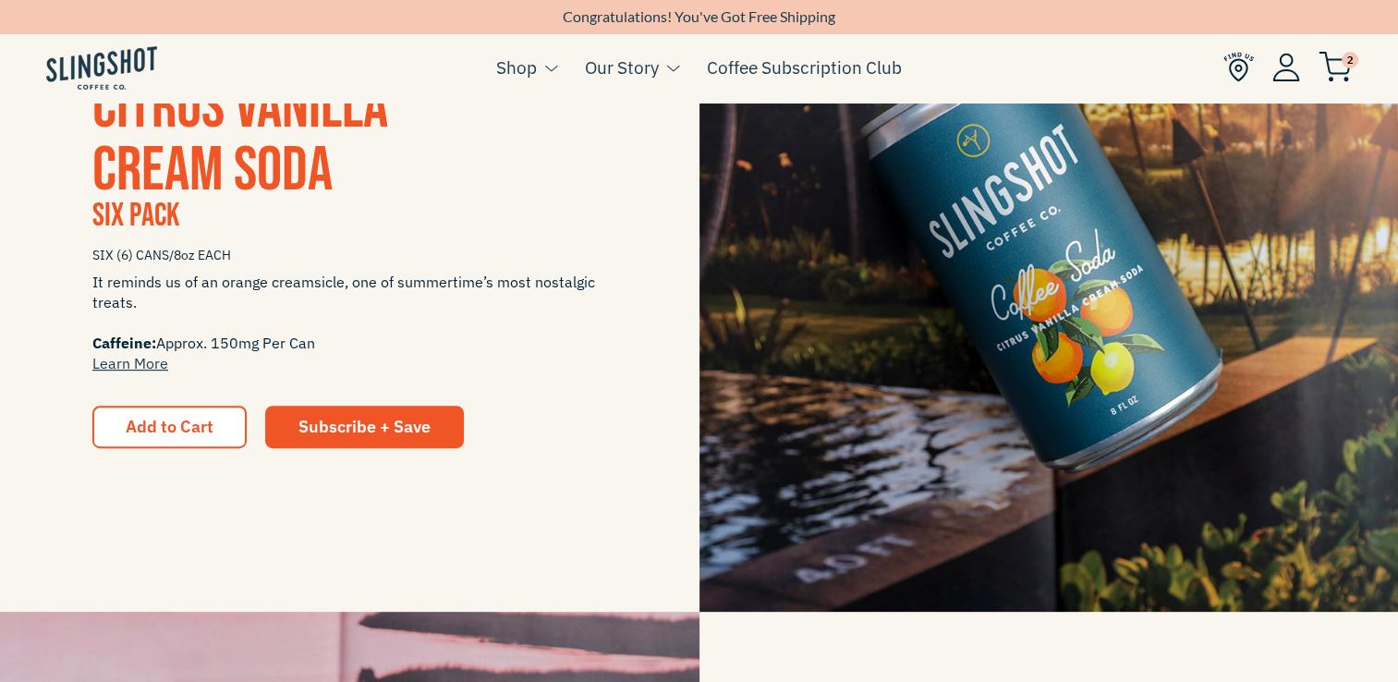
scroll to position [502, 0]
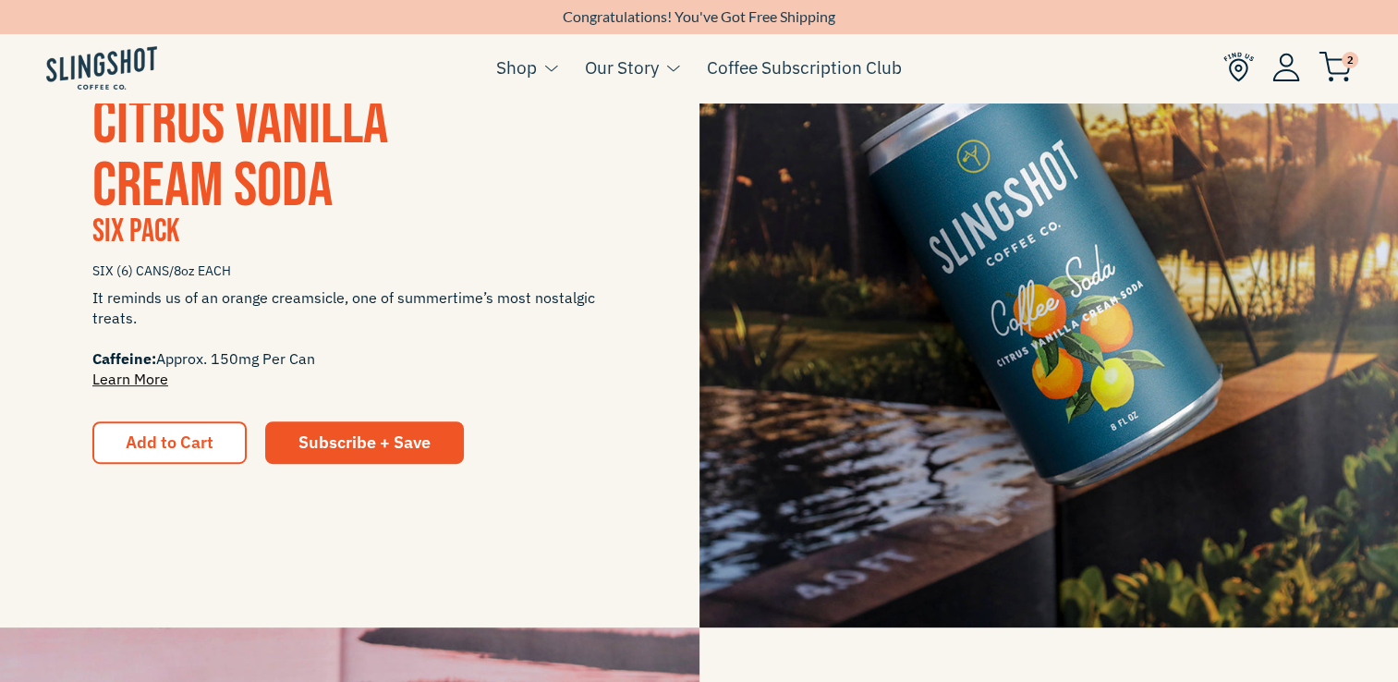
click at [143, 379] on link "Learn More" at bounding box center [130, 379] width 76 height 18
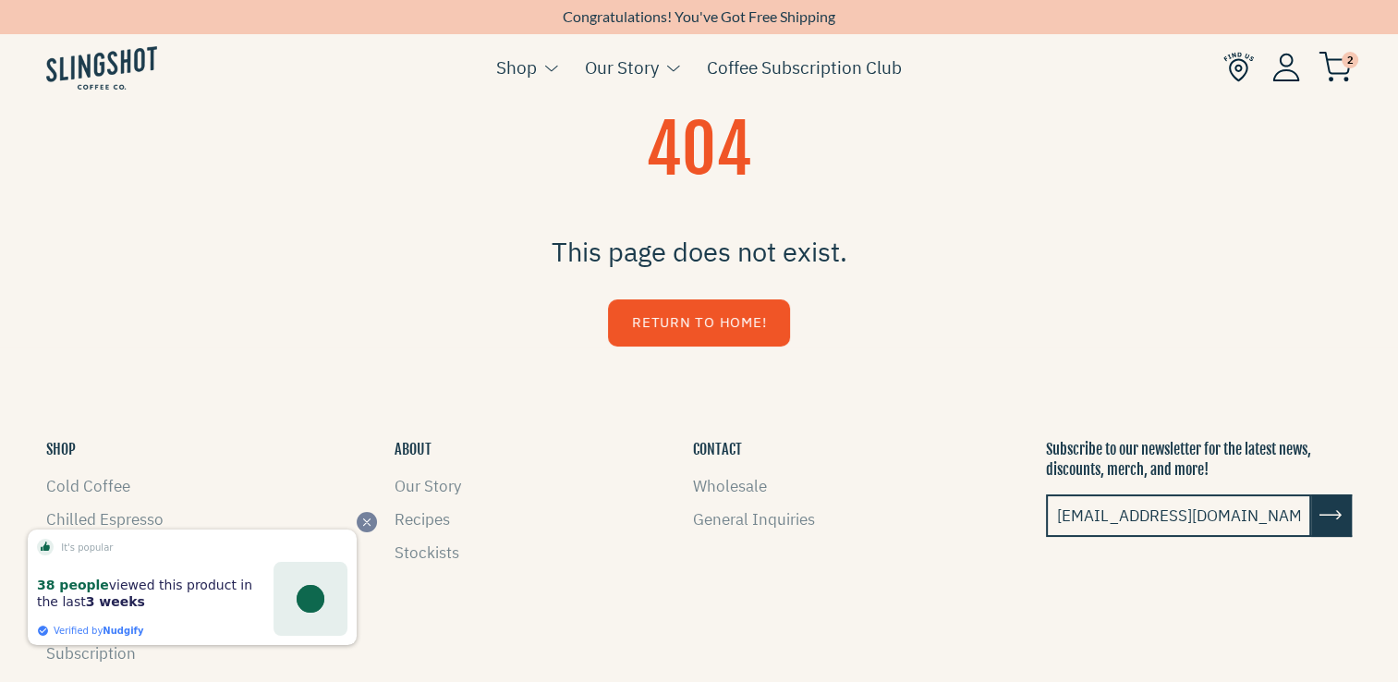
click at [362, 525] on icon "Close" at bounding box center [366, 521] width 13 height 13
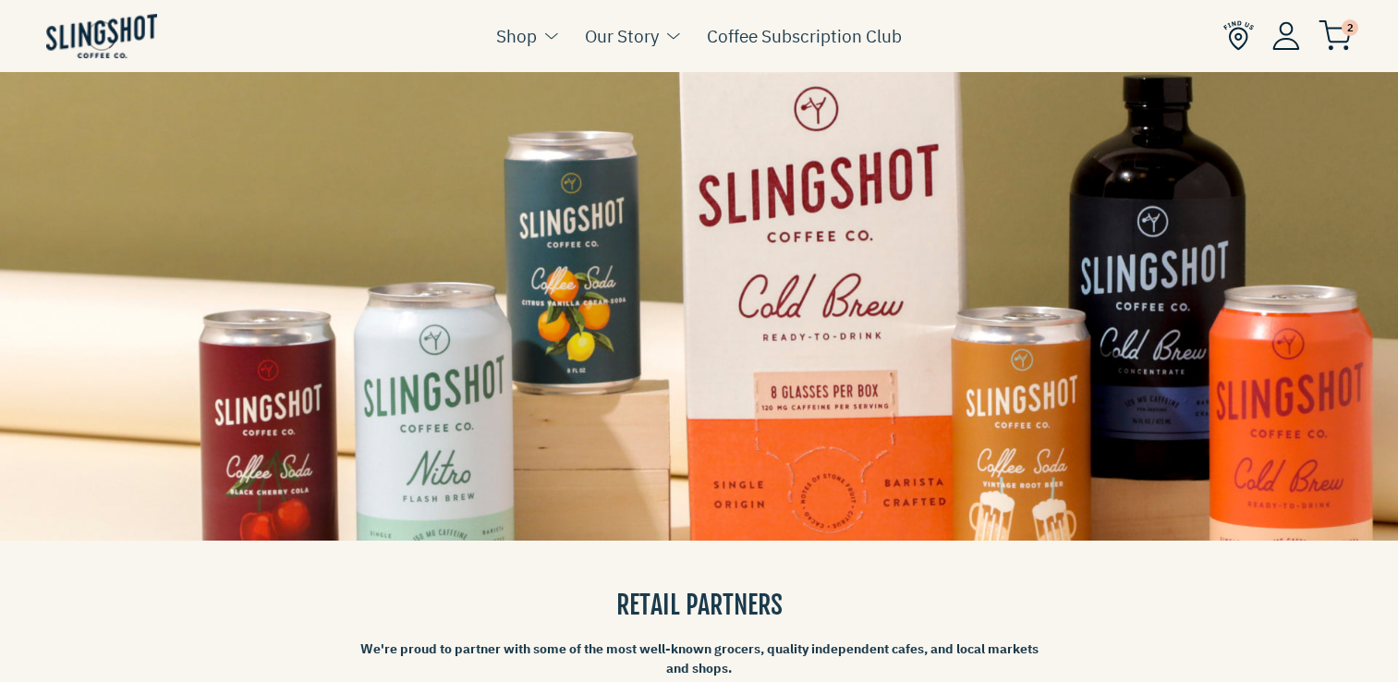
scroll to position [65, 0]
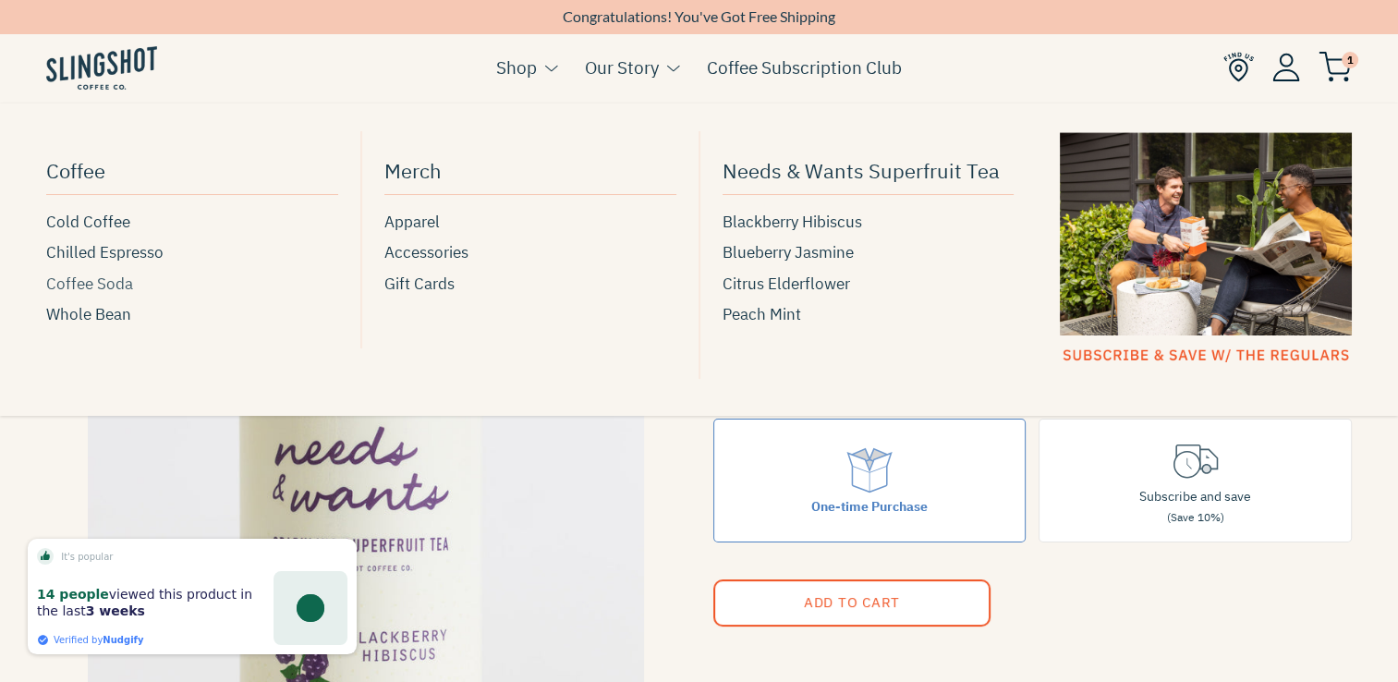
click at [92, 282] on span "Coffee Soda" at bounding box center [89, 284] width 87 height 25
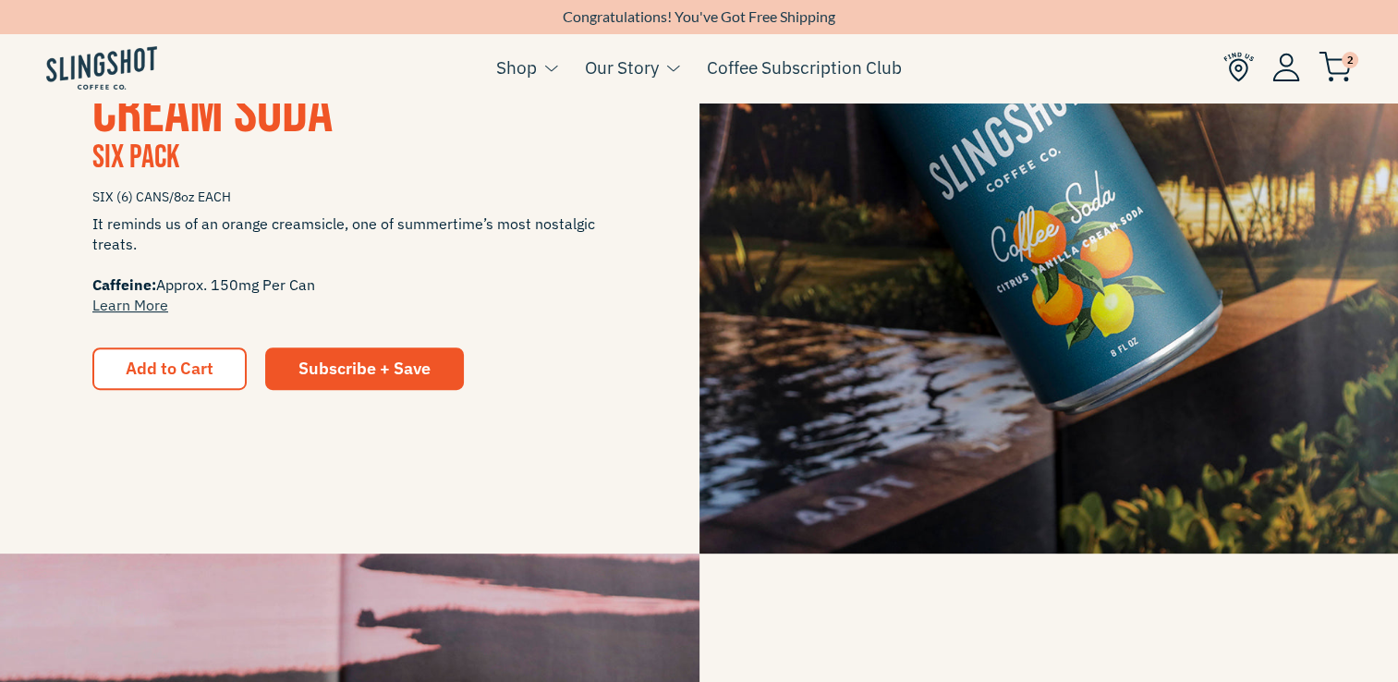
scroll to position [1259, 0]
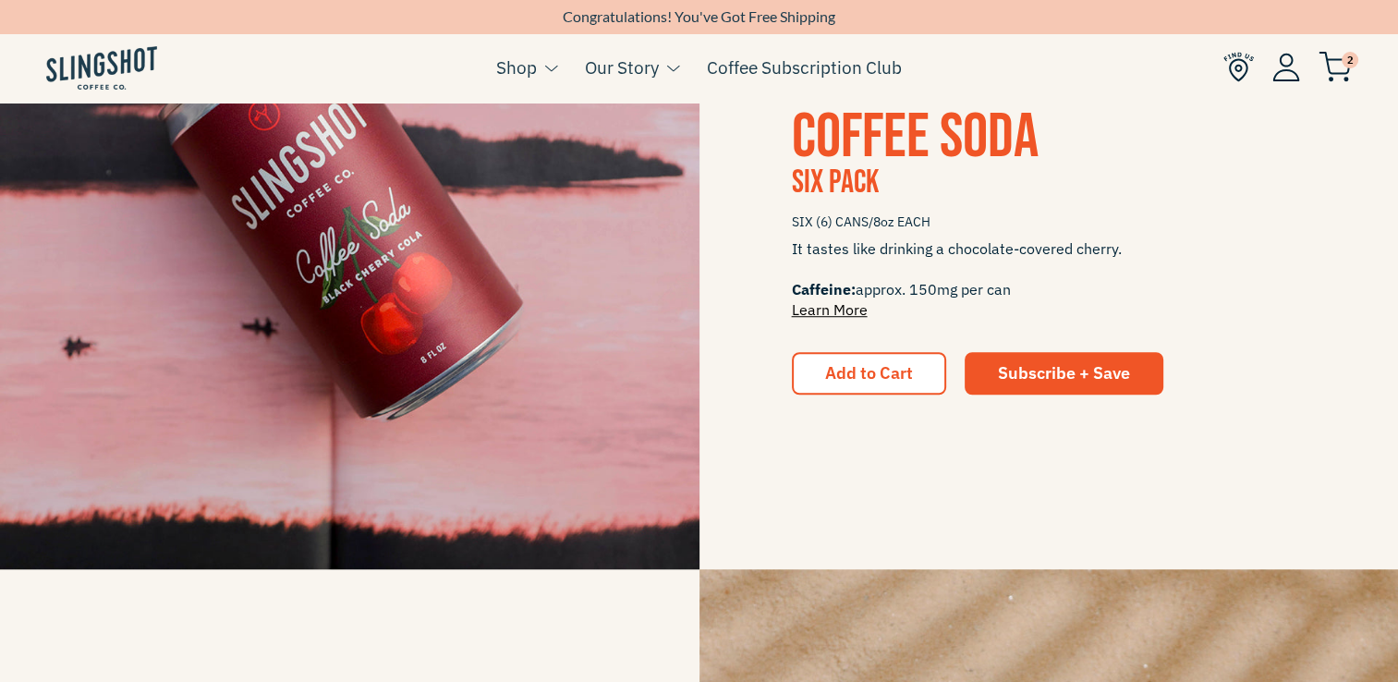
click at [824, 306] on link "Learn More" at bounding box center [830, 309] width 76 height 18
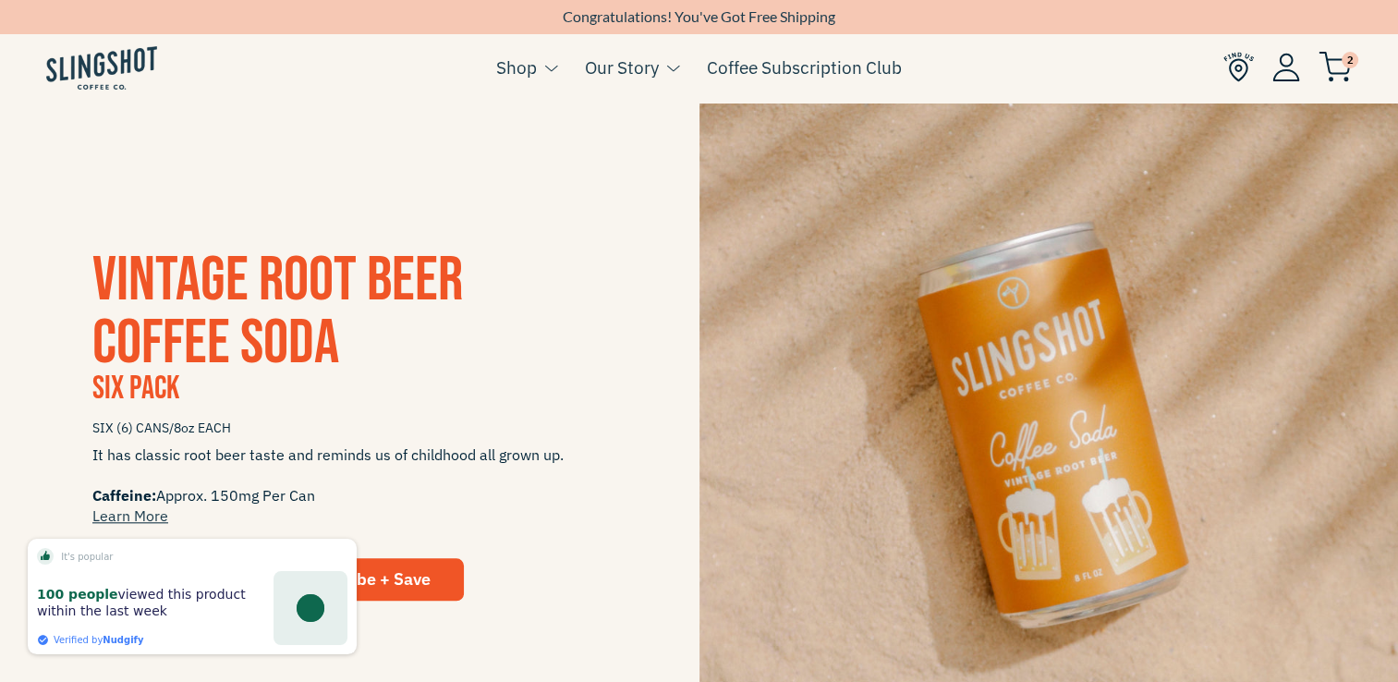
scroll to position [1811, 0]
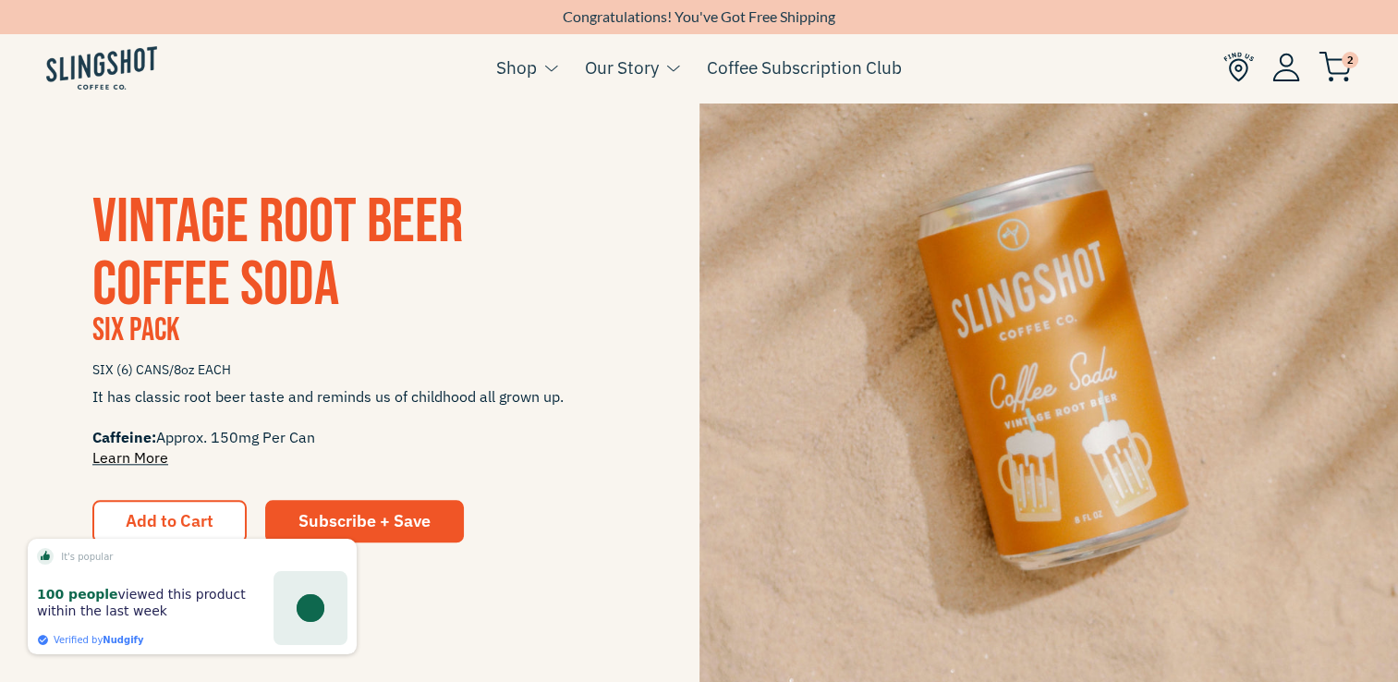
click at [148, 455] on link "Learn More" at bounding box center [130, 457] width 76 height 18
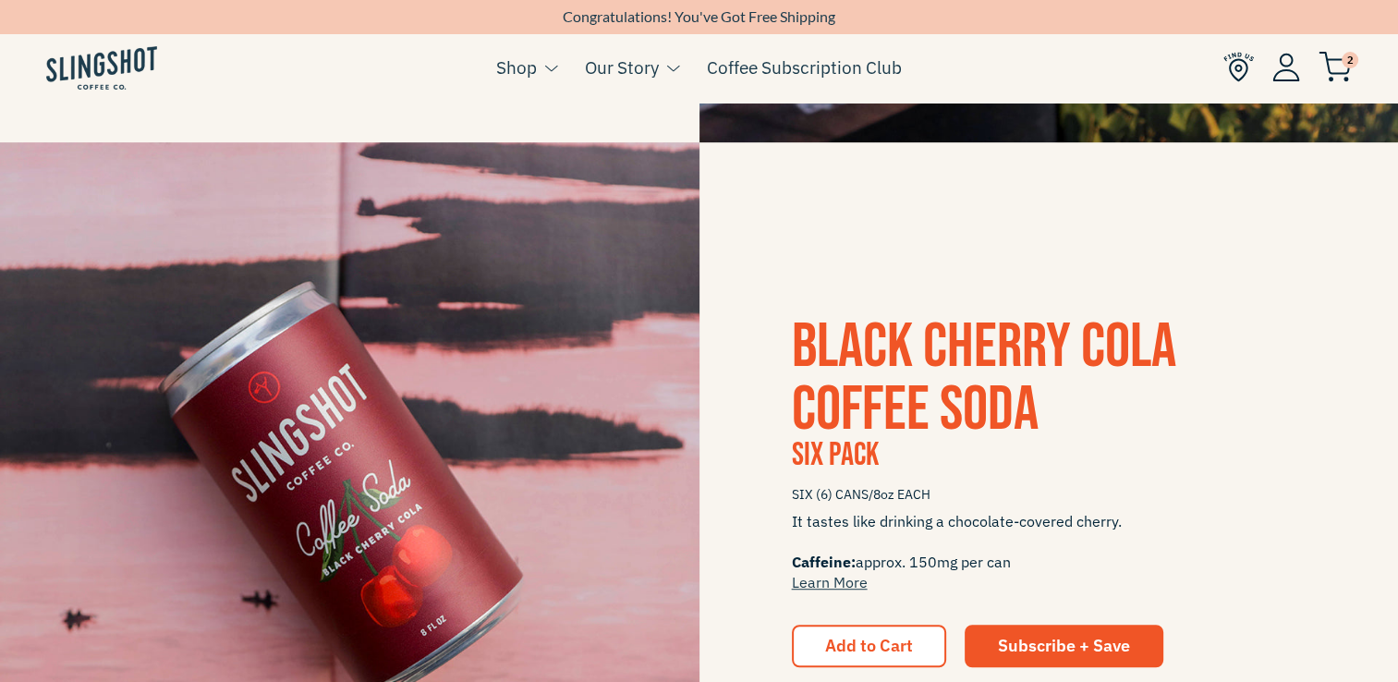
scroll to position [1007, 0]
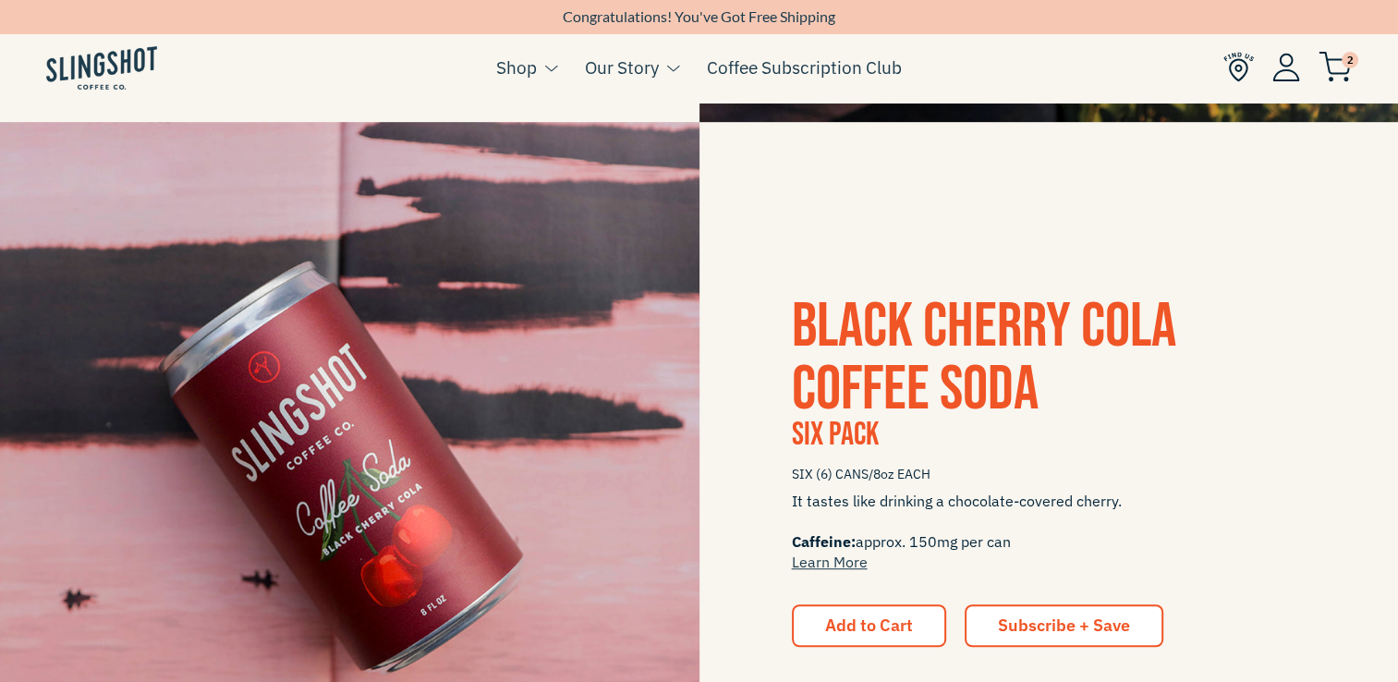
click at [1012, 619] on span "Subscribe + Save" at bounding box center [1064, 624] width 132 height 21
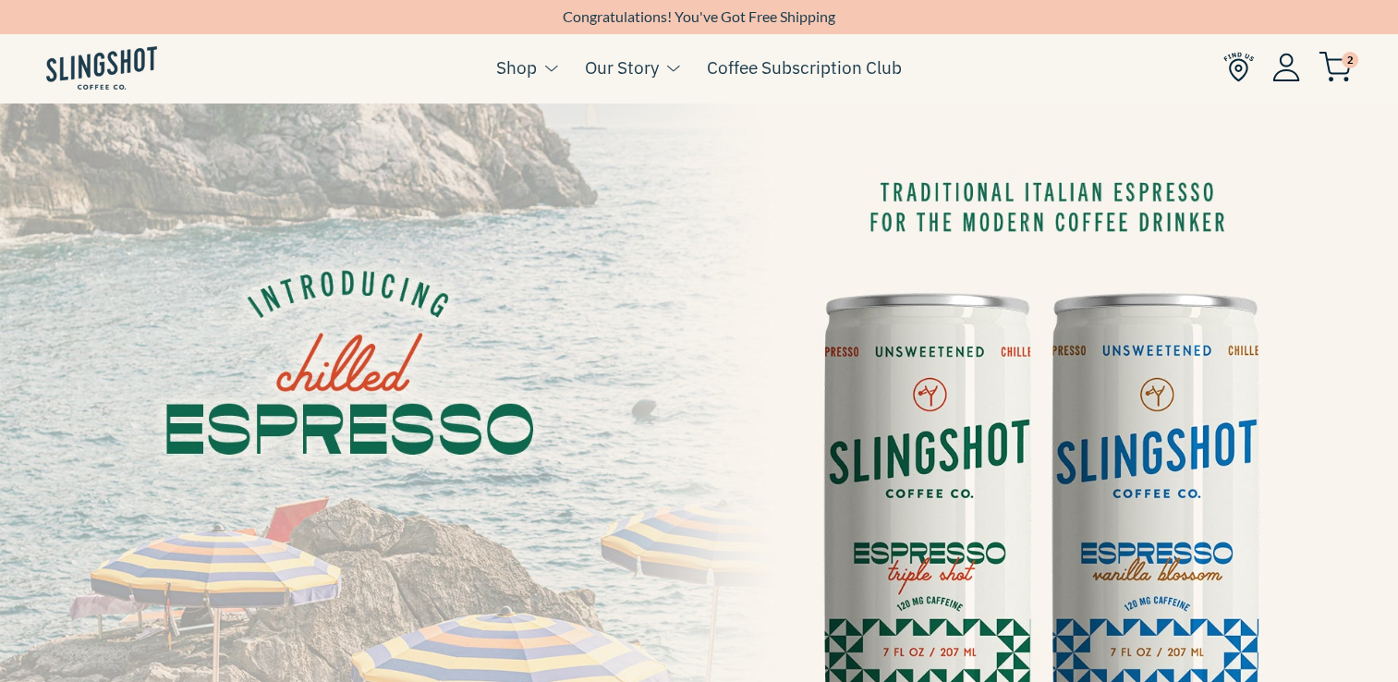
click at [1232, 475] on img at bounding box center [699, 496] width 1398 height 786
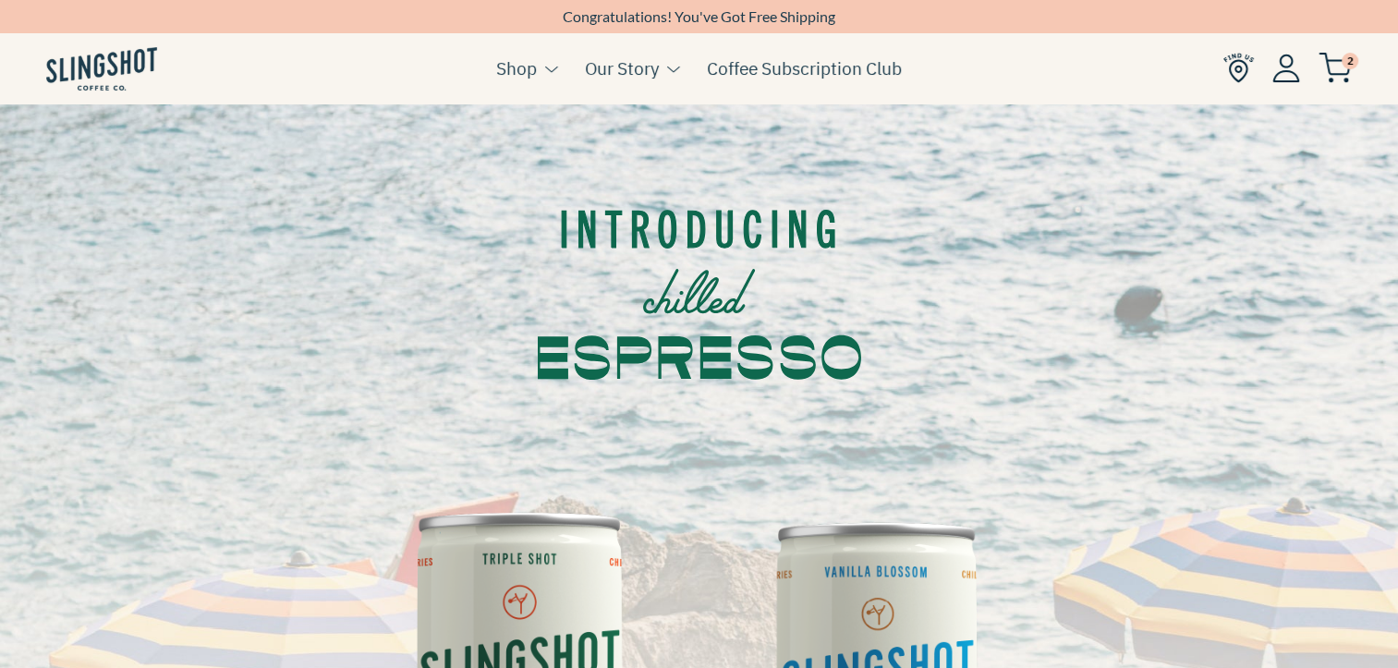
click at [1138, 449] on div at bounding box center [698, 282] width 1425 height 359
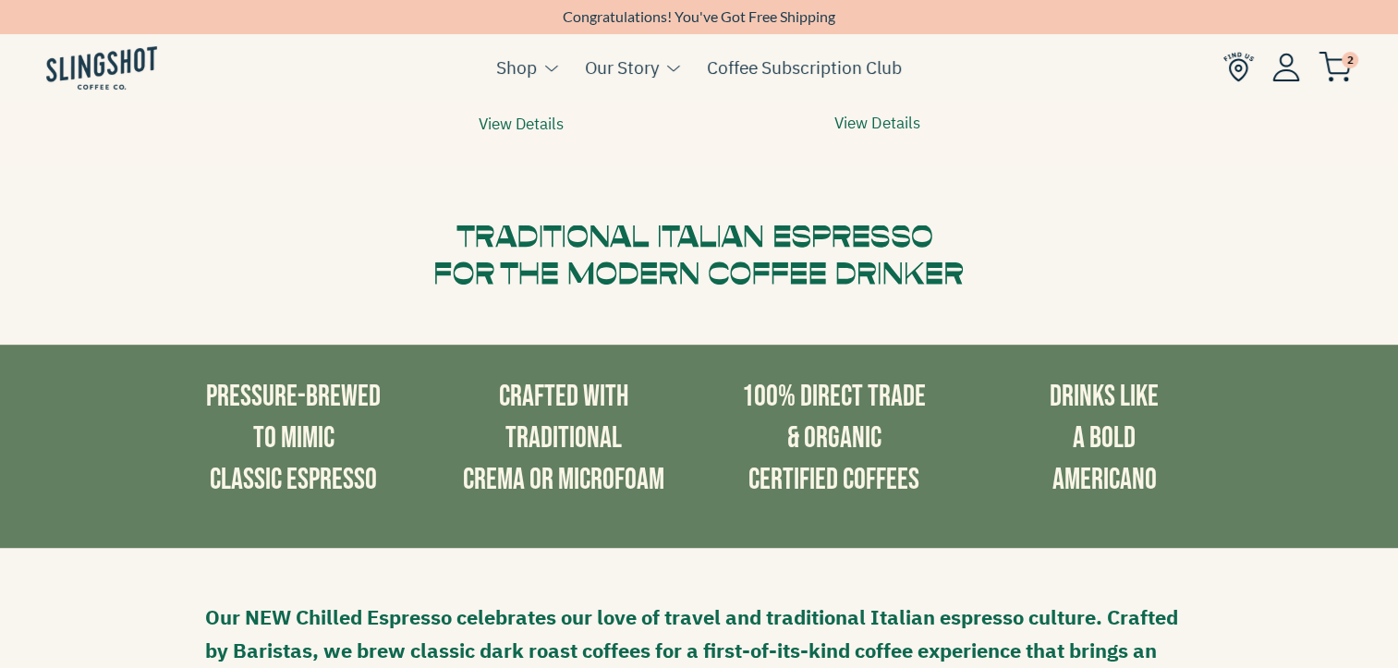
scroll to position [991, 0]
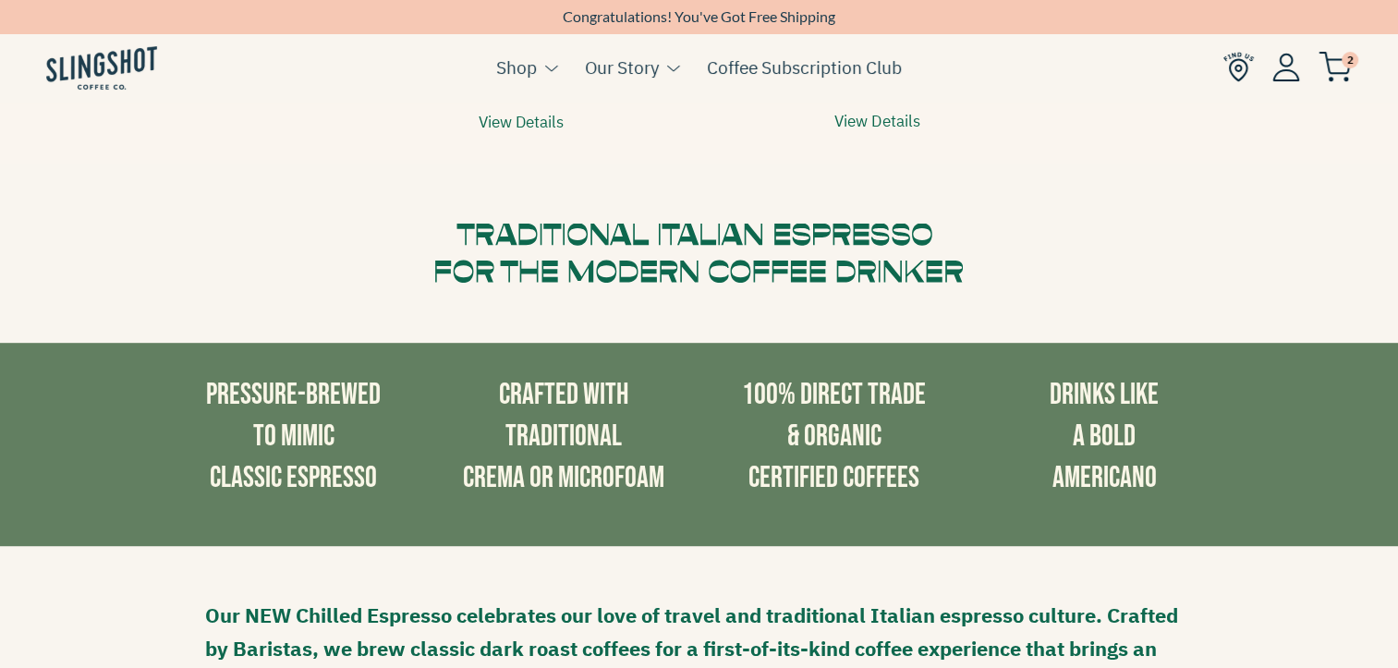
click at [1138, 449] on h3 "DRINKS LIKE A BOLD AMERICANO" at bounding box center [1104, 437] width 243 height 124
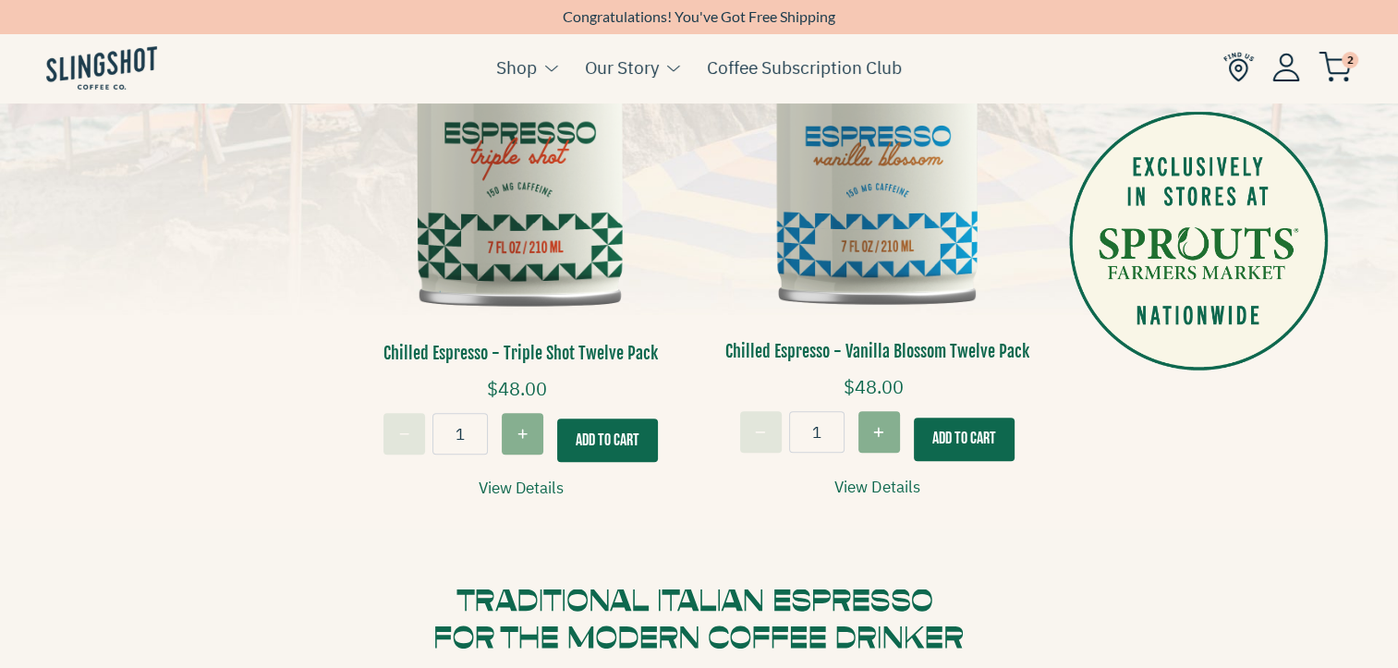
scroll to position [624, 0]
click at [967, 424] on button "Add To Cart" at bounding box center [964, 439] width 101 height 43
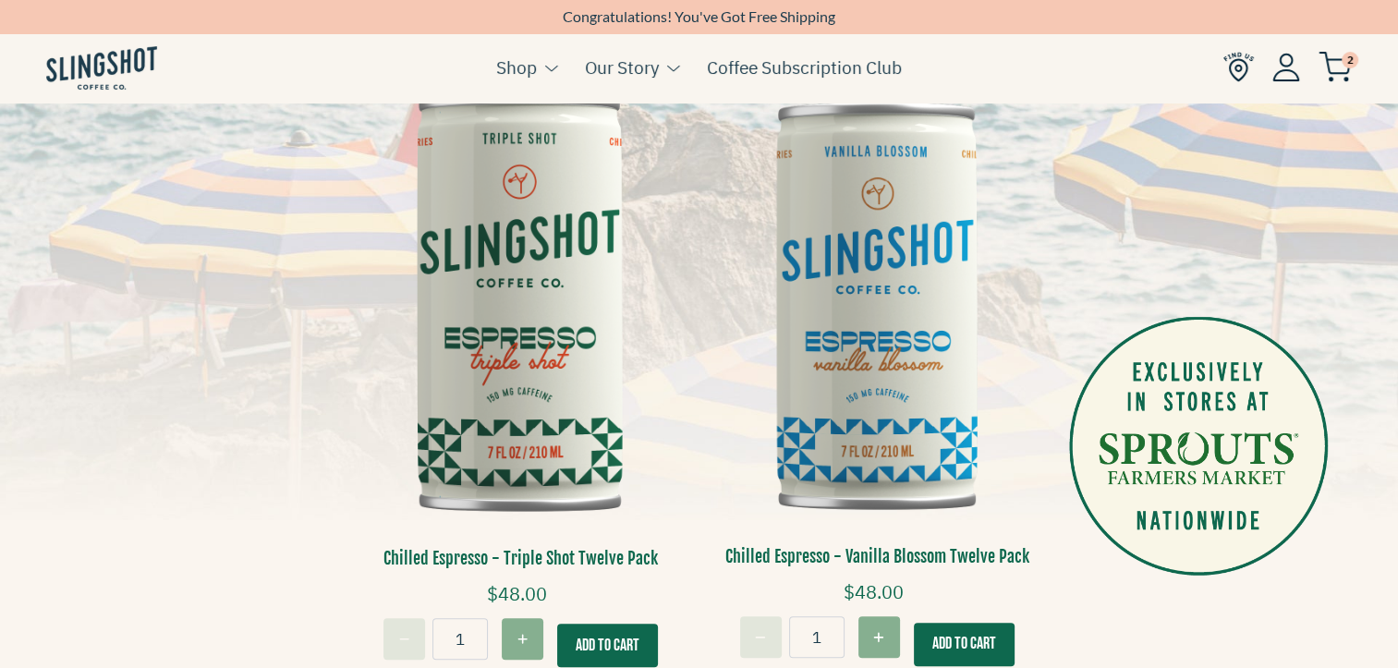
scroll to position [409, 0]
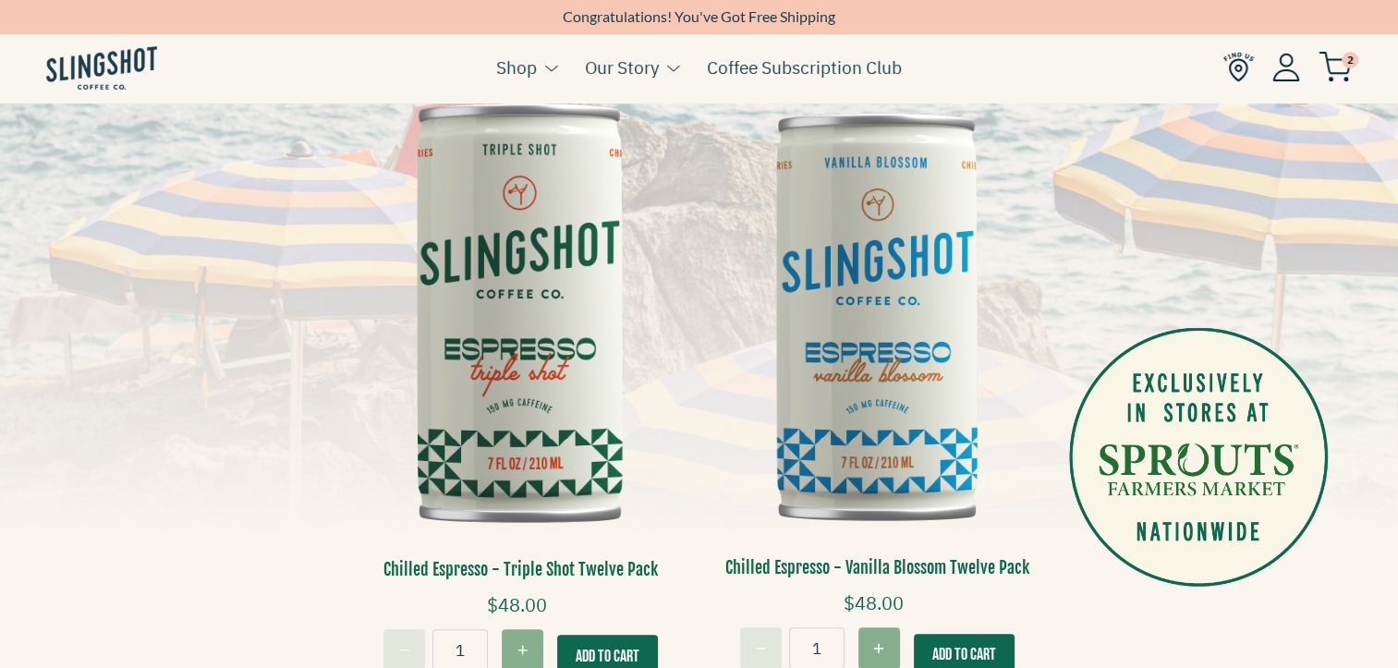
click at [889, 377] on img at bounding box center [877, 315] width 329 height 492
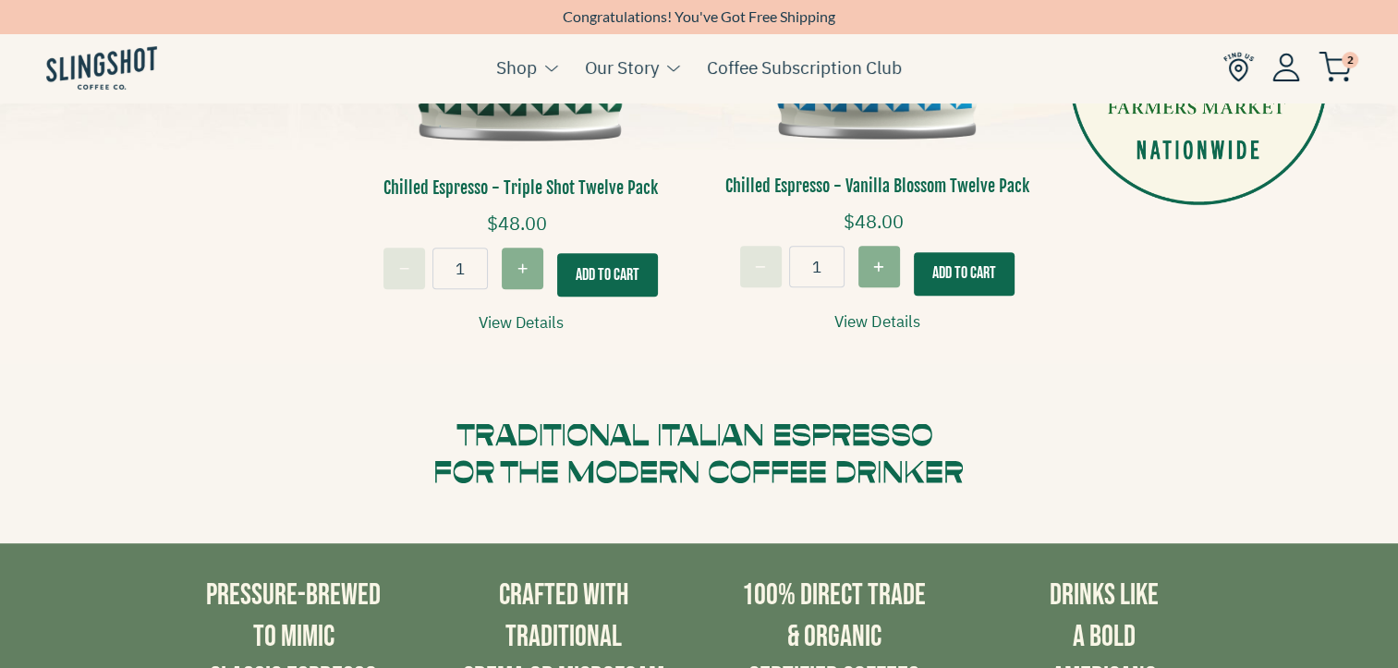
scroll to position [794, 0]
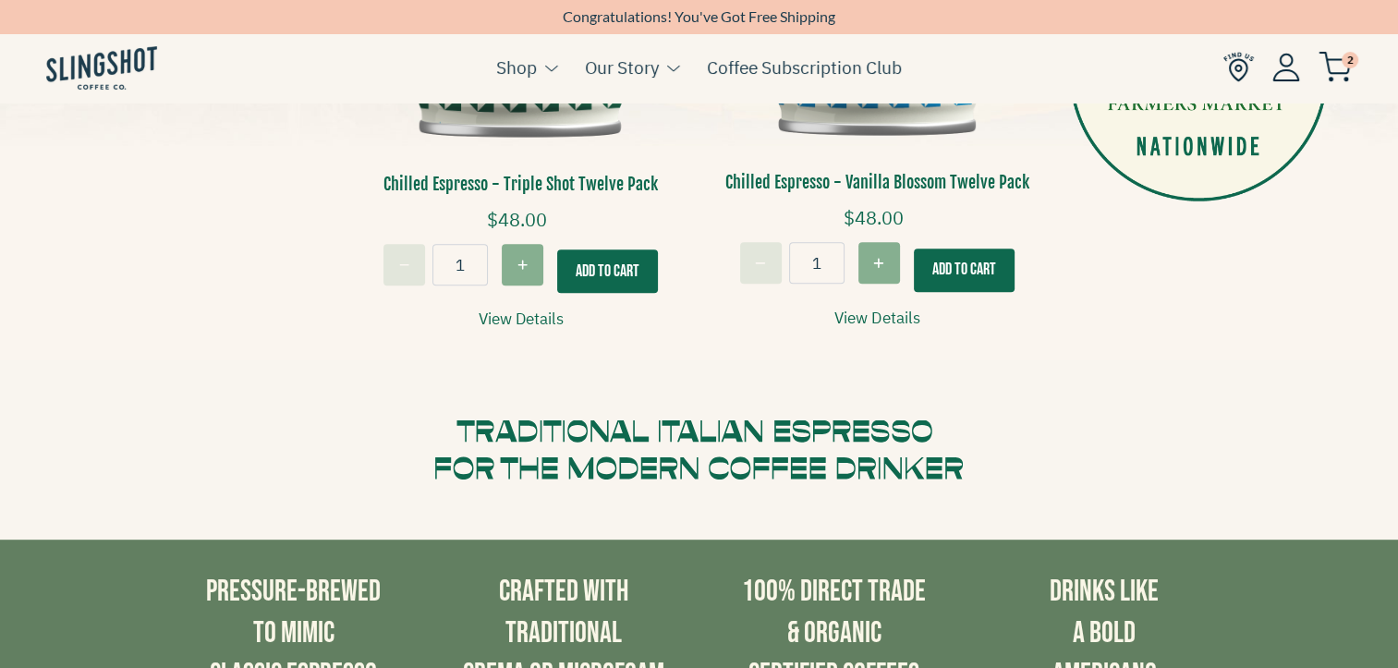
click at [974, 266] on button "Add To Cart" at bounding box center [964, 270] width 101 height 43
click at [1333, 68] on img at bounding box center [1334, 67] width 33 height 30
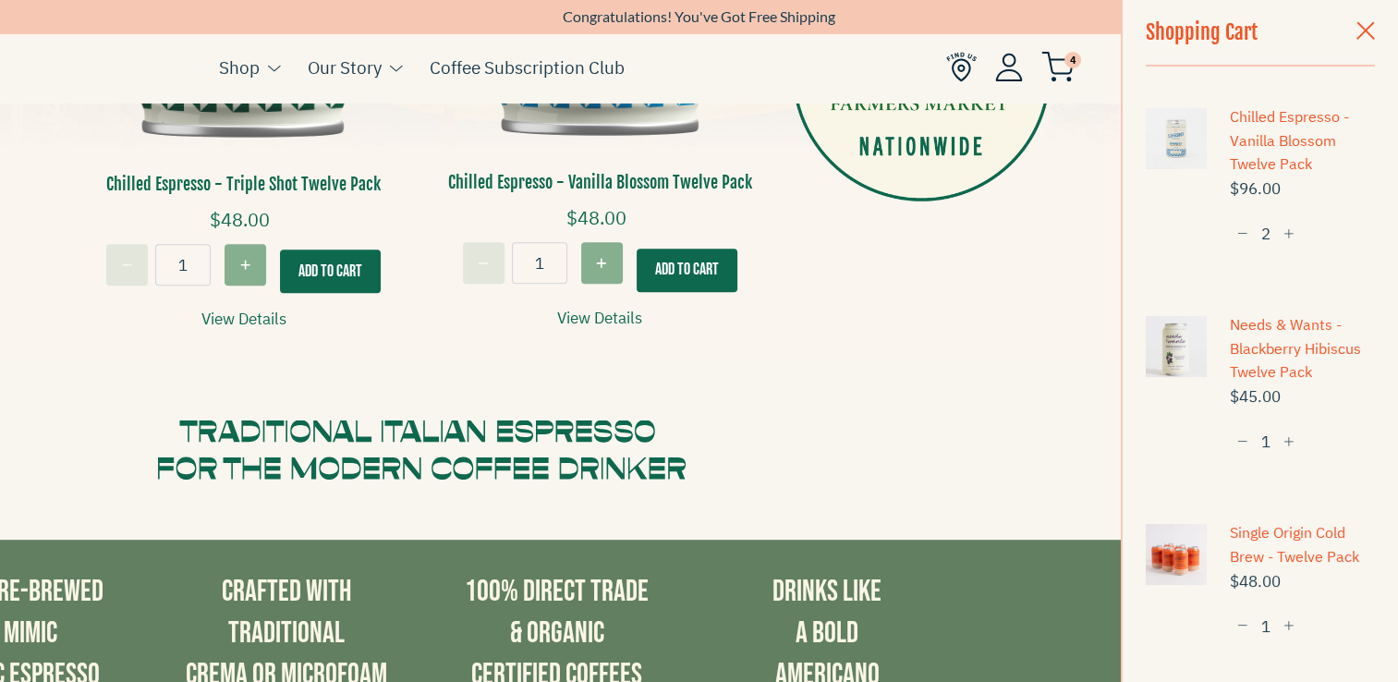
click at [1356, 25] on span "button" at bounding box center [1365, 32] width 18 height 20
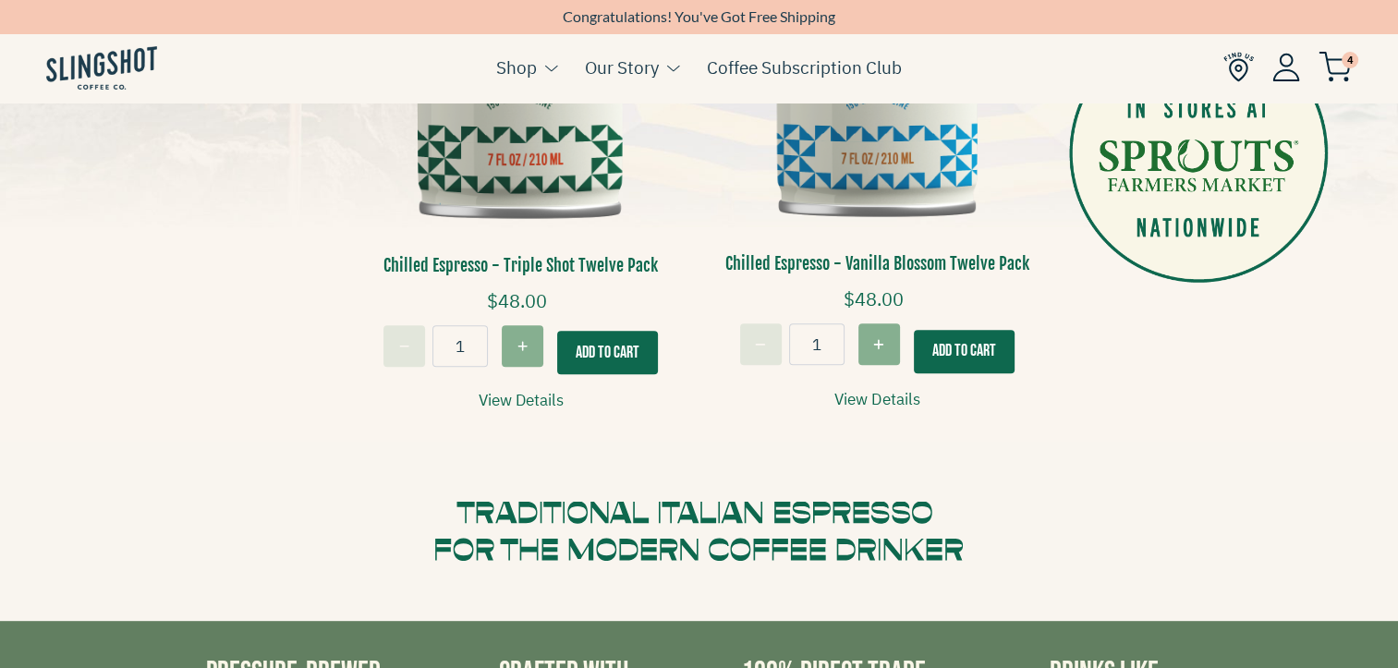
scroll to position [714, 0]
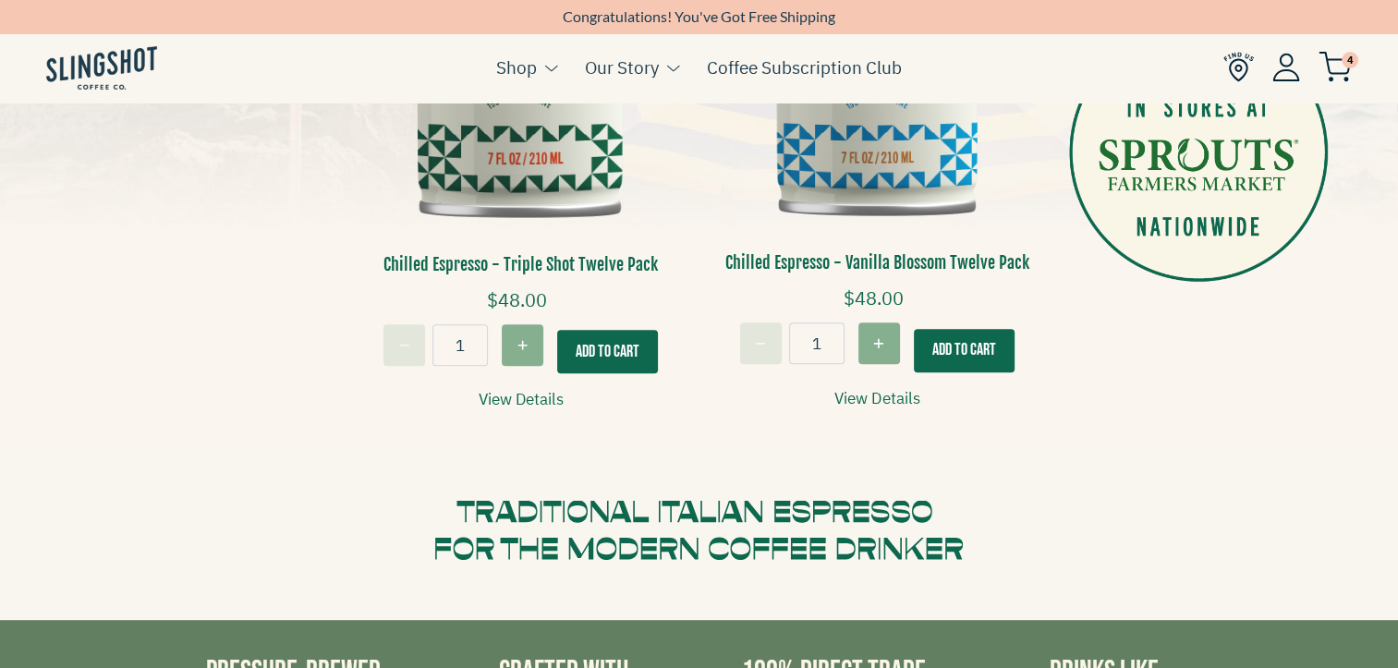
click at [876, 389] on link "View Details" at bounding box center [876, 398] width 85 height 25
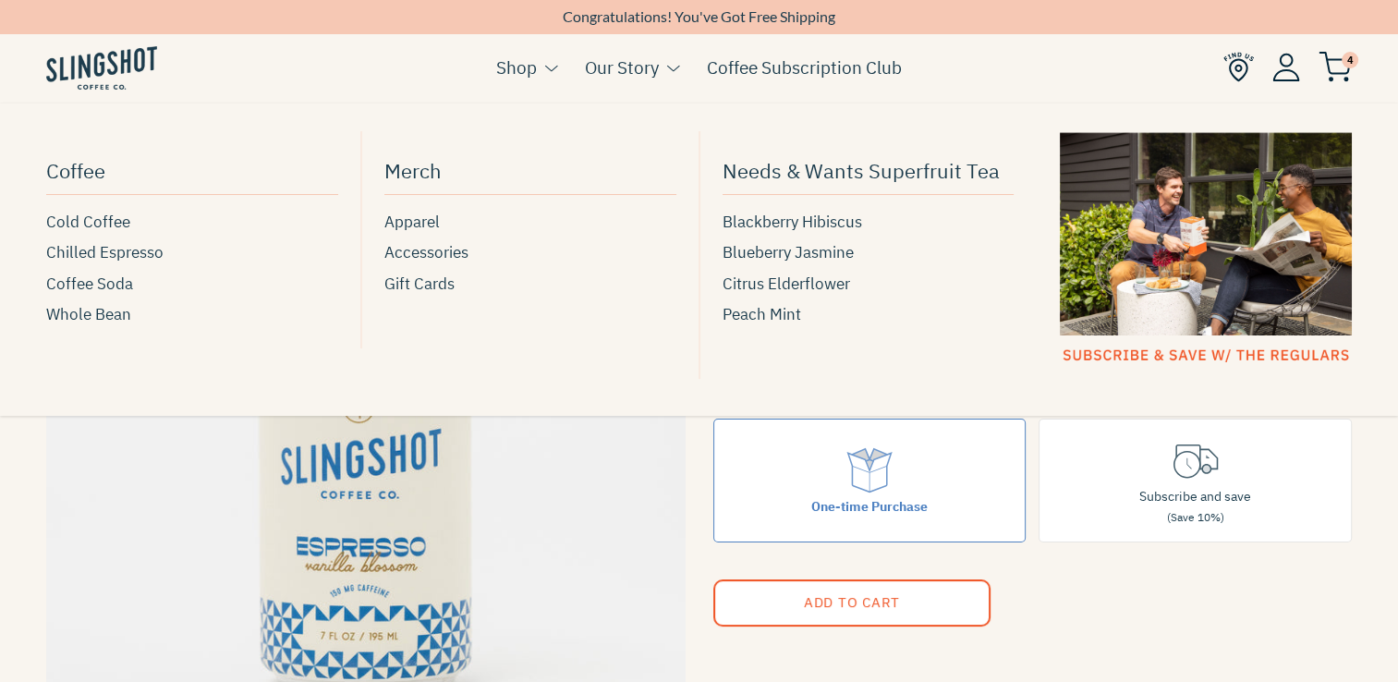
click at [542, 63] on button at bounding box center [547, 68] width 20 height 24
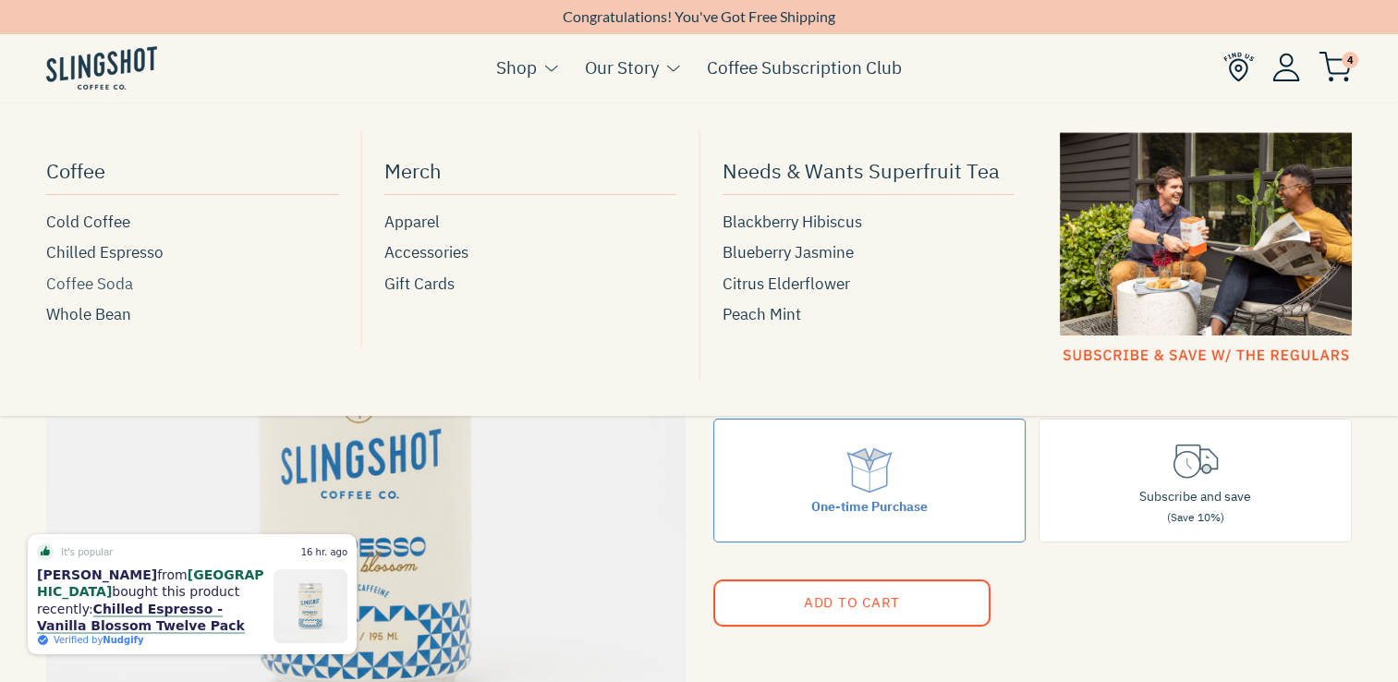
click at [106, 281] on span "Coffee Soda" at bounding box center [89, 284] width 87 height 25
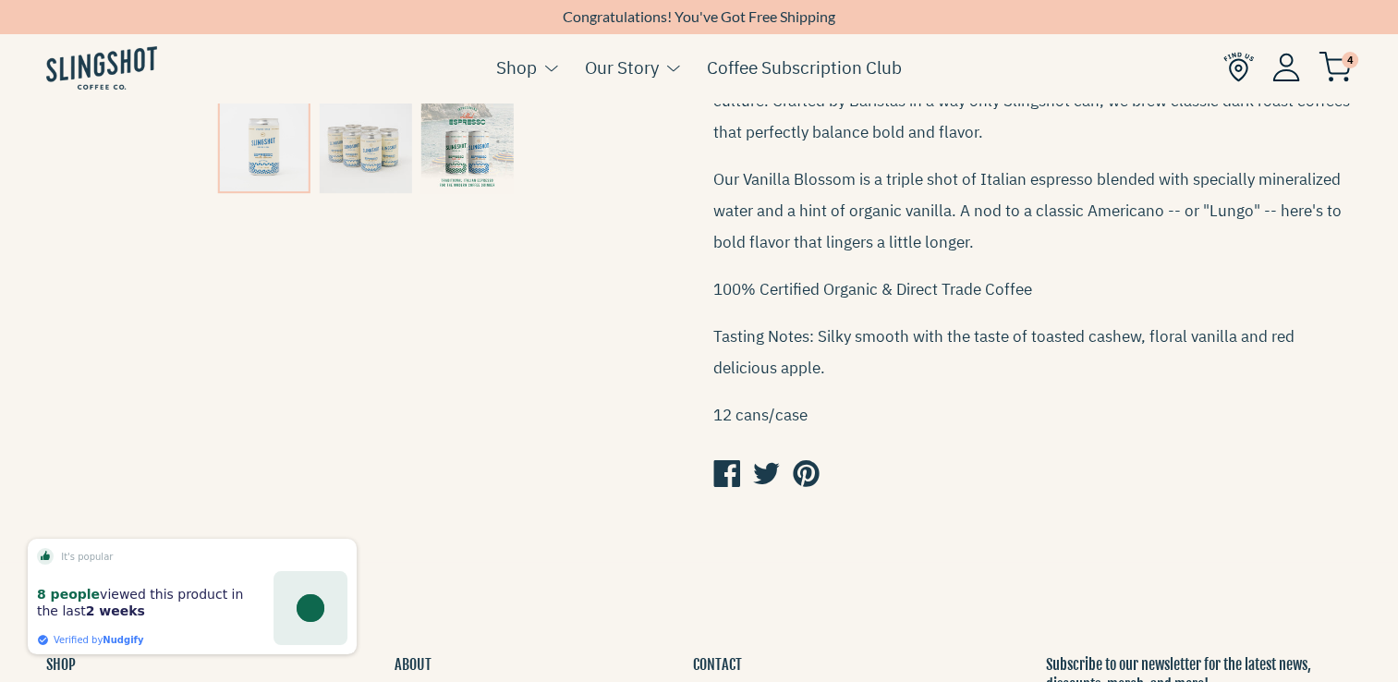
scroll to position [723, 0]
click at [476, 155] on img at bounding box center [467, 146] width 92 height 92
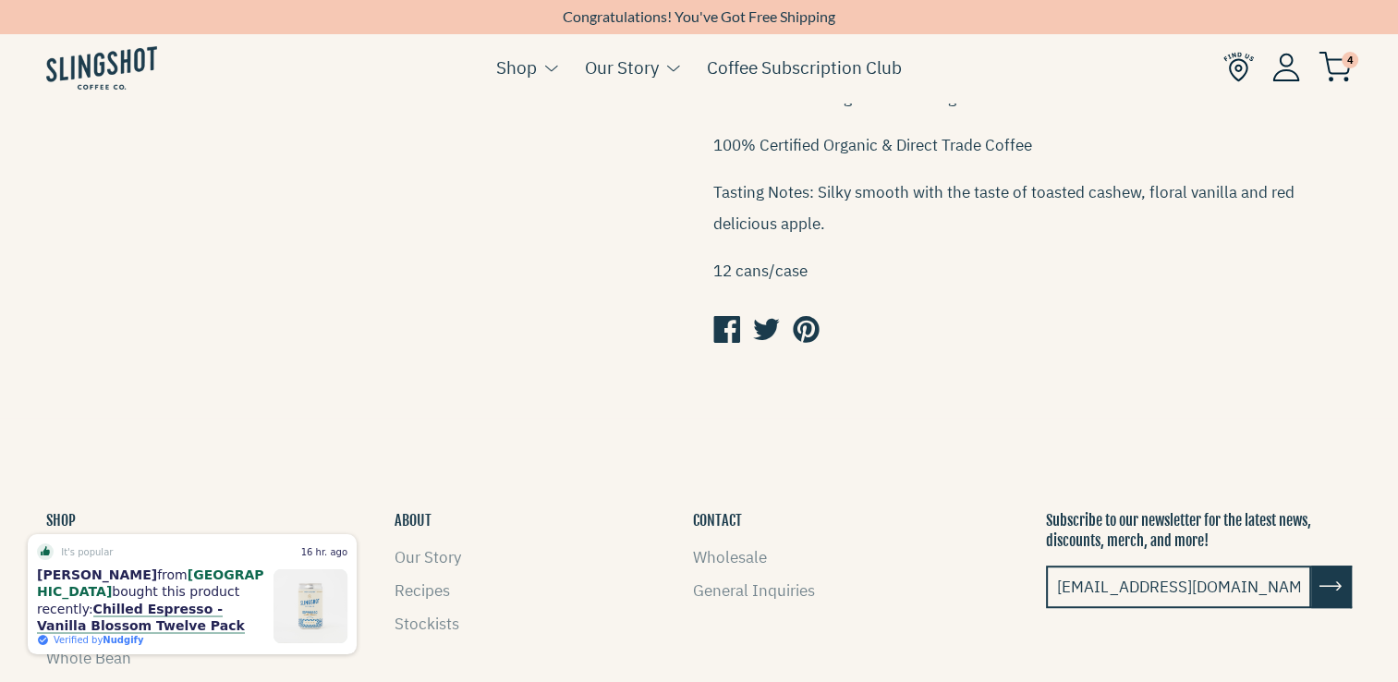
scroll to position [176, 0]
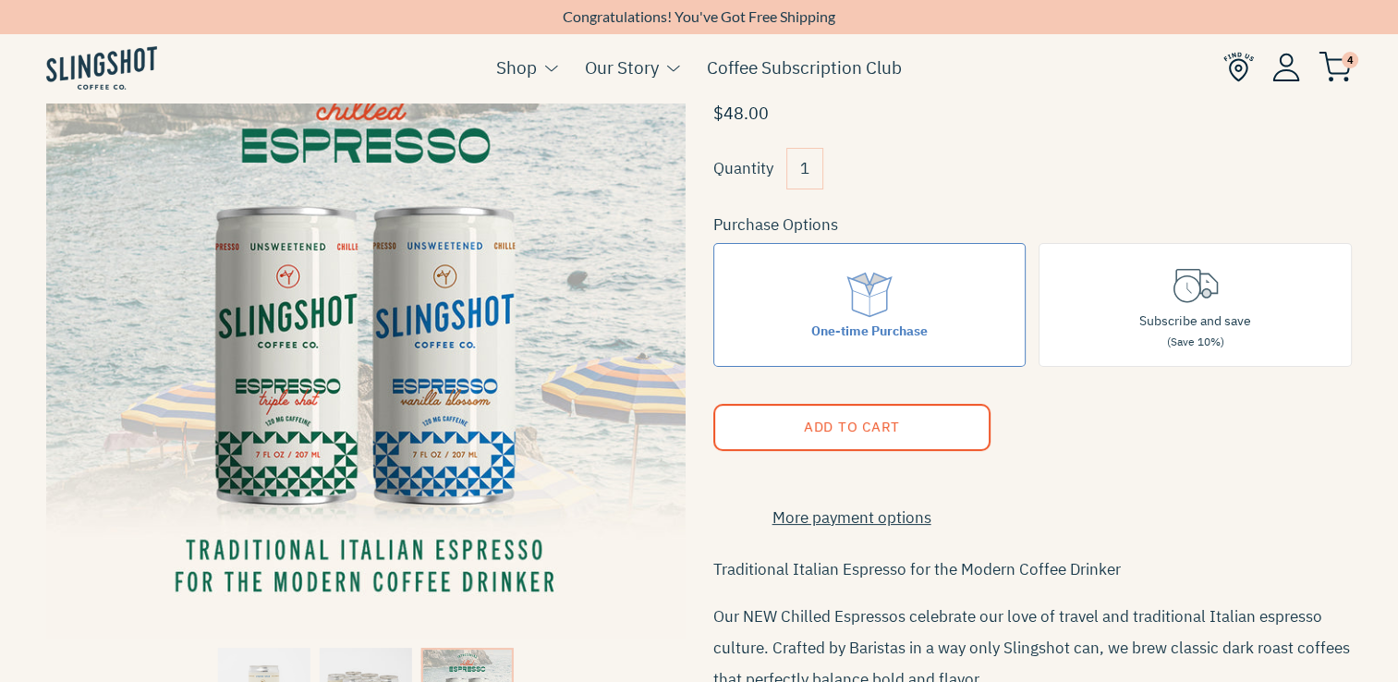
click at [1350, 64] on span "4" at bounding box center [1349, 60] width 17 height 17
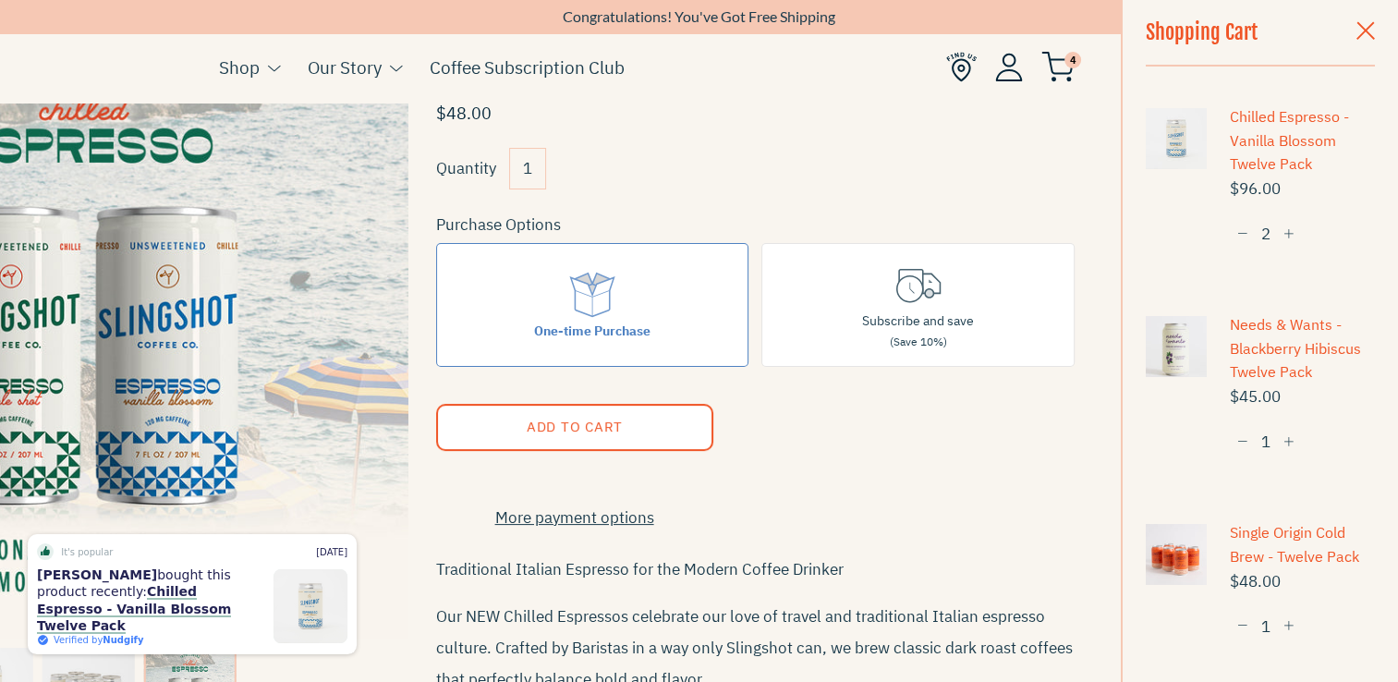
click at [1238, 229] on span "button" at bounding box center [1242, 234] width 11 height 13
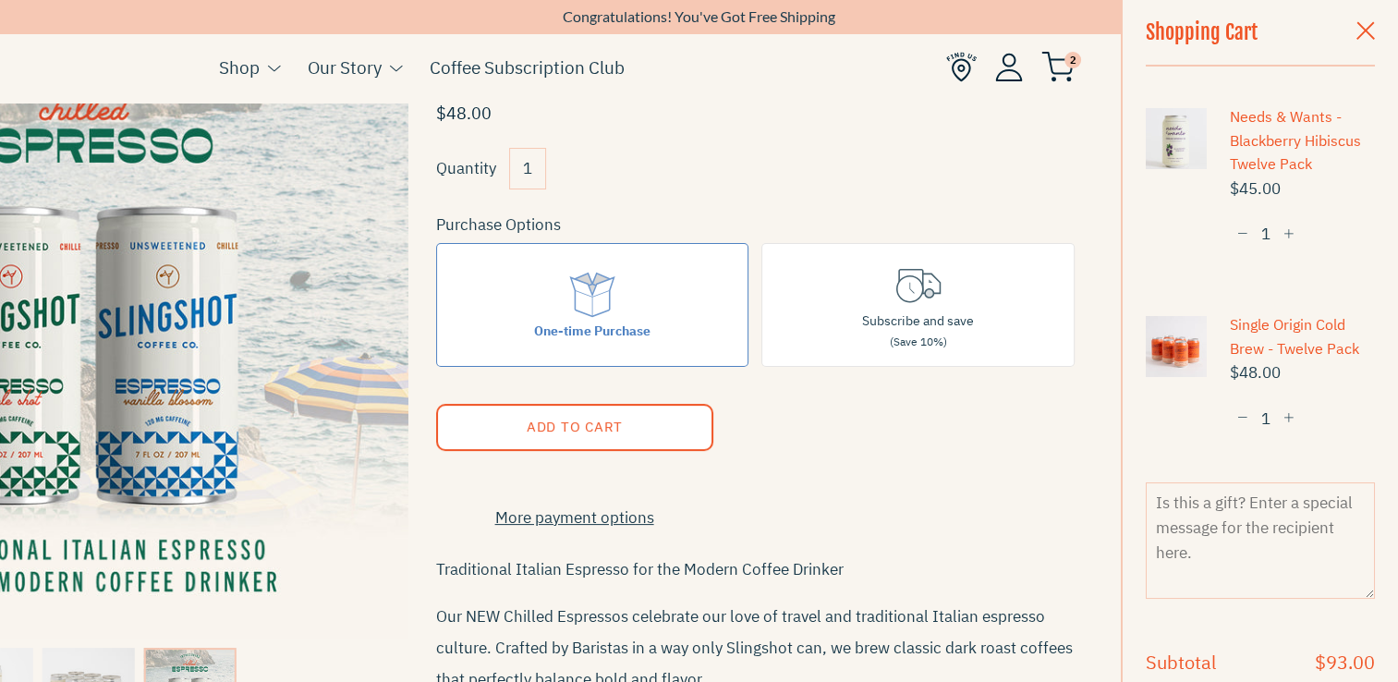
click at [1234, 240] on button "−" at bounding box center [1243, 234] width 26 height 34
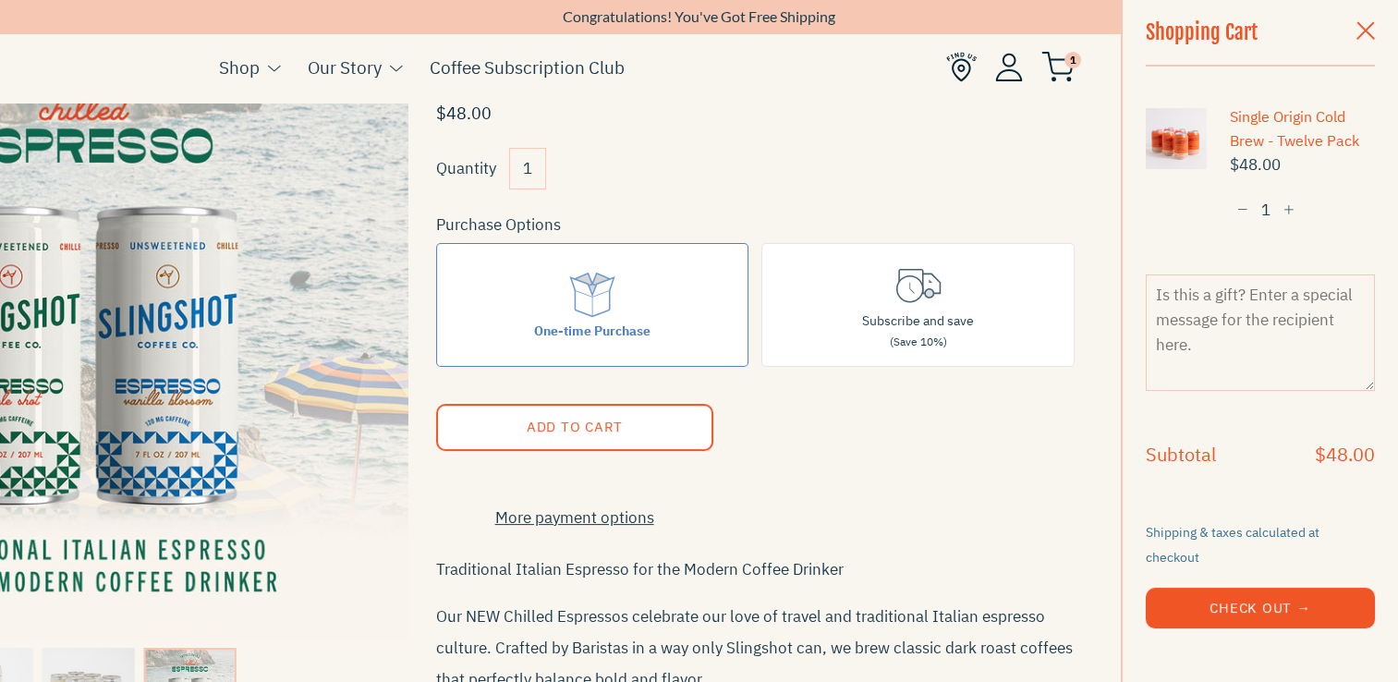
click at [1239, 212] on span "button" at bounding box center [1242, 210] width 11 height 13
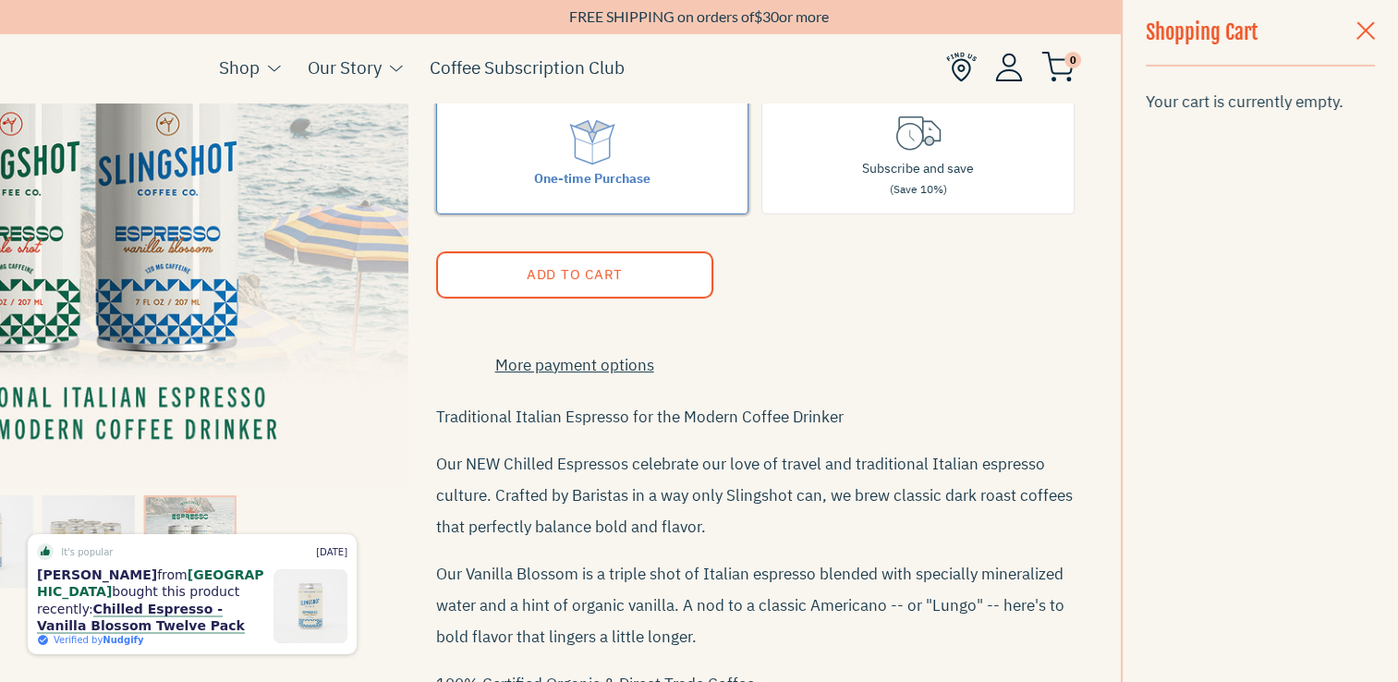
scroll to position [0, 0]
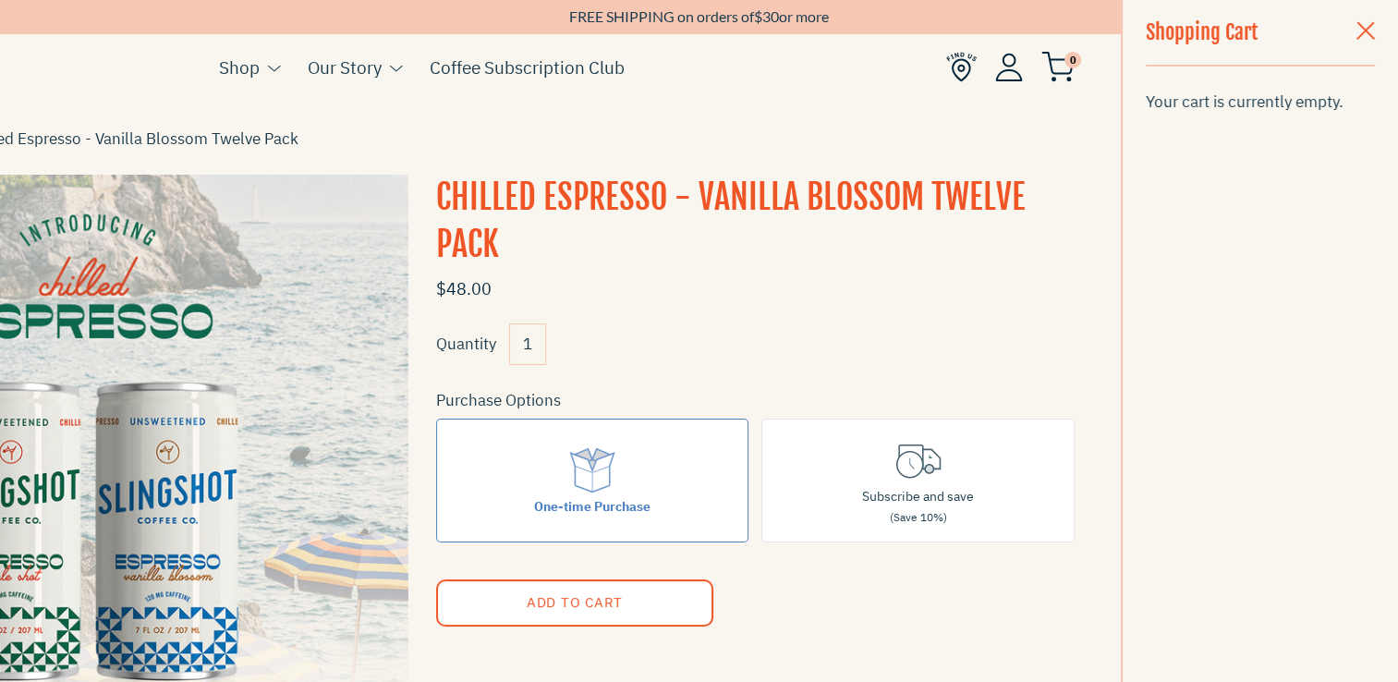
click at [1363, 33] on span "button" at bounding box center [1365, 32] width 18 height 20
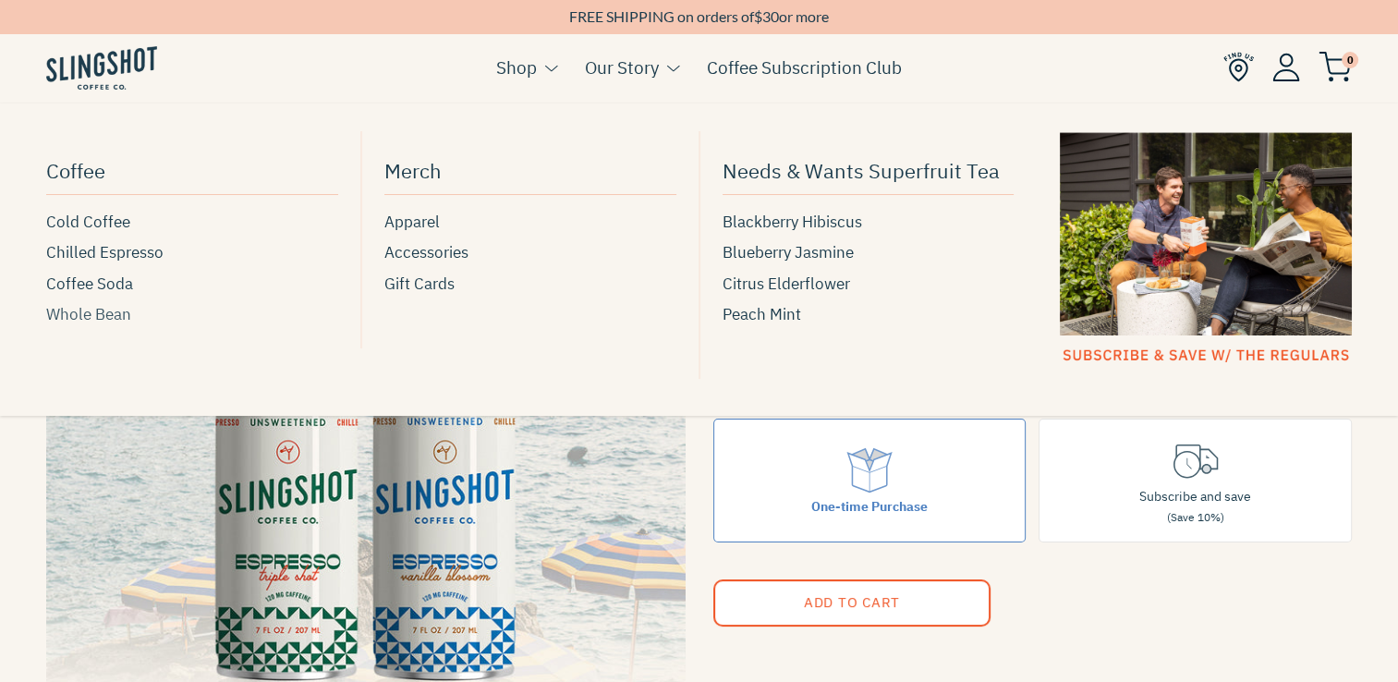
click at [109, 311] on span "Whole Bean" at bounding box center [88, 314] width 85 height 25
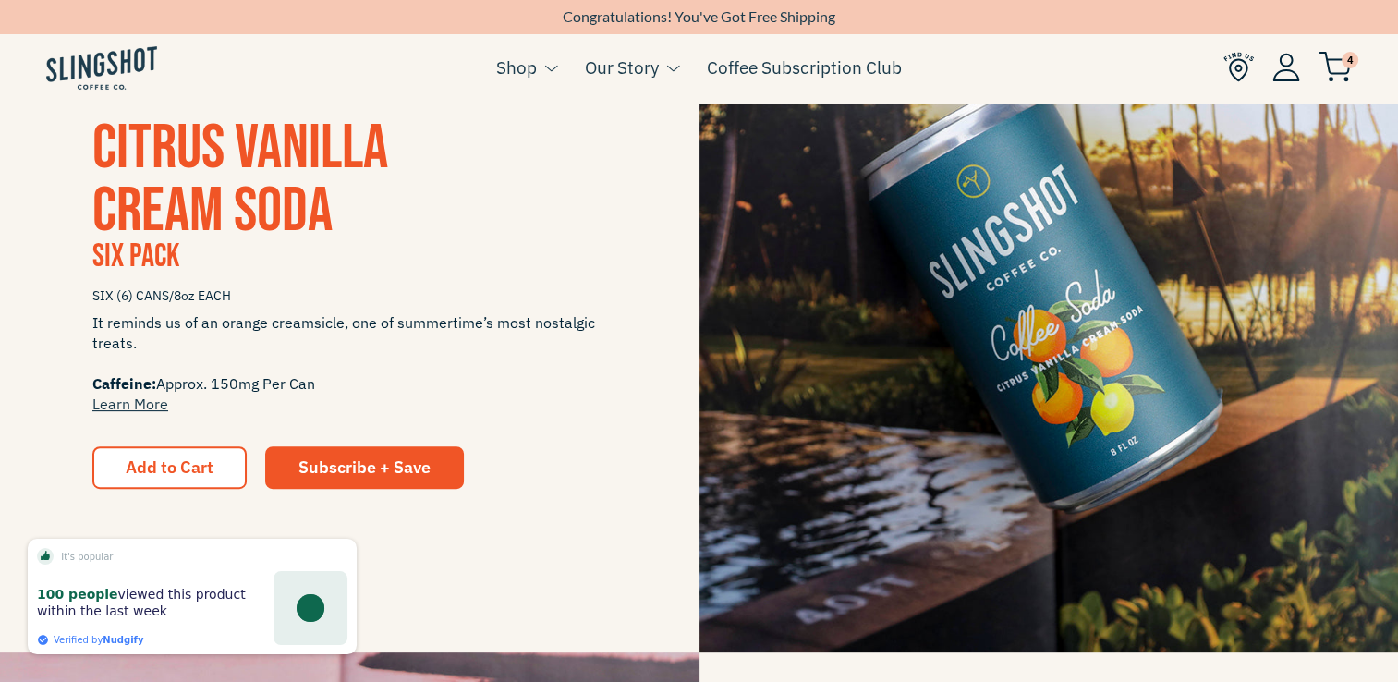
scroll to position [477, 0]
click at [211, 476] on button "Add to Cart" at bounding box center [169, 467] width 154 height 42
click at [186, 467] on span "Add to Cart" at bounding box center [170, 466] width 88 height 21
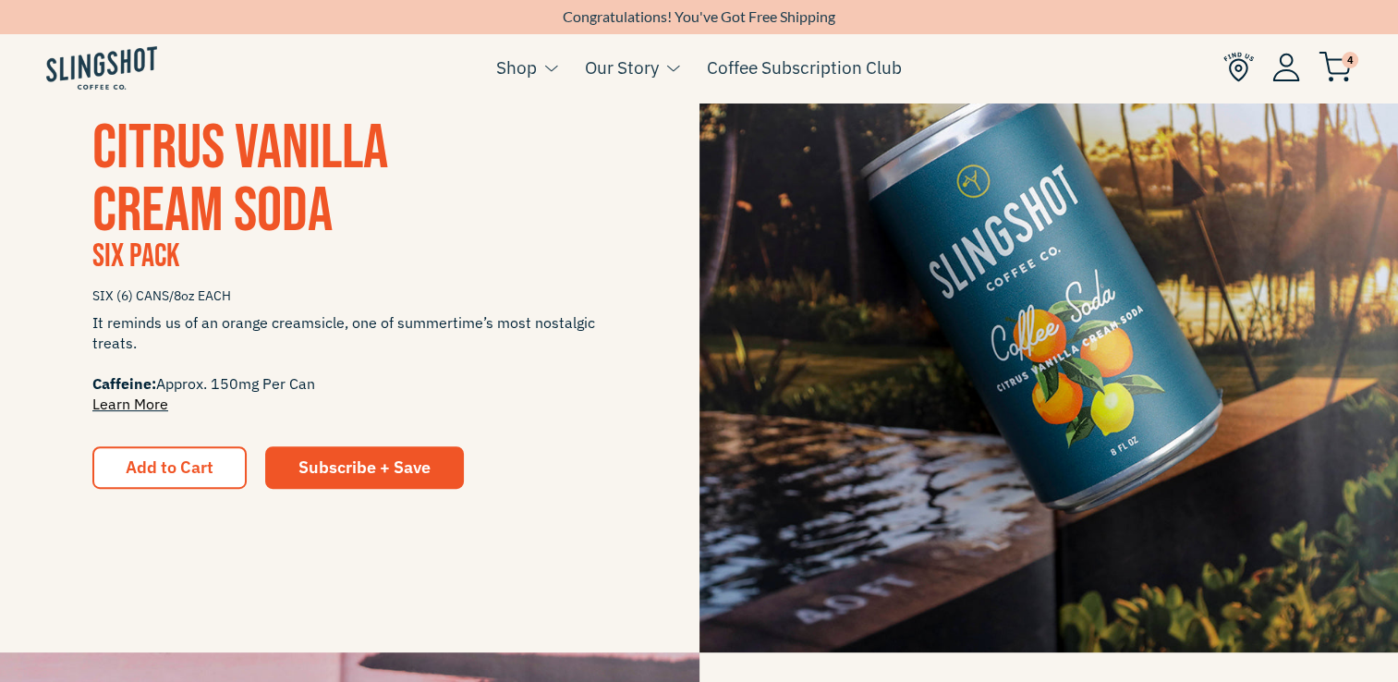
click at [159, 407] on link "Learn More" at bounding box center [130, 403] width 76 height 18
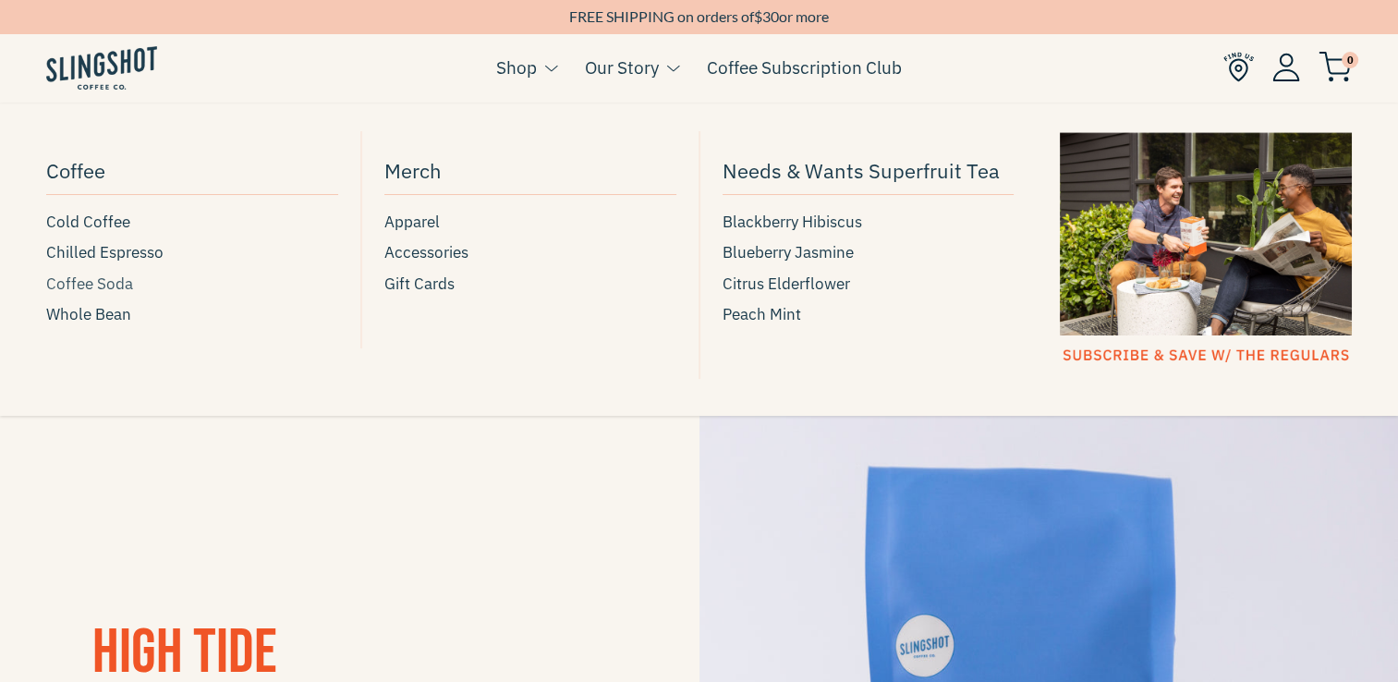
click at [115, 289] on span "Coffee Soda" at bounding box center [89, 284] width 87 height 25
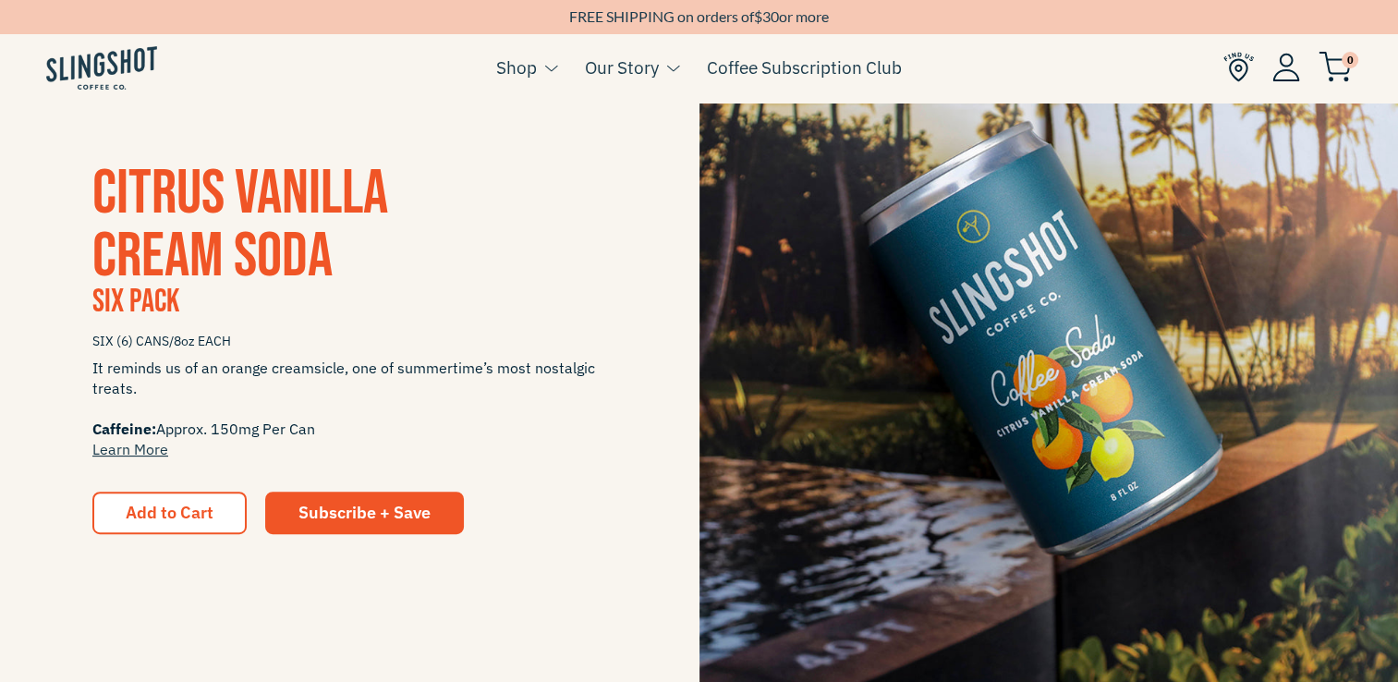
scroll to position [443, 0]
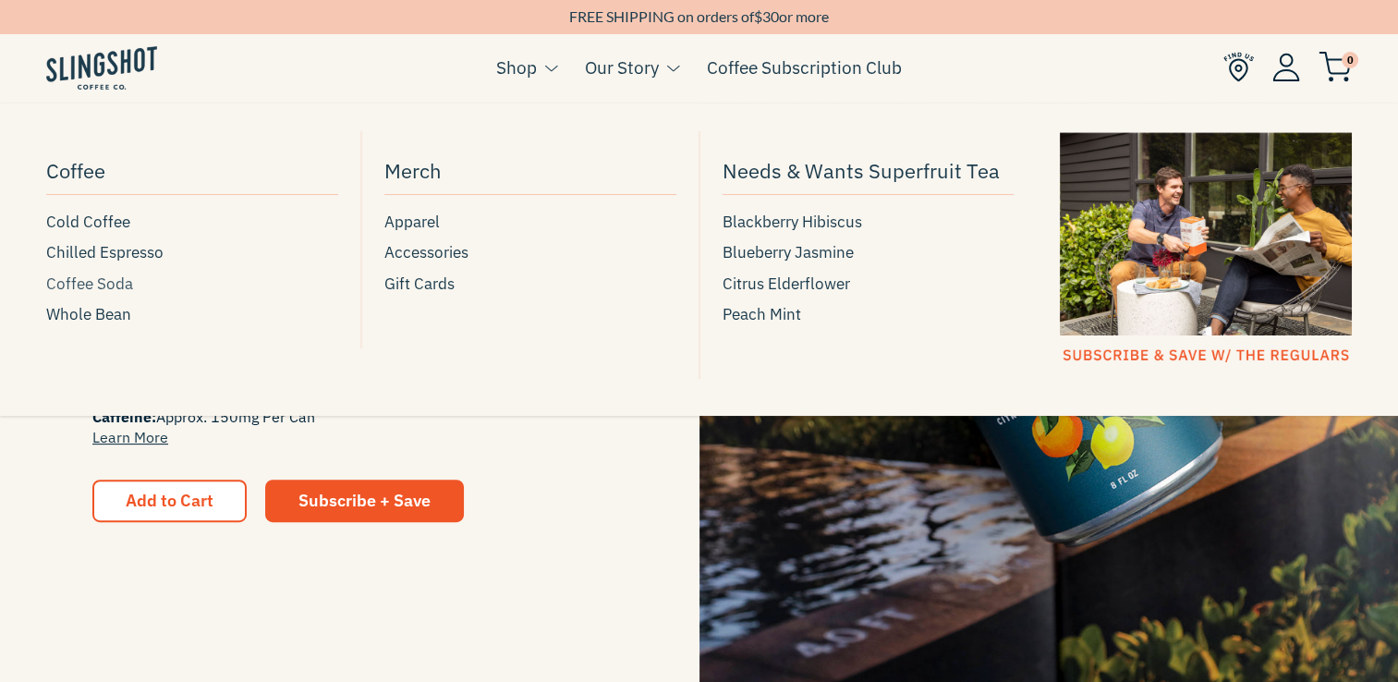
click at [118, 287] on span "Coffee Soda" at bounding box center [89, 284] width 87 height 25
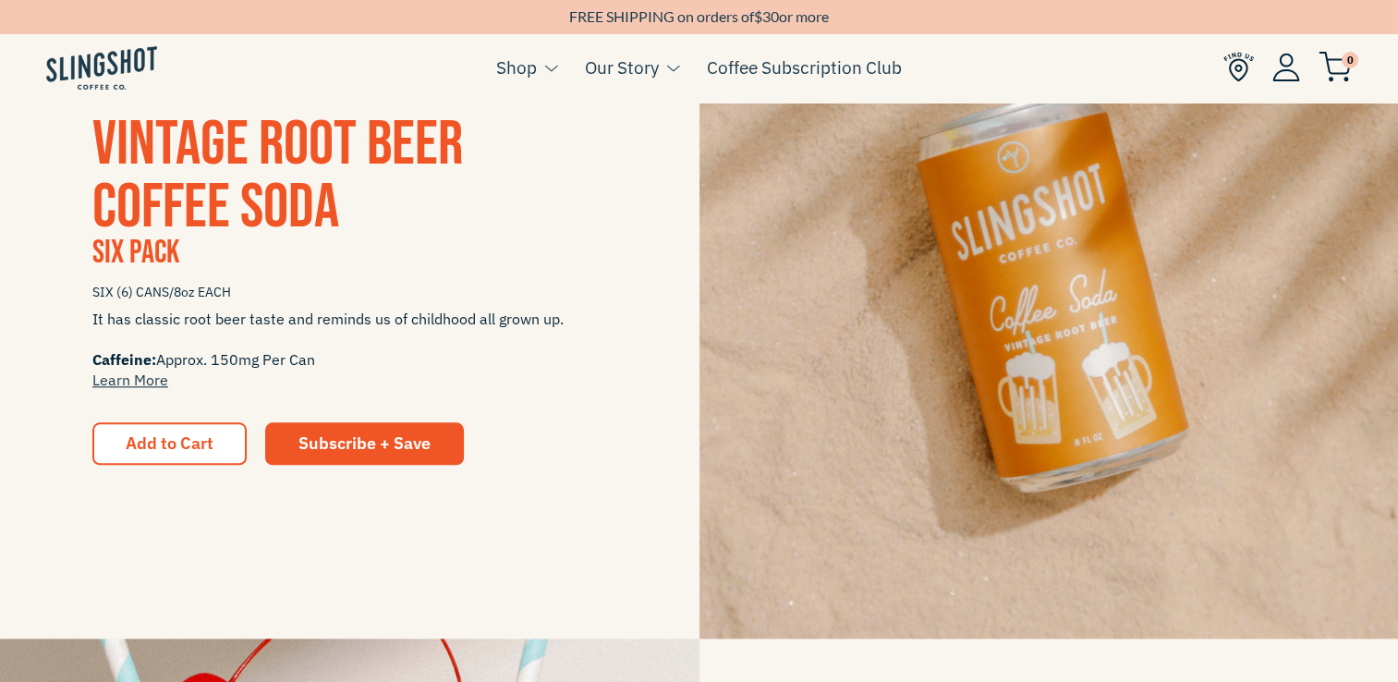
scroll to position [1890, 0]
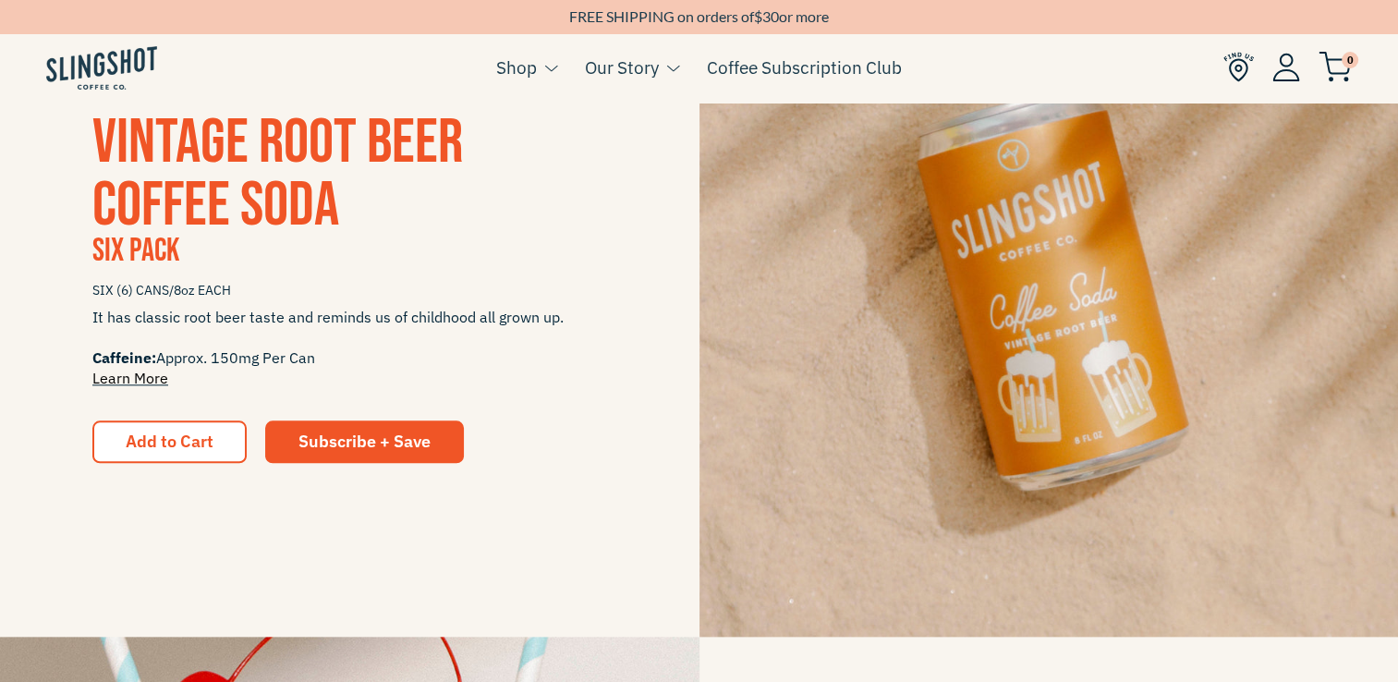
click at [115, 373] on link "Learn More" at bounding box center [130, 378] width 76 height 18
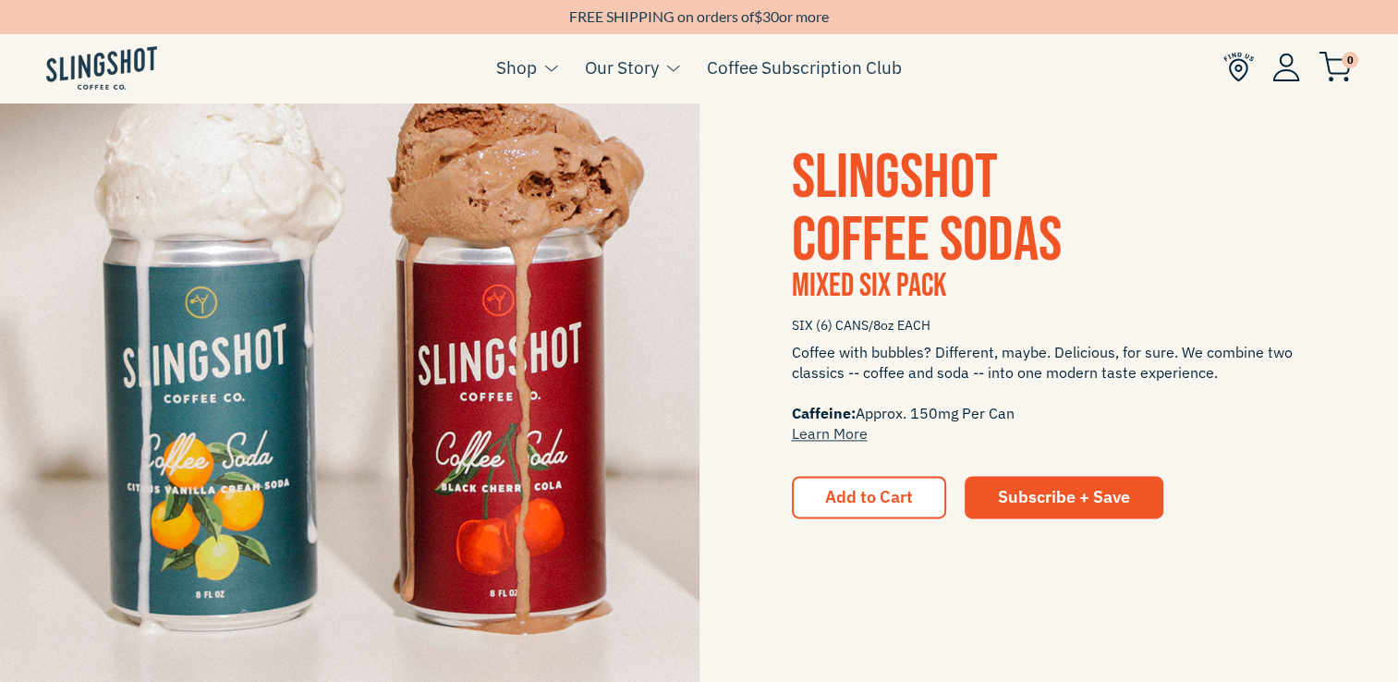
scroll to position [3604, 0]
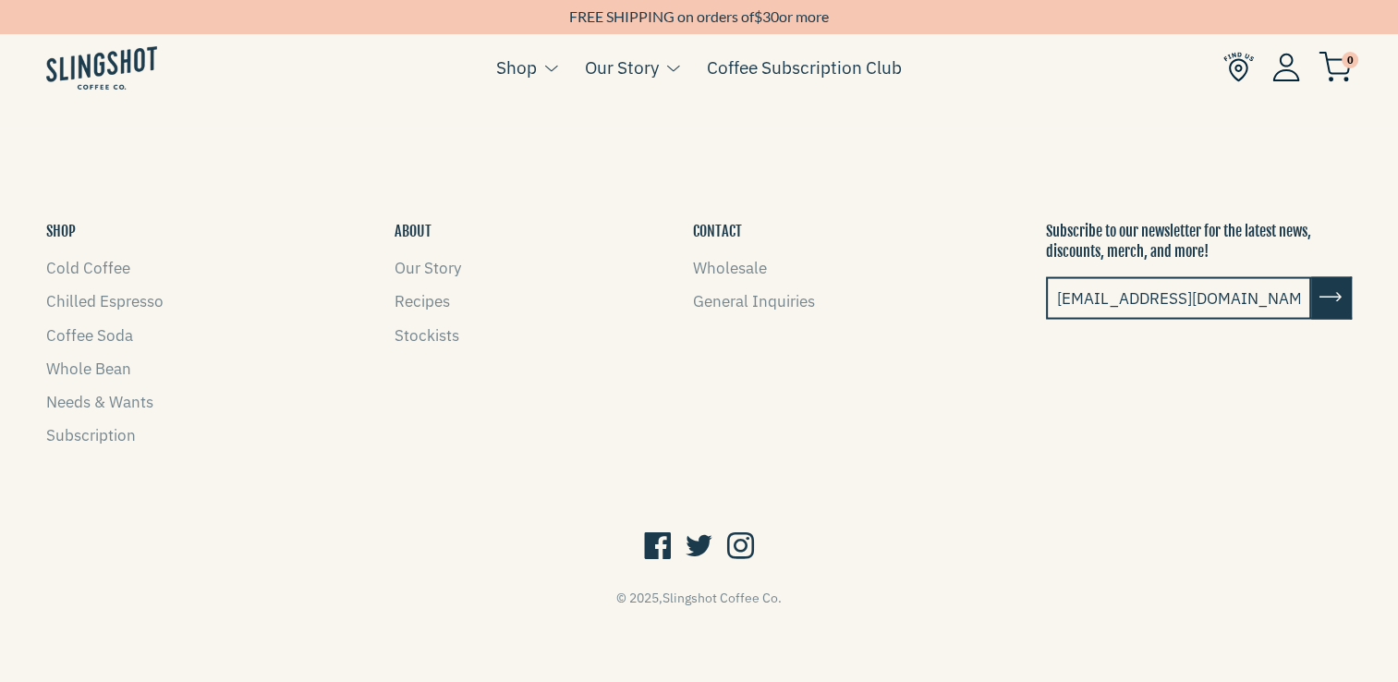
click at [735, 540] on icon at bounding box center [740, 546] width 27 height 35
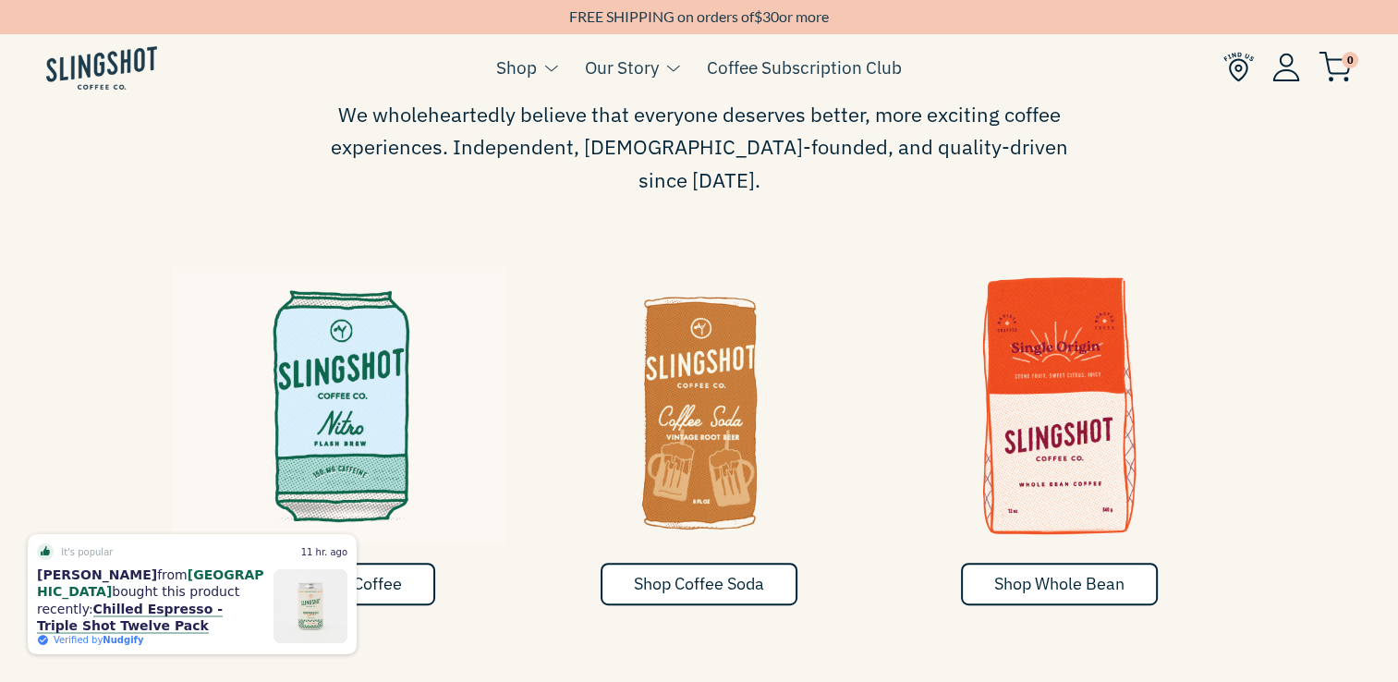
scroll to position [913, 0]
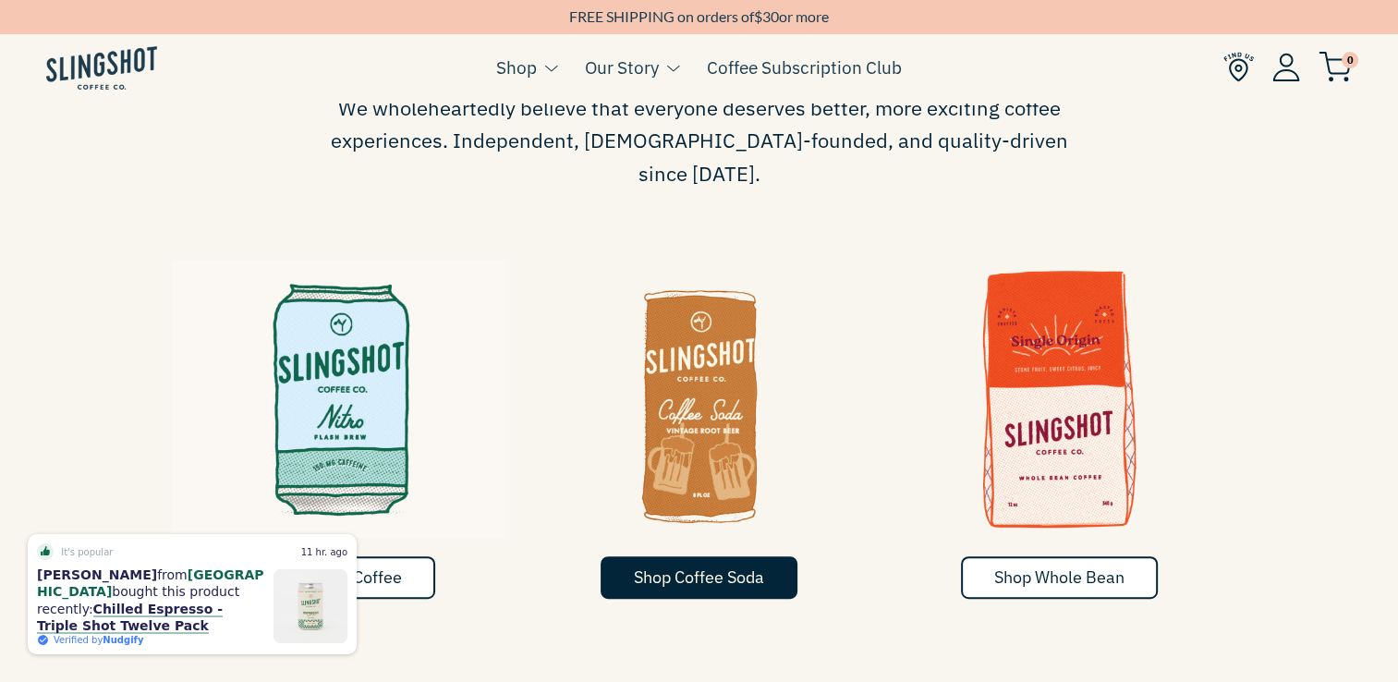
click at [758, 566] on span "Shop Coffee Soda" at bounding box center [699, 576] width 130 height 21
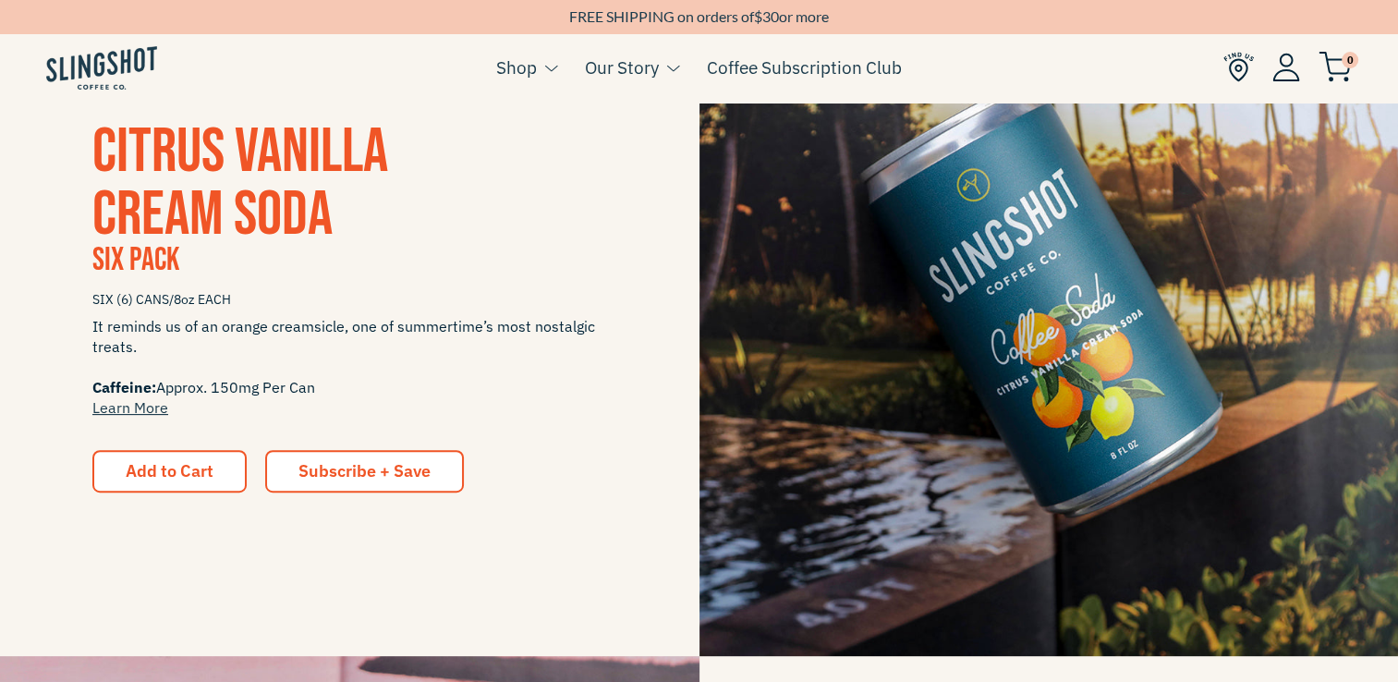
scroll to position [474, 0]
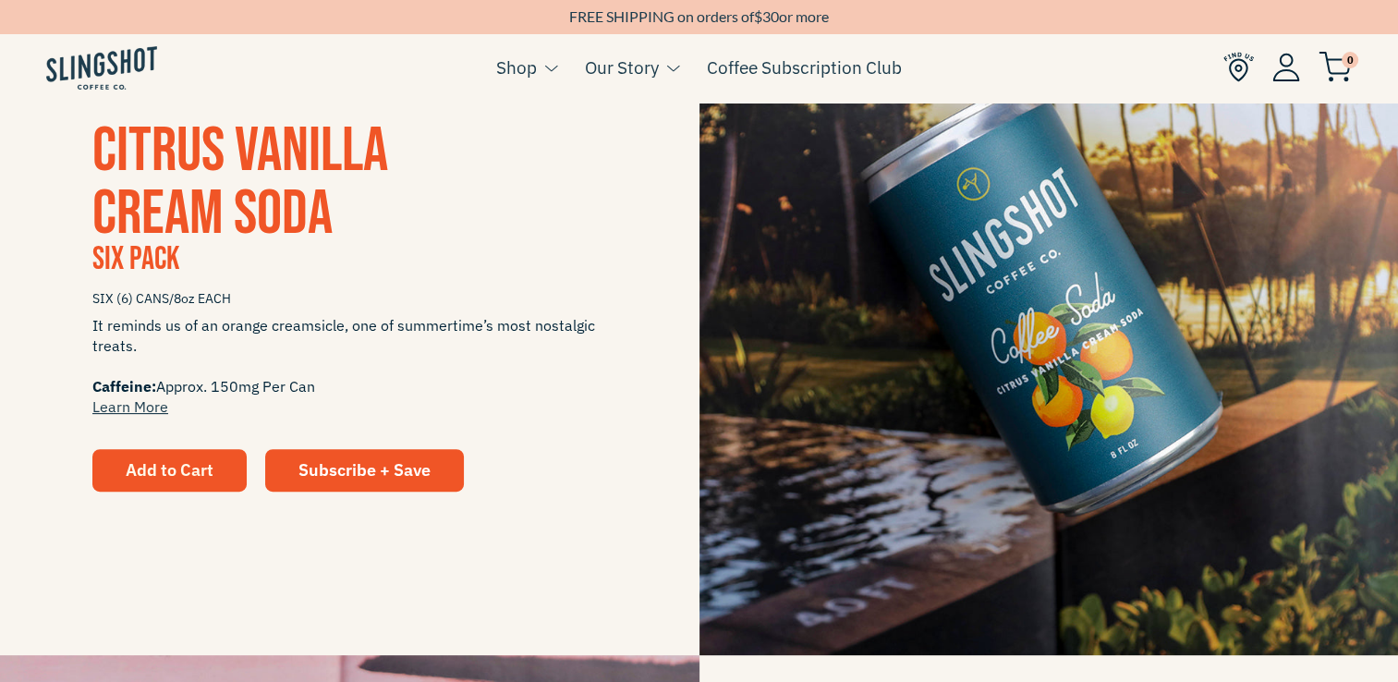
click at [193, 485] on button "Add to Cart" at bounding box center [169, 470] width 154 height 42
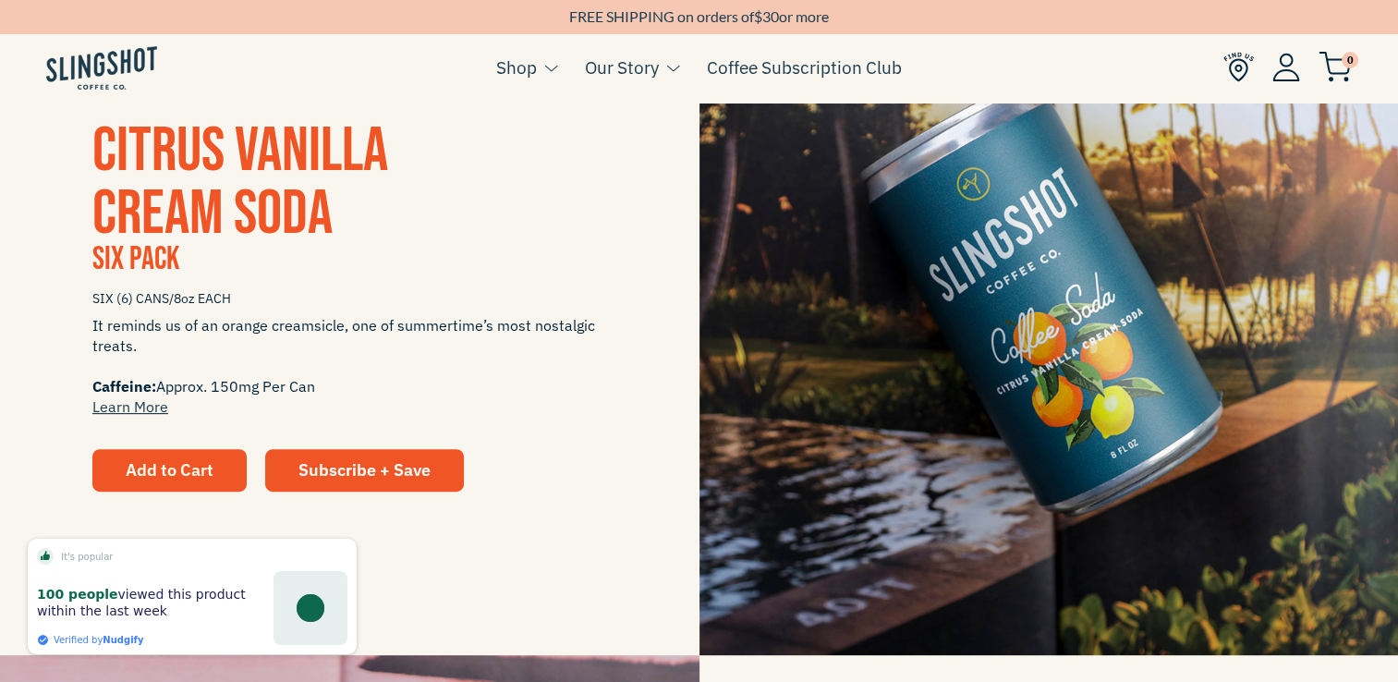
click at [190, 463] on span "Add to Cart" at bounding box center [170, 469] width 88 height 21
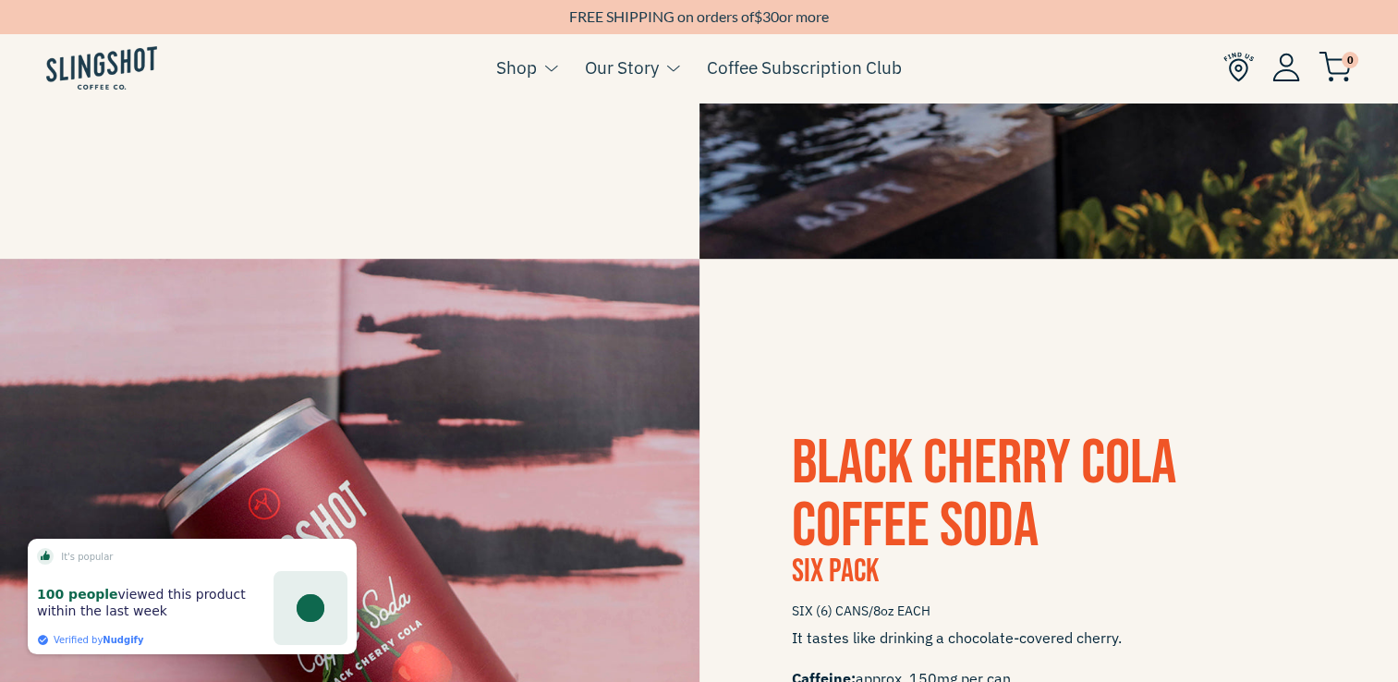
scroll to position [1096, 0]
